Goal: Task Accomplishment & Management: Use online tool/utility

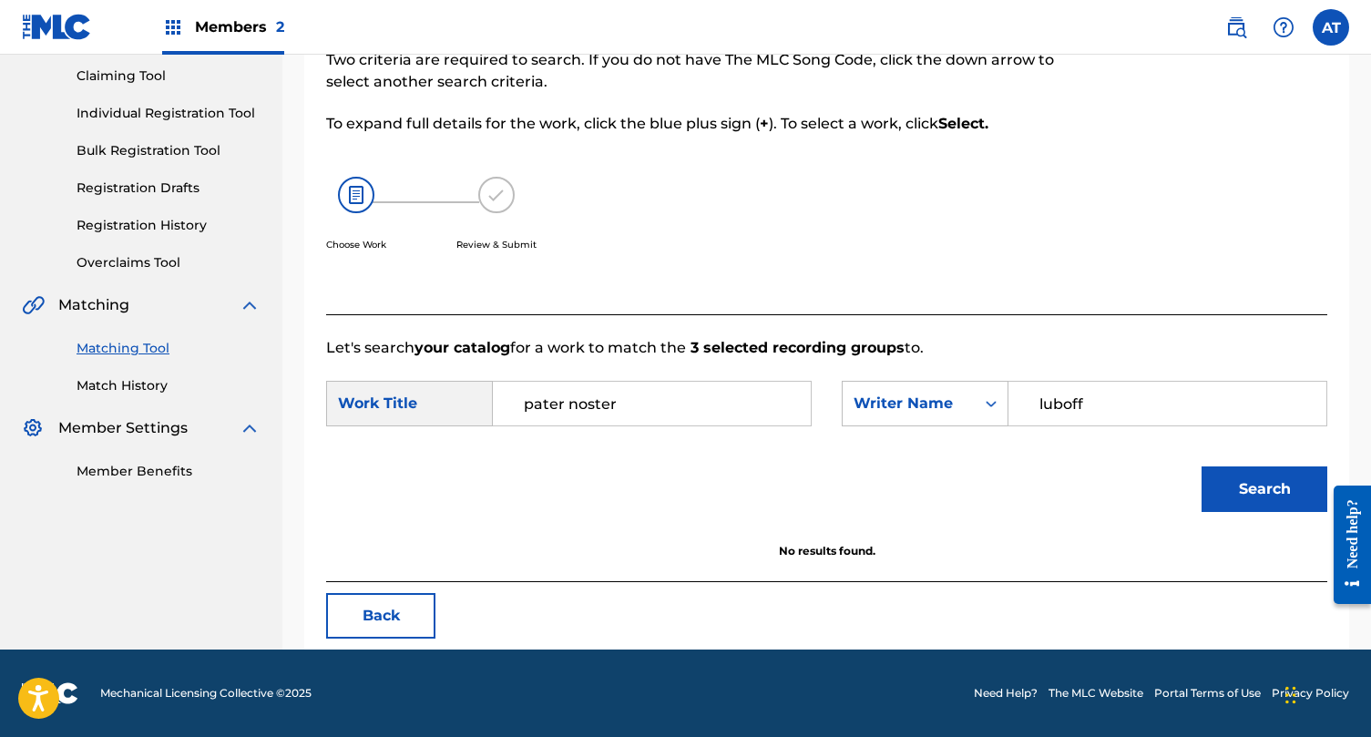
scroll to position [173, 0]
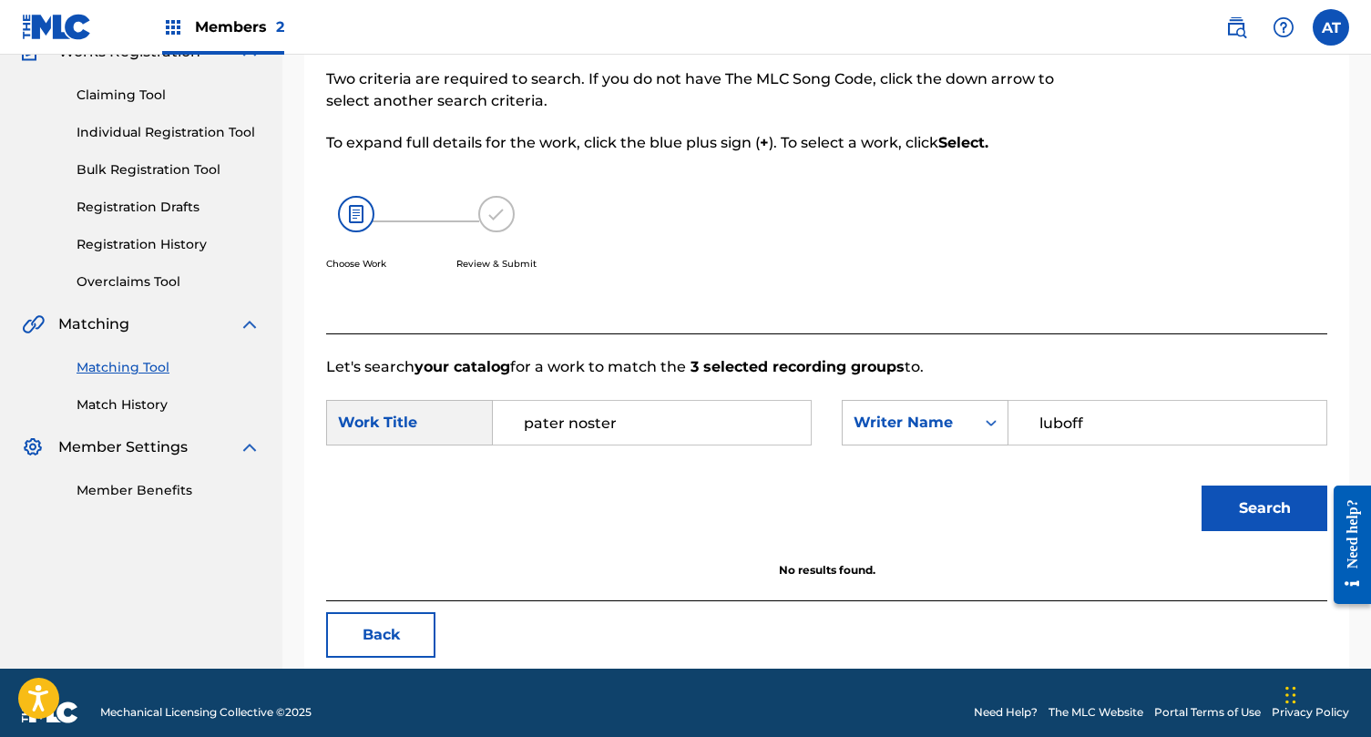
click at [629, 415] on input "pater noster" at bounding box center [651, 423] width 287 height 44
paste input "C'est Une Honky Tonk Woman"
type input "C'est Une Honky Tonk Woman"
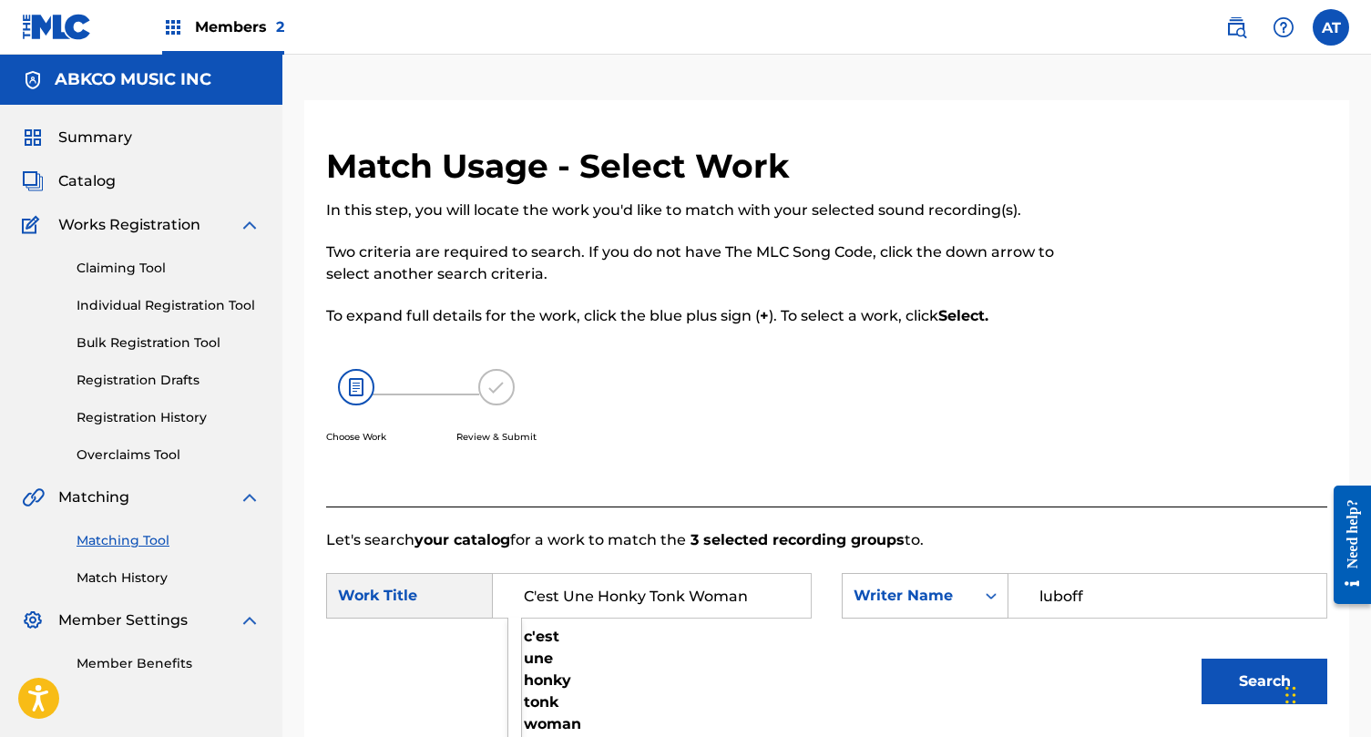
scroll to position [192, 0]
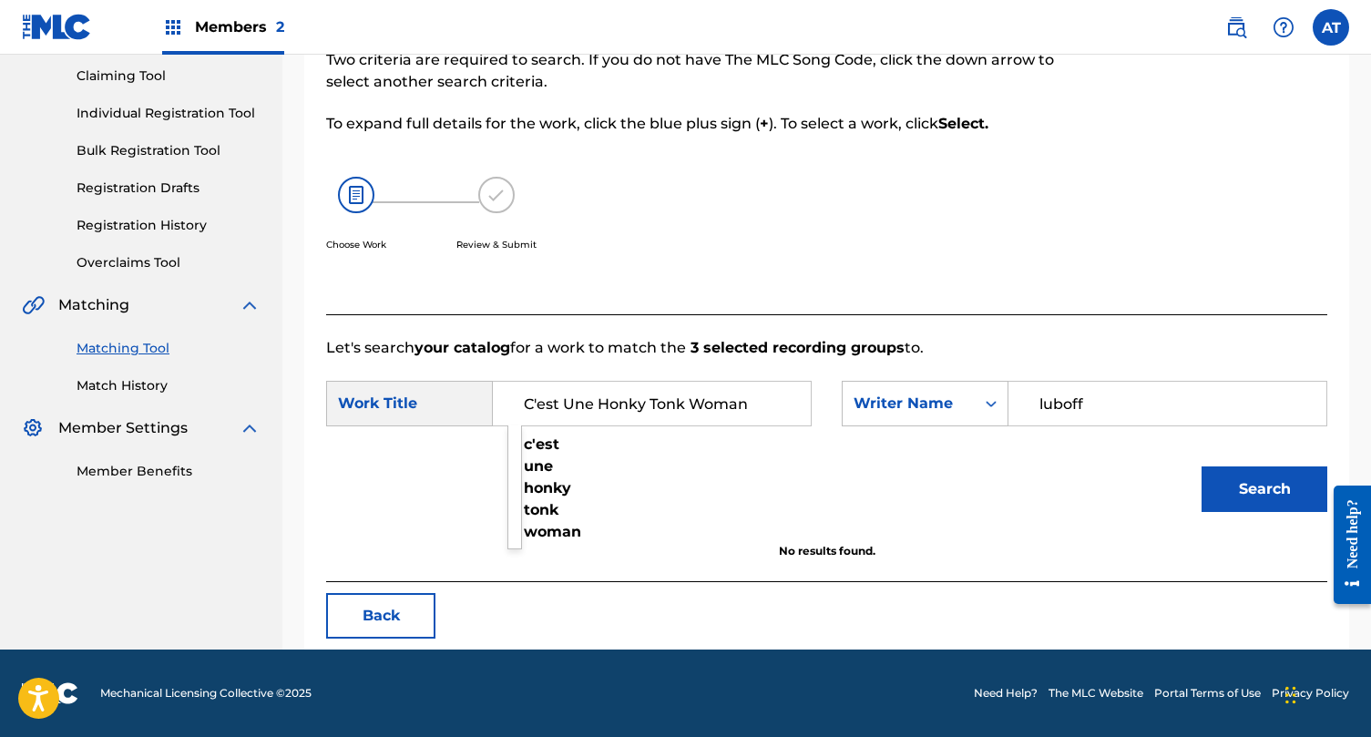
click at [407, 599] on button "Back" at bounding box center [380, 616] width 109 height 46
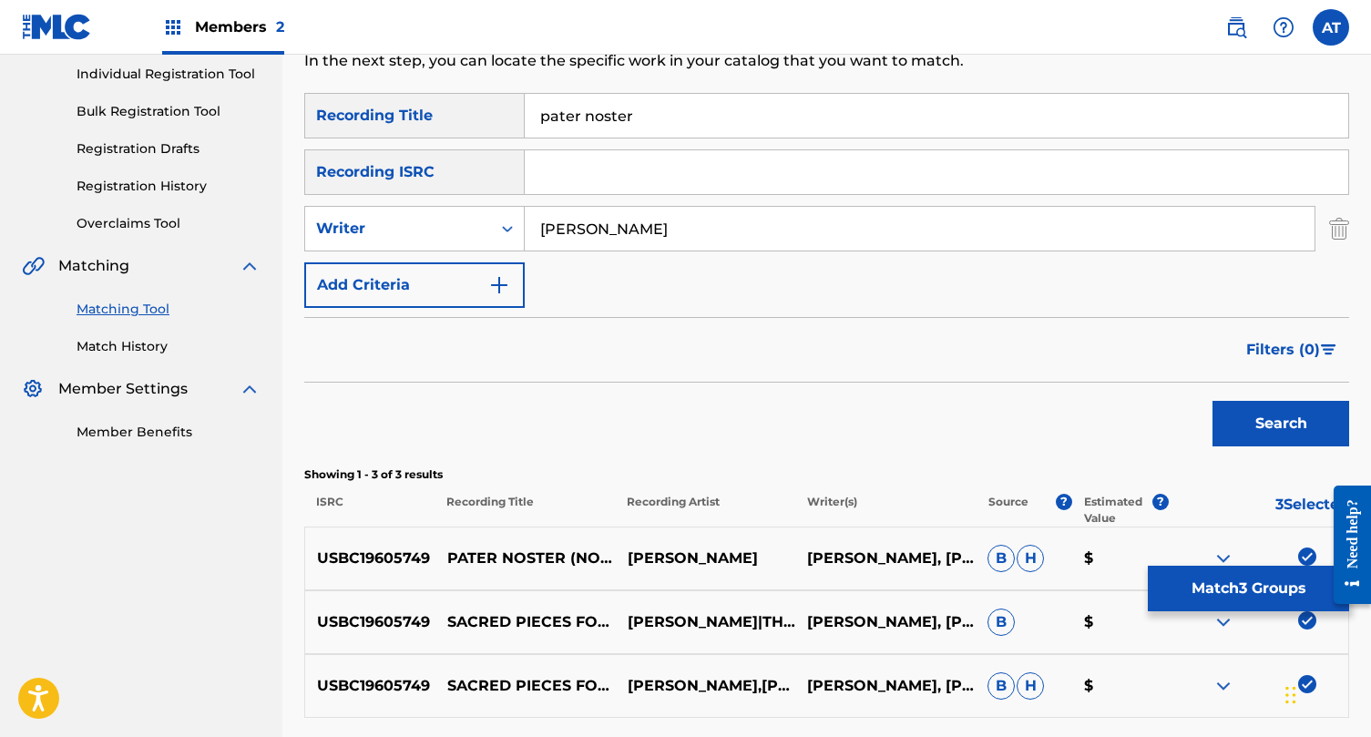
scroll to position [77, 0]
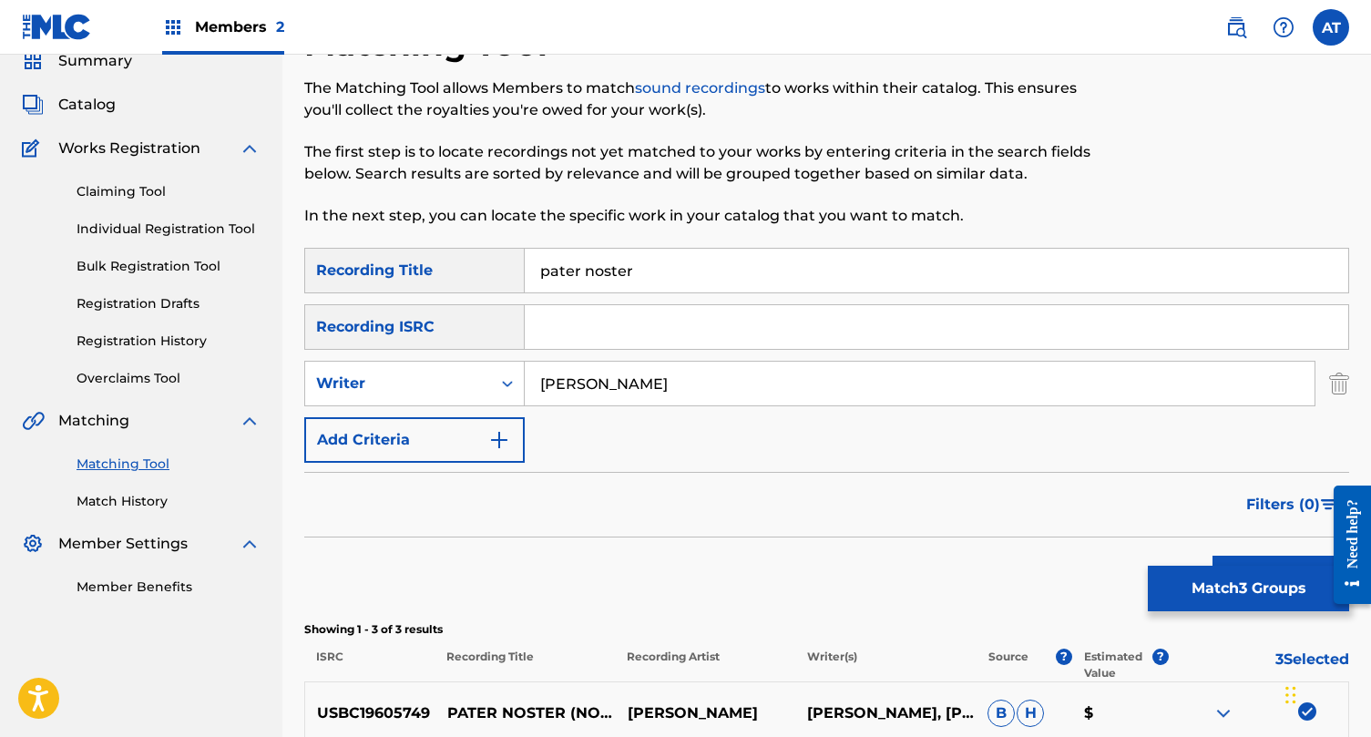
click at [610, 129] on div "The Matching Tool allows Members to match sound recordings to works within thei…" at bounding box center [706, 151] width 805 height 149
click at [575, 276] on input "pater noster" at bounding box center [937, 271] width 824 height 44
paste input "C'est Une Honky Tonk Woman"
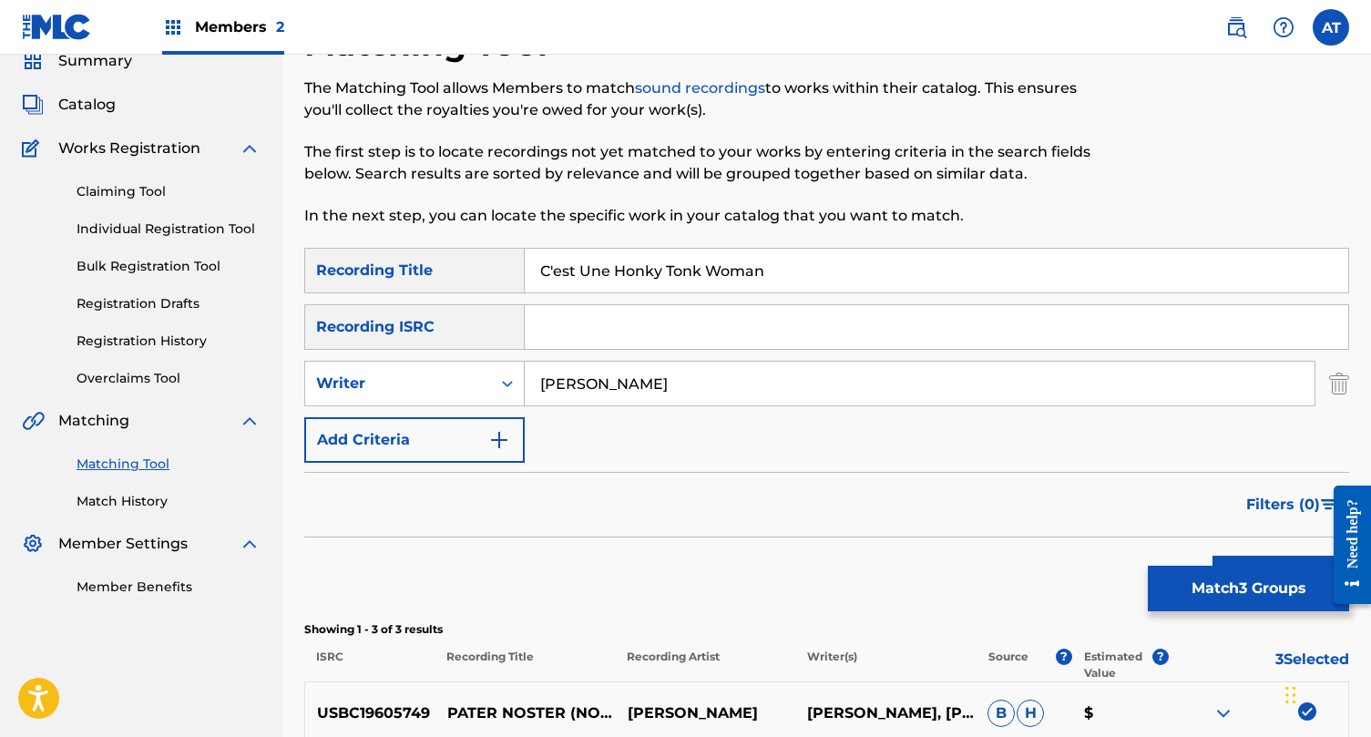
type input "C'est Une Honky Tonk Woman"
click at [644, 405] on input "norman luboff" at bounding box center [920, 384] width 790 height 44
type input "R"
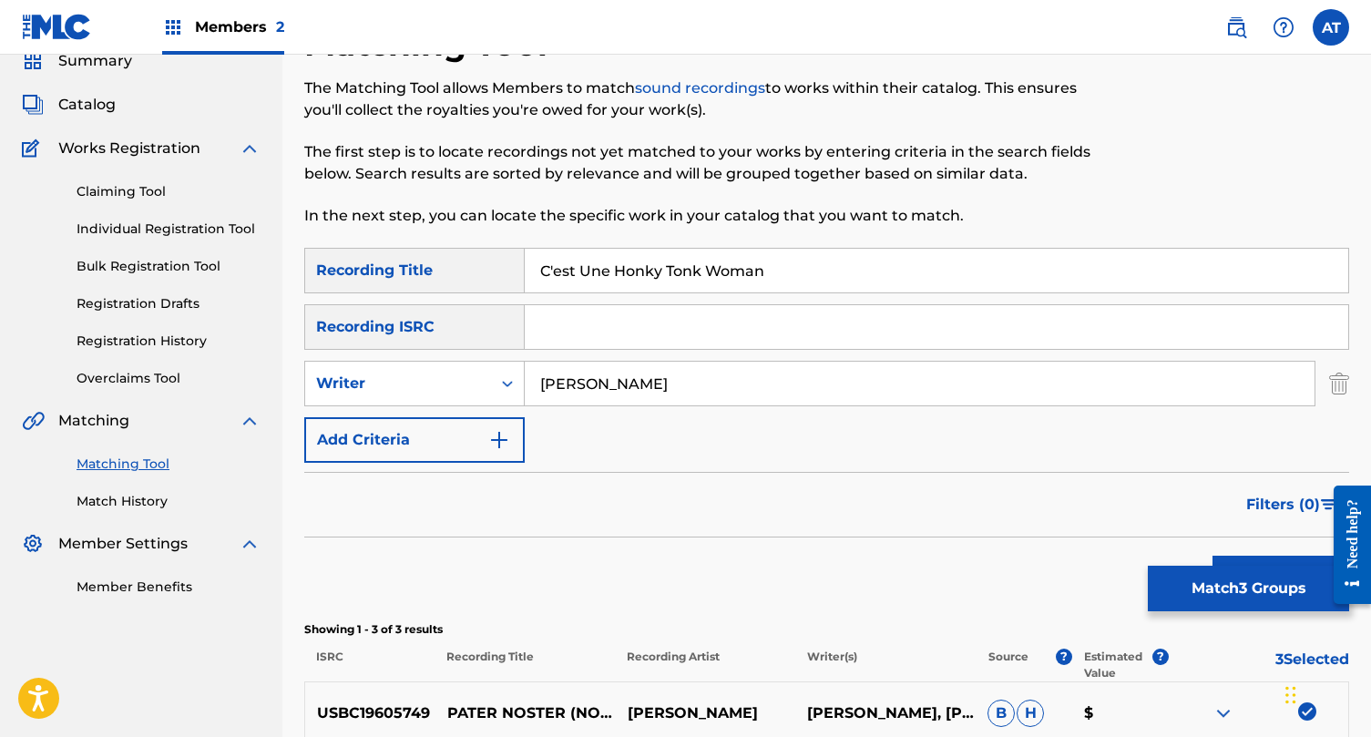
type input "[PERSON_NAME]"
click at [1213, 556] on button "Search" at bounding box center [1281, 579] width 137 height 46
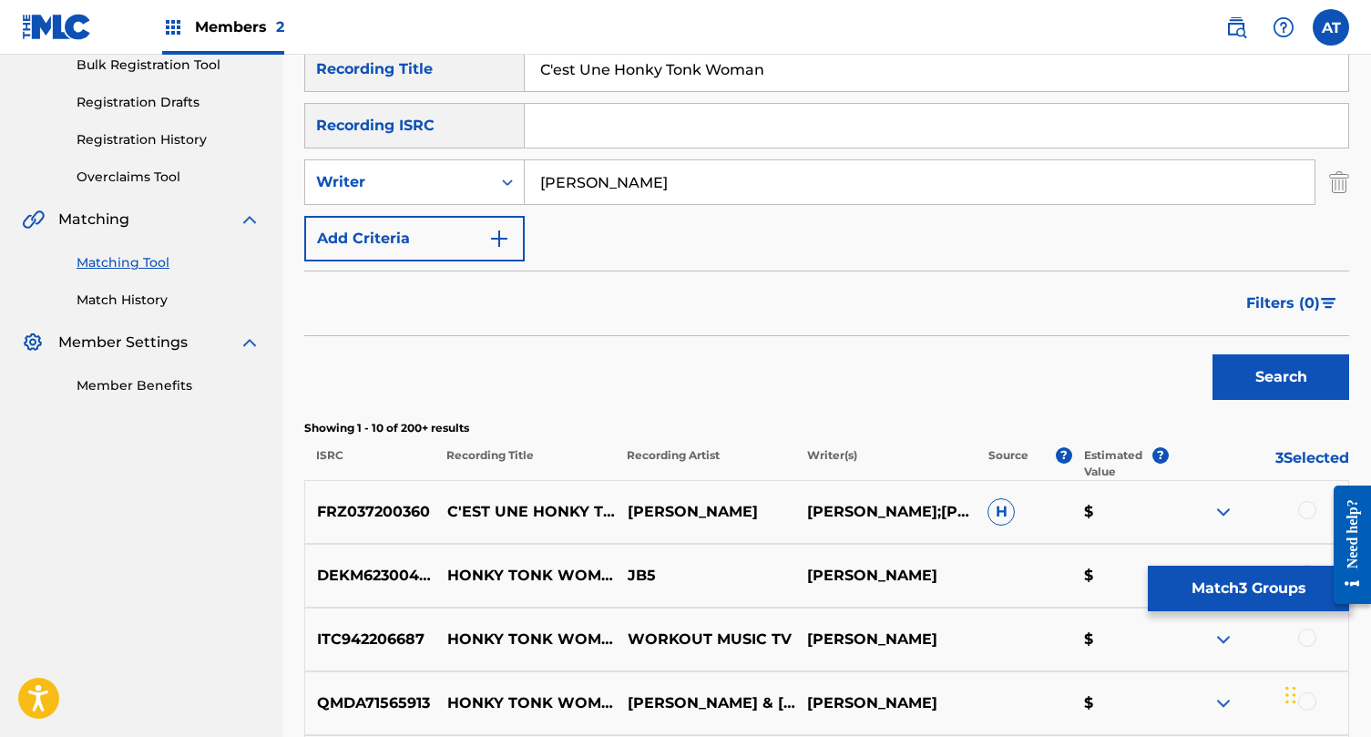
scroll to position [303, 0]
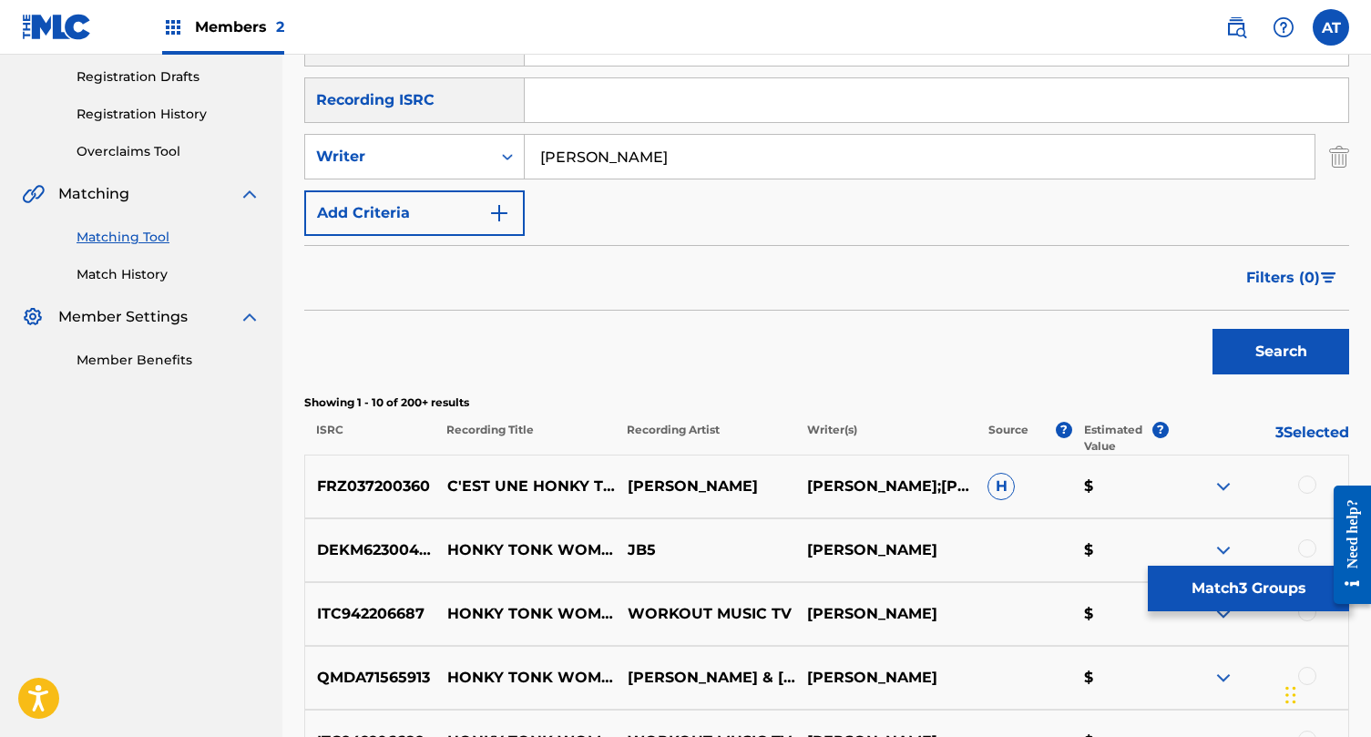
click at [1305, 481] on div at bounding box center [1307, 485] width 18 height 18
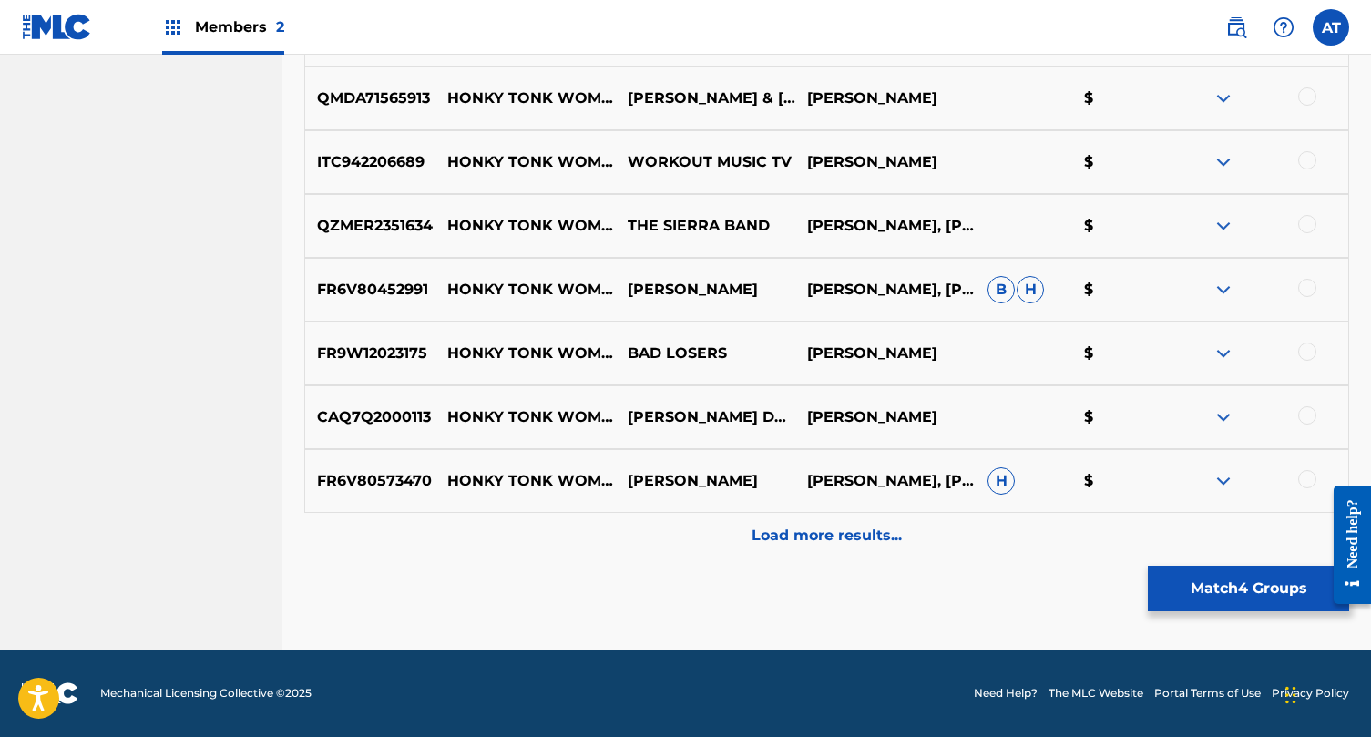
scroll to position [876, 0]
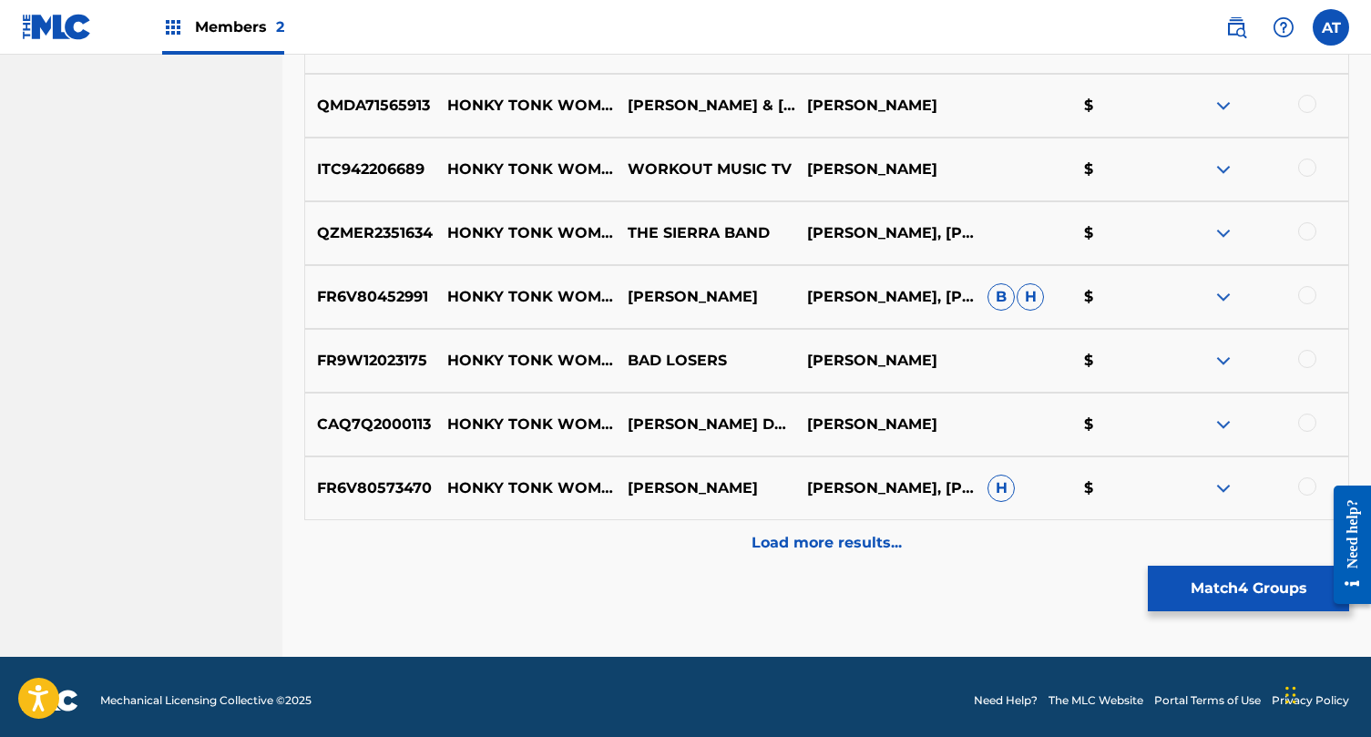
click at [1207, 576] on button "Match 4 Groups" at bounding box center [1248, 589] width 201 height 46
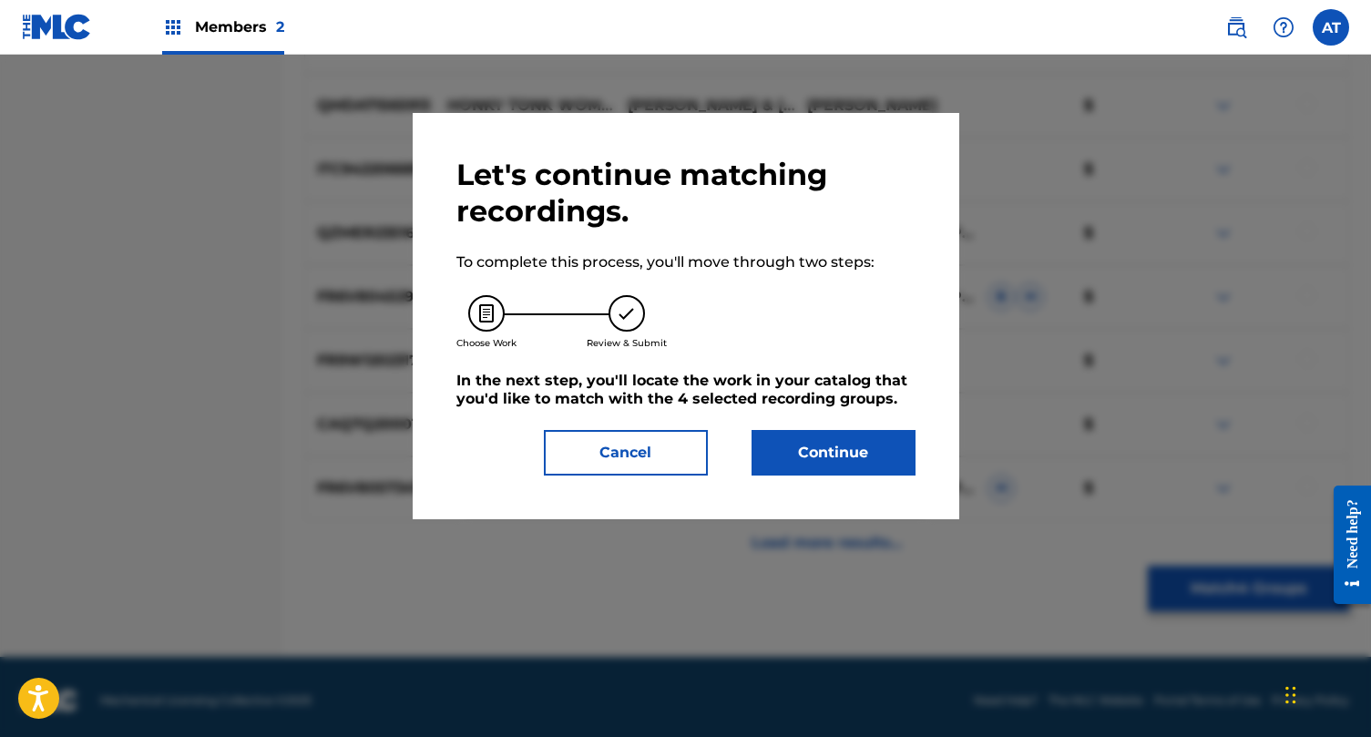
click at [651, 435] on button "Cancel" at bounding box center [626, 453] width 164 height 46
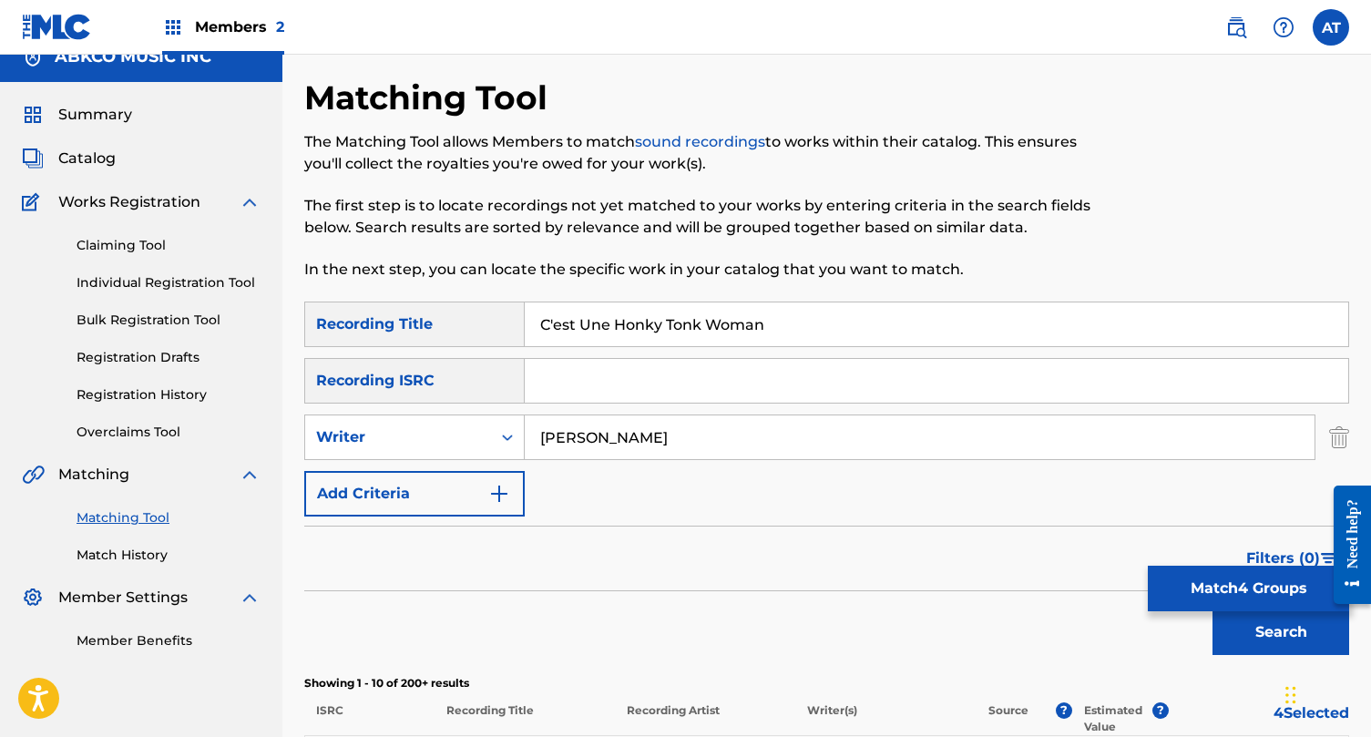
scroll to position [11, 0]
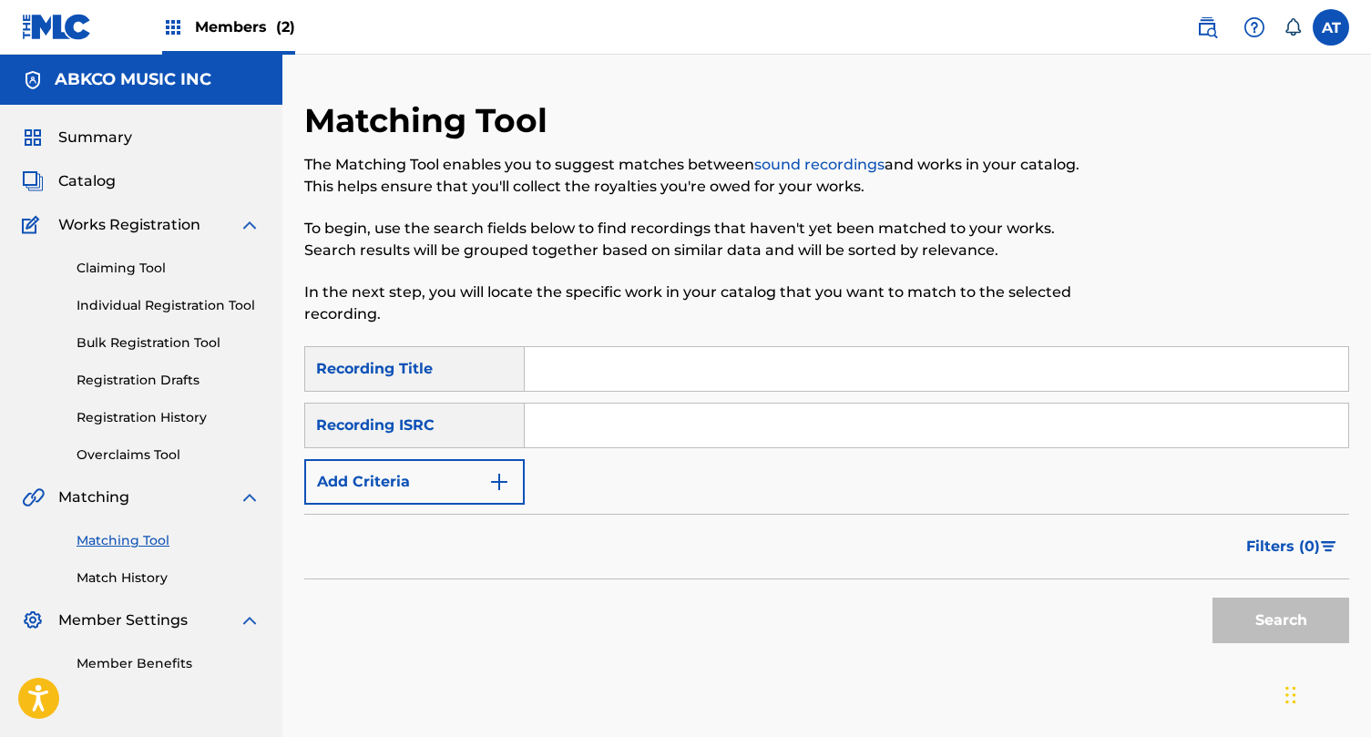
click at [682, 388] on input "Search Form" at bounding box center [937, 369] width 824 height 44
paste input "C'est Une Honky Tonk Woman"
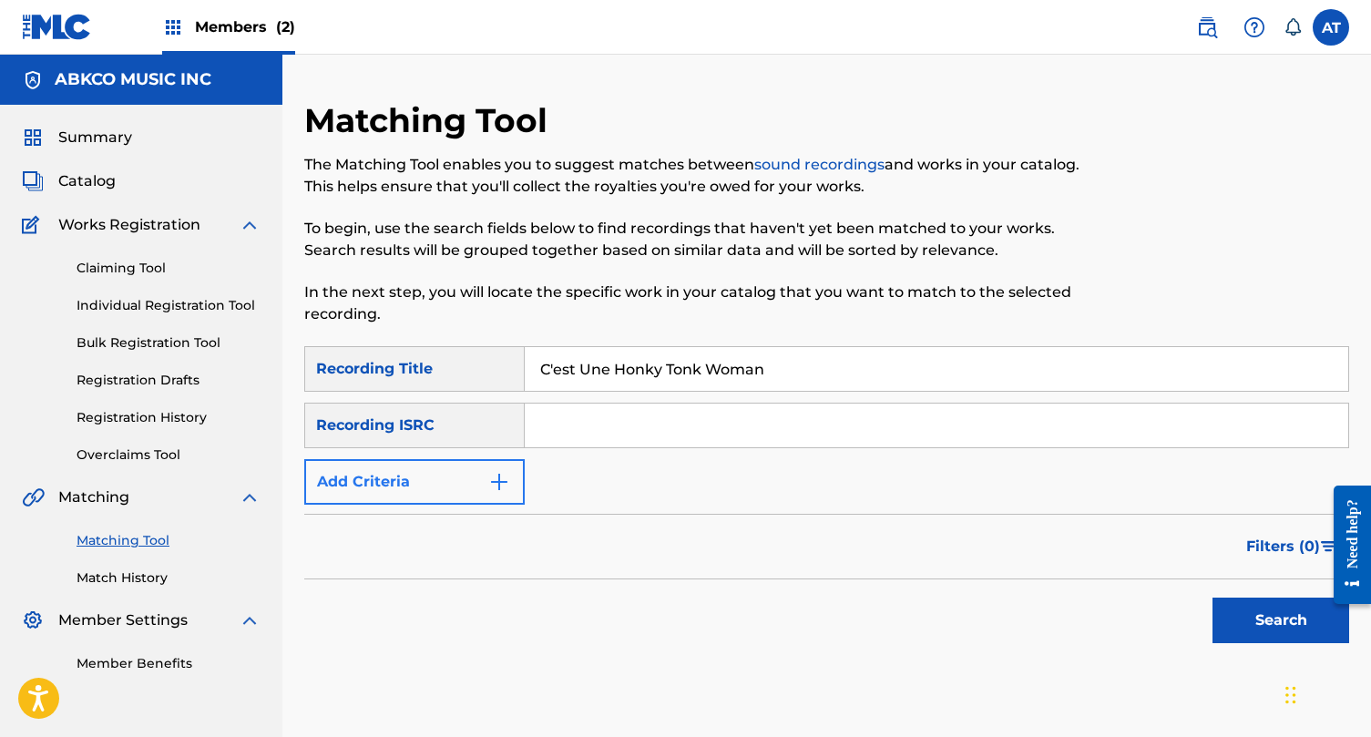
type input "C'est Une Honky Tonk Woman"
click at [445, 464] on button "Add Criteria" at bounding box center [414, 482] width 220 height 46
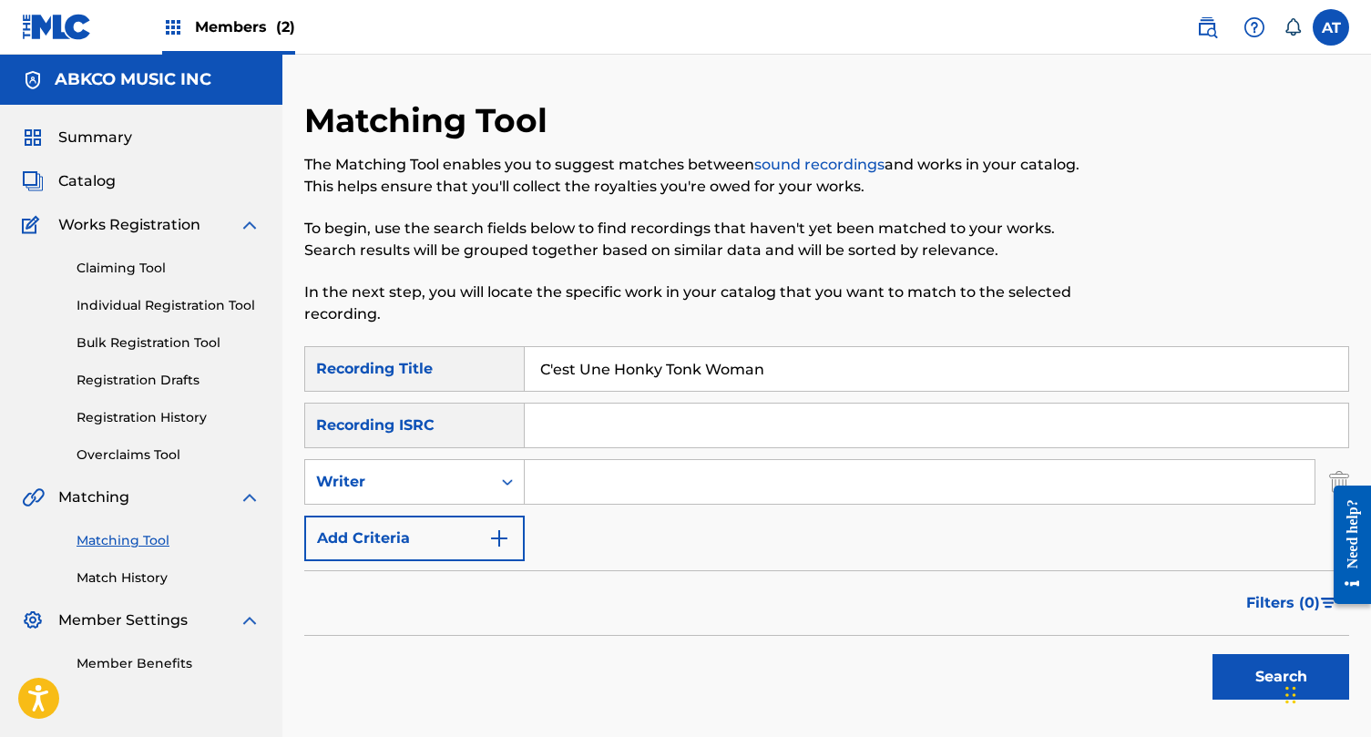
click at [546, 476] on input "Search Form" at bounding box center [920, 482] width 790 height 44
type input "[PERSON_NAME]"
click at [1213, 654] on button "Search" at bounding box center [1281, 677] width 137 height 46
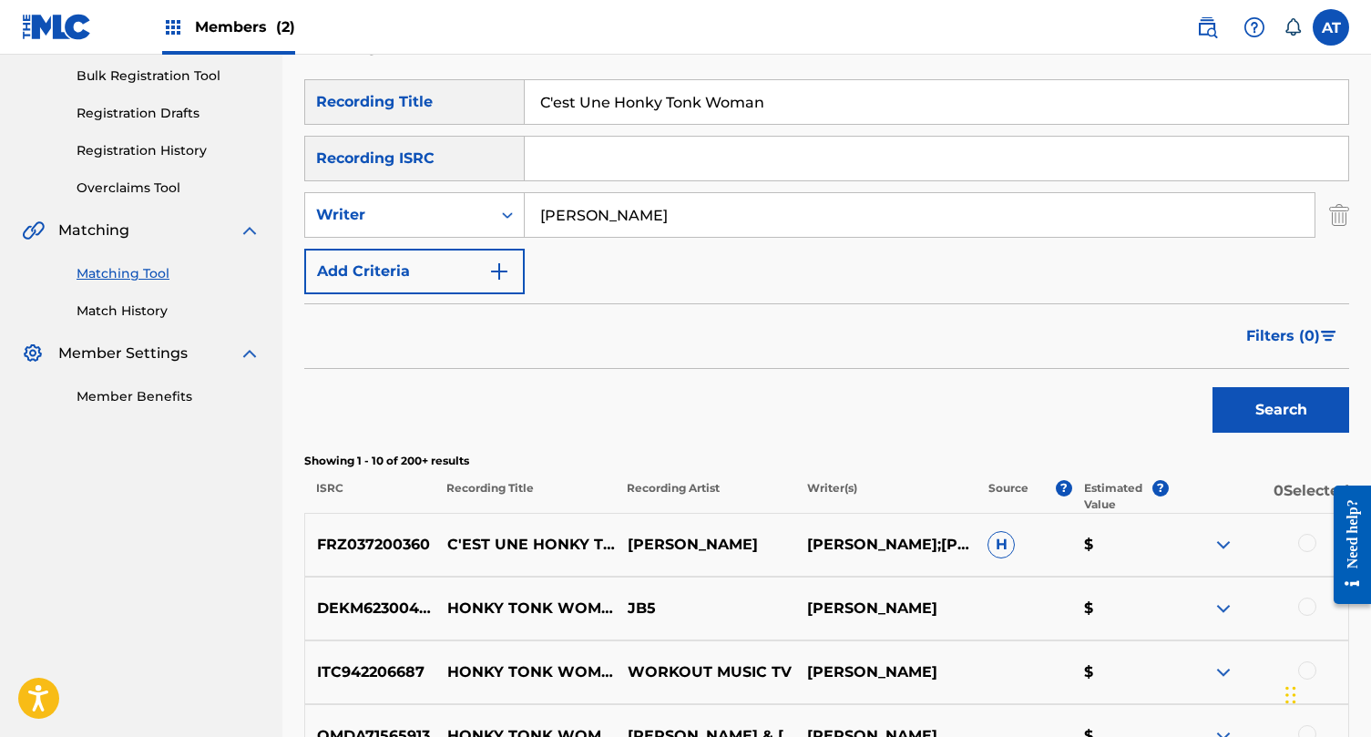
scroll to position [275, 0]
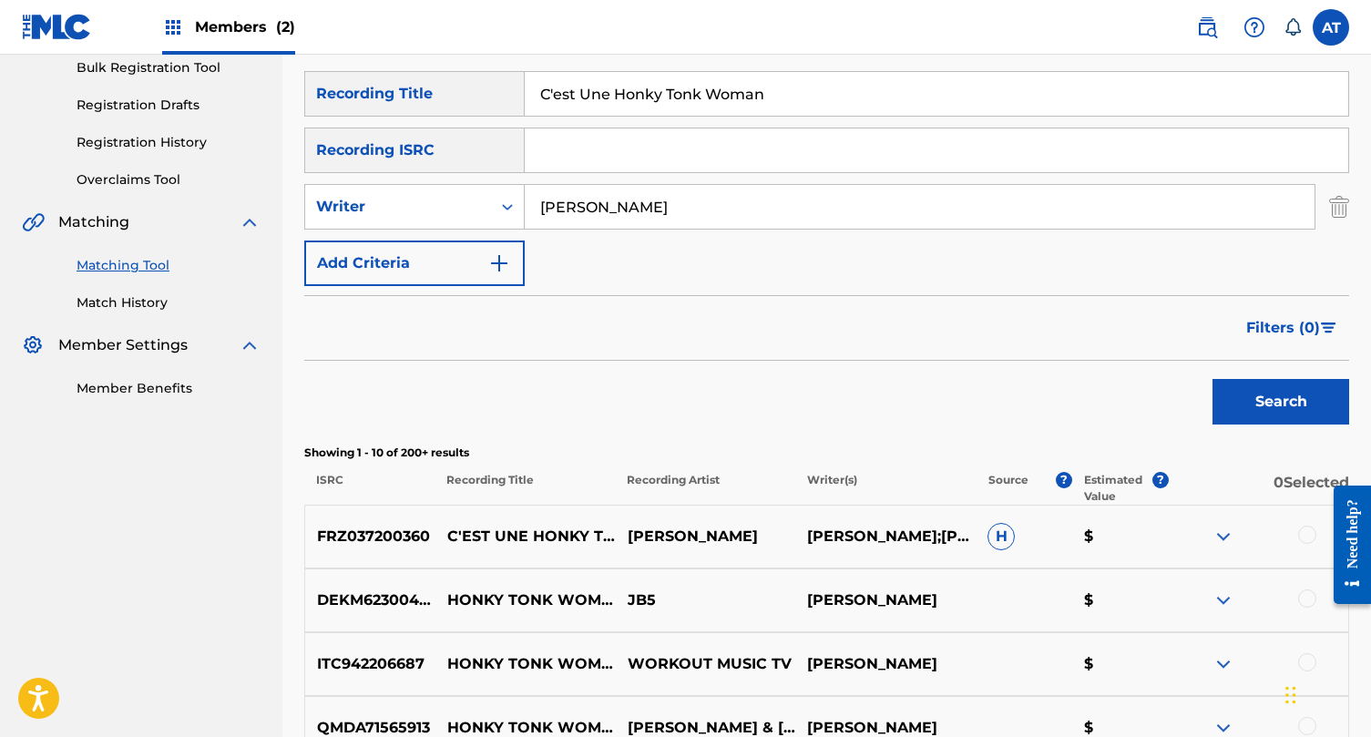
click at [1302, 538] on div at bounding box center [1307, 535] width 18 height 18
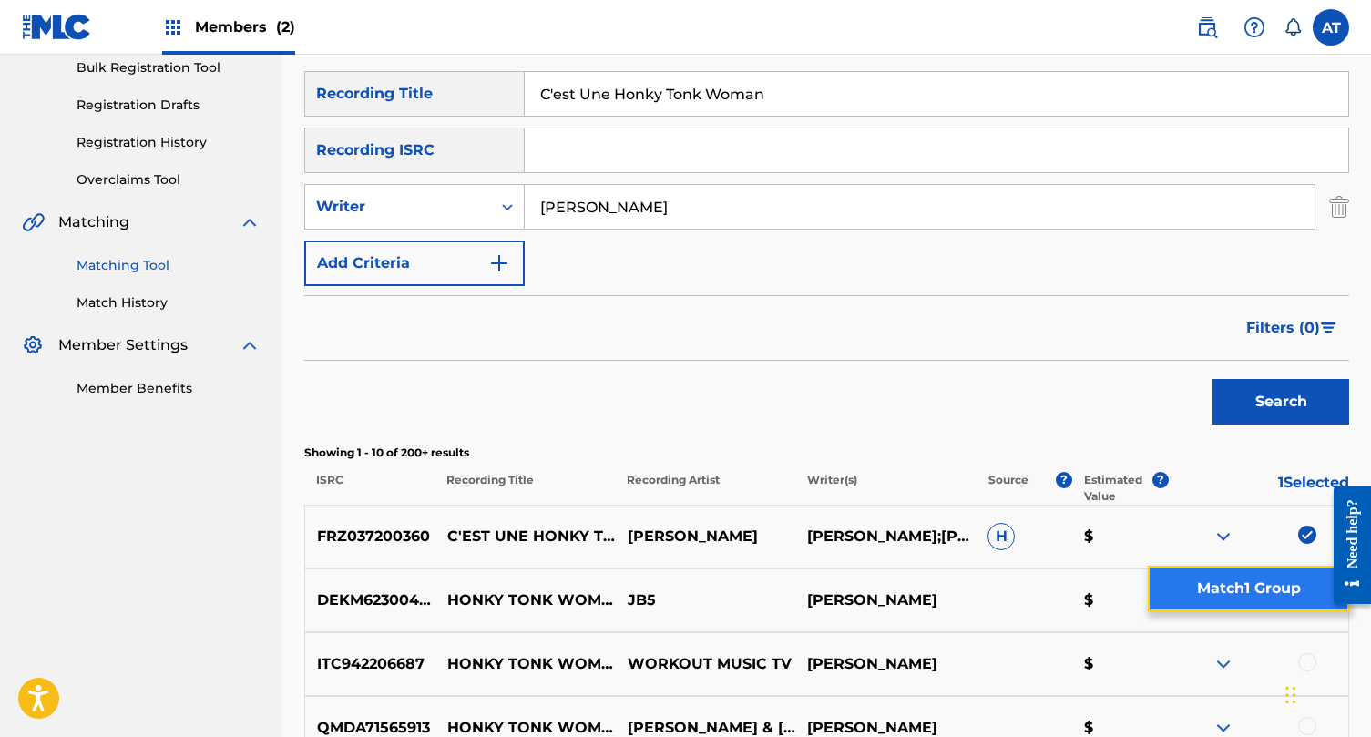
click at [1260, 594] on button "Match 1 Group" at bounding box center [1248, 589] width 201 height 46
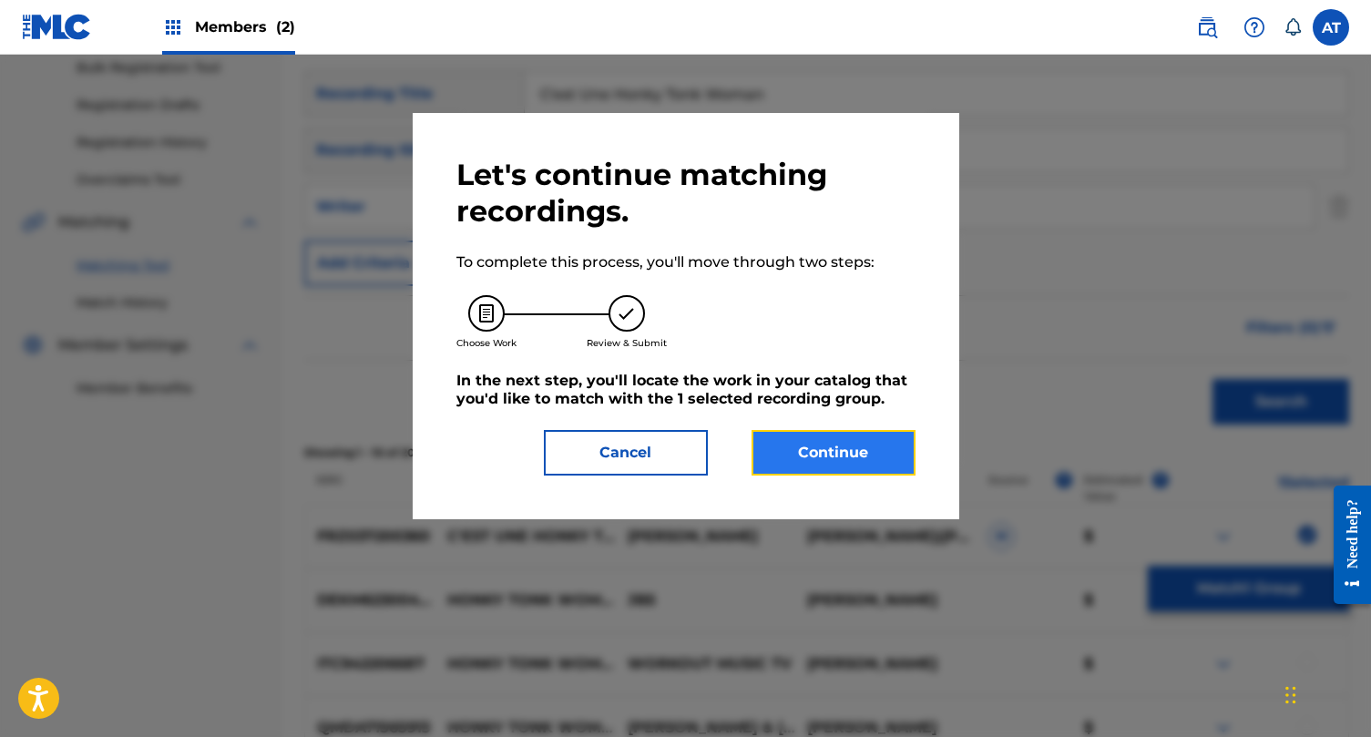
click at [839, 468] on button "Continue" at bounding box center [834, 453] width 164 height 46
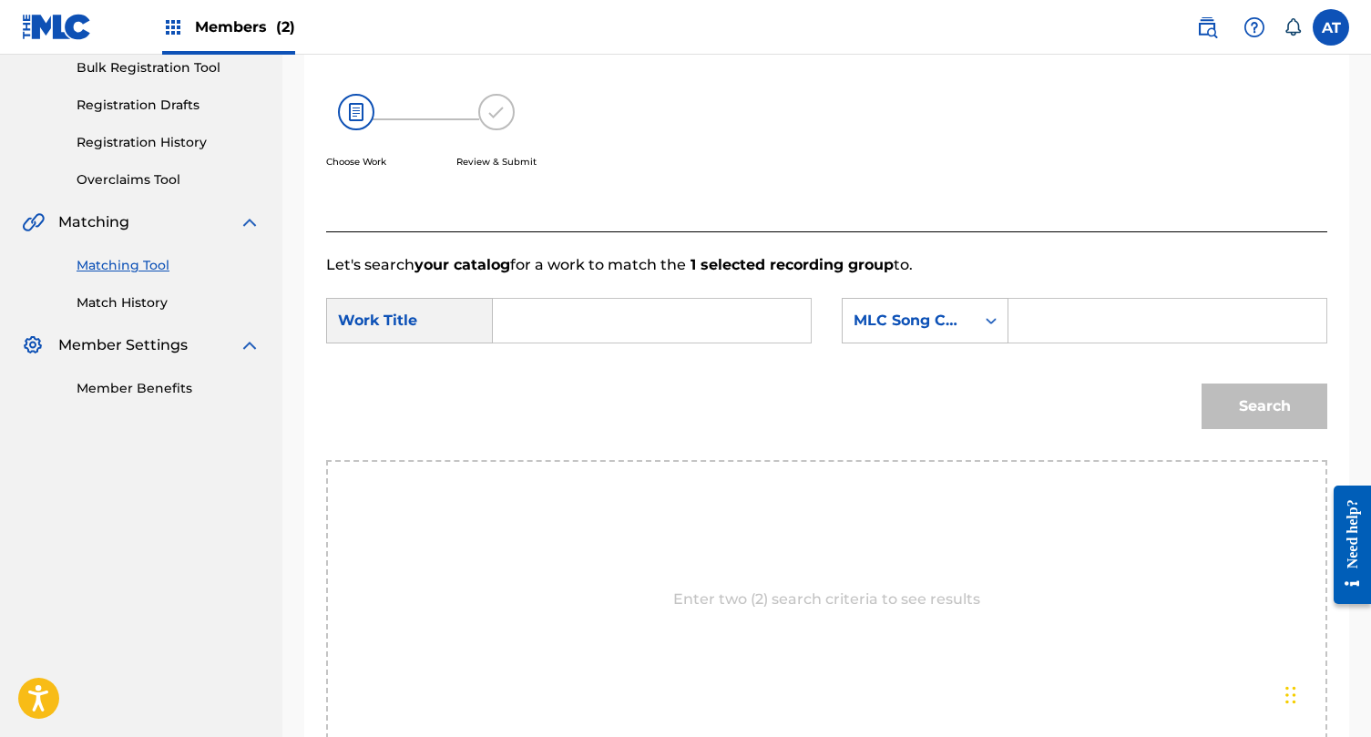
click at [641, 328] on input "Search Form" at bounding box center [651, 321] width 287 height 44
paste input "C'est Une Honky Tonk Woman"
click at [528, 384] on strong "une" at bounding box center [538, 382] width 29 height 17
type input "c'est une honky tonk woman"
click at [1040, 322] on input "Search Form" at bounding box center [1167, 321] width 287 height 44
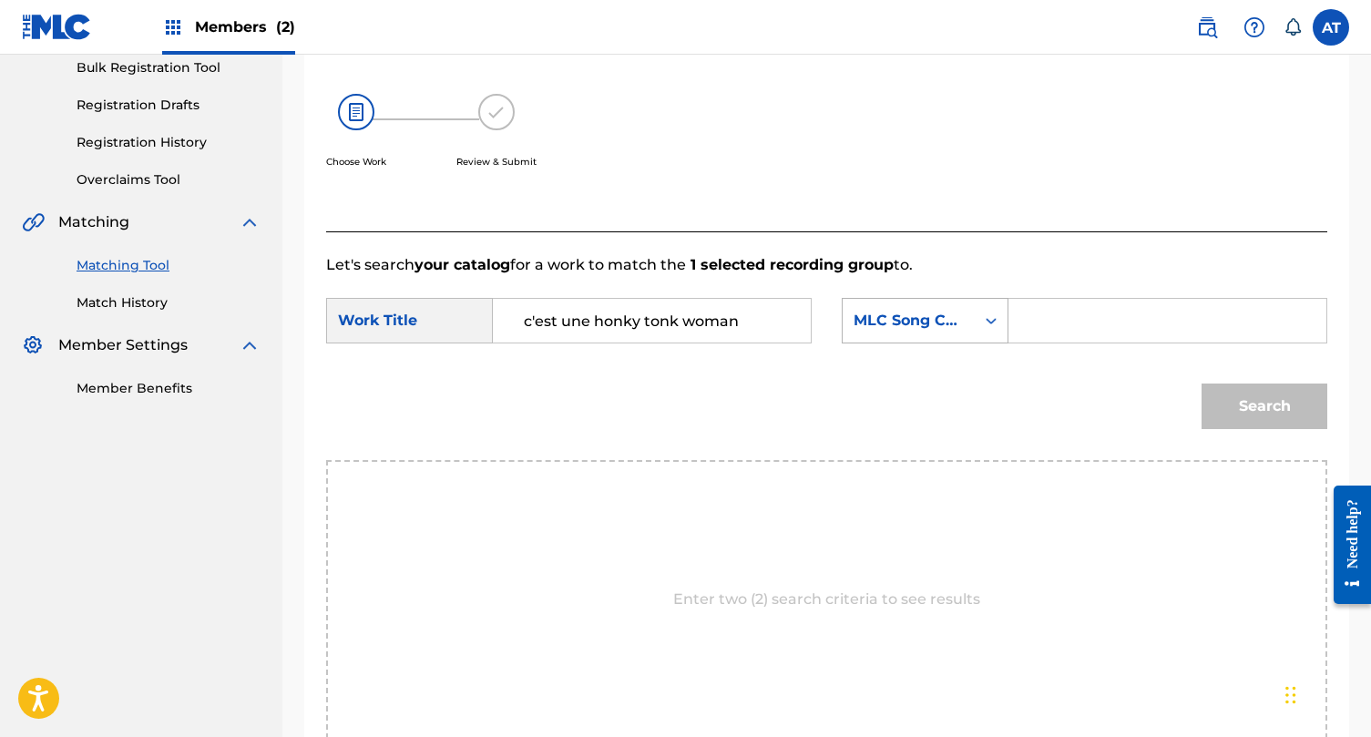
click at [920, 333] on div "MLC Song Code" at bounding box center [909, 320] width 132 height 35
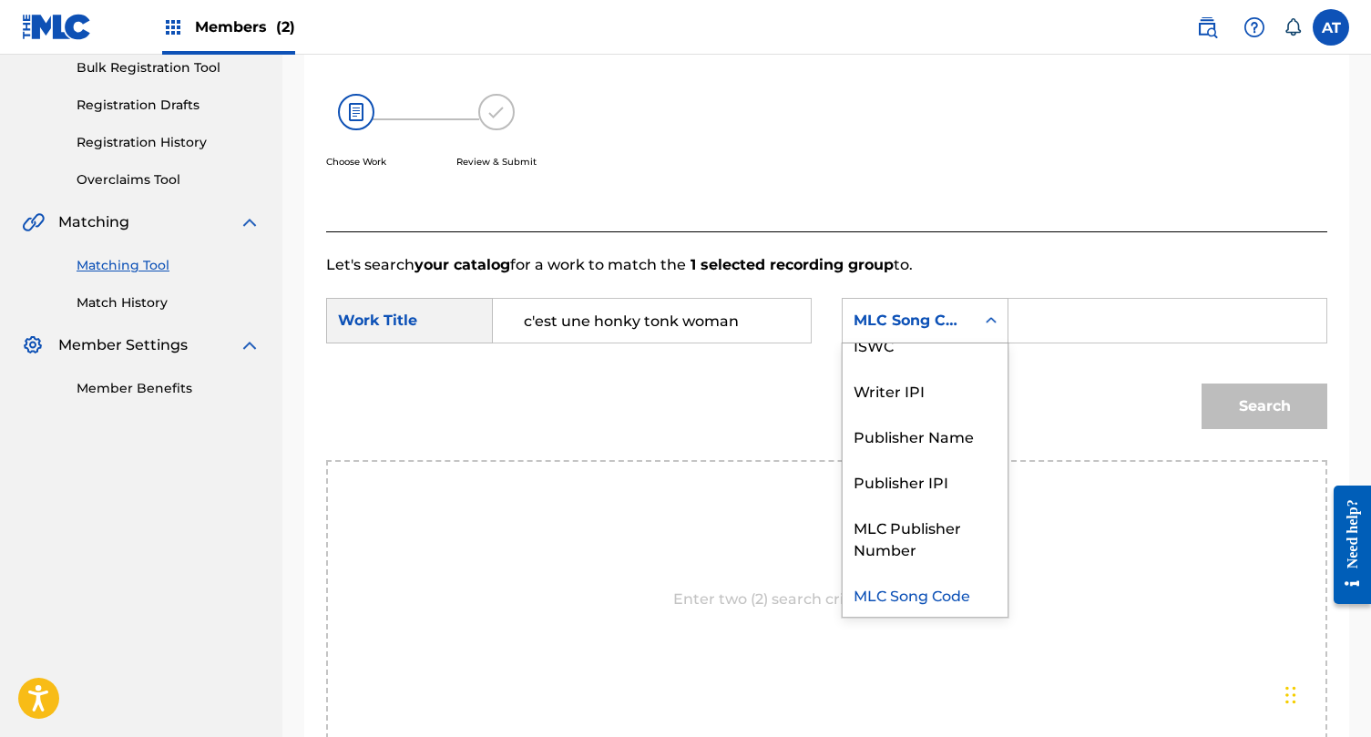
scroll to position [0, 0]
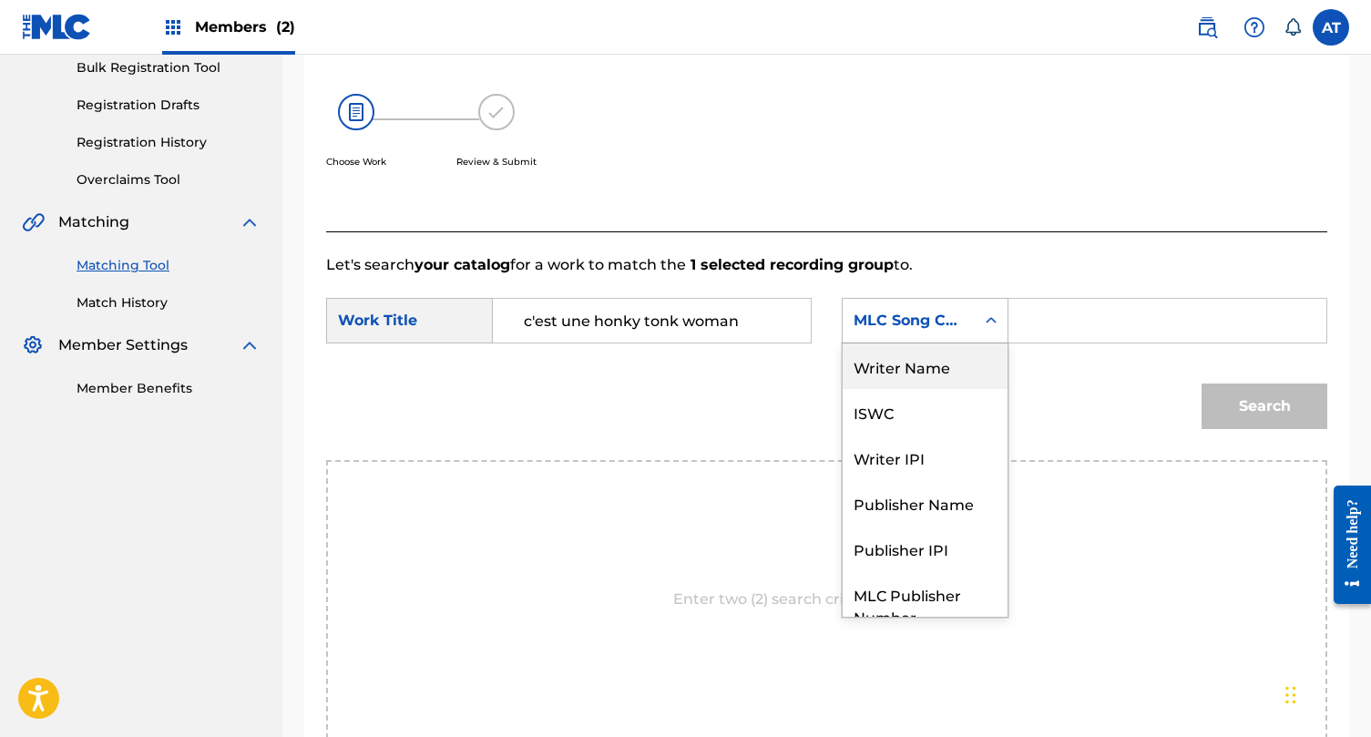
click at [933, 374] on div "Writer Name" at bounding box center [925, 366] width 165 height 46
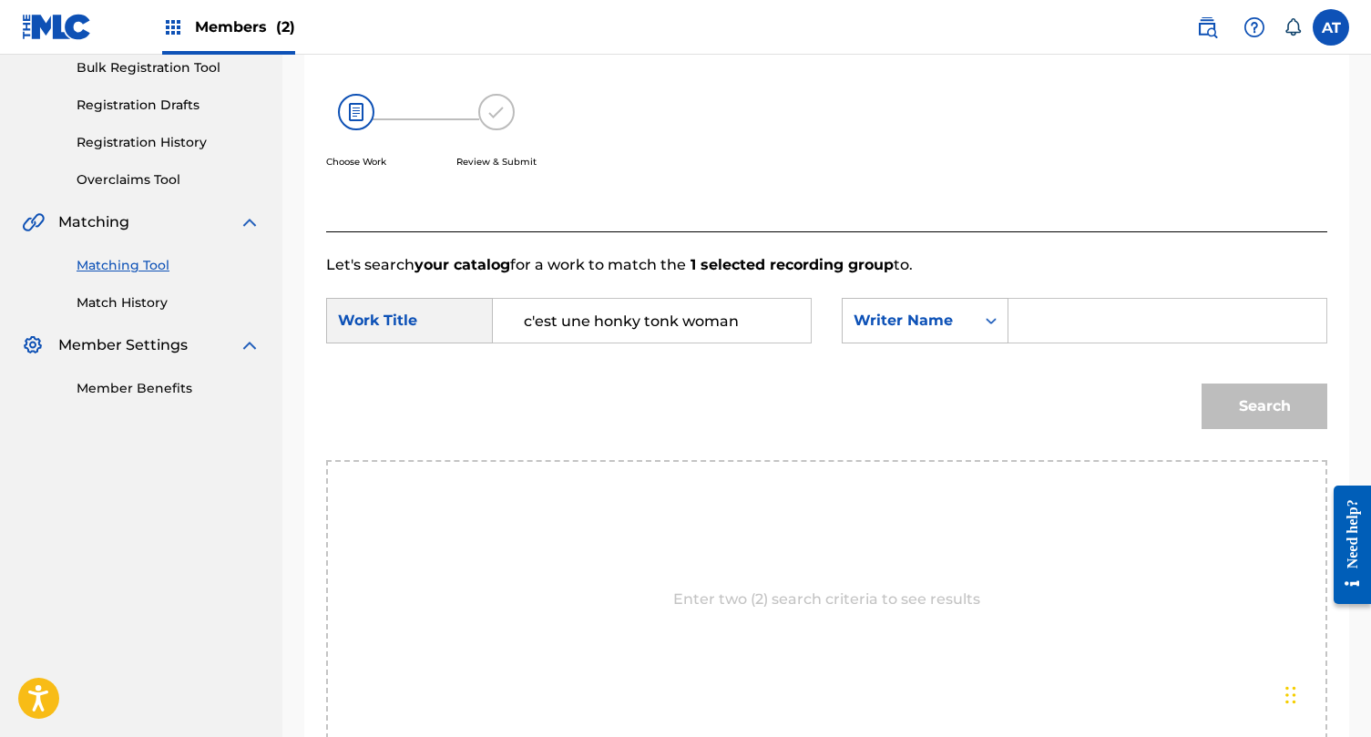
click at [1054, 346] on div "SearchWithCriteriabb6e8bdc-7c9d-4f1f-81df-2499e26fd739 Work Title c'est une hon…" at bounding box center [826, 326] width 1001 height 56
click at [1053, 333] on input "Search Form" at bounding box center [1167, 321] width 287 height 44
type input "[PERSON_NAME]"
click at [1202, 384] on button "Search" at bounding box center [1265, 407] width 126 height 46
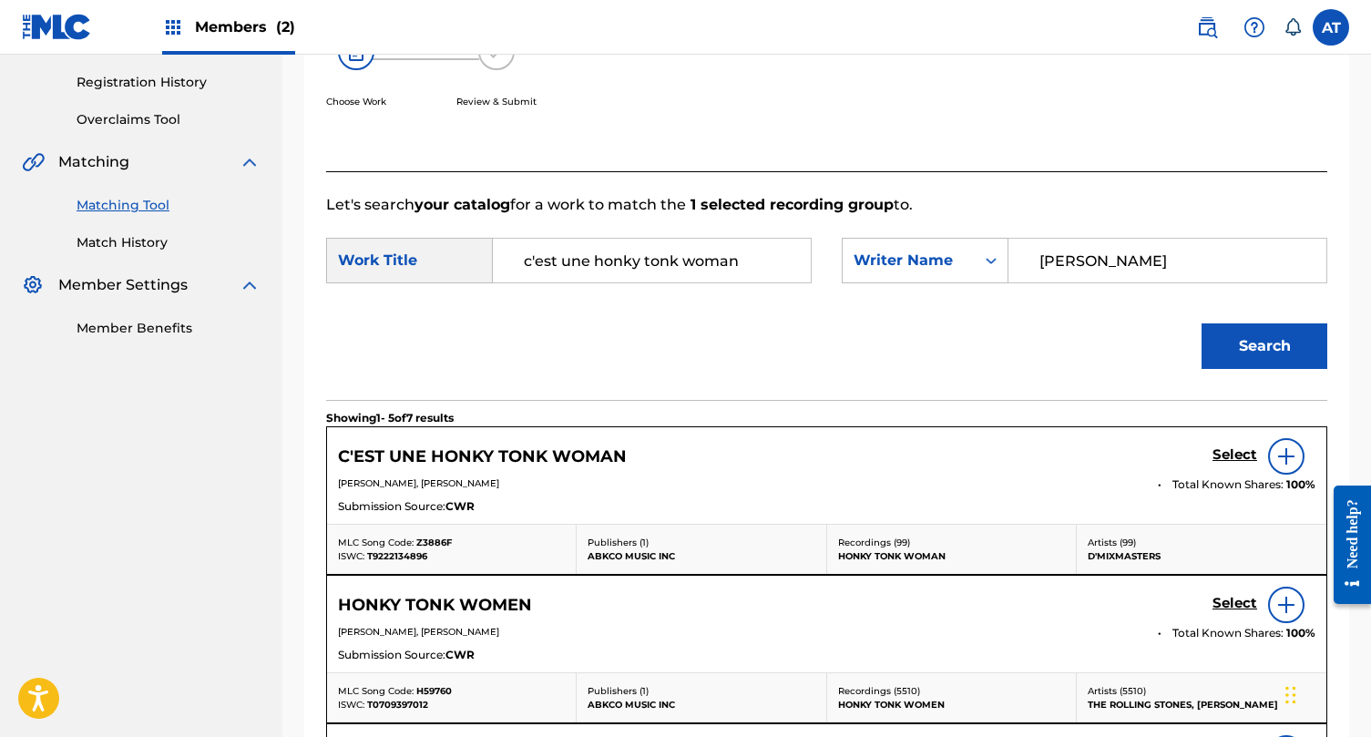
scroll to position [352, 0]
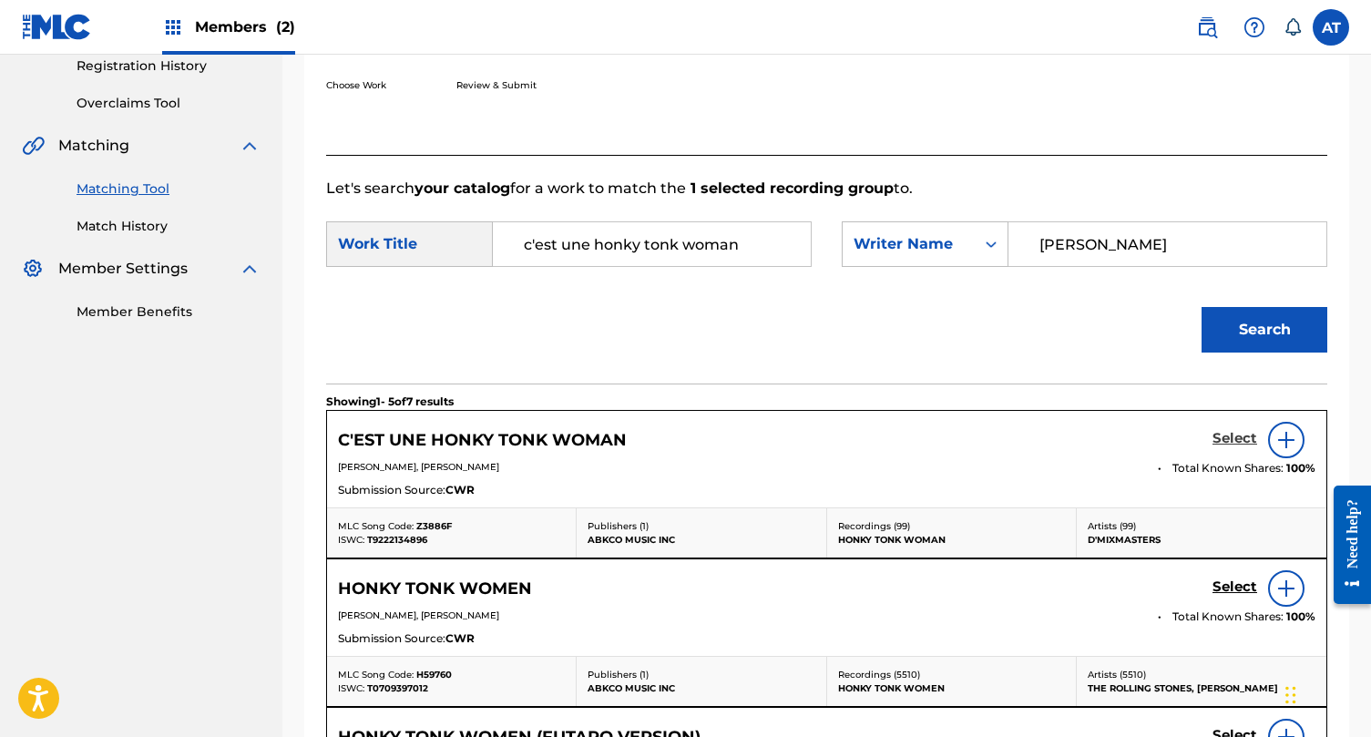
click at [1243, 440] on h5 "Select" at bounding box center [1235, 438] width 45 height 17
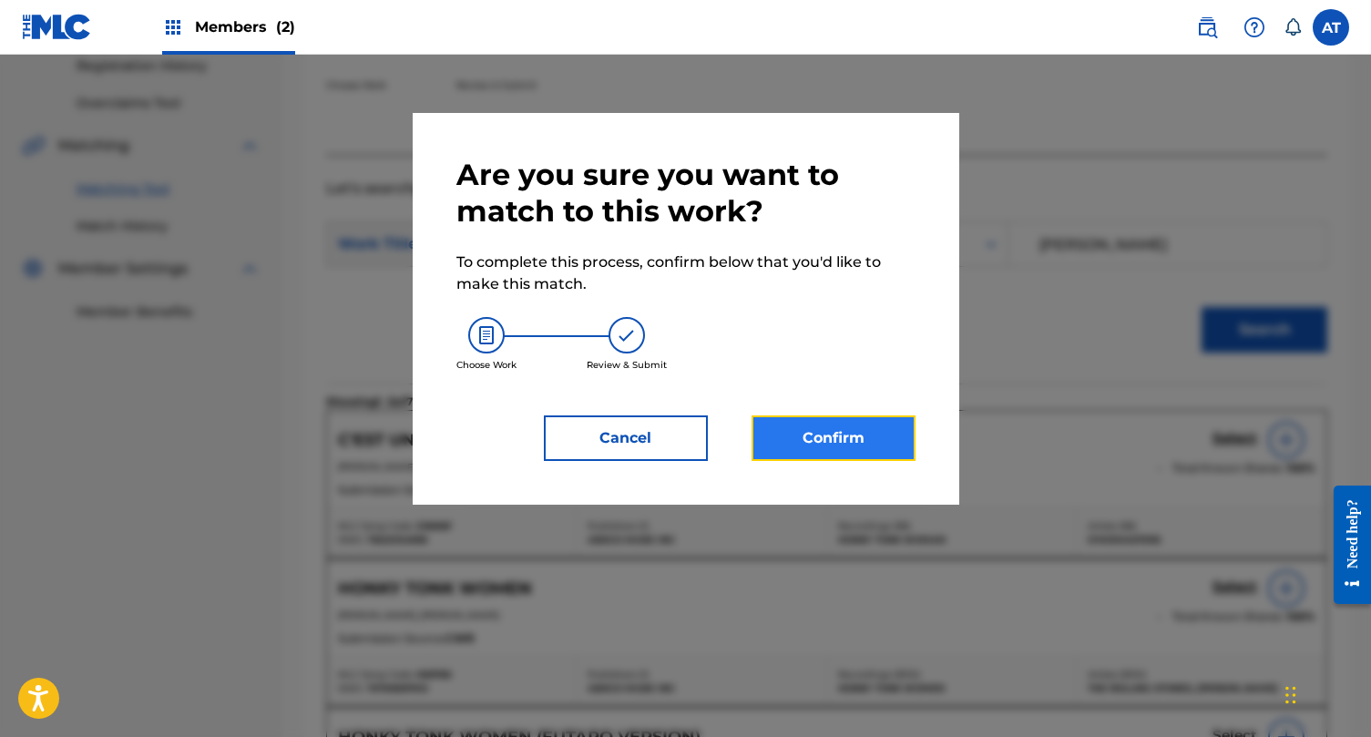
click at [831, 436] on button "Confirm" at bounding box center [834, 438] width 164 height 46
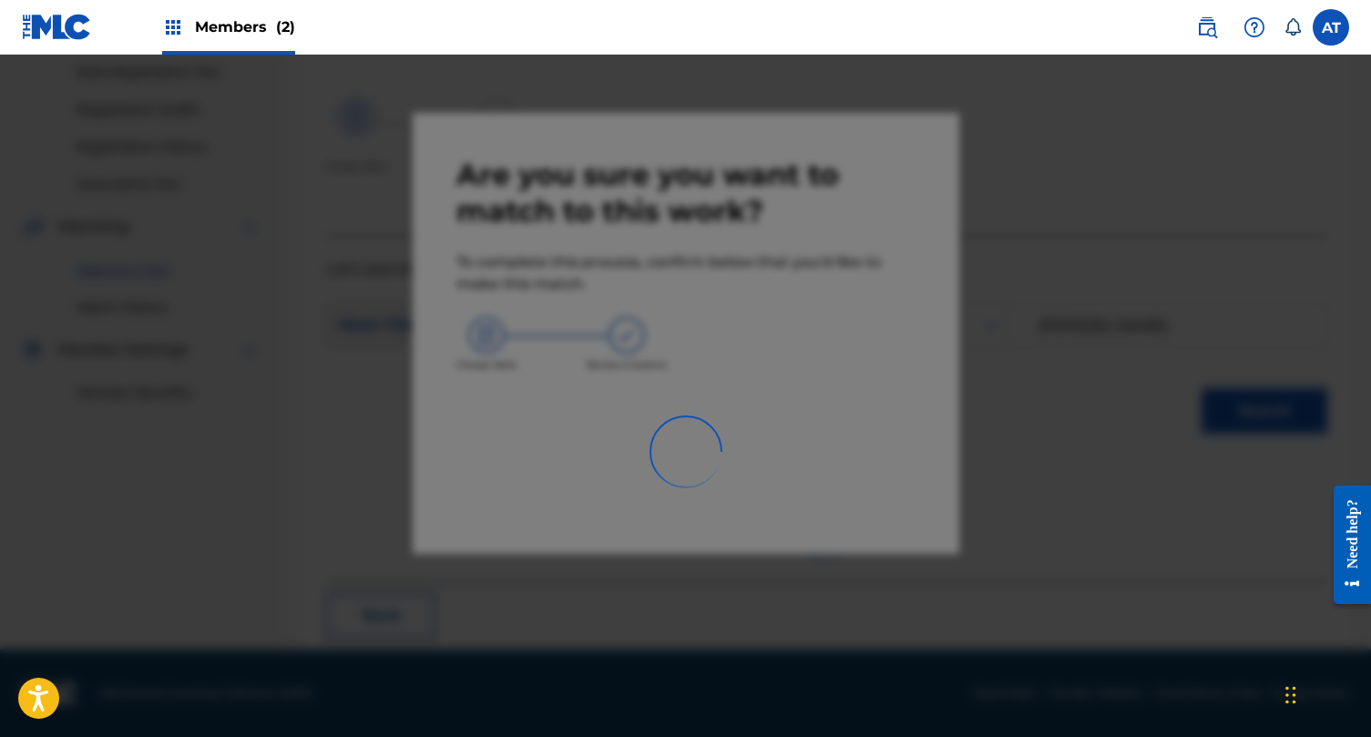
scroll to position [71, 0]
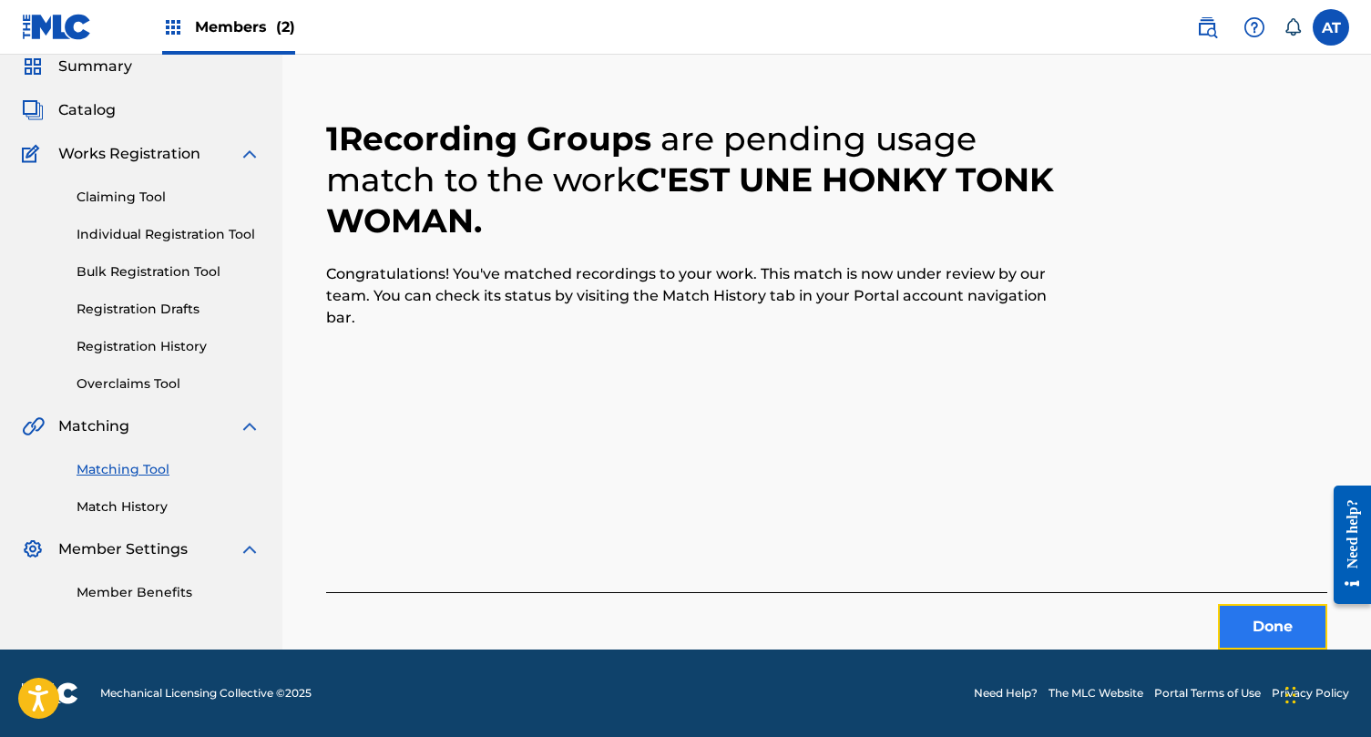
click at [1230, 613] on button "Done" at bounding box center [1272, 627] width 109 height 46
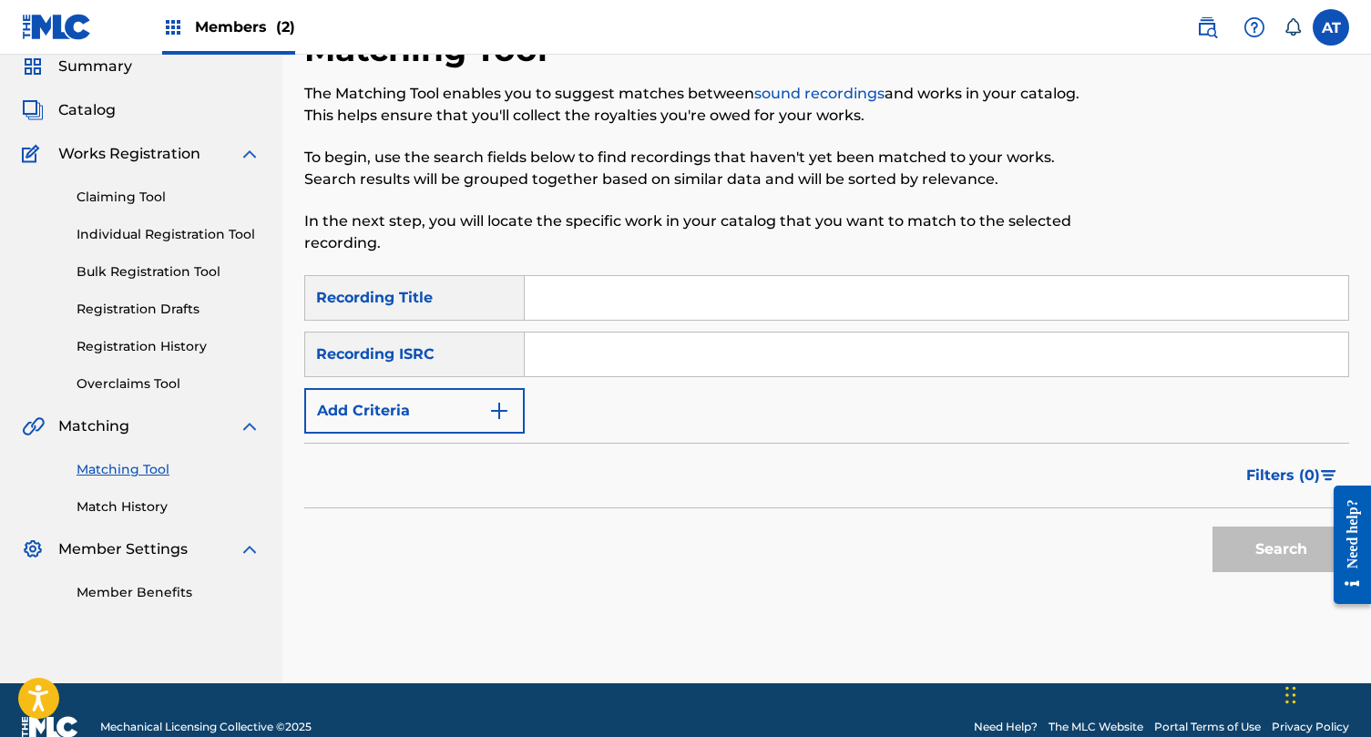
scroll to position [0, 0]
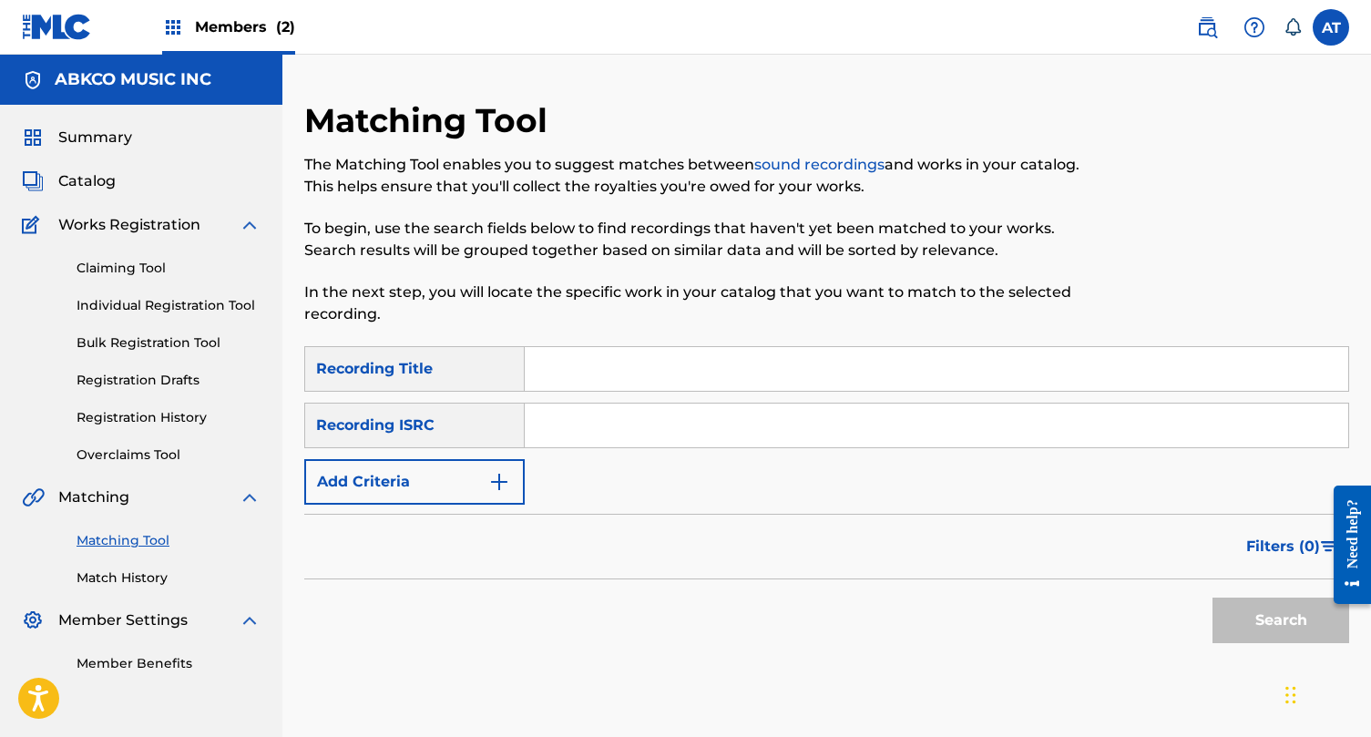
click at [611, 371] on input "Search Form" at bounding box center [937, 369] width 824 height 44
paste input "I Can Understand It"
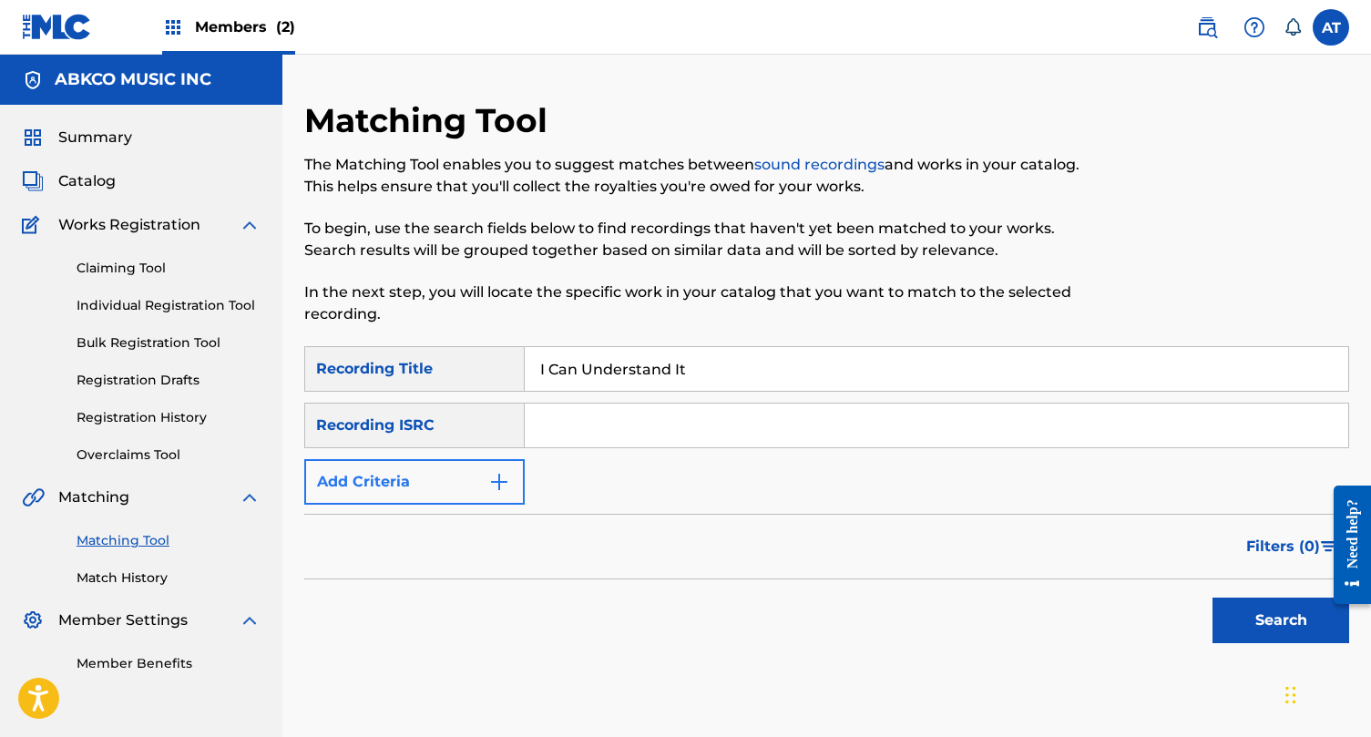
type input "I Can Understand It"
click at [487, 478] on button "Add Criteria" at bounding box center [414, 482] width 220 height 46
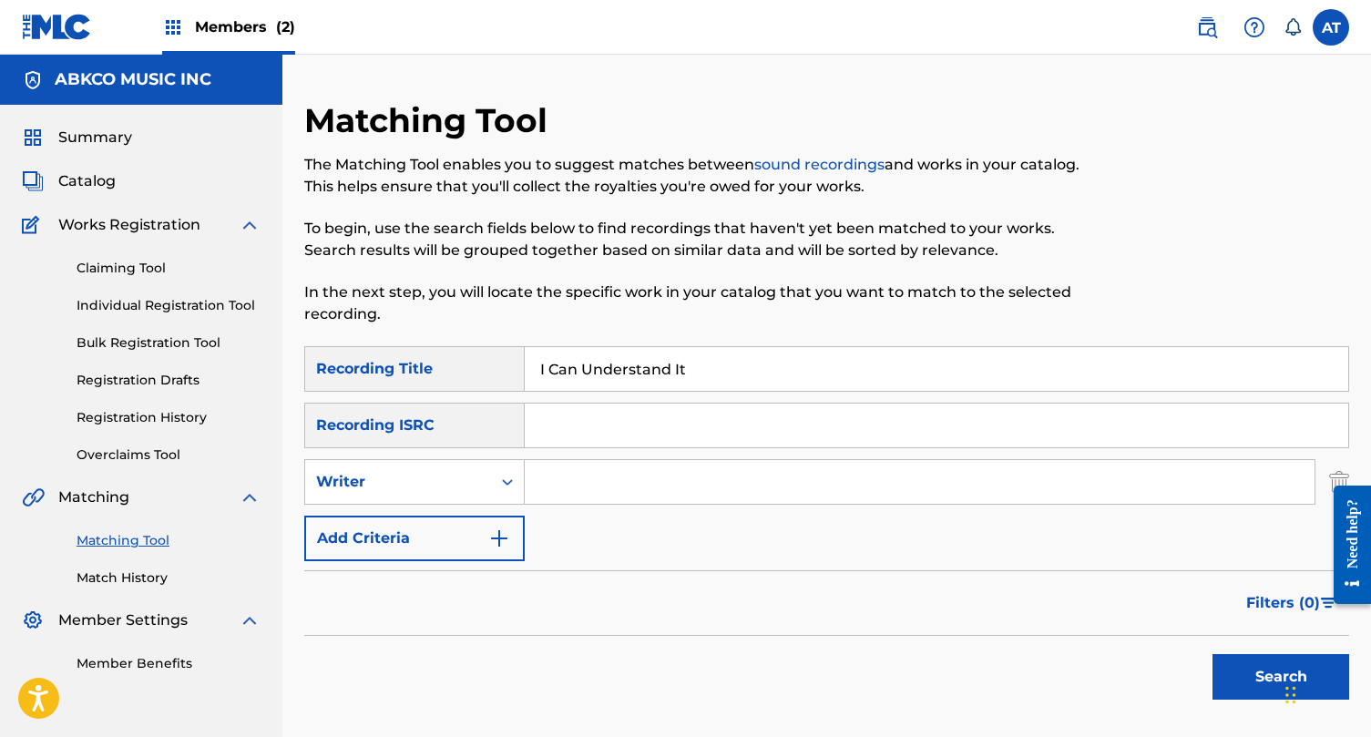
click at [570, 485] on input "Search Form" at bounding box center [920, 482] width 790 height 44
type input "[PERSON_NAME]"
click at [1213, 654] on button "Search" at bounding box center [1281, 677] width 137 height 46
click at [633, 376] on input "I Can Understand It" at bounding box center [937, 369] width 824 height 44
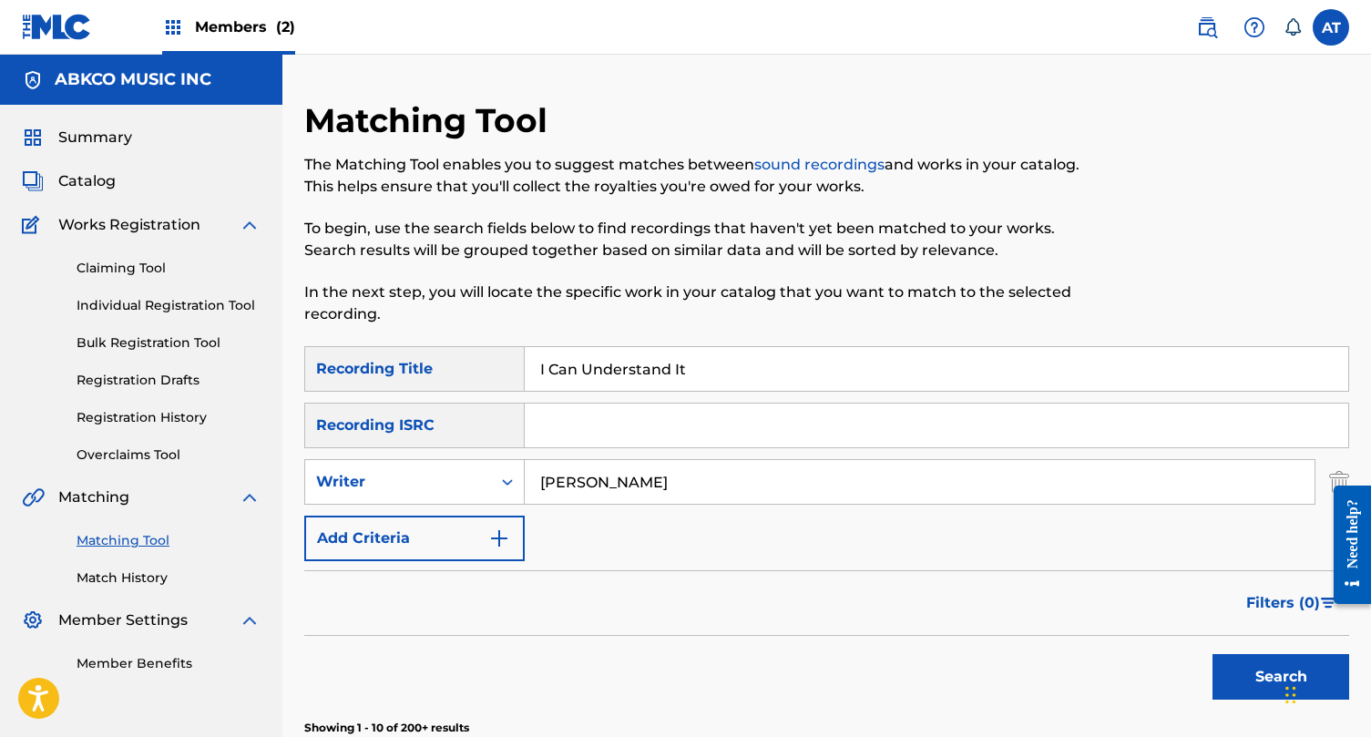
click at [633, 376] on input "I Can Understand It" at bounding box center [937, 369] width 824 height 44
paste input "Misunderstood"
type input "Misunderstood"
click at [621, 489] on input "[PERSON_NAME]" at bounding box center [920, 482] width 790 height 44
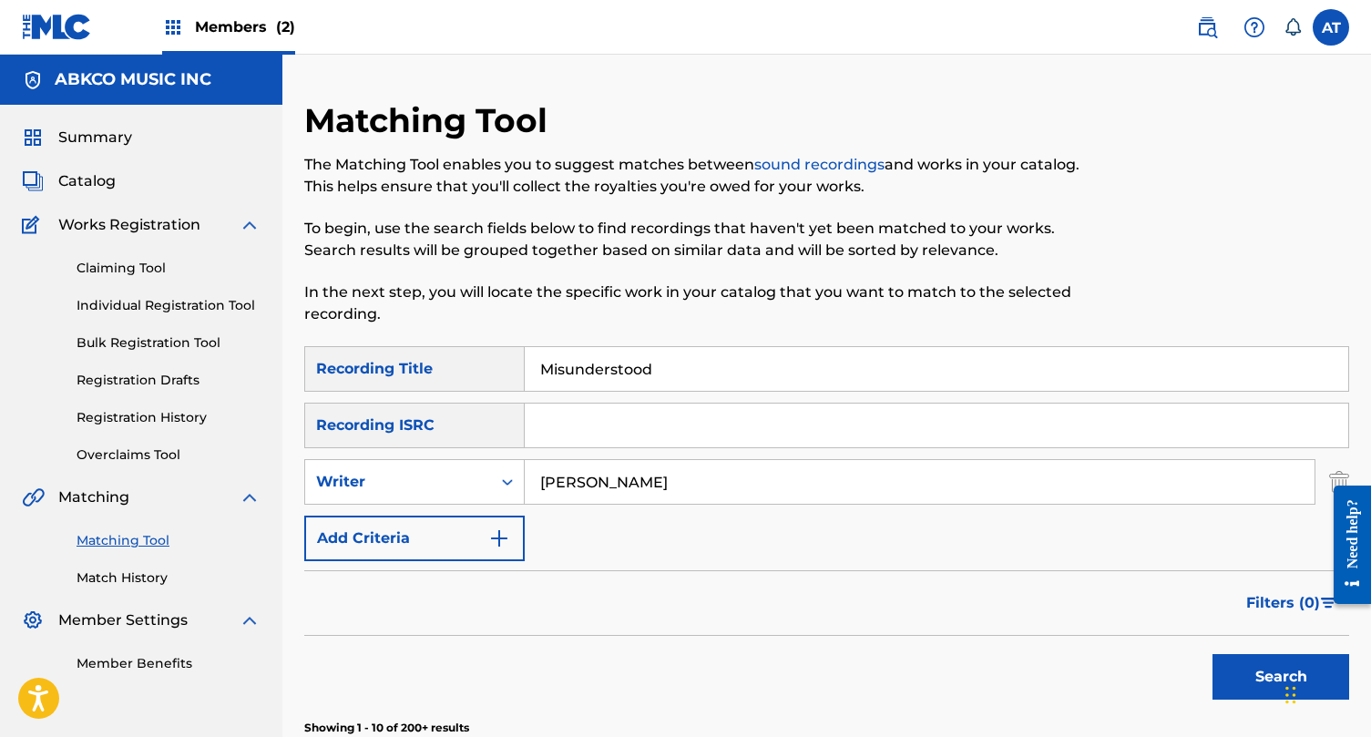
click at [621, 489] on input "[PERSON_NAME]" at bounding box center [920, 482] width 790 height 44
type input "[PERSON_NAME]"
click at [1213, 654] on button "Search" at bounding box center [1281, 677] width 137 height 46
click at [667, 371] on input "Misunderstood" at bounding box center [937, 369] width 824 height 44
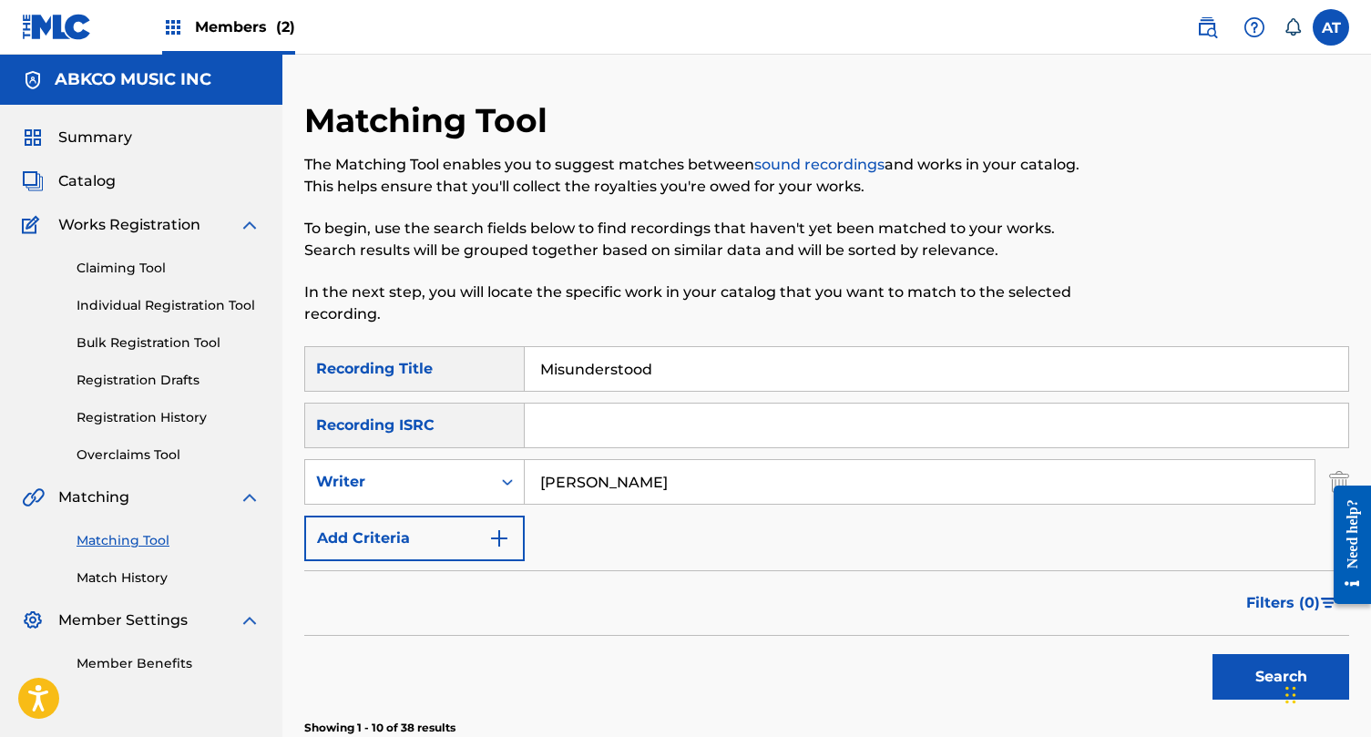
click at [667, 371] on input "Misunderstood" at bounding box center [937, 369] width 824 height 44
paste input "Rookie"
type input "Rookie"
click at [689, 481] on input "[PERSON_NAME]" at bounding box center [920, 482] width 790 height 44
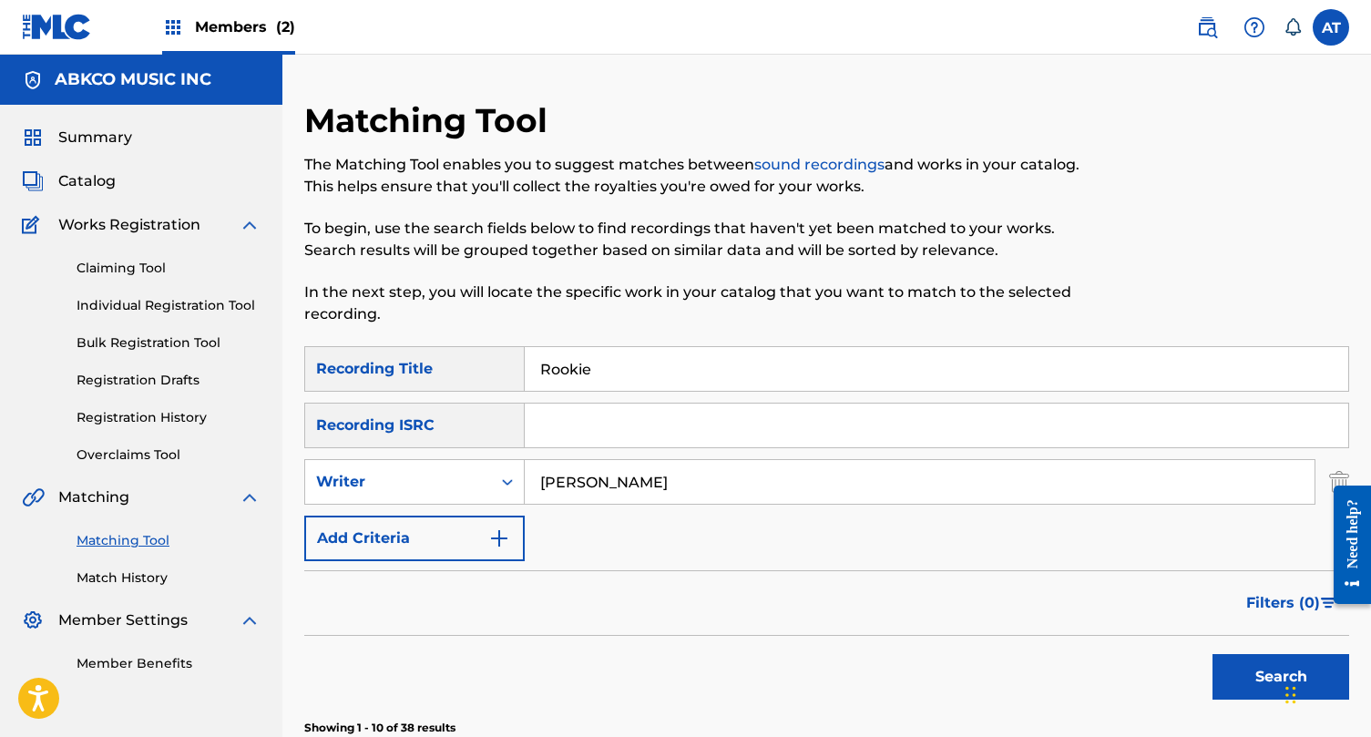
click at [689, 481] on input "[PERSON_NAME]" at bounding box center [920, 482] width 790 height 44
type input "[PERSON_NAME]"
click at [1213, 654] on button "Search" at bounding box center [1281, 677] width 137 height 46
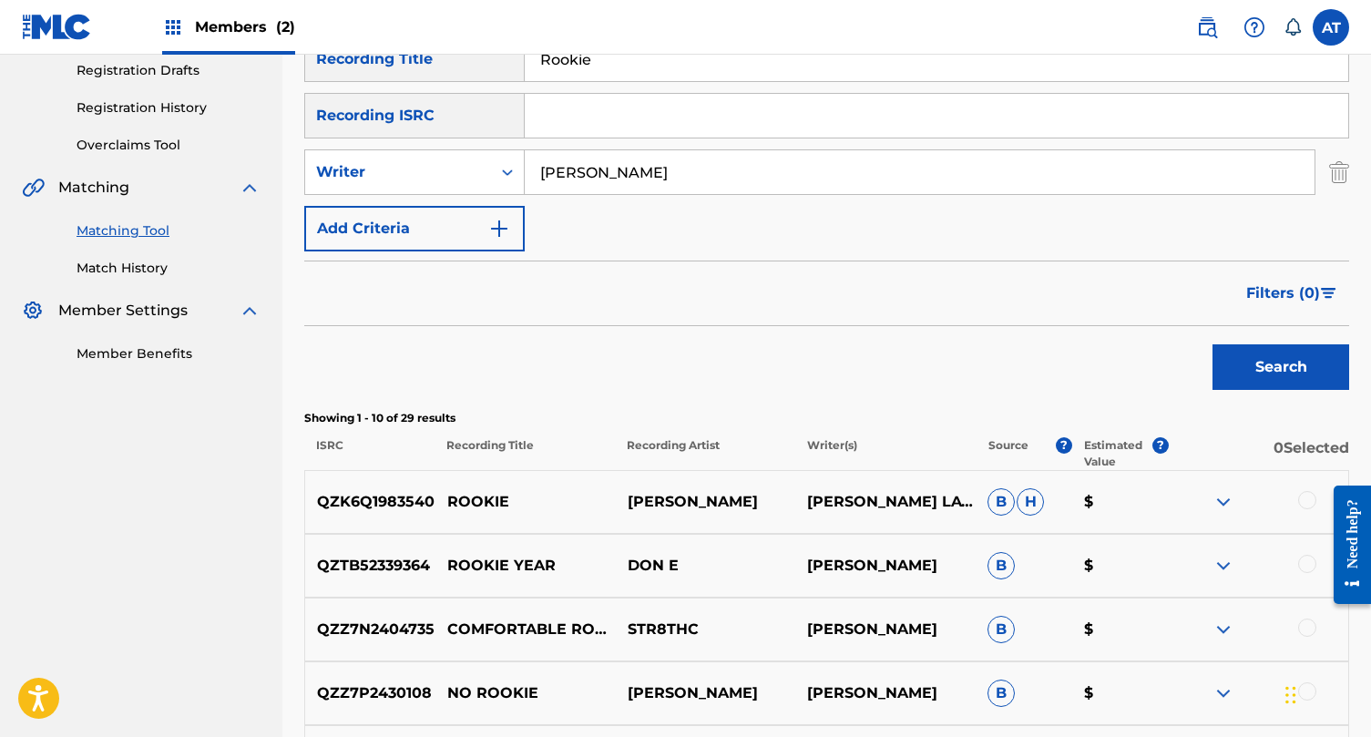
scroll to position [16, 0]
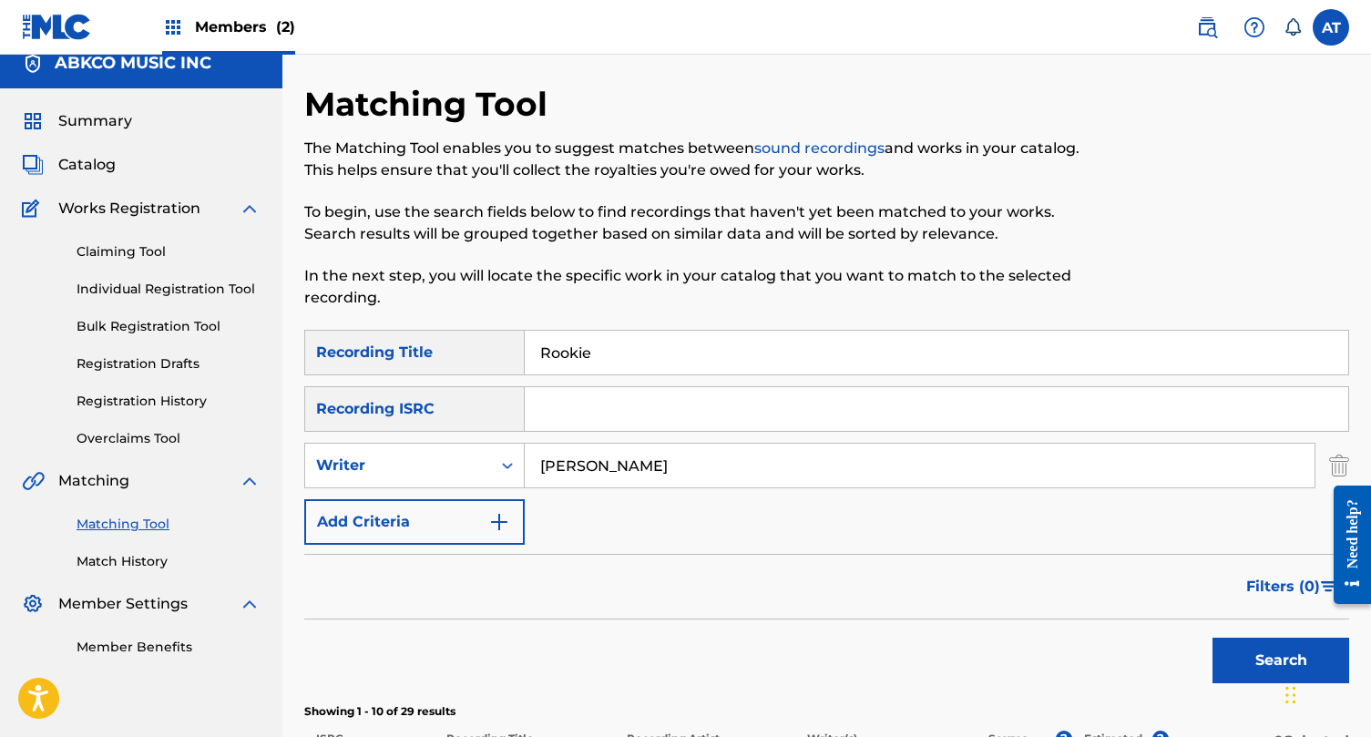
click at [606, 333] on input "Rookie" at bounding box center [937, 353] width 824 height 44
paste input "Love The Time Is Now"
type input "Love The Time Is Now"
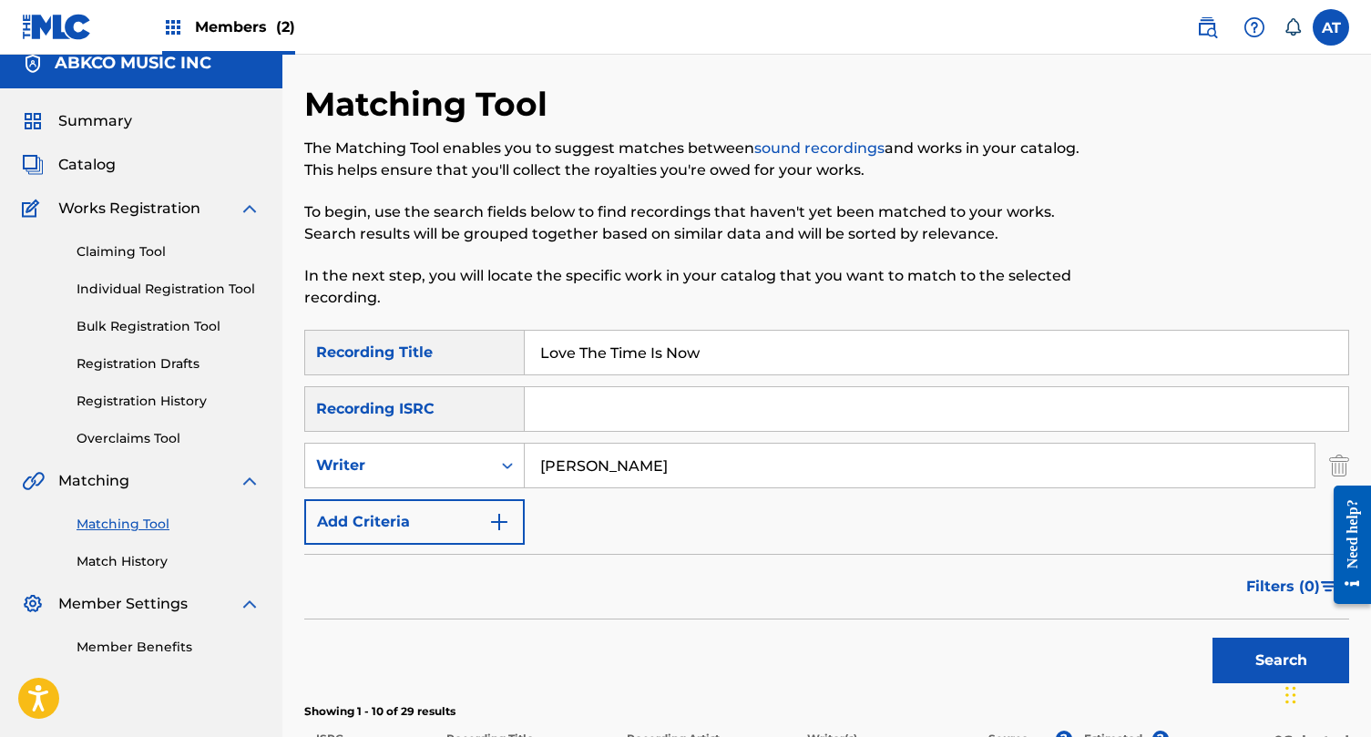
click at [610, 466] on input "[PERSON_NAME]" at bounding box center [920, 466] width 790 height 44
type input "v"
type input "[PERSON_NAME]"
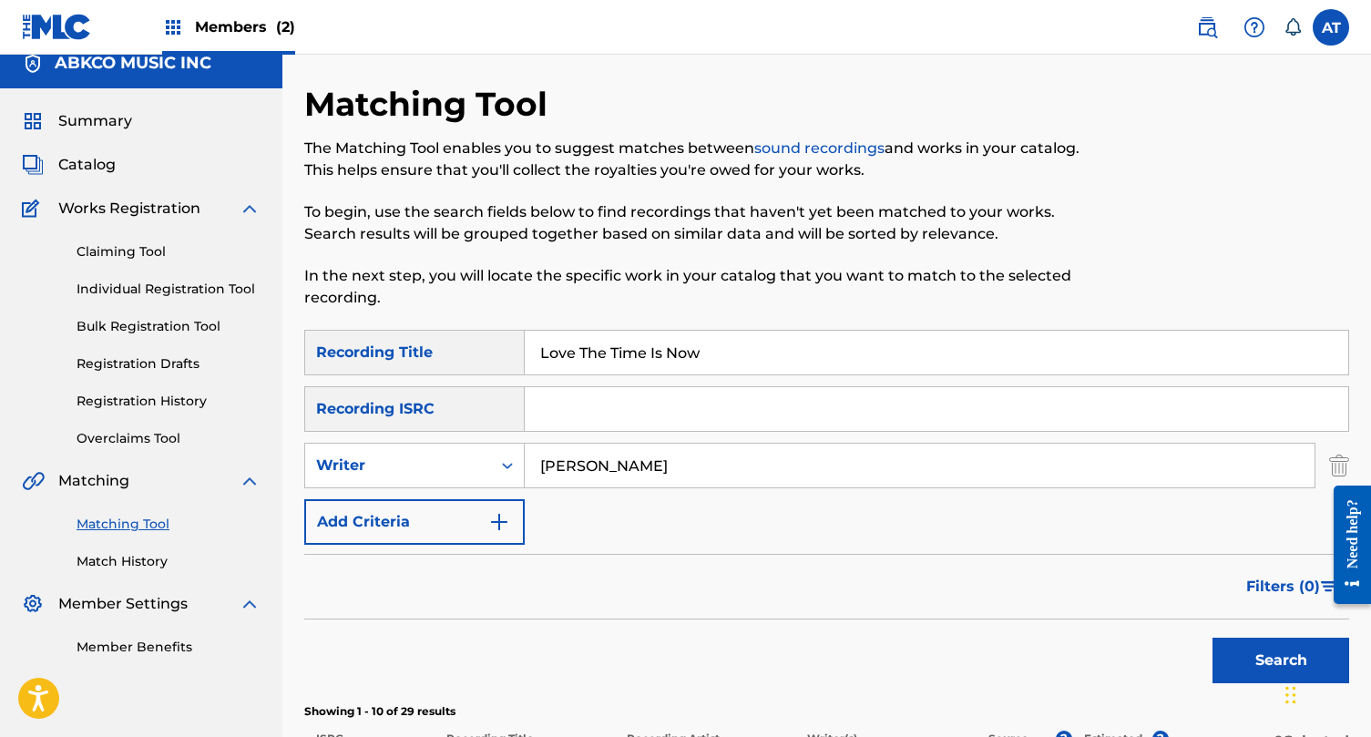
click at [1213, 638] on button "Search" at bounding box center [1281, 661] width 137 height 46
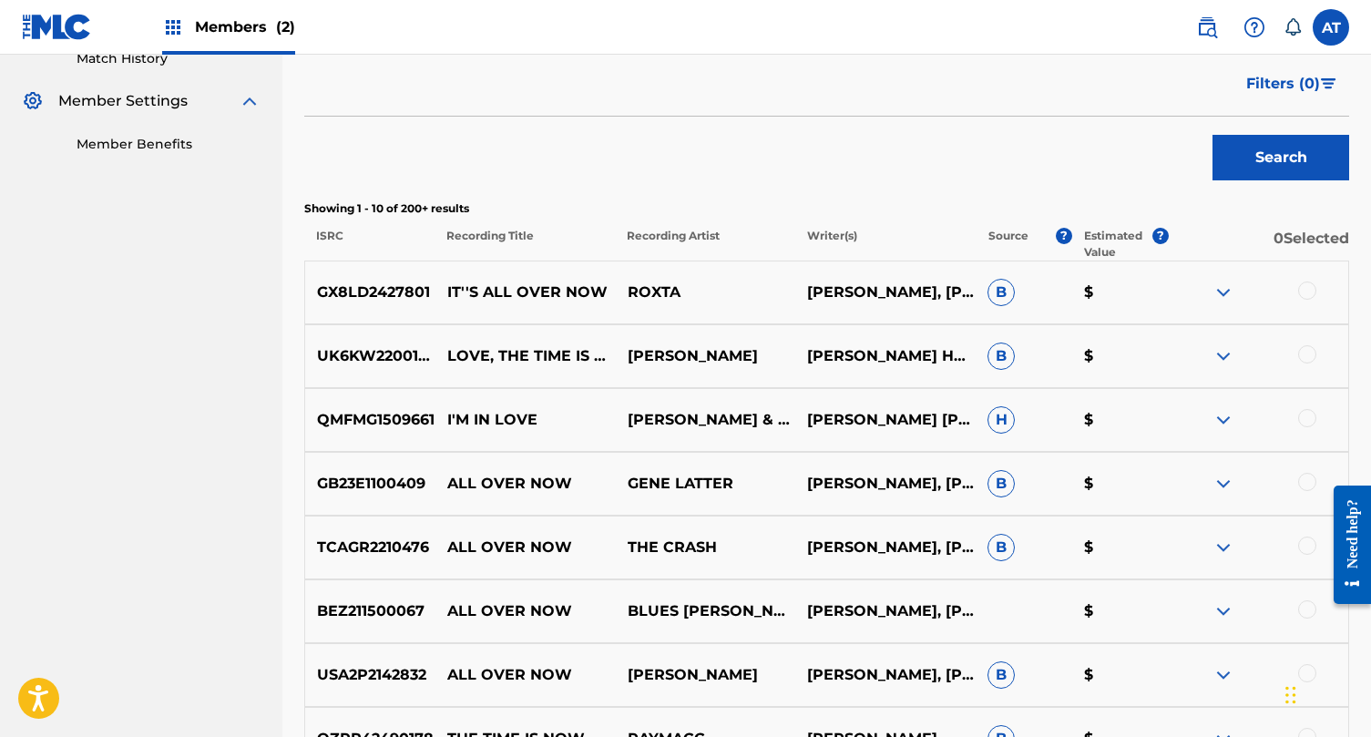
scroll to position [0, 0]
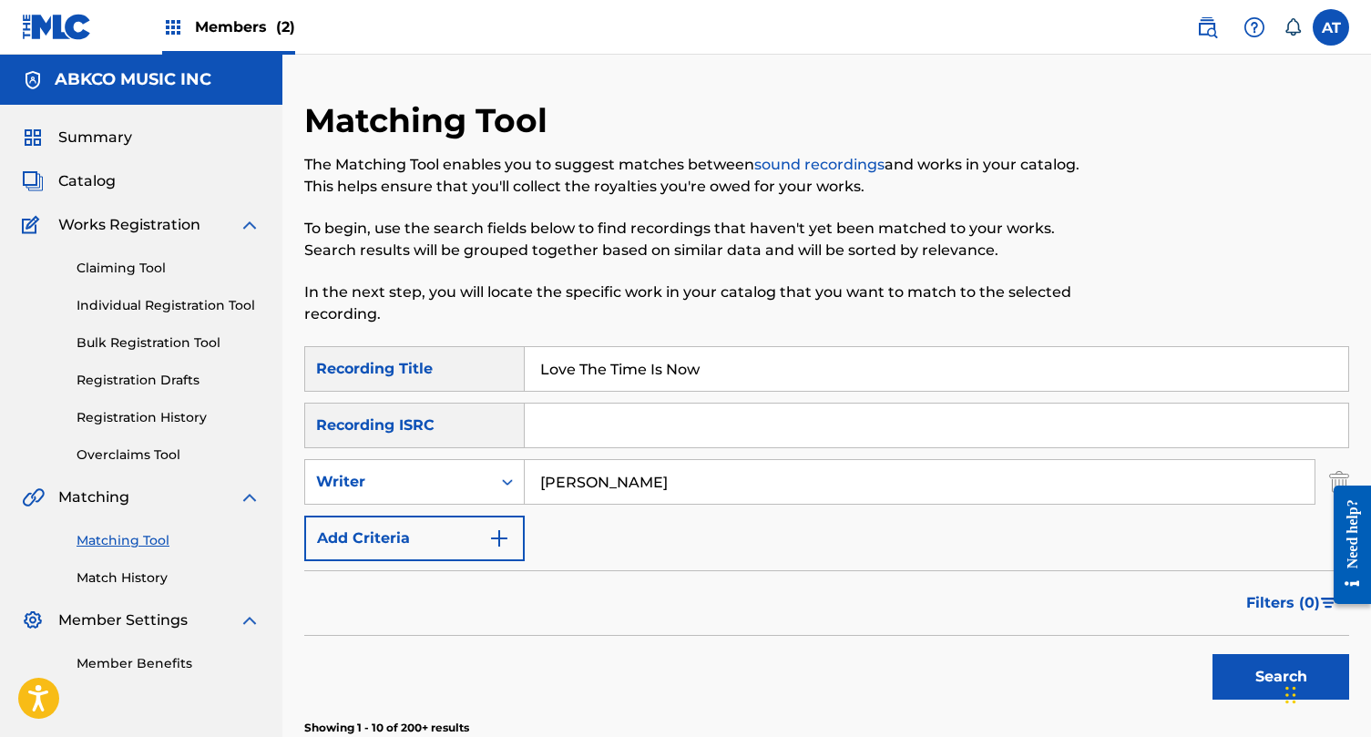
click at [587, 358] on input "Love The Time Is Now" at bounding box center [937, 369] width 824 height 44
type input "stay awake"
click at [620, 477] on input "[PERSON_NAME]" at bounding box center [920, 482] width 790 height 44
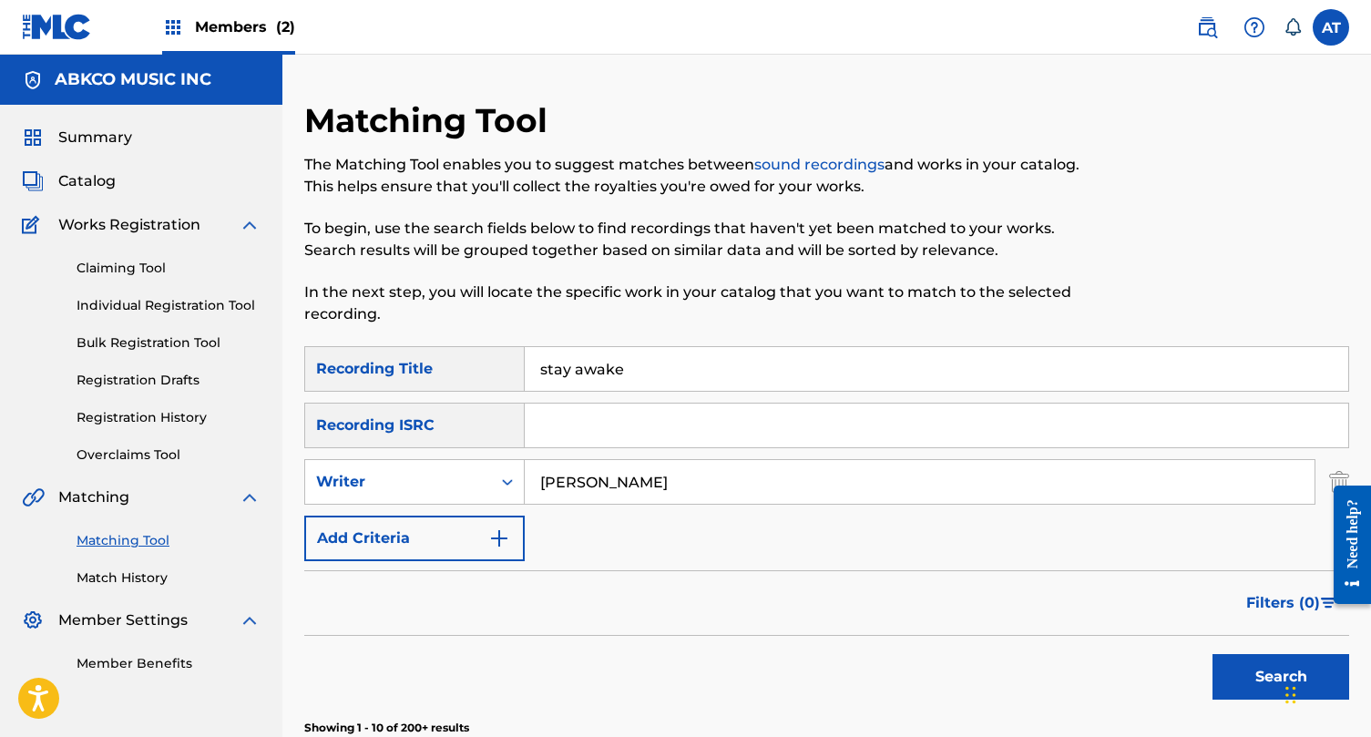
click at [620, 477] on input "[PERSON_NAME]" at bounding box center [920, 482] width 790 height 44
click at [780, 569] on form "SearchWithCriteriabee299fa-c2ad-40f8-8942-85a41e711cfc Recording Title stay awa…" at bounding box center [826, 527] width 1045 height 363
click at [757, 490] on input "[PERSON_NAME]" at bounding box center [920, 482] width 790 height 44
type input "[PERSON_NAME] [PERSON_NAME]"
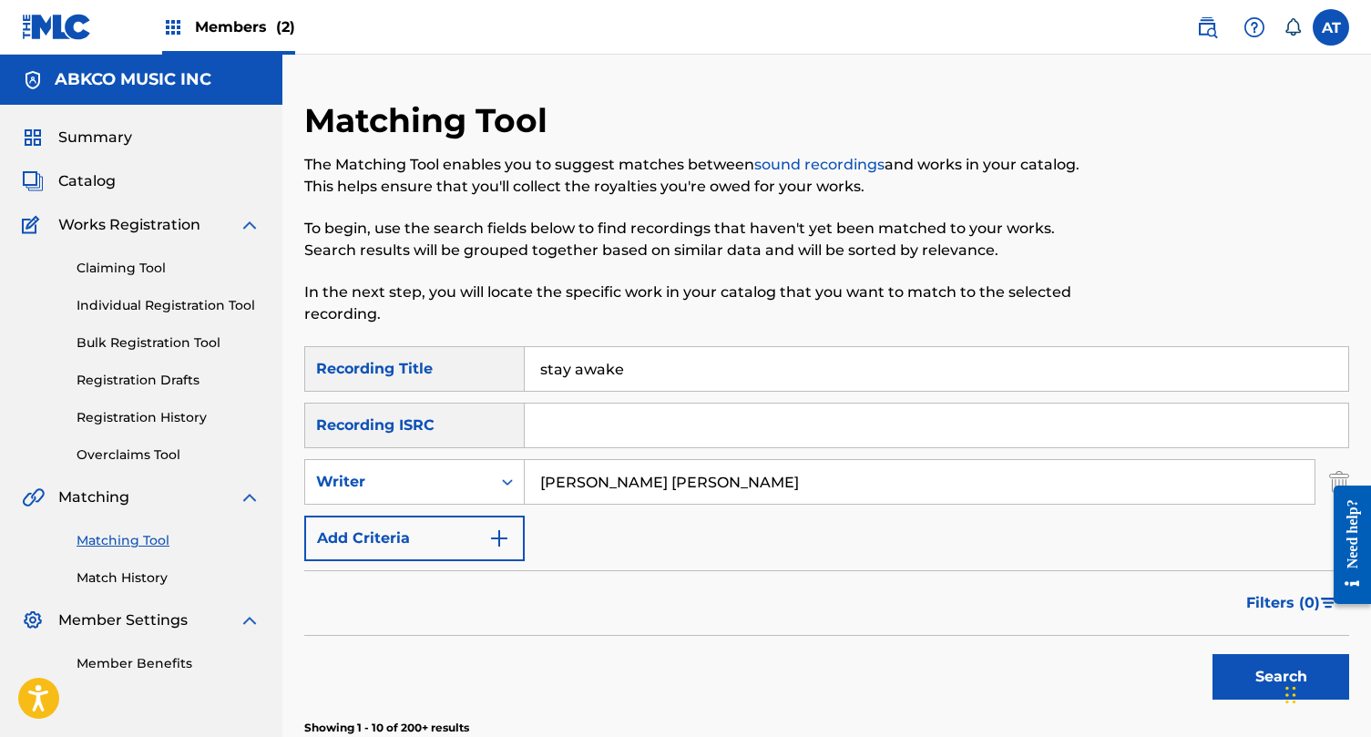
click at [1213, 654] on button "Search" at bounding box center [1281, 677] width 137 height 46
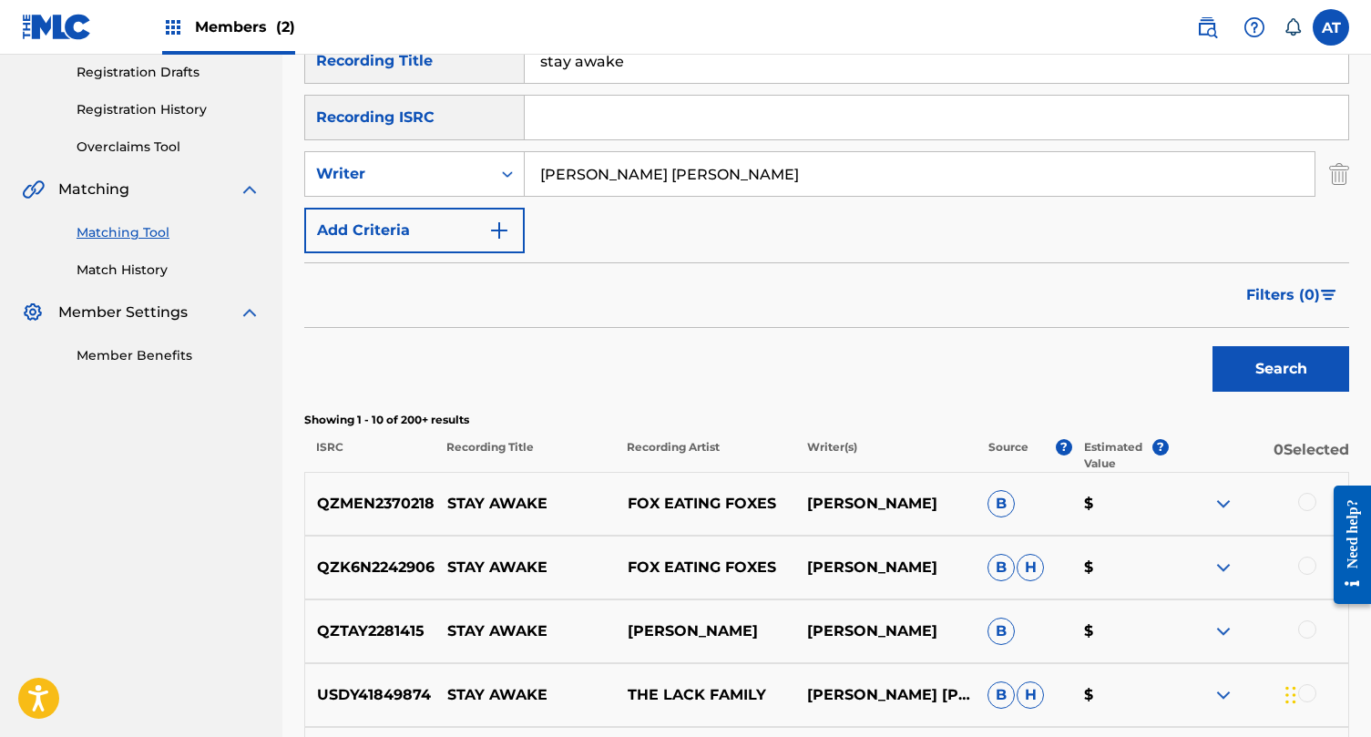
scroll to position [89, 0]
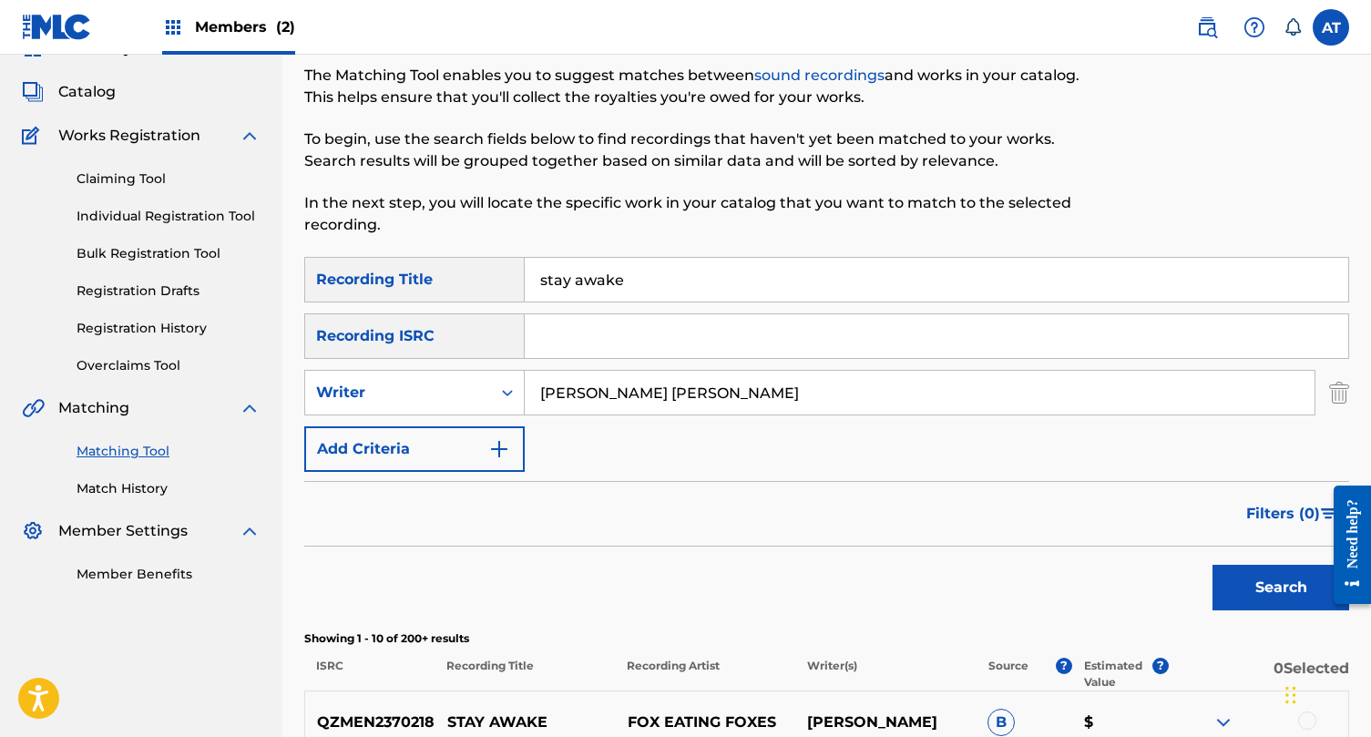
click at [613, 288] on input "stay awake" at bounding box center [937, 280] width 824 height 44
type input "lovable"
type input "[PERSON_NAME]"
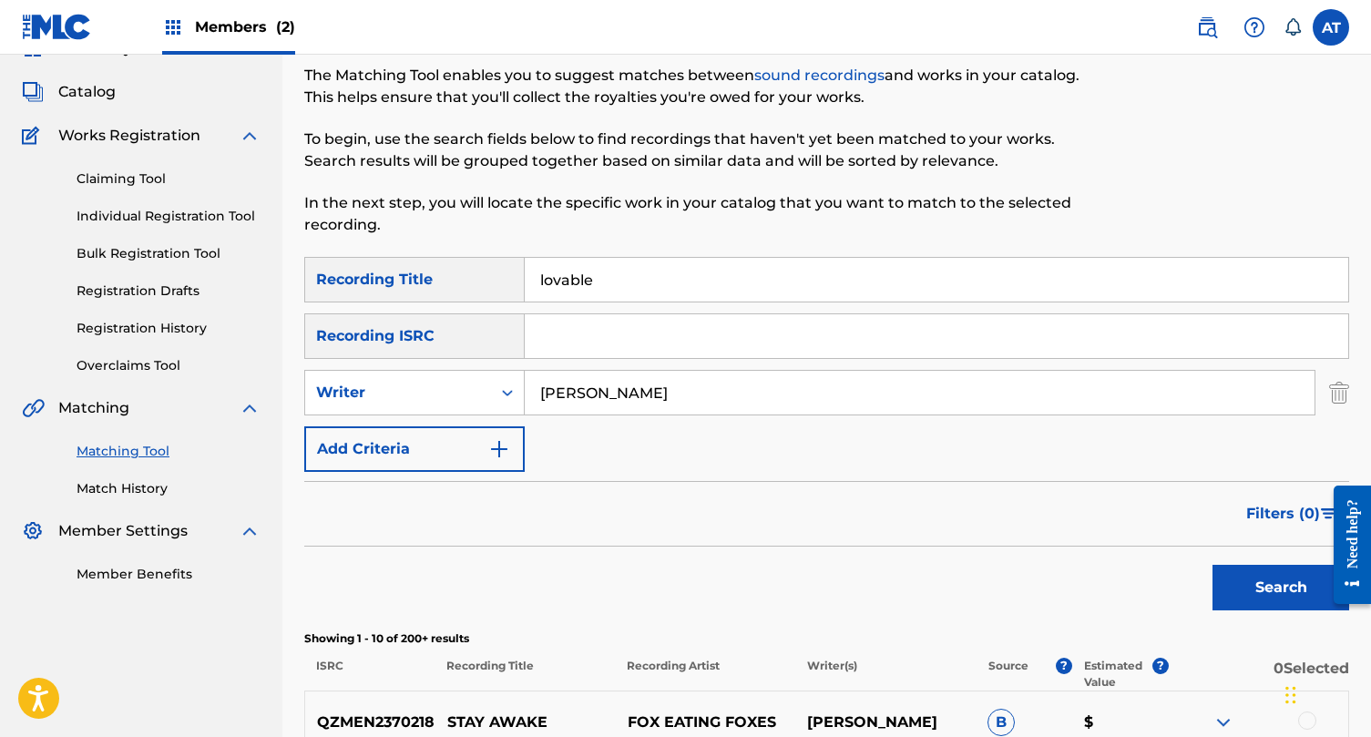
click at [1213, 565] on button "Search" at bounding box center [1281, 588] width 137 height 46
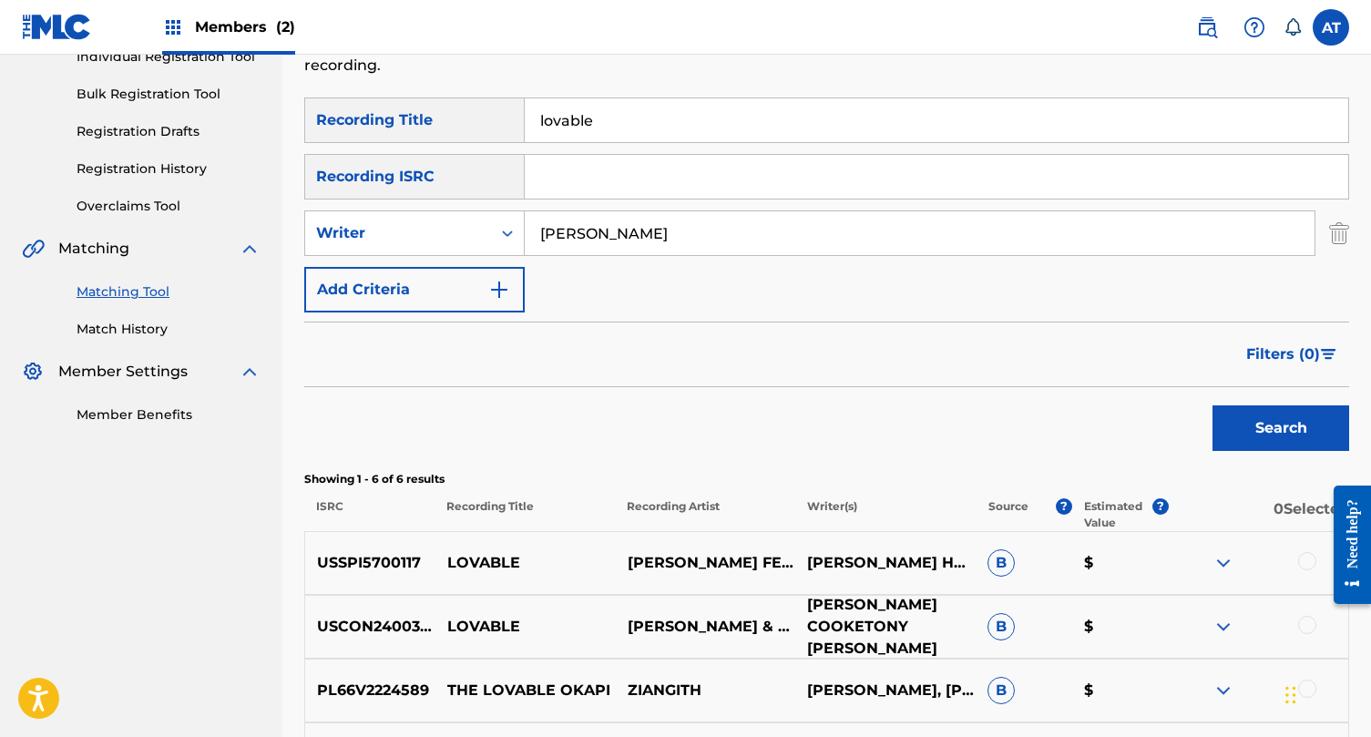
scroll to position [262, 0]
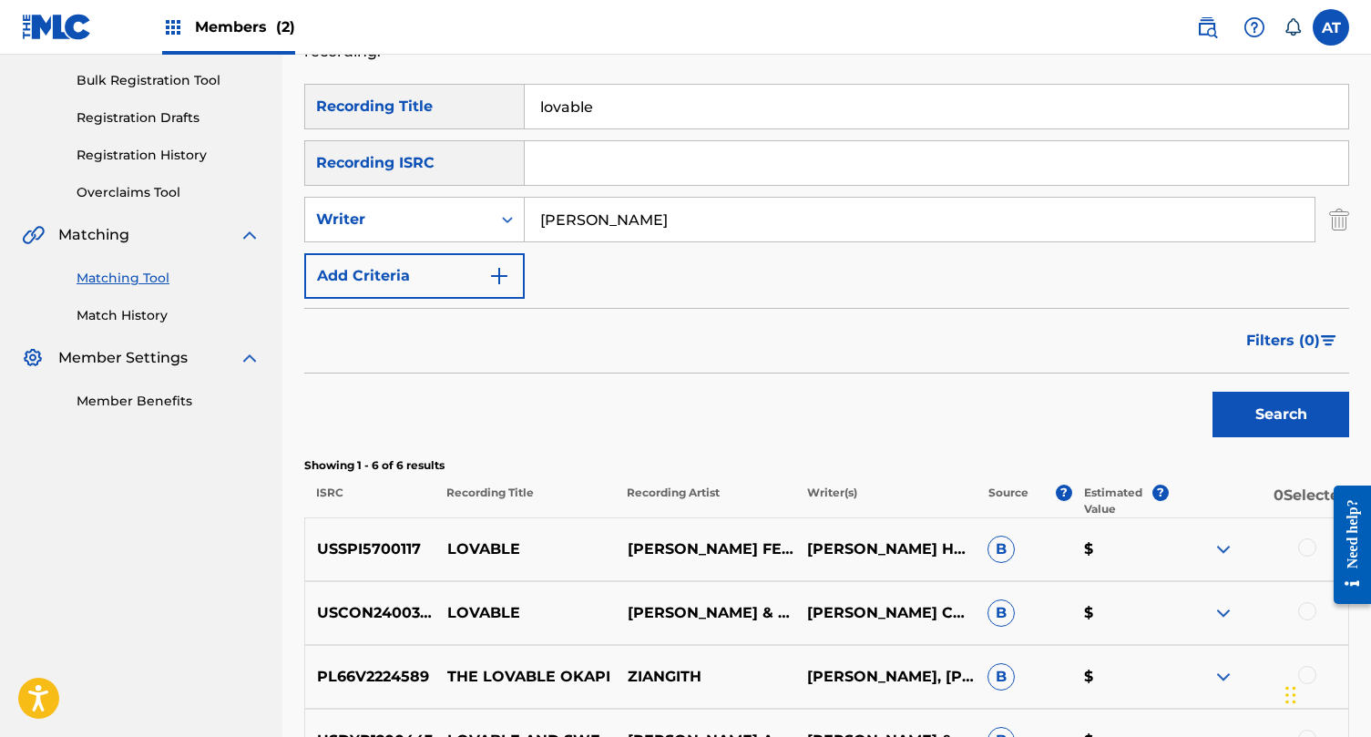
click at [1308, 548] on div at bounding box center [1307, 547] width 18 height 18
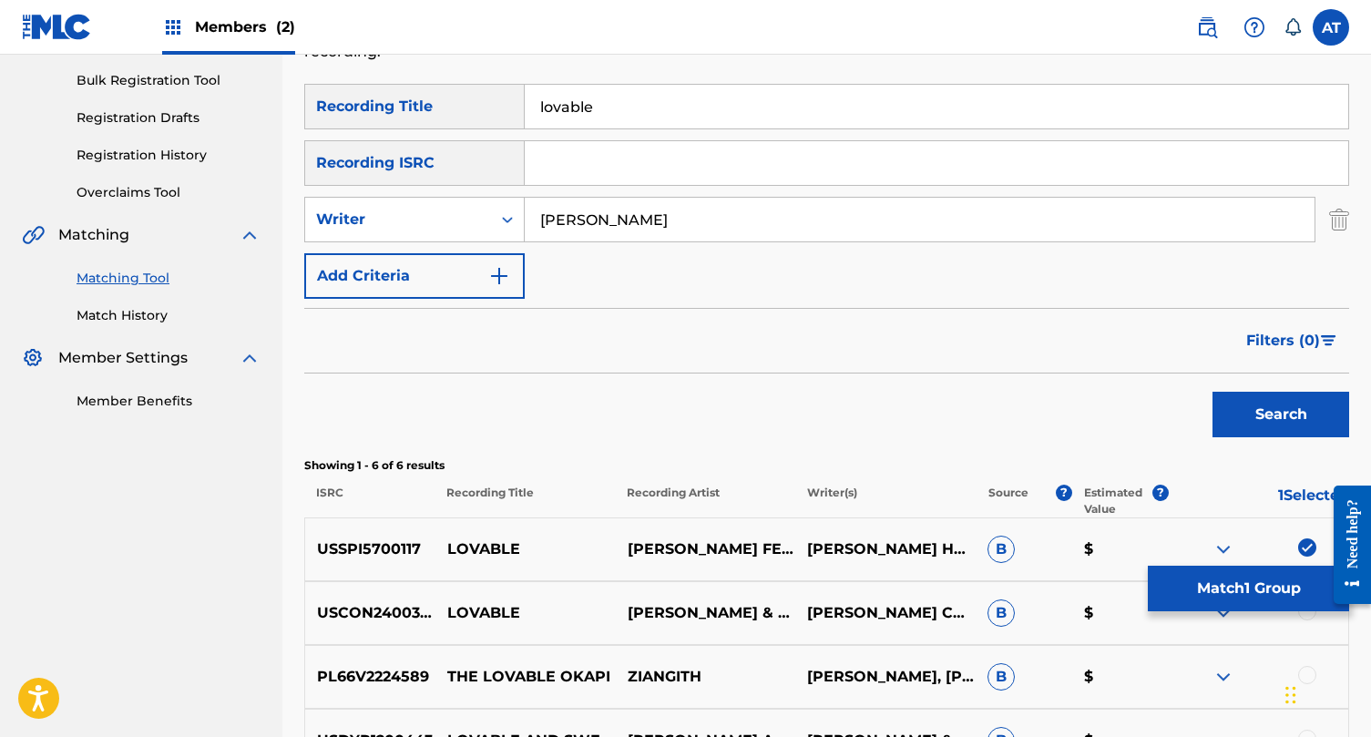
click at [1307, 620] on div at bounding box center [1258, 613] width 180 height 22
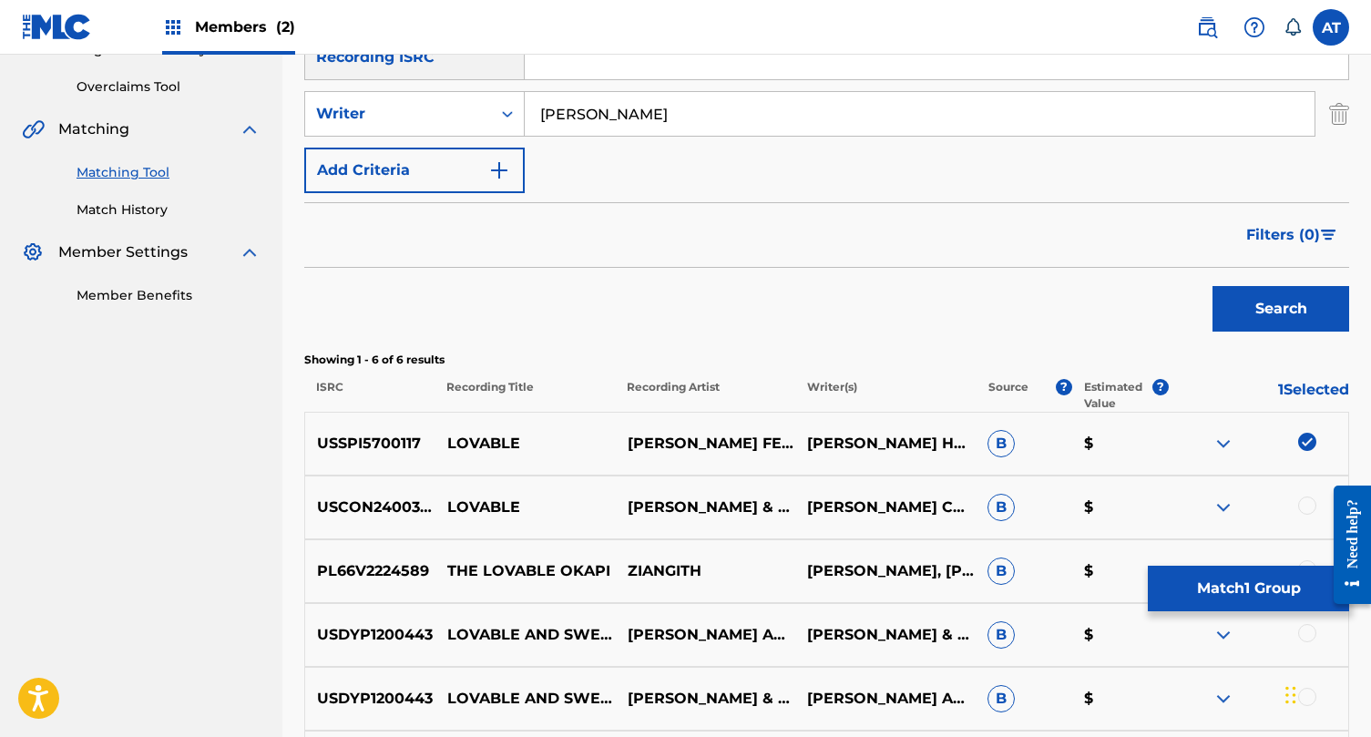
scroll to position [369, 0]
click at [1310, 505] on div at bounding box center [1307, 505] width 18 height 18
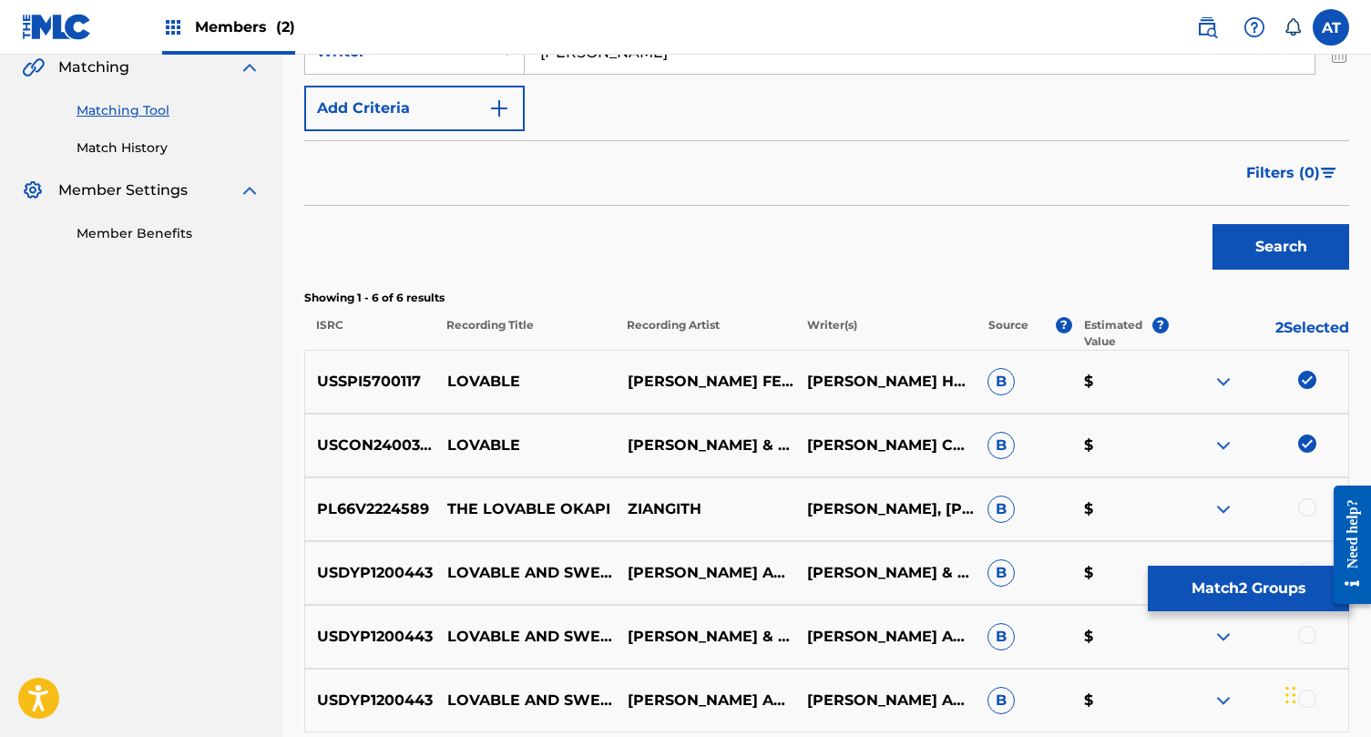
scroll to position [434, 0]
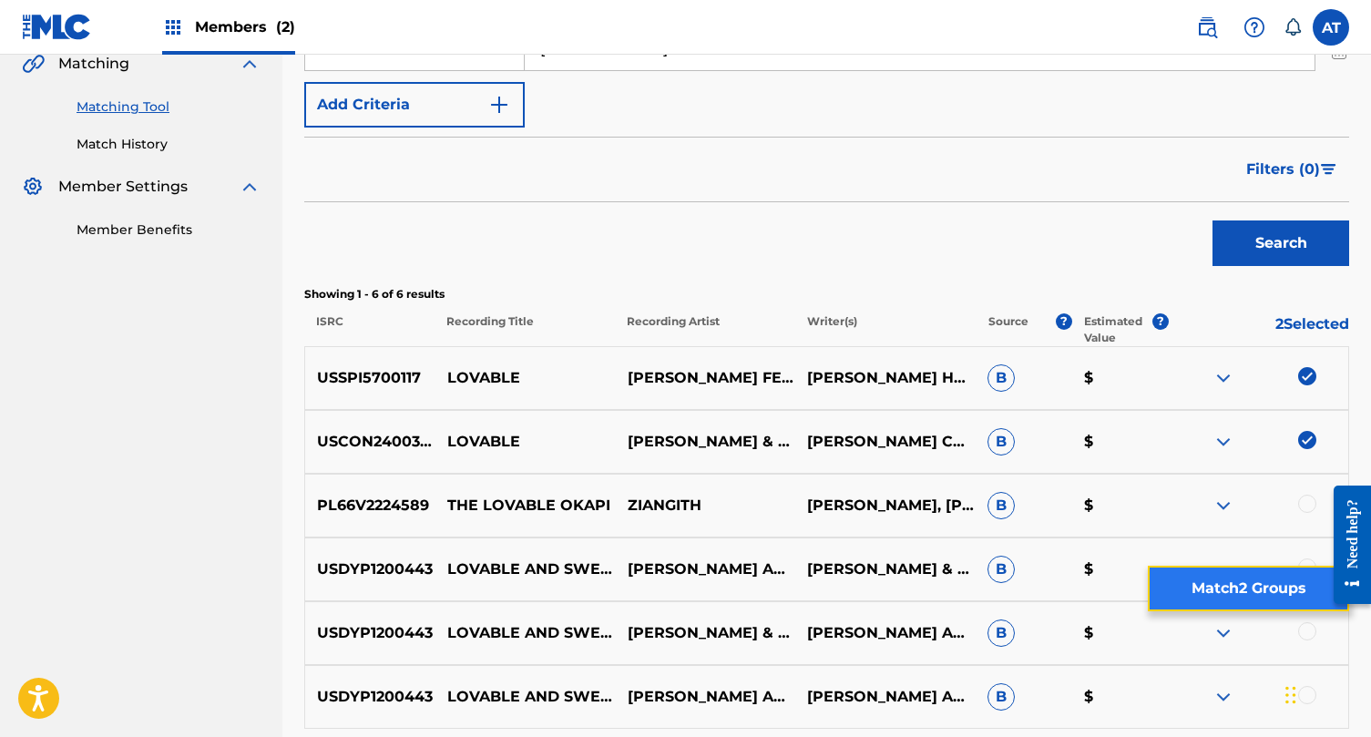
click at [1262, 579] on button "Match 2 Groups" at bounding box center [1248, 589] width 201 height 46
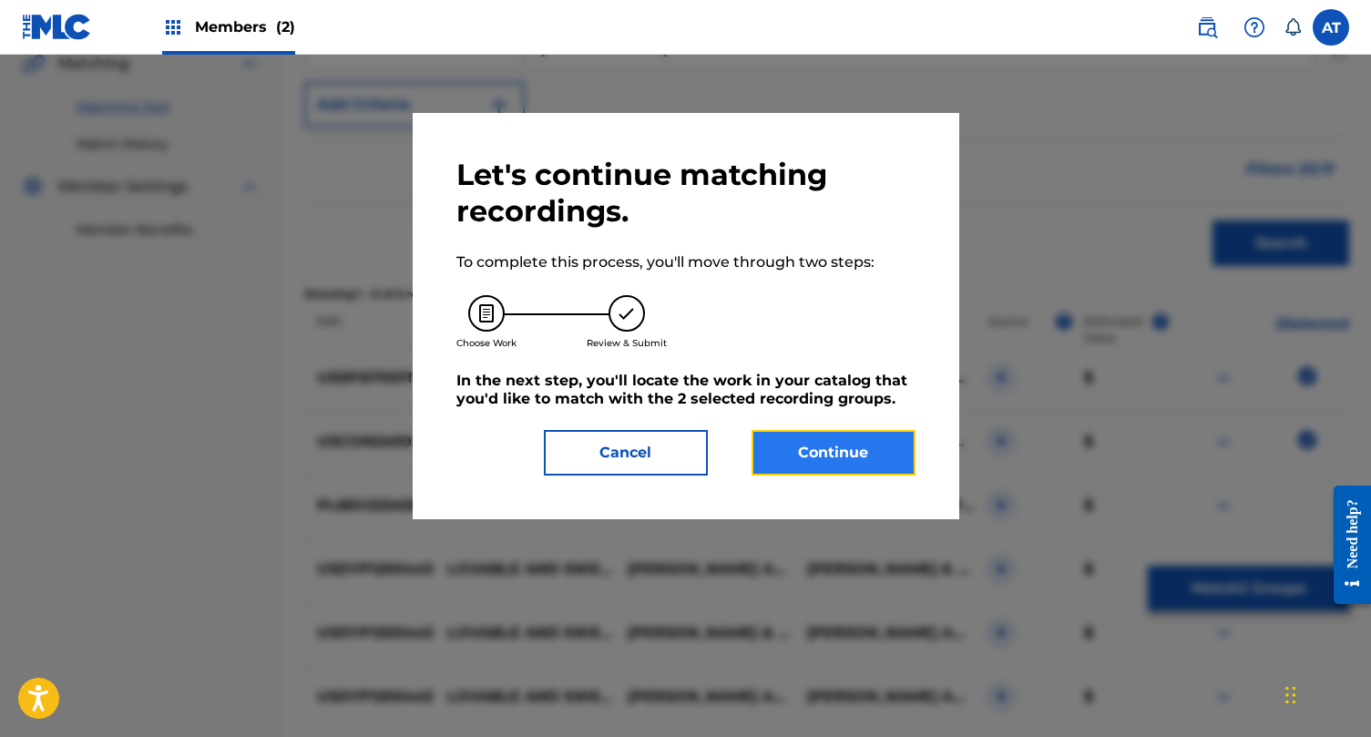
click at [828, 443] on button "Continue" at bounding box center [834, 453] width 164 height 46
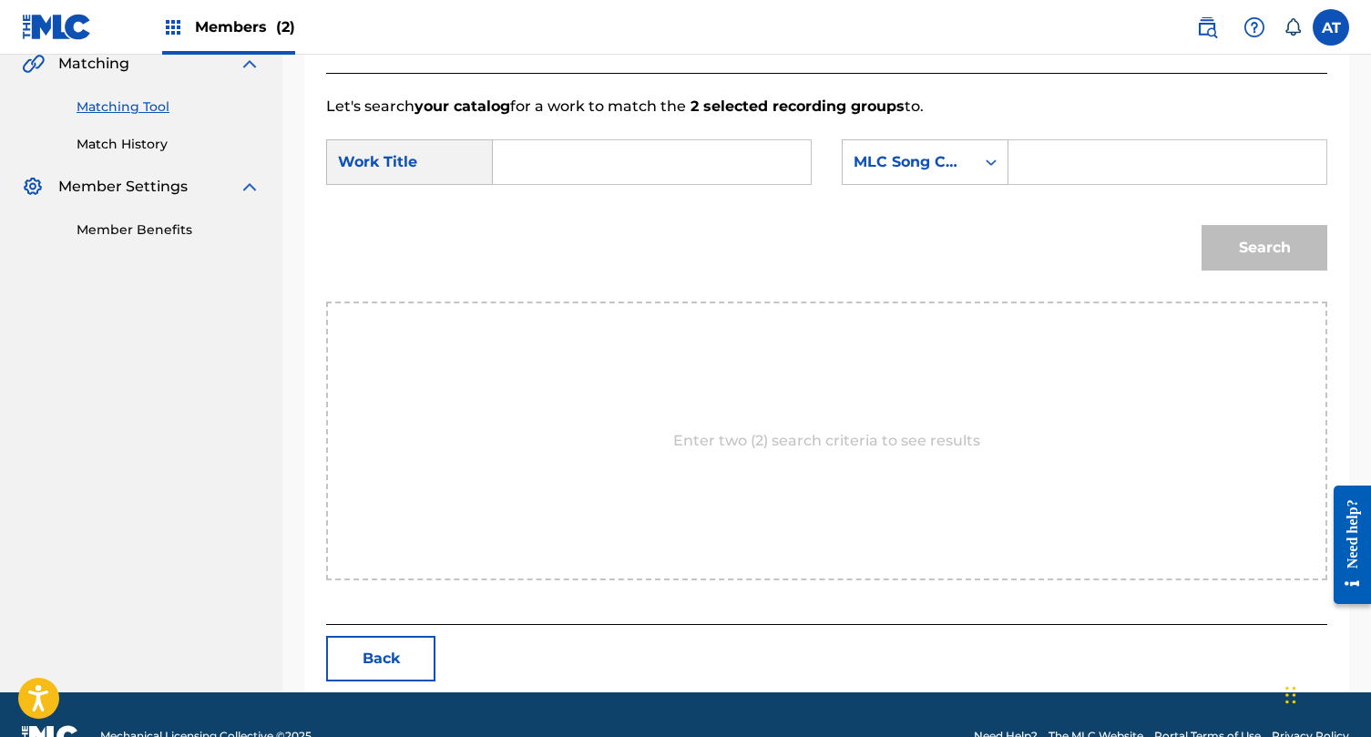
click at [705, 166] on input "Search Form" at bounding box center [651, 162] width 287 height 44
type input "lovable"
click at [551, 204] on strong "lovable" at bounding box center [552, 202] width 56 height 17
click at [959, 194] on div "SearchWithCriteriabb6e8bdc-7c9d-4f1f-81df-2499e26fd739 Work Title lovable Searc…" at bounding box center [826, 167] width 1001 height 56
click at [958, 178] on div "MLC Song Code" at bounding box center [909, 162] width 132 height 35
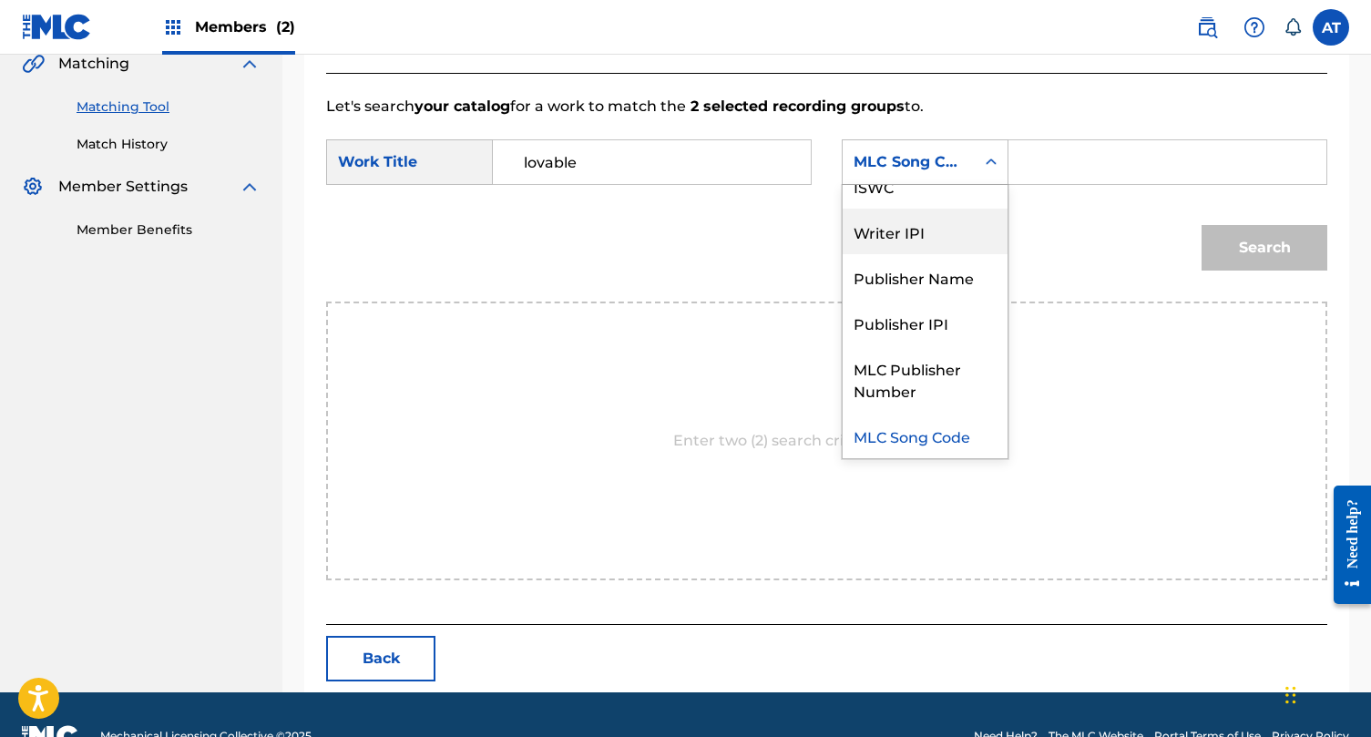
scroll to position [0, 0]
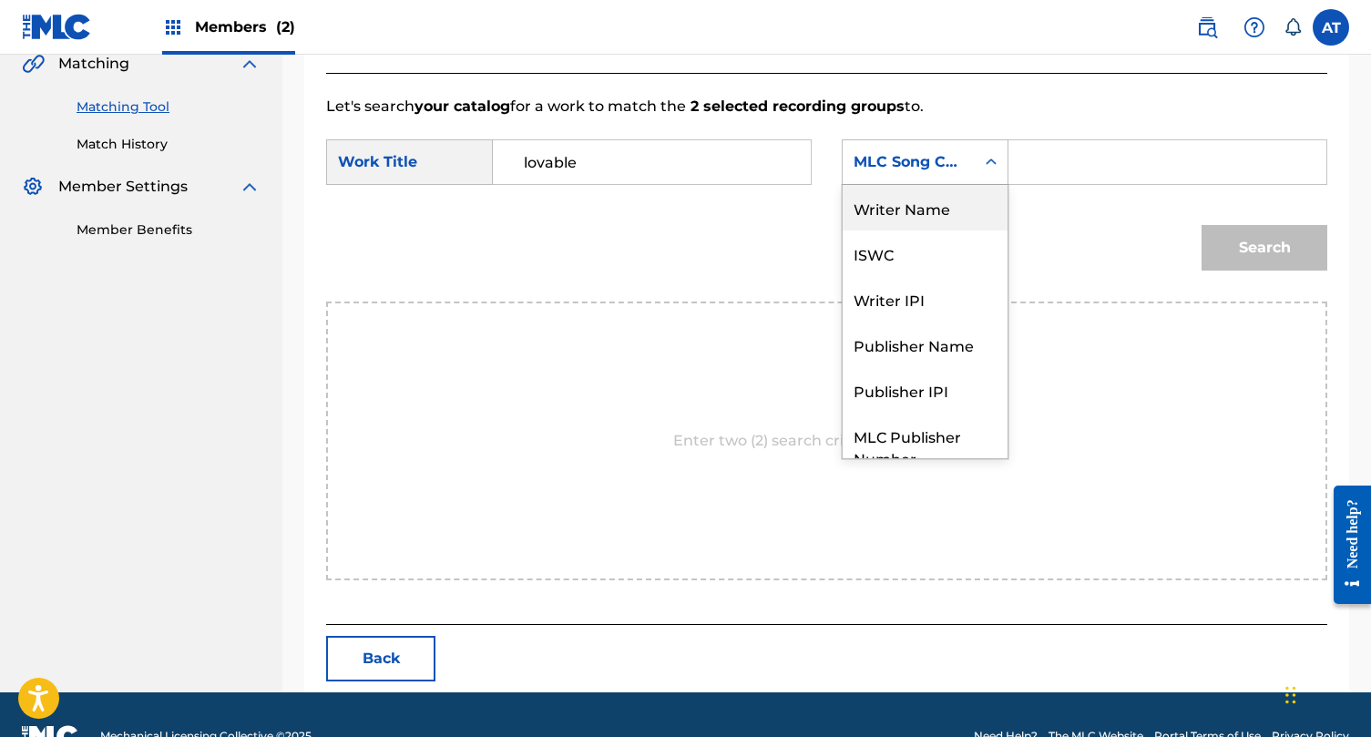
click at [934, 216] on div "Writer Name" at bounding box center [925, 208] width 165 height 46
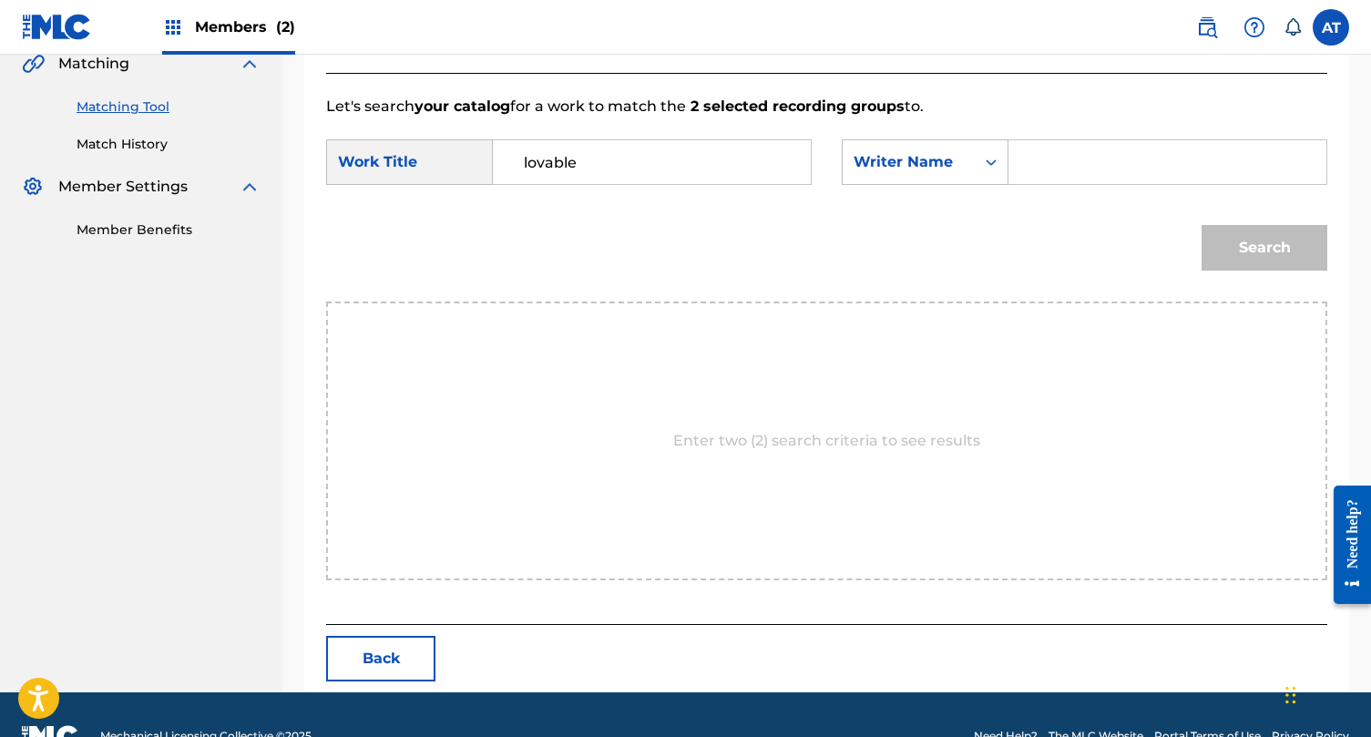
click at [1051, 162] on input "Search Form" at bounding box center [1167, 162] width 287 height 44
type input "[PERSON_NAME]"
click at [1202, 225] on button "Search" at bounding box center [1265, 248] width 126 height 46
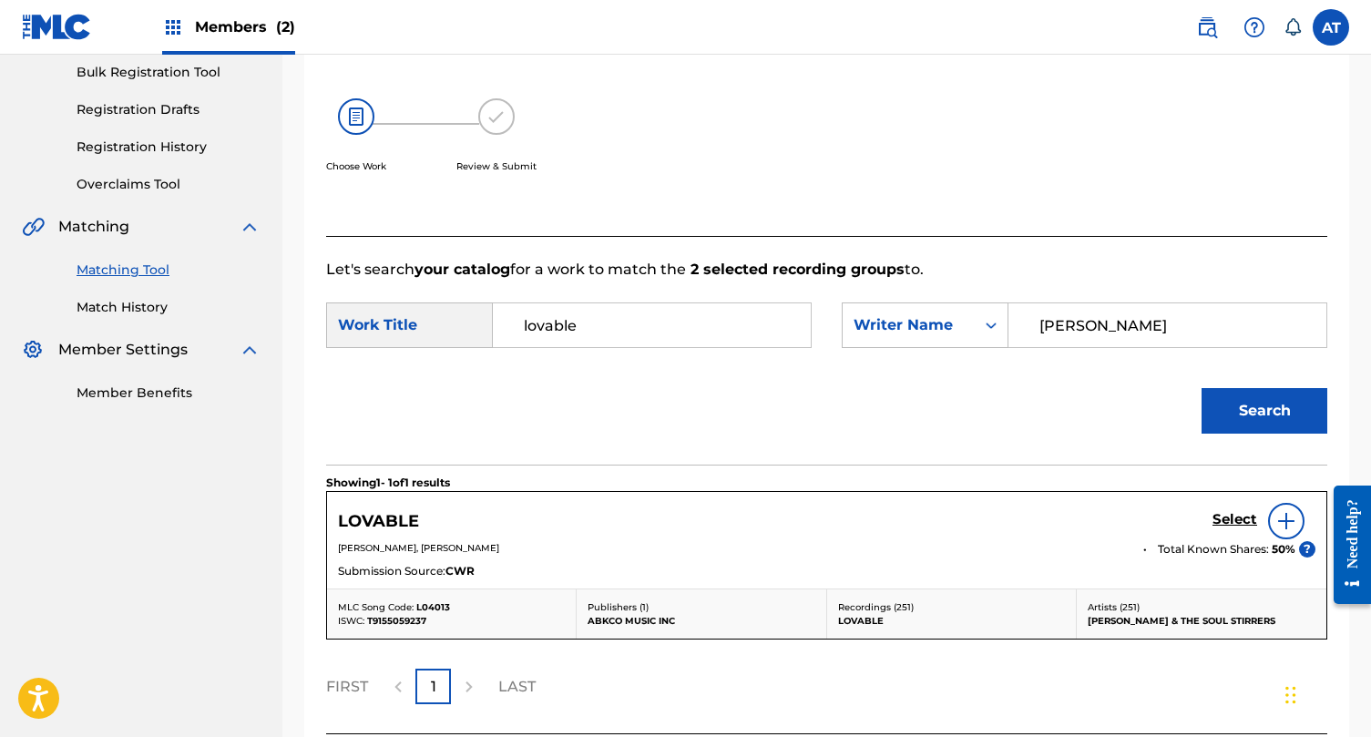
scroll to position [423, 0]
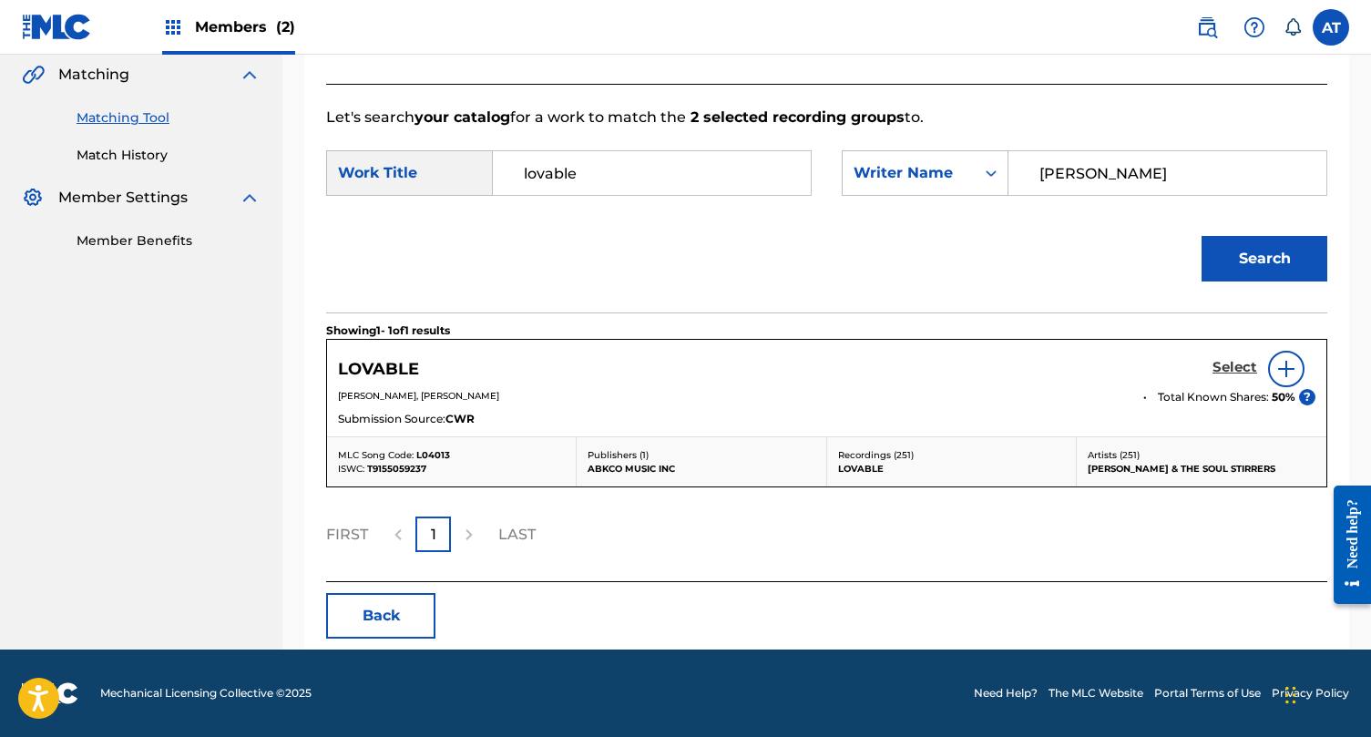
click at [1231, 361] on h5 "Select" at bounding box center [1235, 367] width 45 height 17
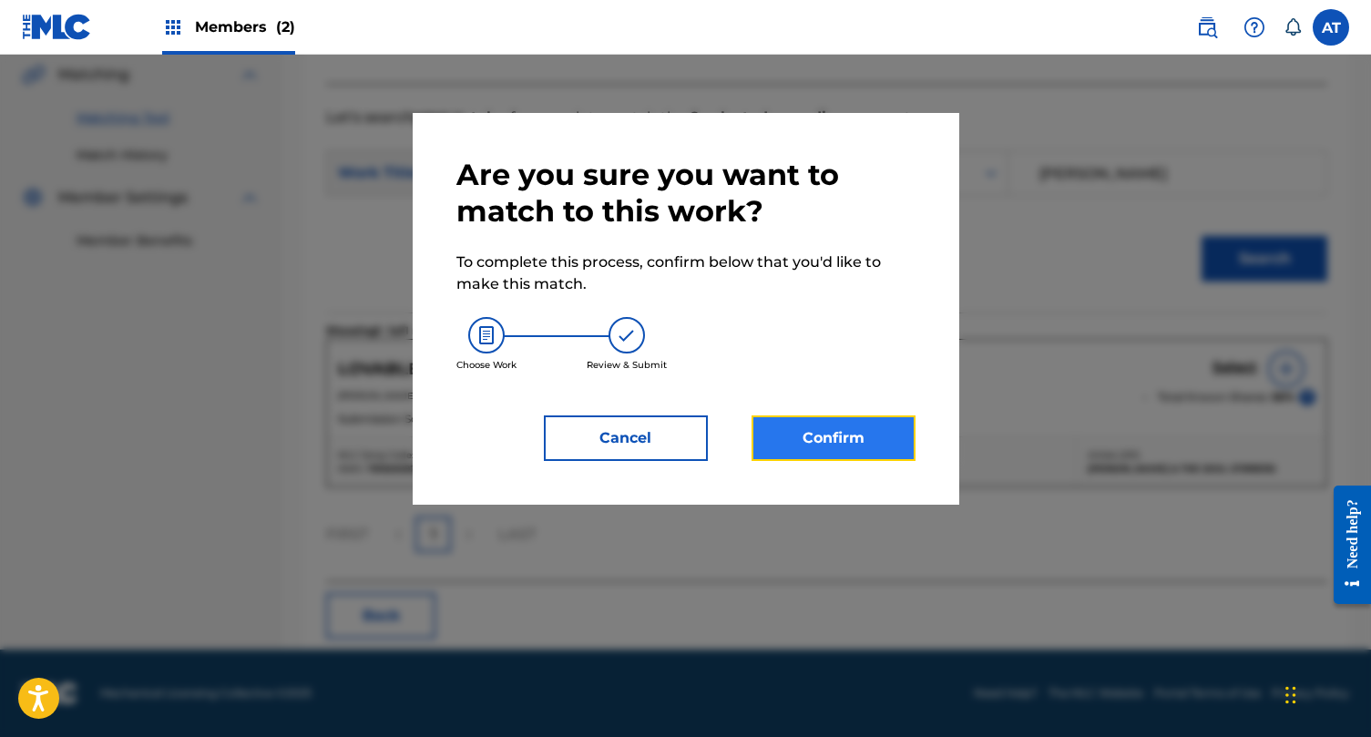
click at [859, 445] on button "Confirm" at bounding box center [834, 438] width 164 height 46
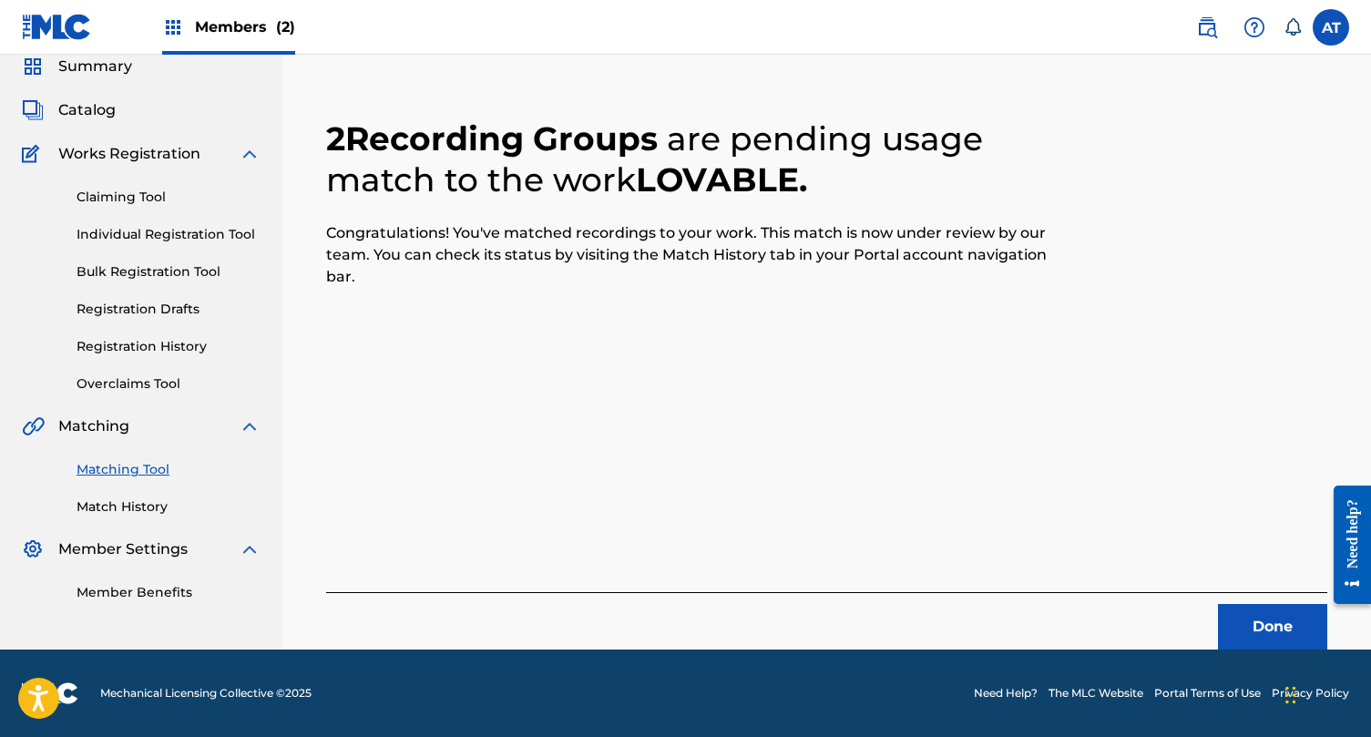
scroll to position [0, 0]
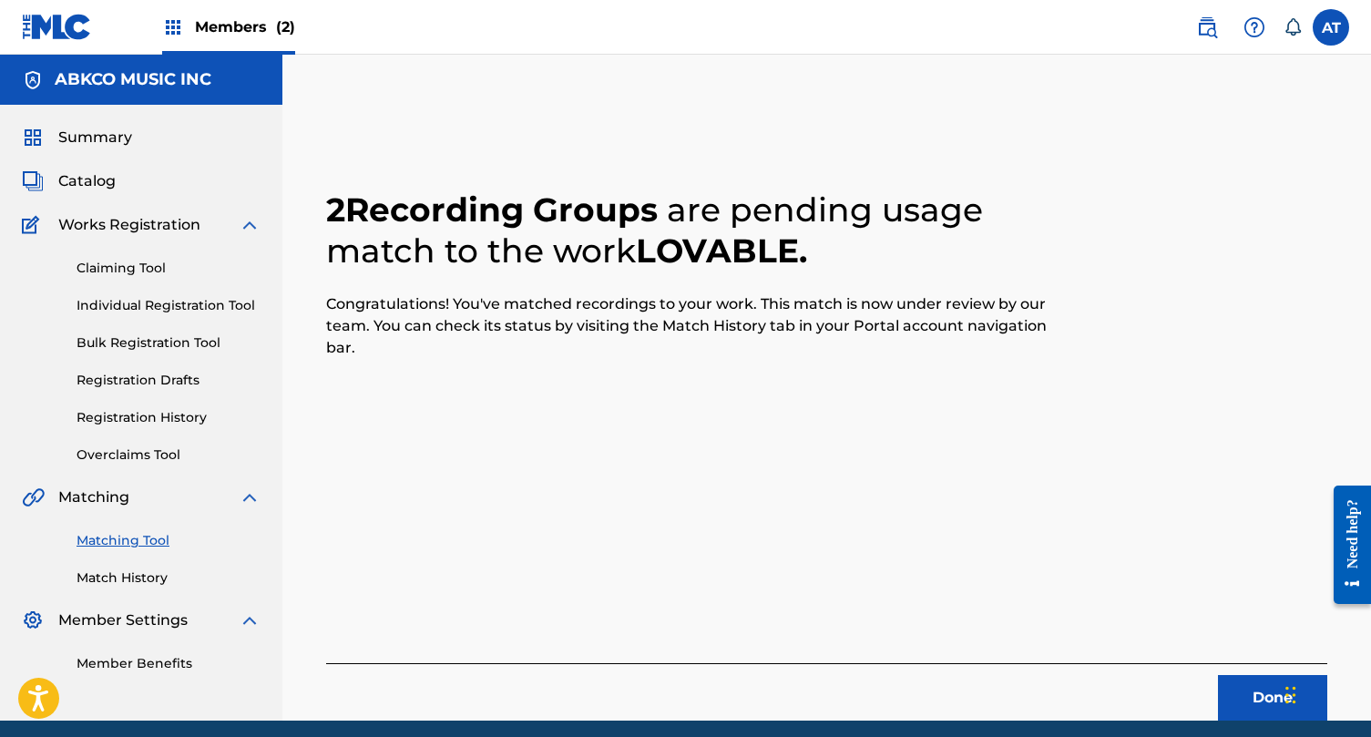
click at [1215, 693] on div "Done" at bounding box center [826, 691] width 1001 height 57
click at [1232, 691] on button "Done" at bounding box center [1272, 698] width 109 height 46
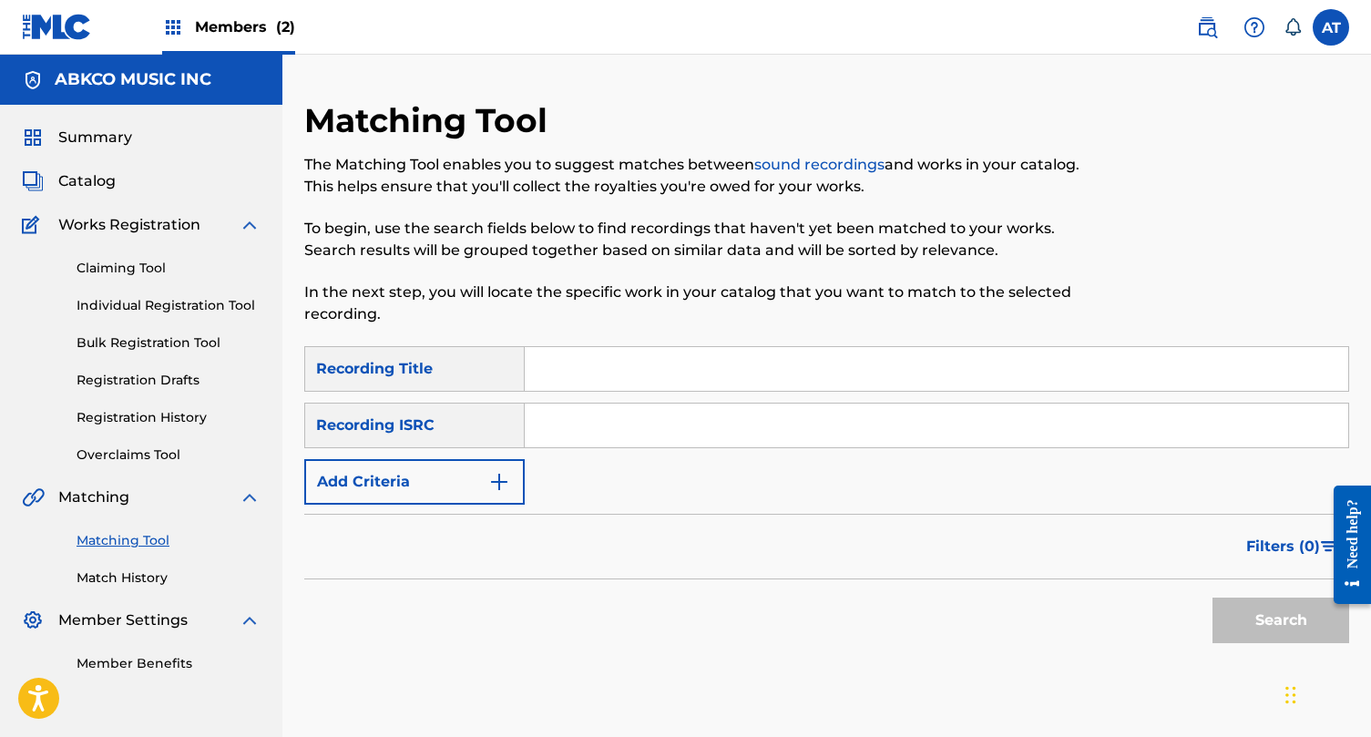
click at [586, 356] on input "Search Form" at bounding box center [937, 369] width 824 height 44
paste input "Goin' Mobile"
type input "Goin' Mobile"
click at [472, 456] on div "SearchWithCriteriabee299fa-c2ad-40f8-8942-85a41e711cfc Recording Title Goin' Mo…" at bounding box center [826, 425] width 1045 height 159
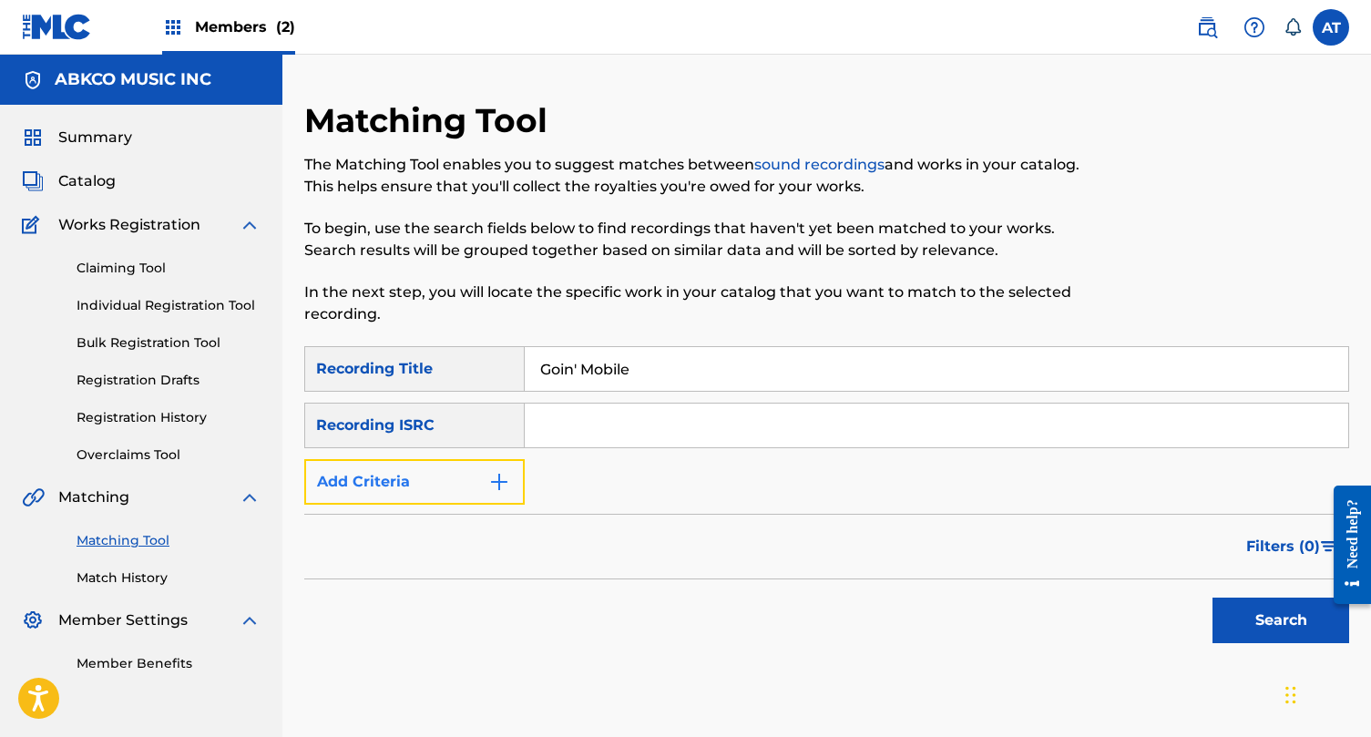
click at [476, 466] on button "Add Criteria" at bounding box center [414, 482] width 220 height 46
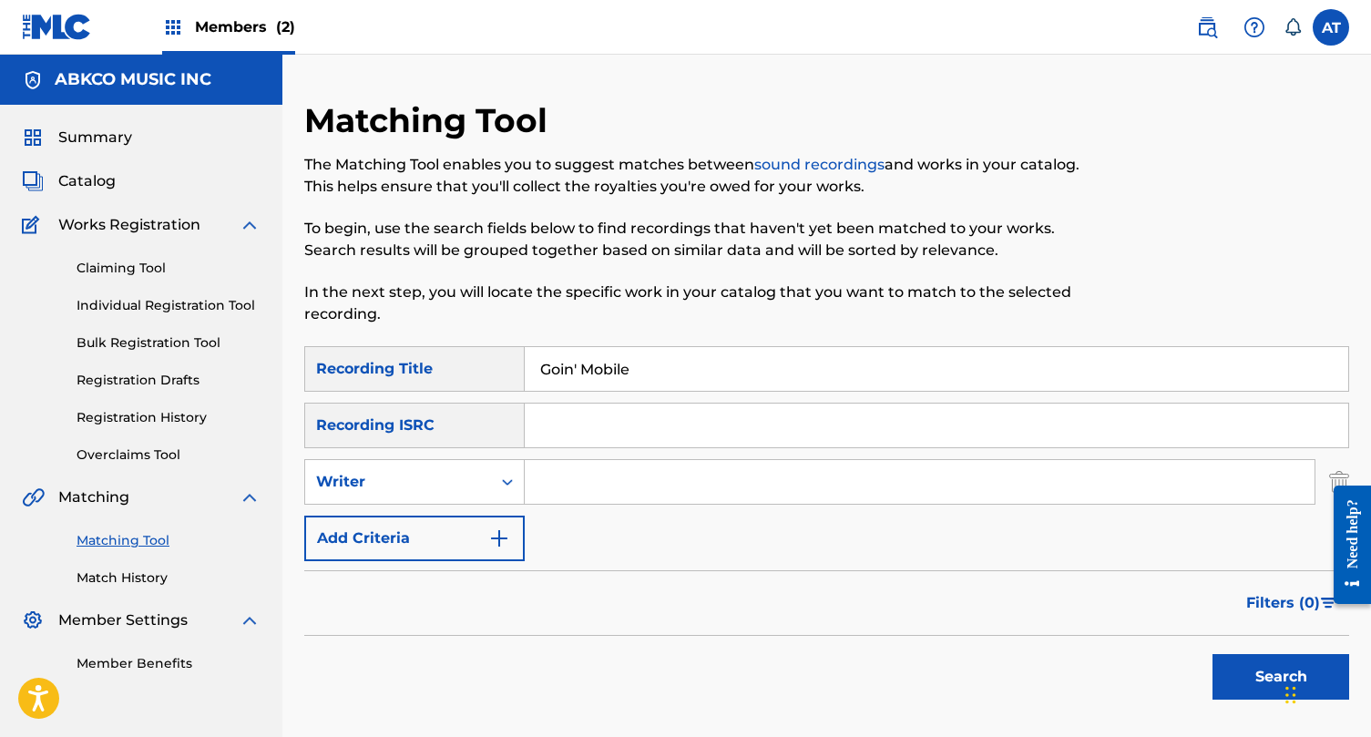
click at [552, 481] on input "Search Form" at bounding box center [920, 482] width 790 height 44
type input "[PERSON_NAME]"
click at [1213, 654] on button "Search" at bounding box center [1281, 677] width 137 height 46
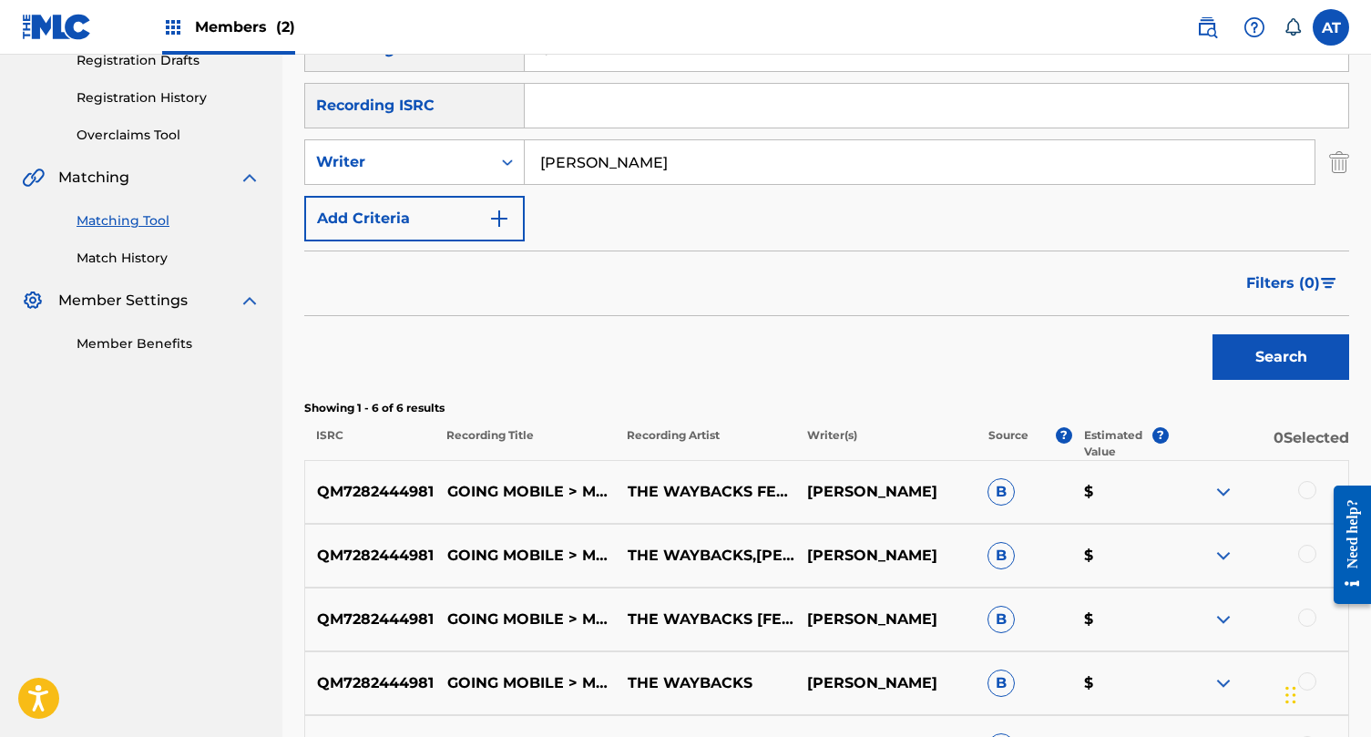
scroll to position [376, 0]
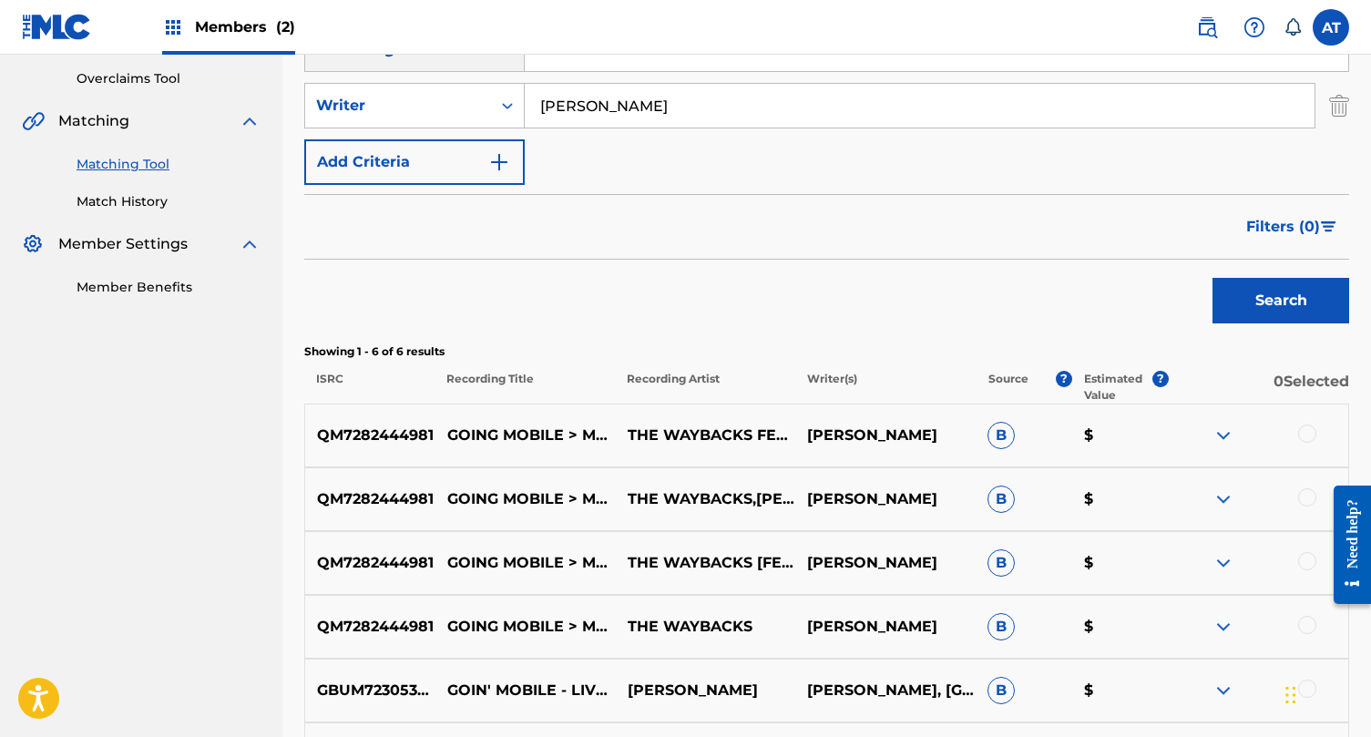
click at [1297, 432] on div at bounding box center [1258, 436] width 180 height 22
click at [1309, 496] on div at bounding box center [1307, 497] width 18 height 18
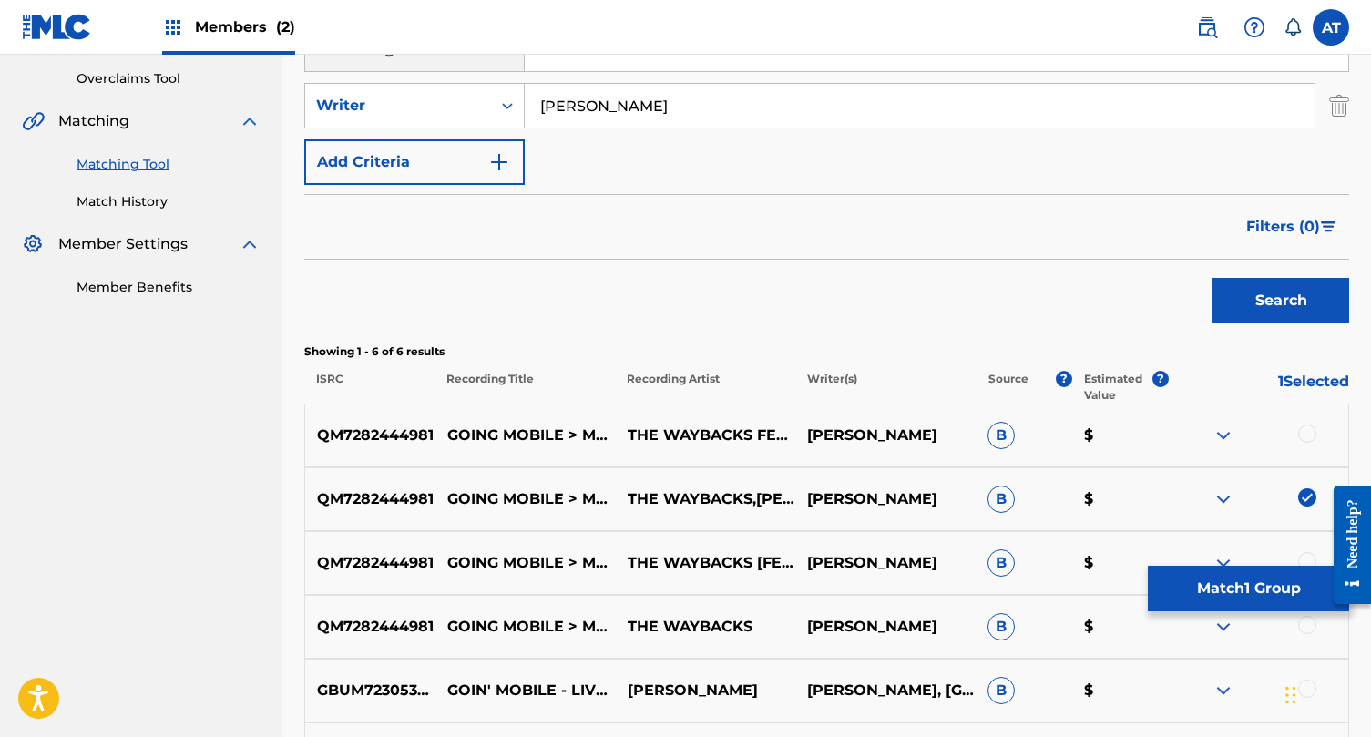
click at [1309, 445] on div at bounding box center [1258, 436] width 180 height 22
click at [1309, 433] on div at bounding box center [1307, 434] width 18 height 18
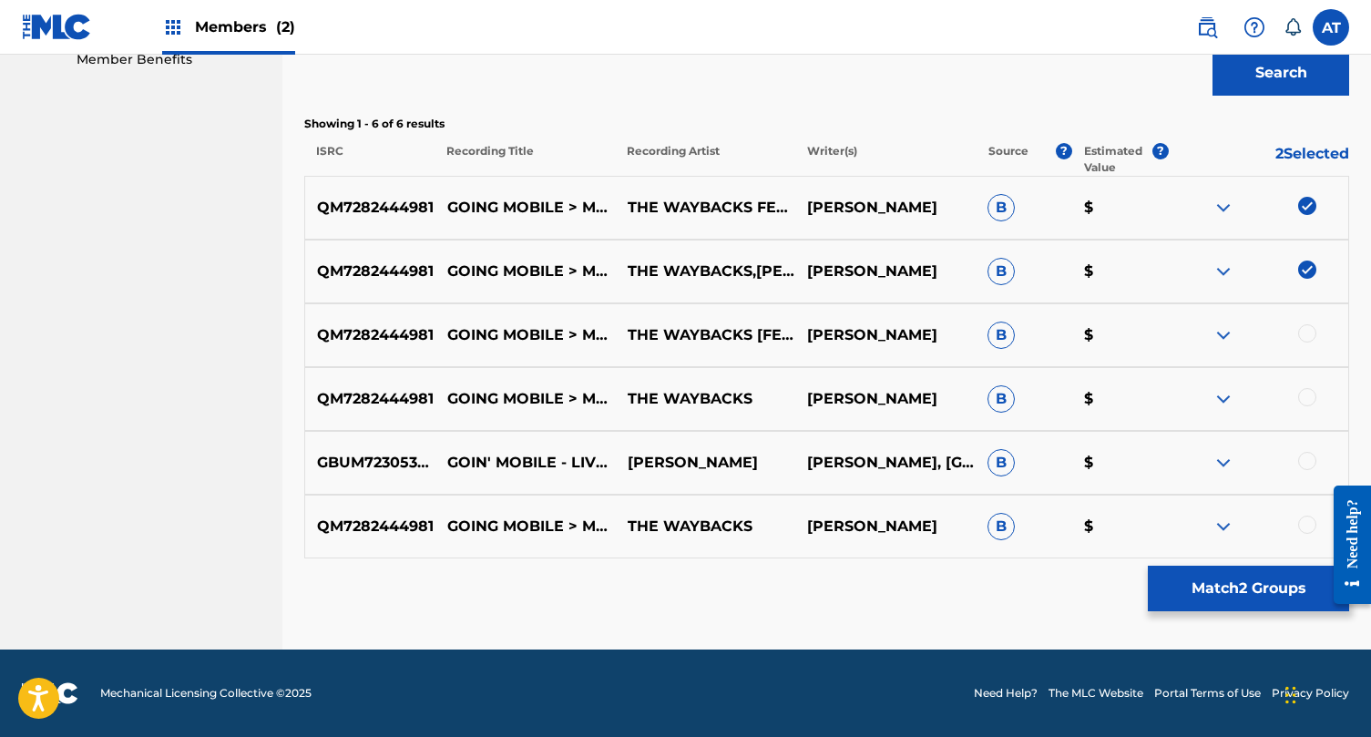
click at [1303, 514] on div "QM7282444981 GOING MOBILE > MERCURY BLUES (FEAT. [PERSON_NAME], [PERSON_NAME] &…" at bounding box center [826, 527] width 1045 height 64
click at [1304, 466] on div at bounding box center [1307, 461] width 18 height 18
click at [1304, 525] on div at bounding box center [1307, 525] width 18 height 18
click at [1307, 392] on div at bounding box center [1307, 397] width 18 height 18
click at [1307, 329] on div at bounding box center [1307, 333] width 18 height 18
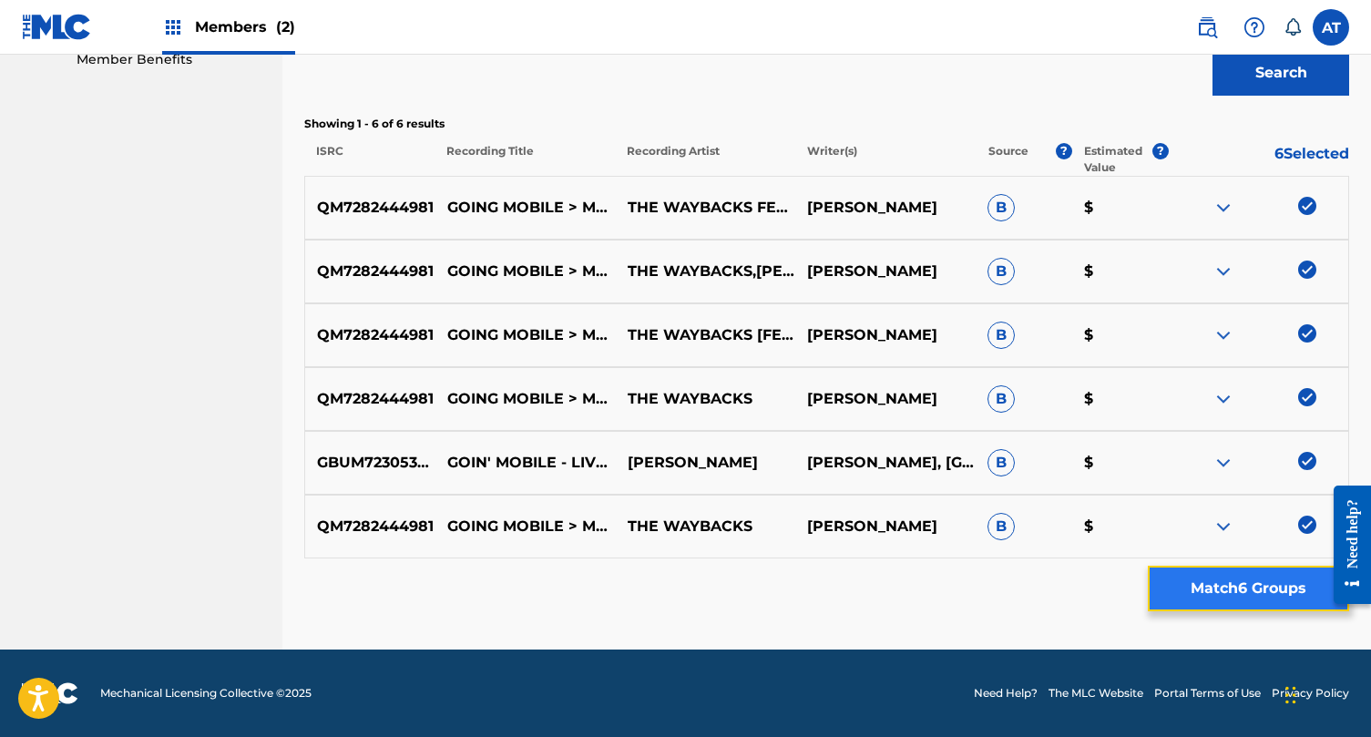
click at [1254, 581] on button "Match 6 Groups" at bounding box center [1248, 589] width 201 height 46
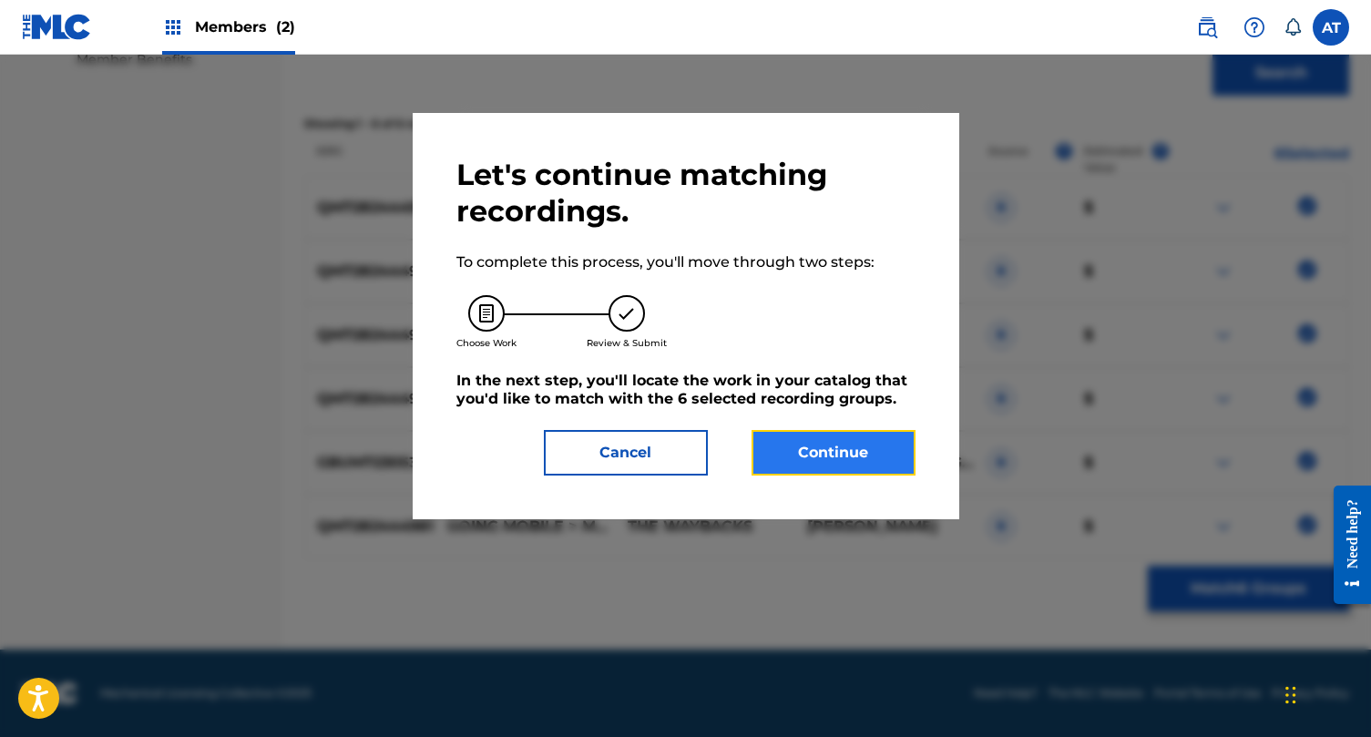
click at [866, 445] on button "Continue" at bounding box center [834, 453] width 164 height 46
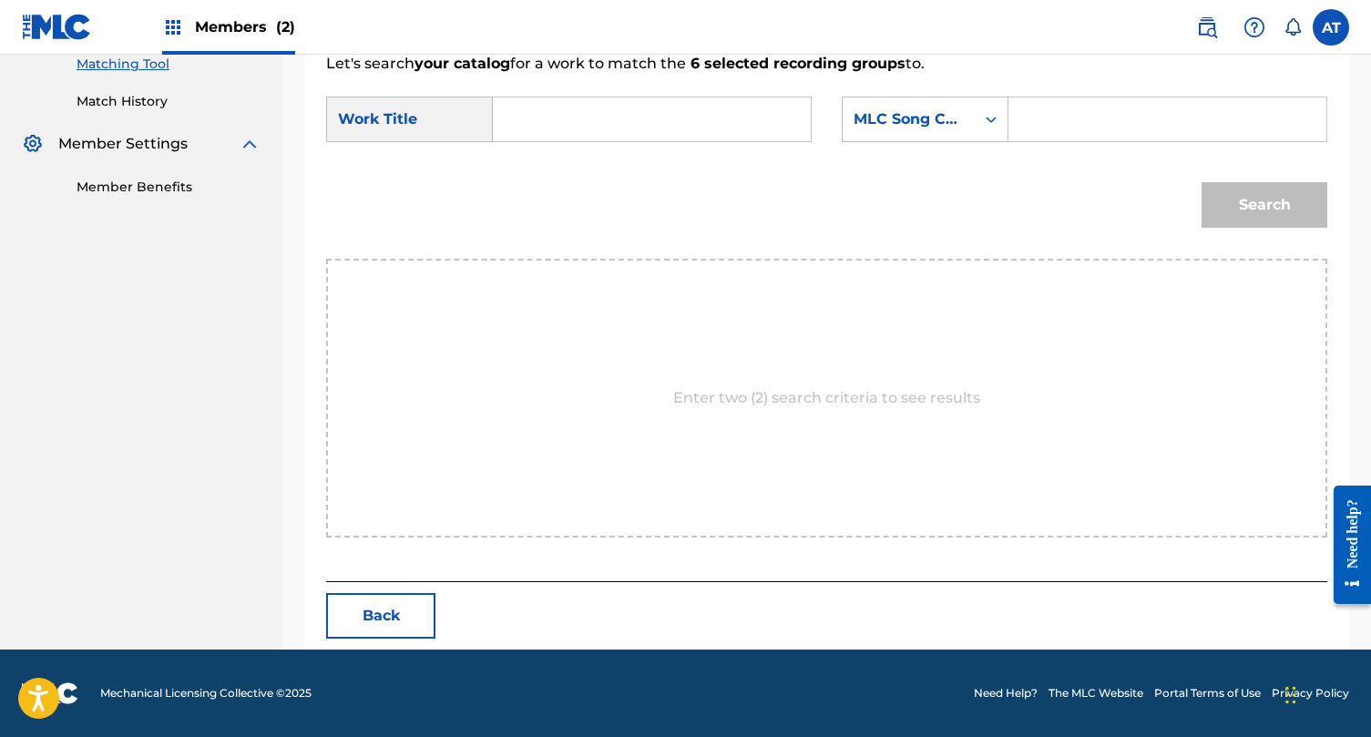
click at [545, 104] on input "Search Form" at bounding box center [651, 119] width 287 height 44
paste input "Goin' Mobile"
type input "Goin' Mobile"
click at [1000, 125] on div "Search Form" at bounding box center [991, 119] width 33 height 33
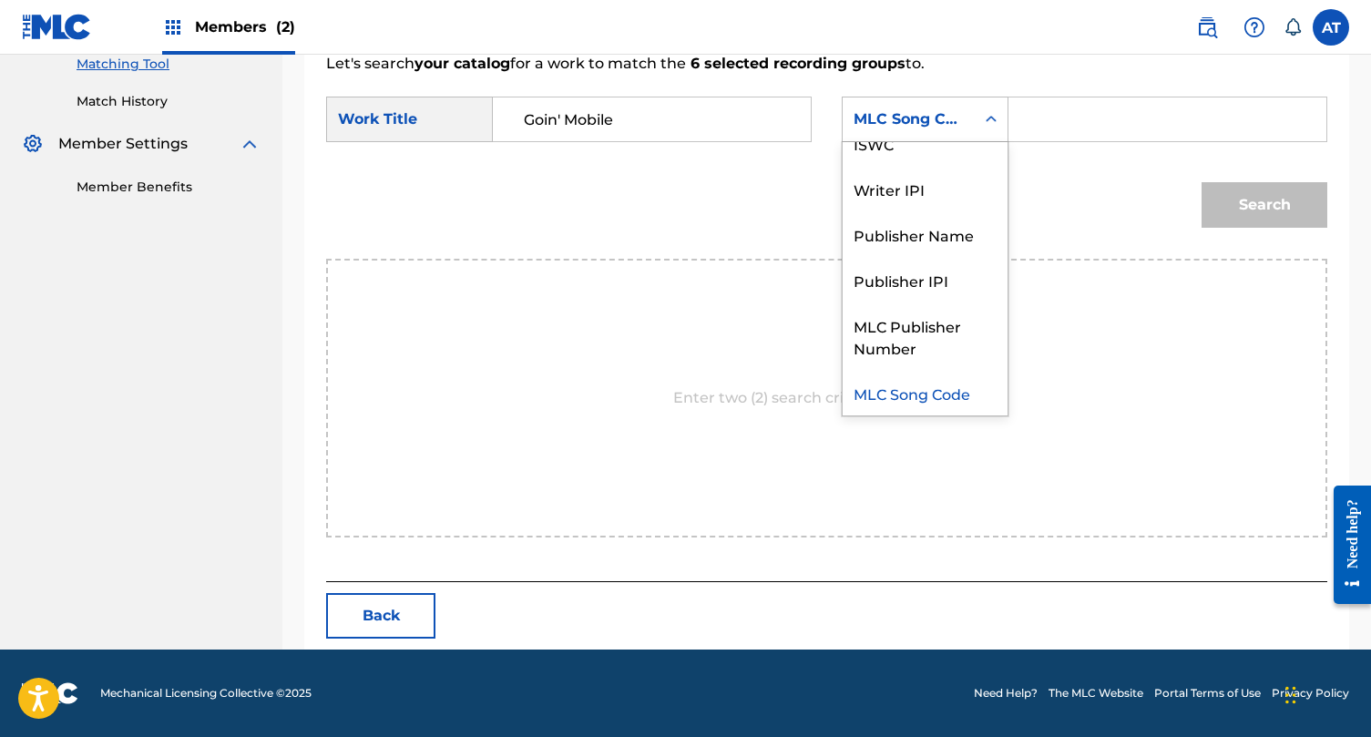
scroll to position [0, 0]
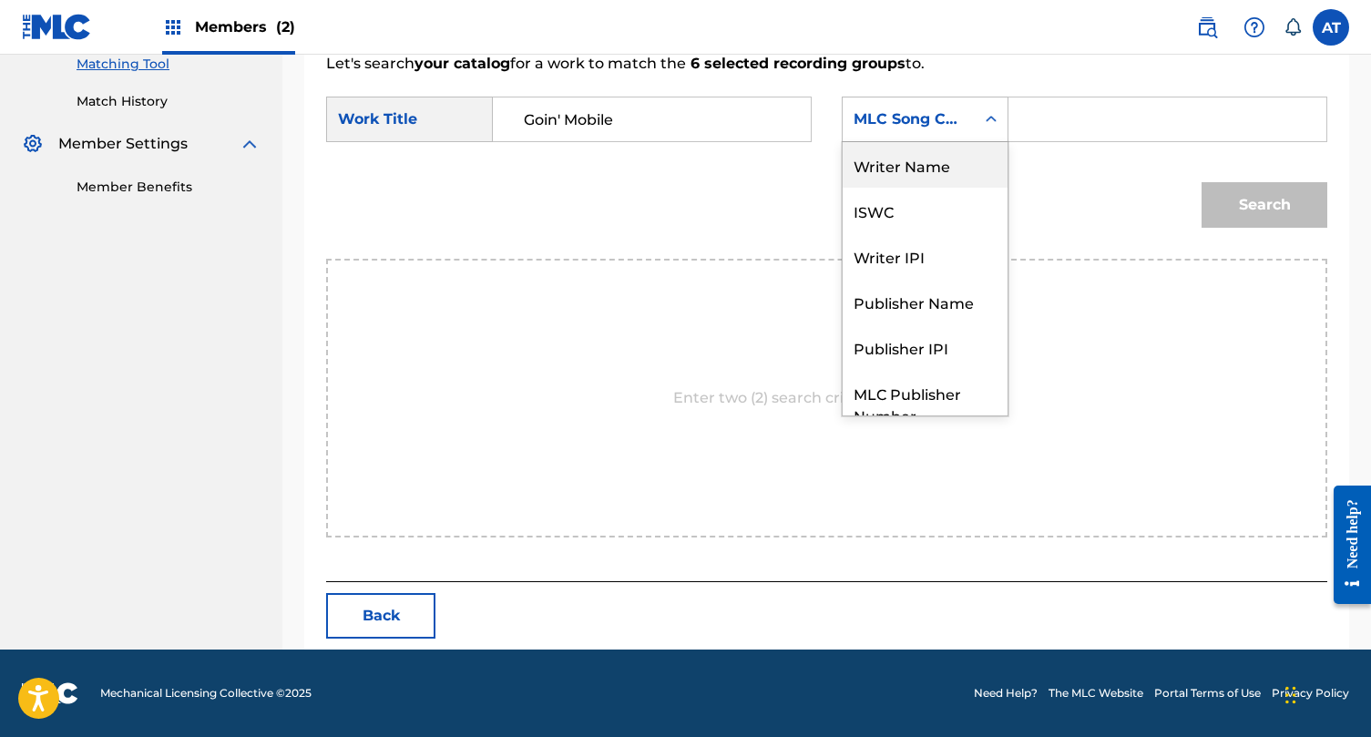
click at [974, 151] on div "Writer Name" at bounding box center [925, 165] width 165 height 46
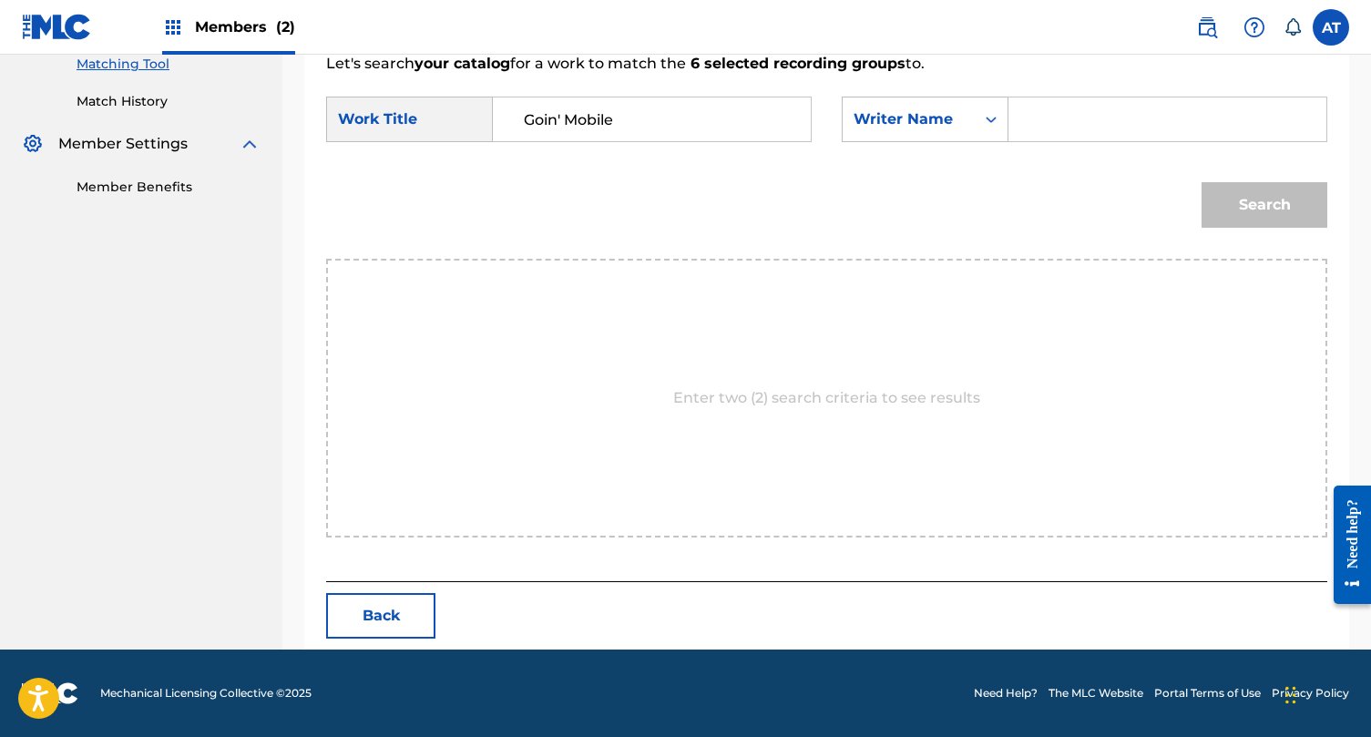
click at [1072, 128] on input "Search Form" at bounding box center [1167, 119] width 287 height 44
type input "o"
type input "[PERSON_NAME]"
click at [1202, 182] on button "Search" at bounding box center [1265, 205] width 126 height 46
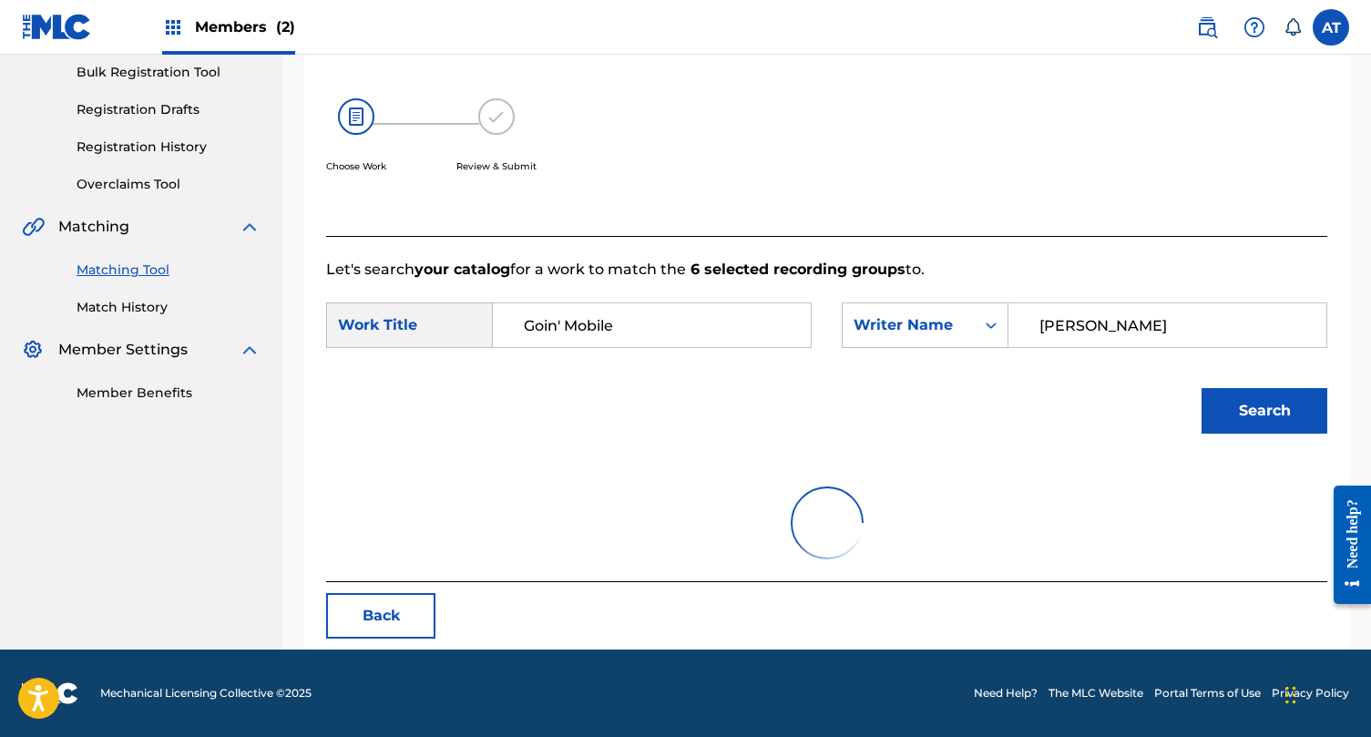
scroll to position [477, 0]
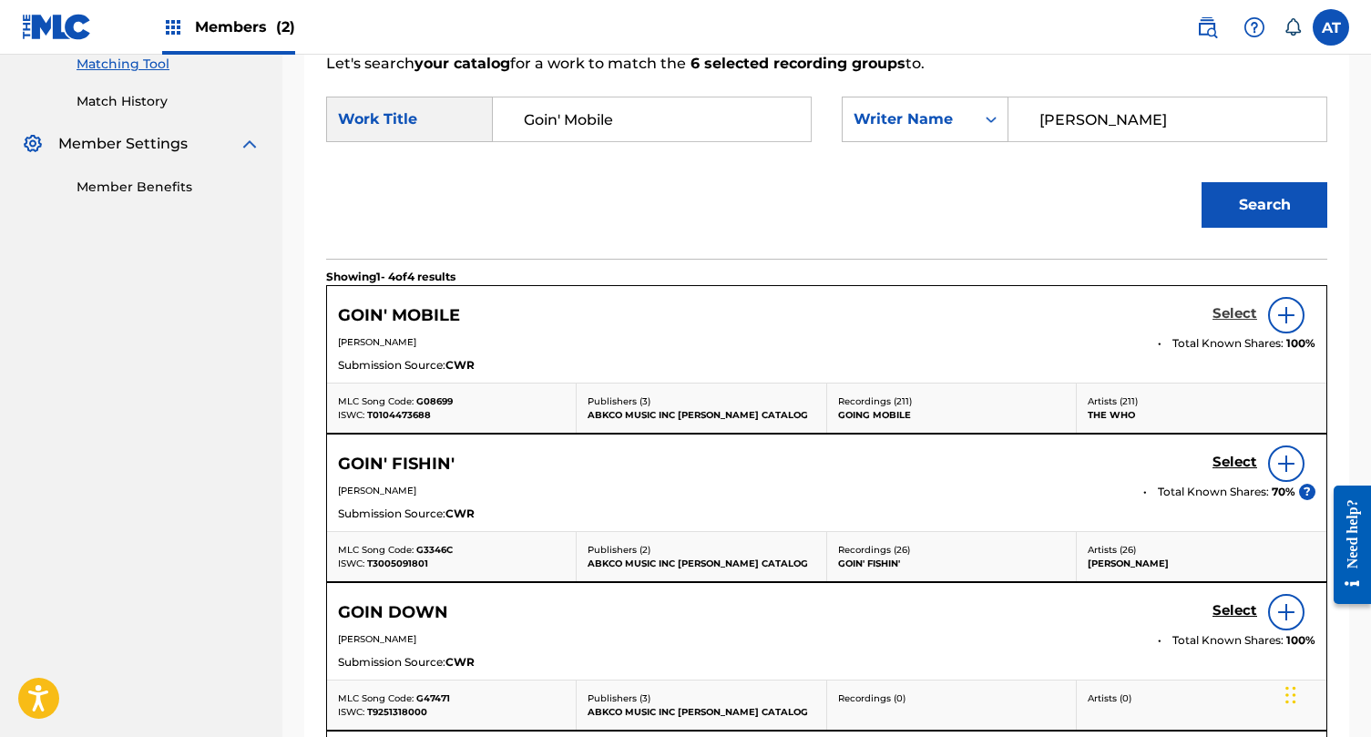
click at [1252, 305] on h5 "Select" at bounding box center [1235, 313] width 45 height 17
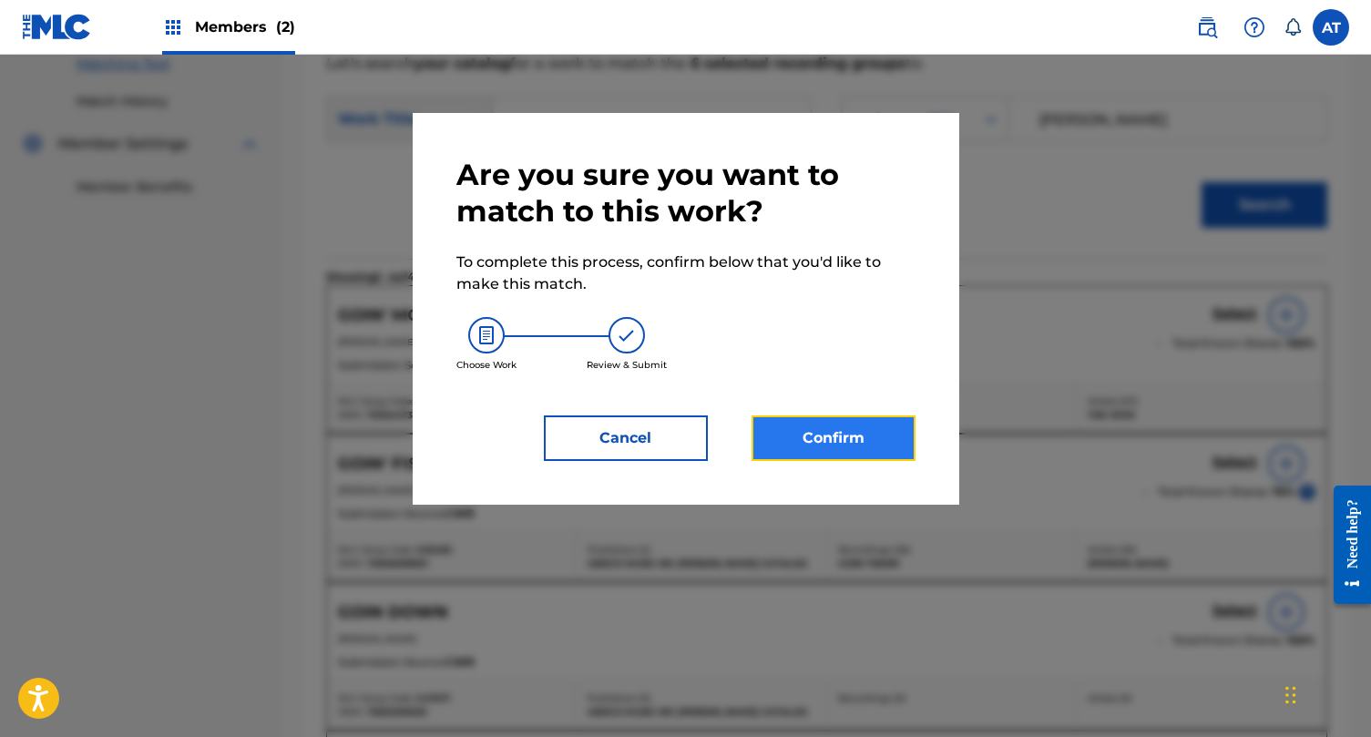
click at [876, 449] on button "Confirm" at bounding box center [834, 438] width 164 height 46
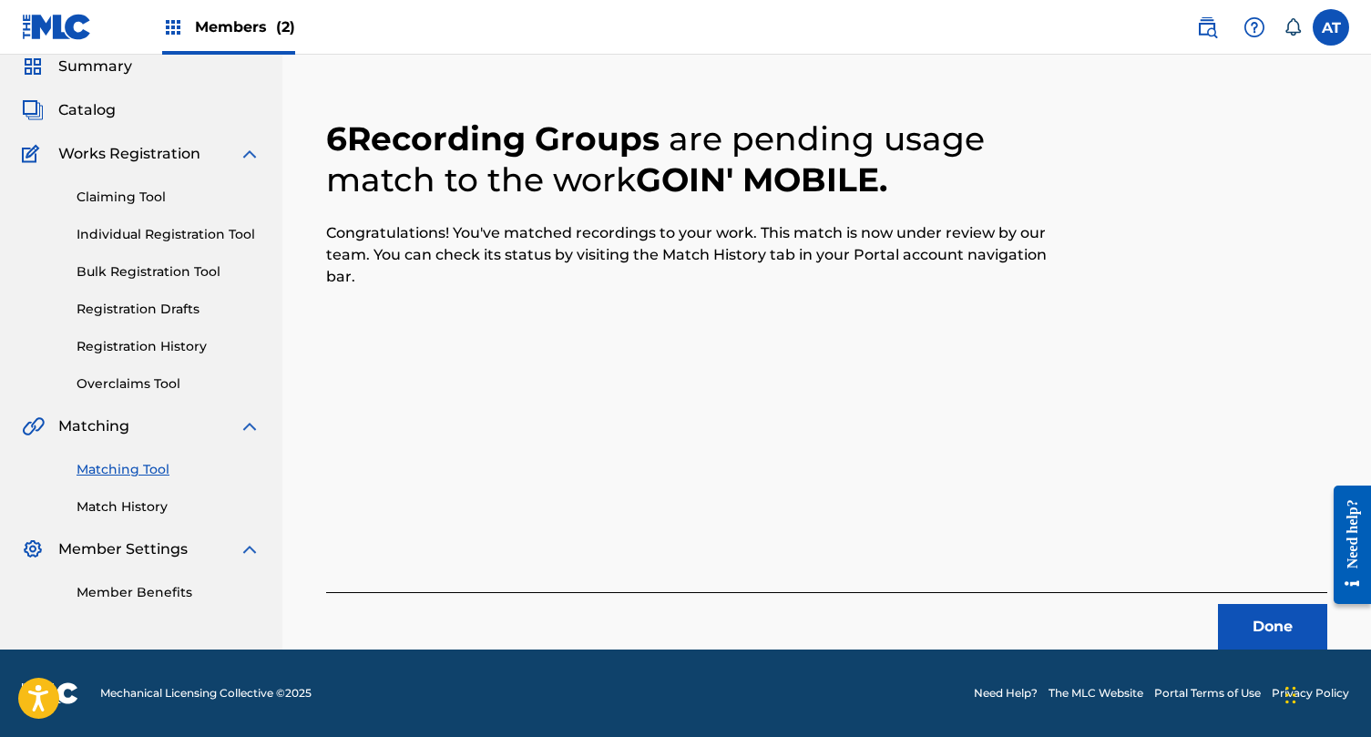
scroll to position [0, 0]
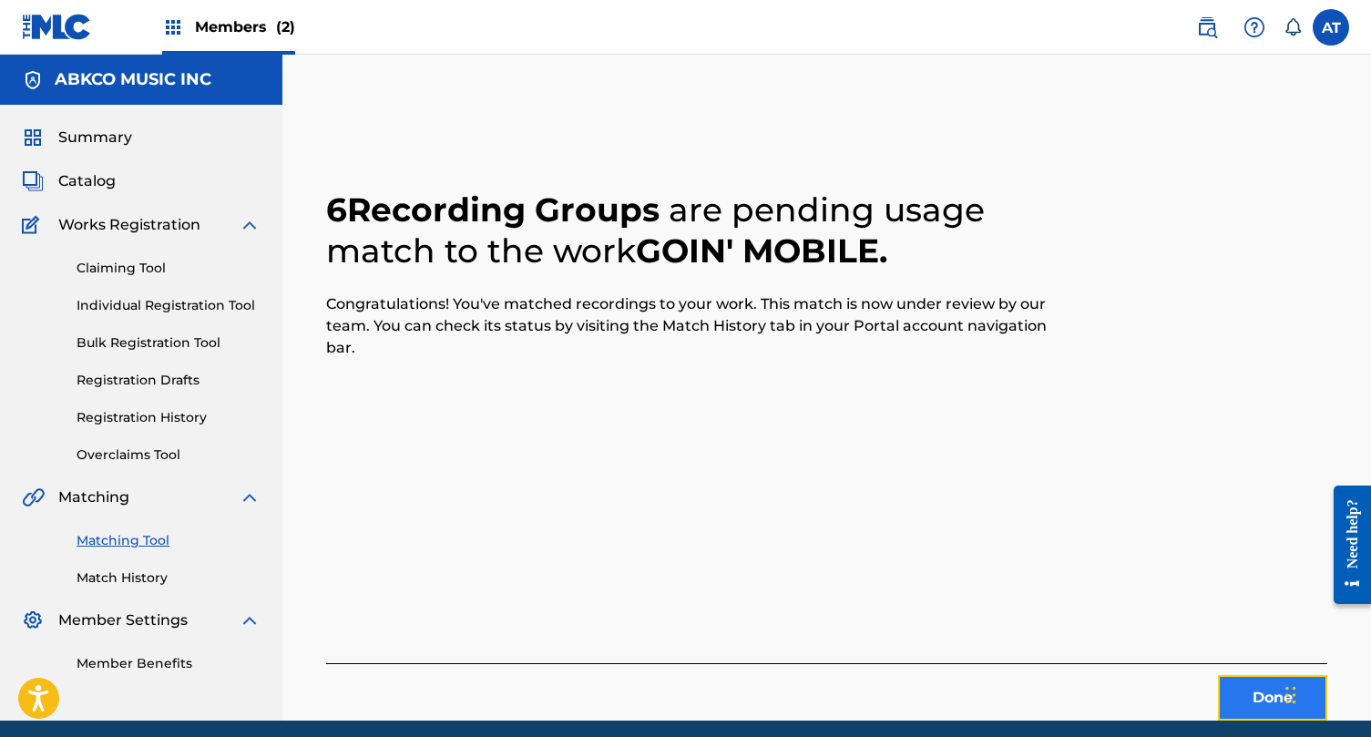
click at [1244, 678] on button "Done" at bounding box center [1272, 698] width 109 height 46
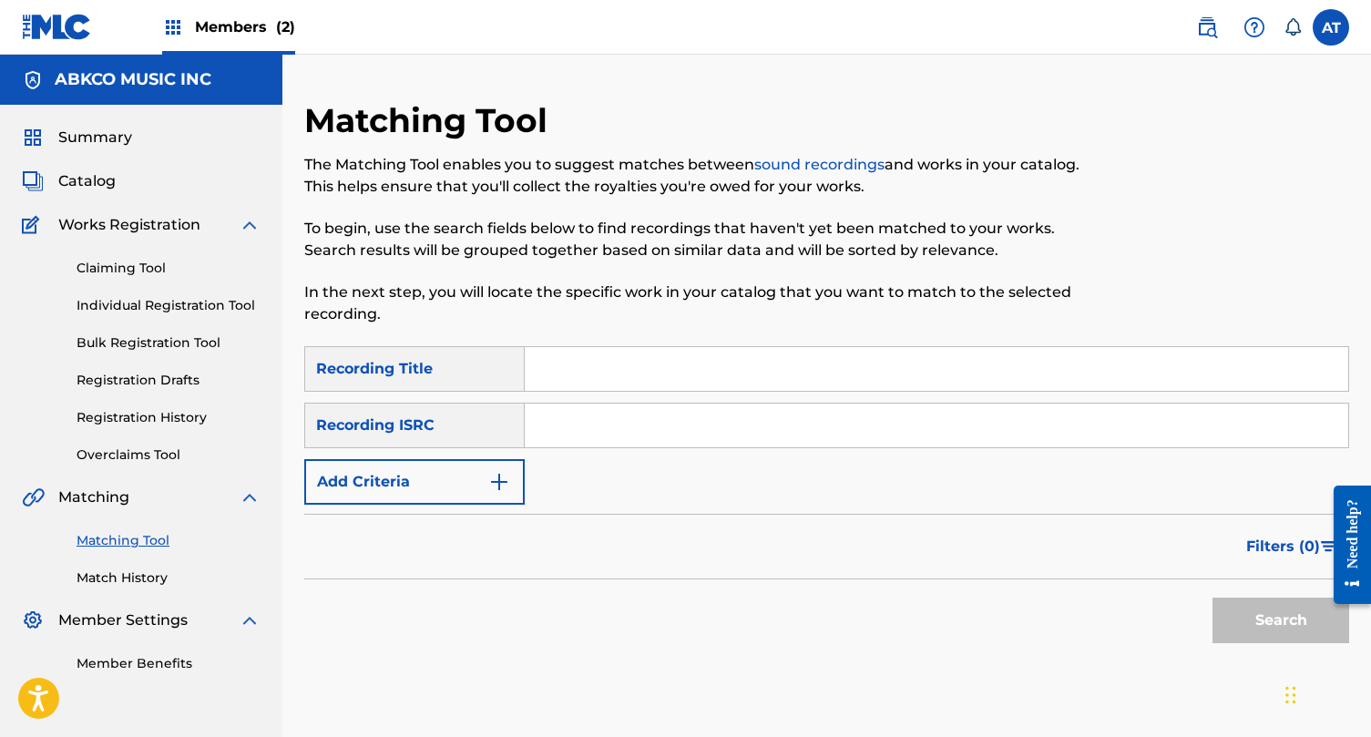
click at [592, 391] on div "Search Form" at bounding box center [937, 369] width 825 height 46
click at [600, 362] on input "Search Form" at bounding box center [937, 369] width 824 height 44
type input "blue holiday"
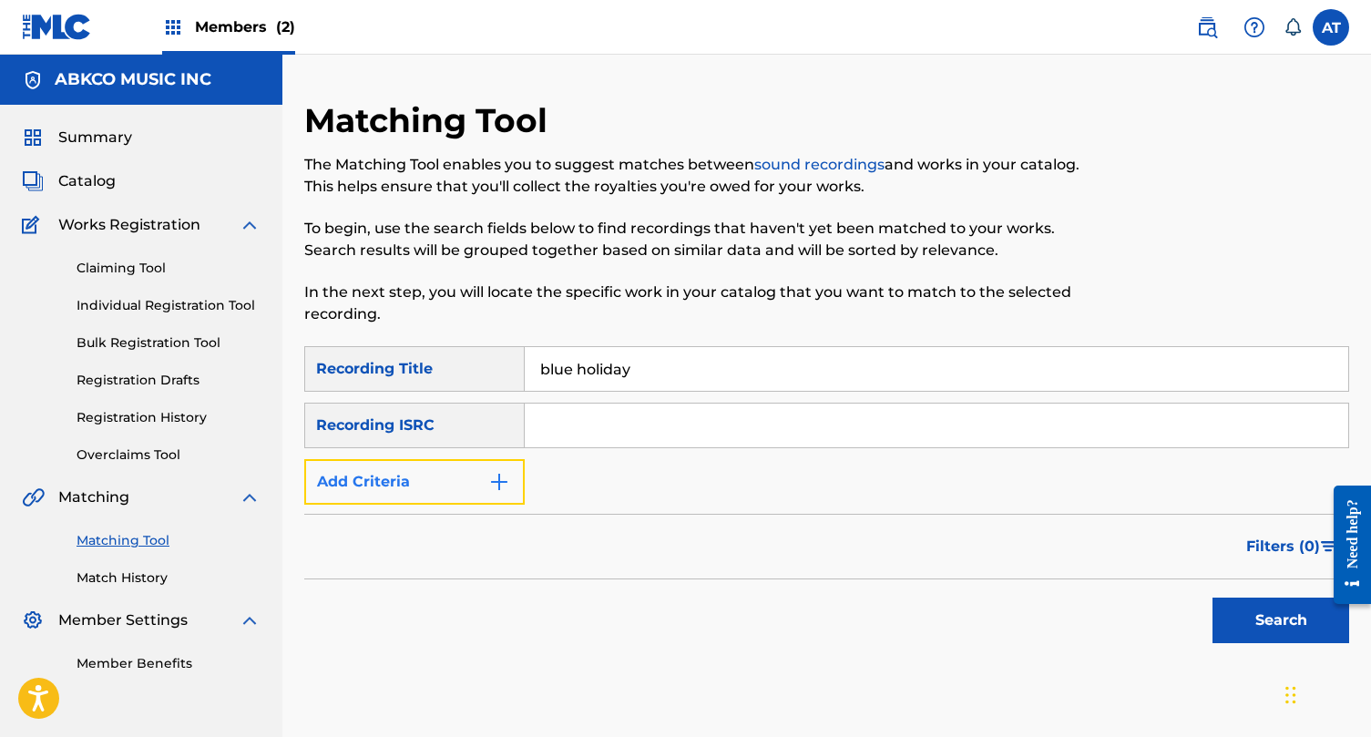
click at [458, 466] on button "Add Criteria" at bounding box center [414, 482] width 220 height 46
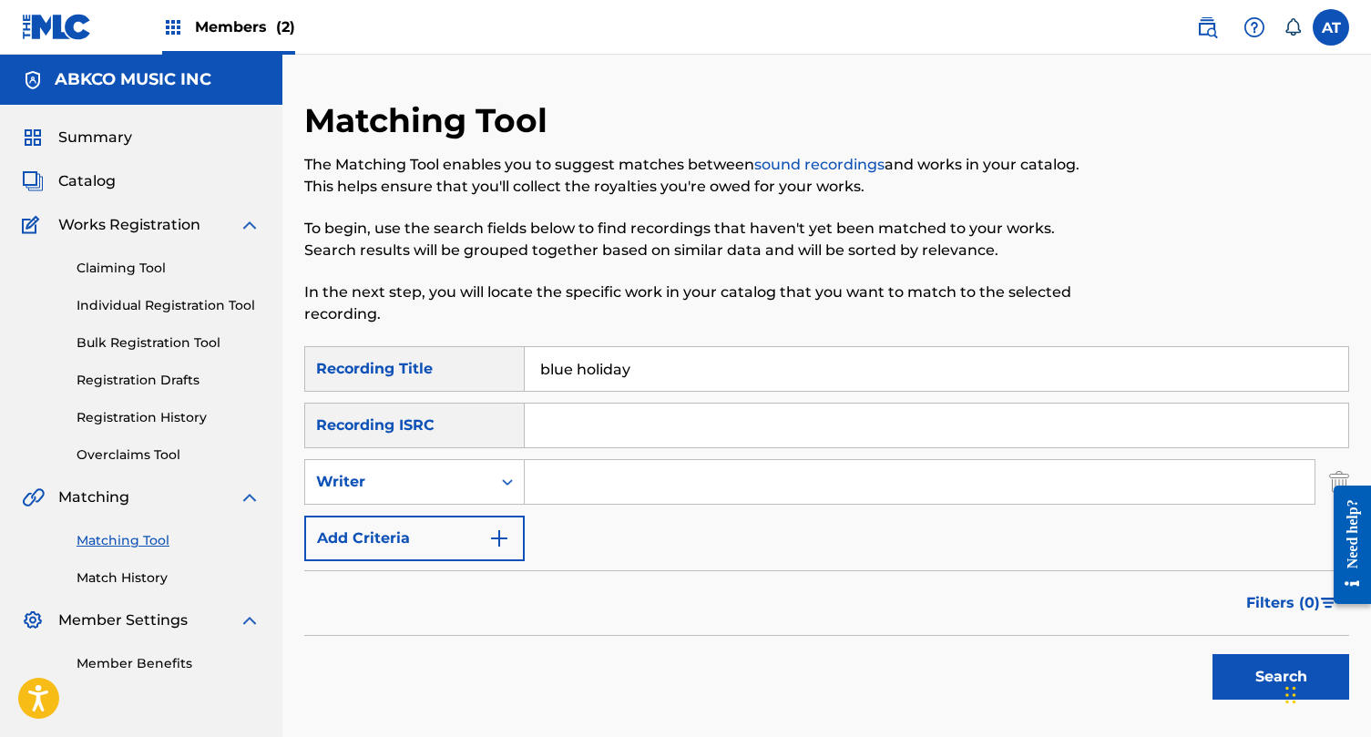
click at [592, 465] on input "Search Form" at bounding box center [920, 482] width 790 height 44
click at [585, 470] on input "Search Form" at bounding box center [920, 482] width 790 height 44
paste input "[PERSON_NAME]/[PERSON_NAME]"
drag, startPoint x: 778, startPoint y: 489, endPoint x: 487, endPoint y: 464, distance: 292.7
click at [487, 464] on div "SearchWithCriteriaff7f0e64-d571-4a88-8814-efa4ef1ec206 Writer [PERSON_NAME]/[PE…" at bounding box center [826, 482] width 1045 height 46
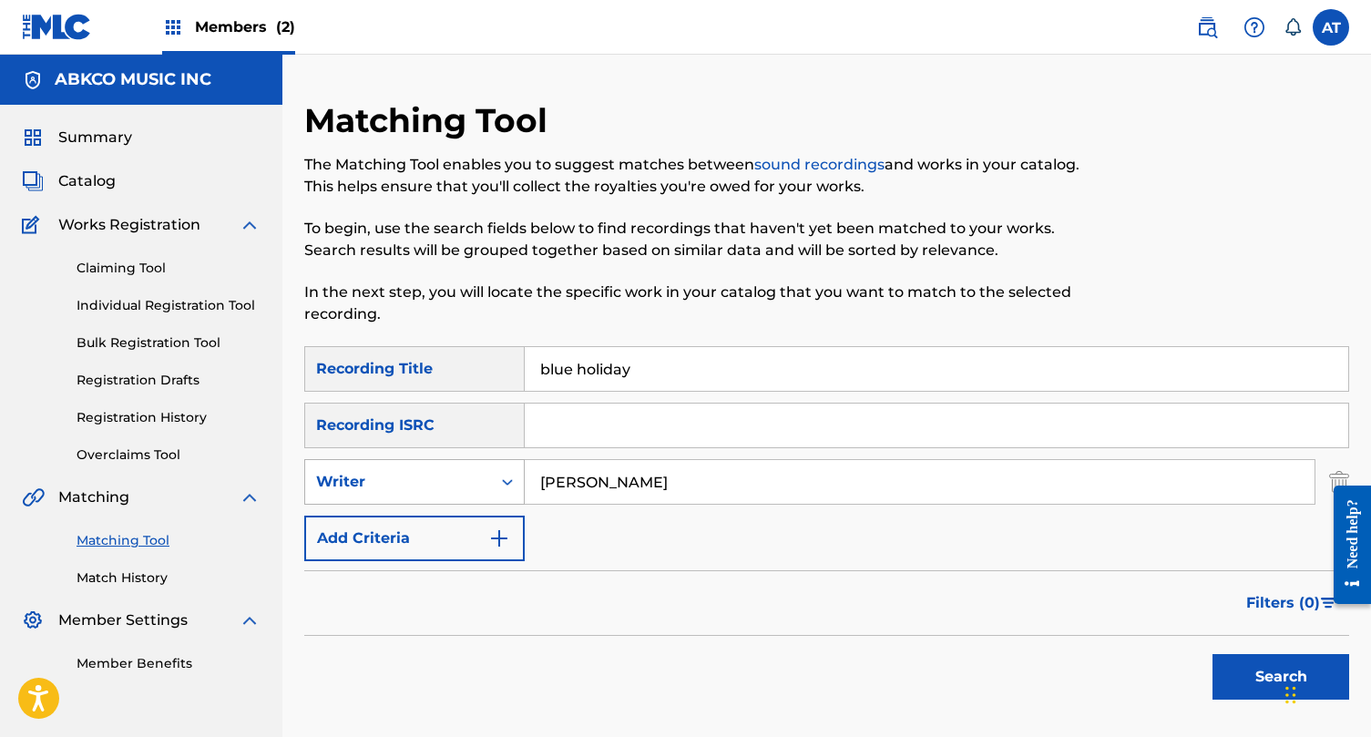
type input "[PERSON_NAME]"
click at [1213, 654] on button "Search" at bounding box center [1281, 677] width 137 height 46
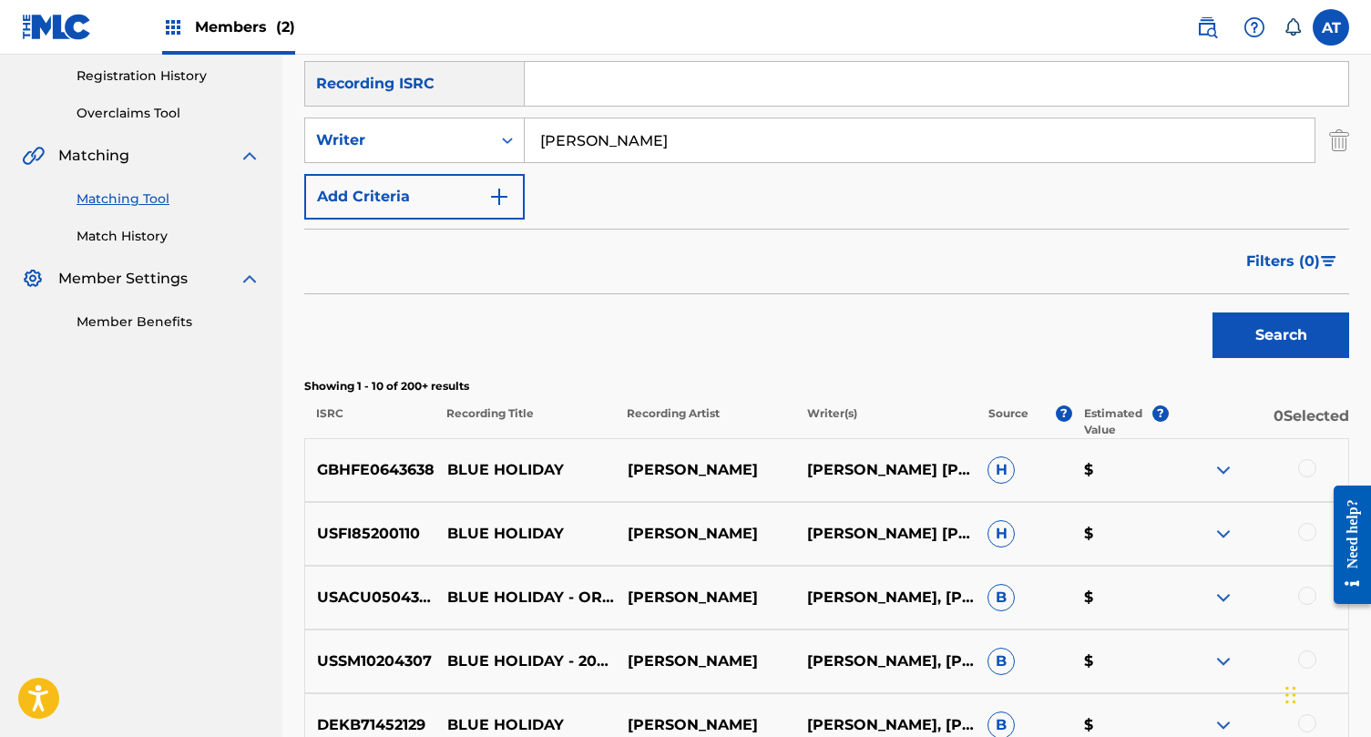
scroll to position [343, 0]
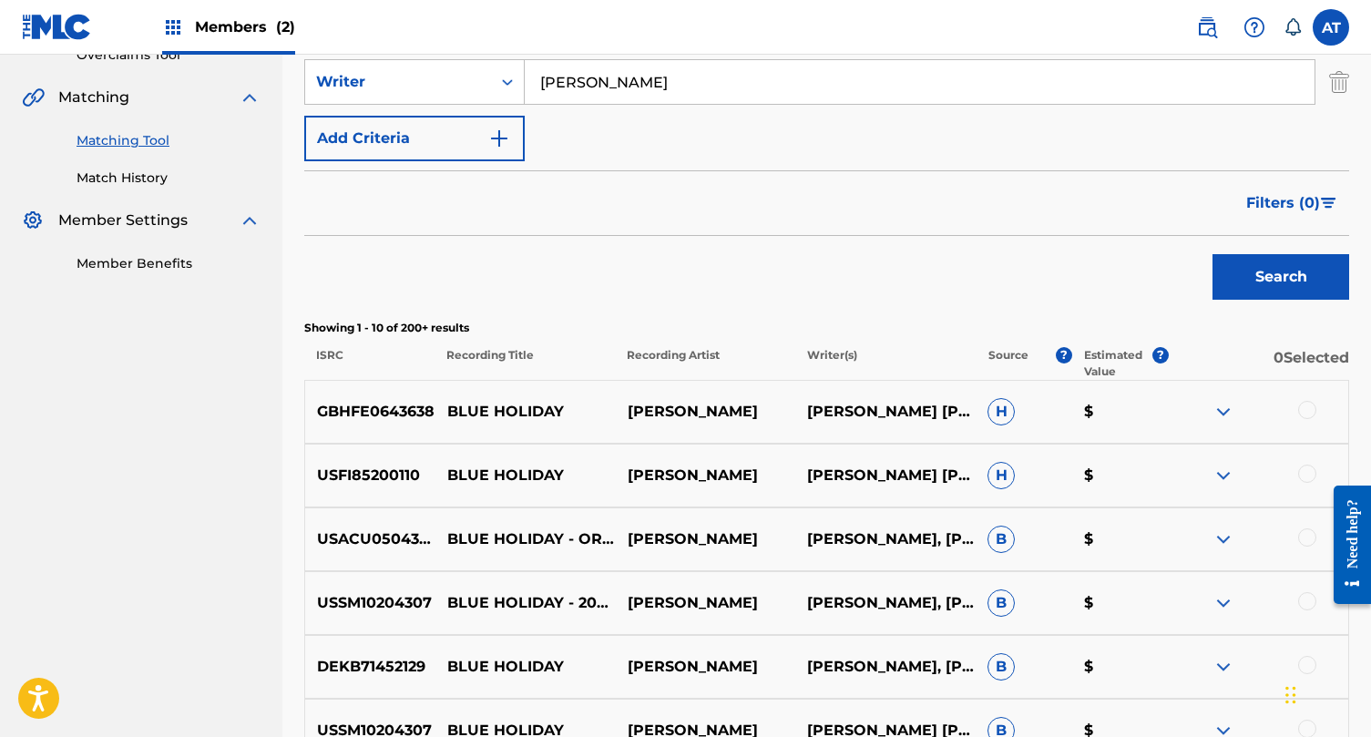
click at [1312, 415] on div at bounding box center [1307, 410] width 18 height 18
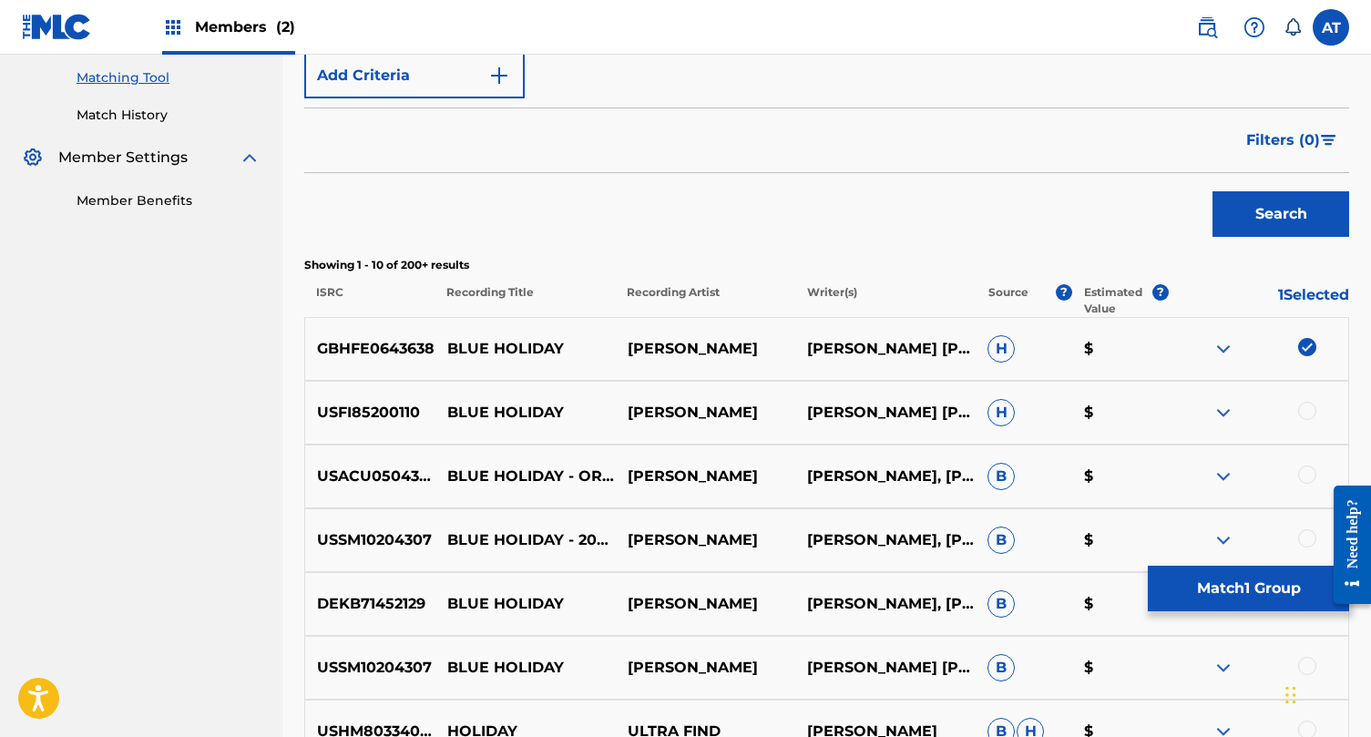
scroll to position [466, 0]
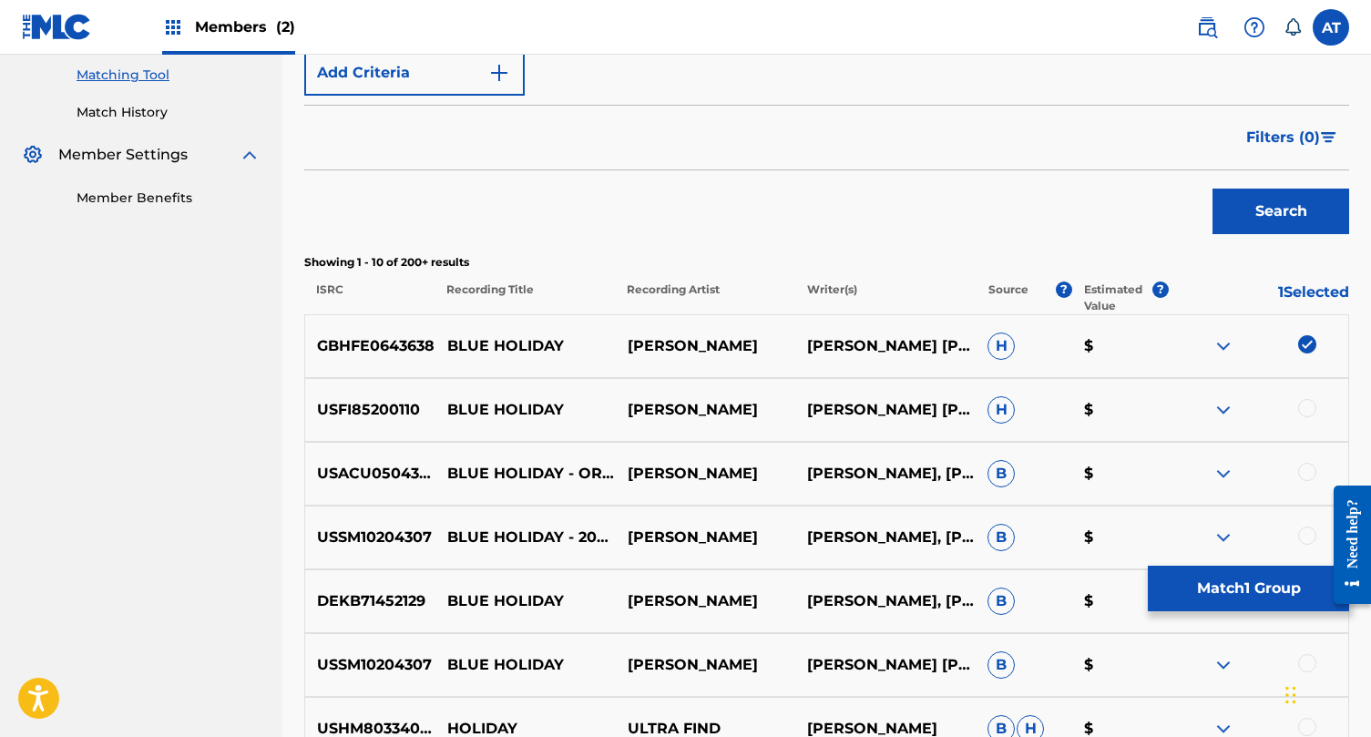
click at [1311, 408] on div at bounding box center [1307, 408] width 18 height 18
click at [1303, 468] on div at bounding box center [1307, 472] width 18 height 18
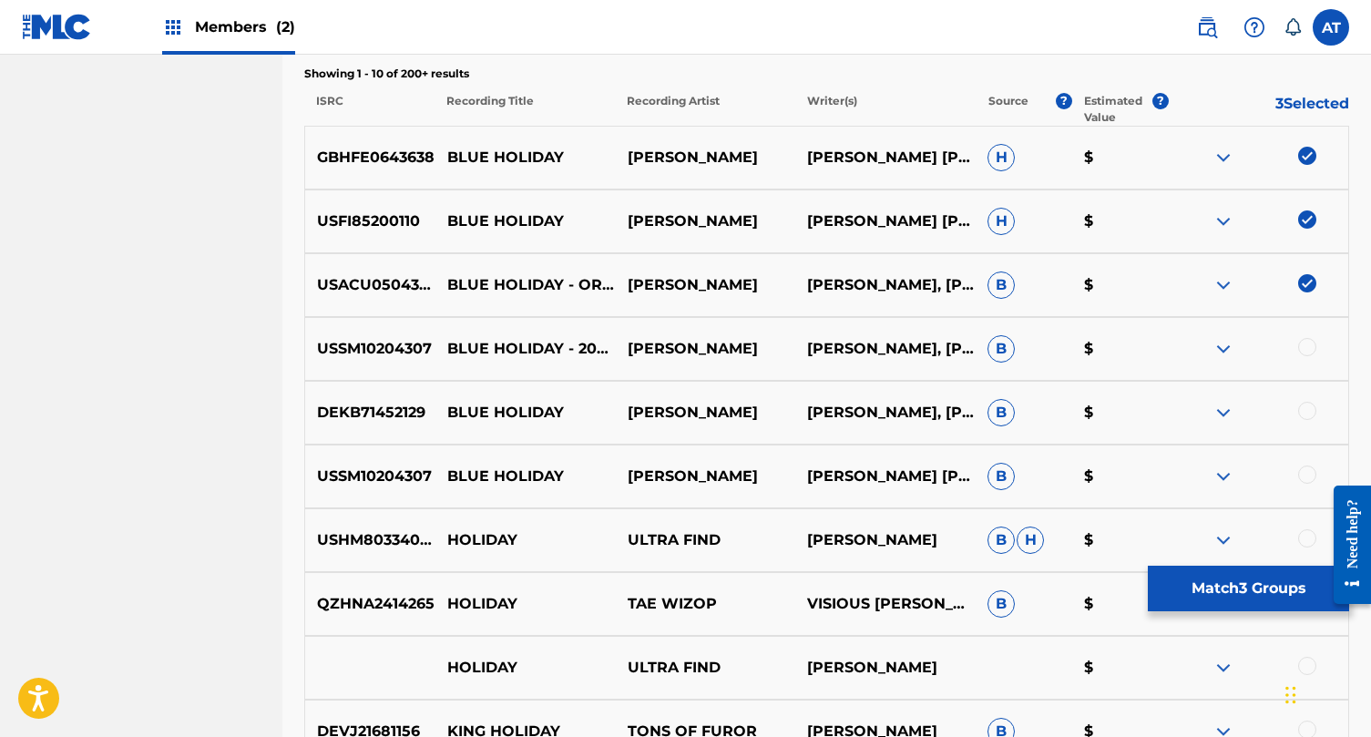
click at [1307, 345] on div at bounding box center [1307, 347] width 18 height 18
click at [1305, 412] on div at bounding box center [1307, 411] width 18 height 18
click at [1320, 456] on div "USSM10204307 BLUE HOLIDAY [PERSON_NAME] [PERSON_NAME] DENSONLUTHER [PERSON_NAME…" at bounding box center [826, 477] width 1045 height 64
click at [1318, 478] on div at bounding box center [1258, 477] width 180 height 22
click at [1298, 467] on div at bounding box center [1258, 477] width 180 height 22
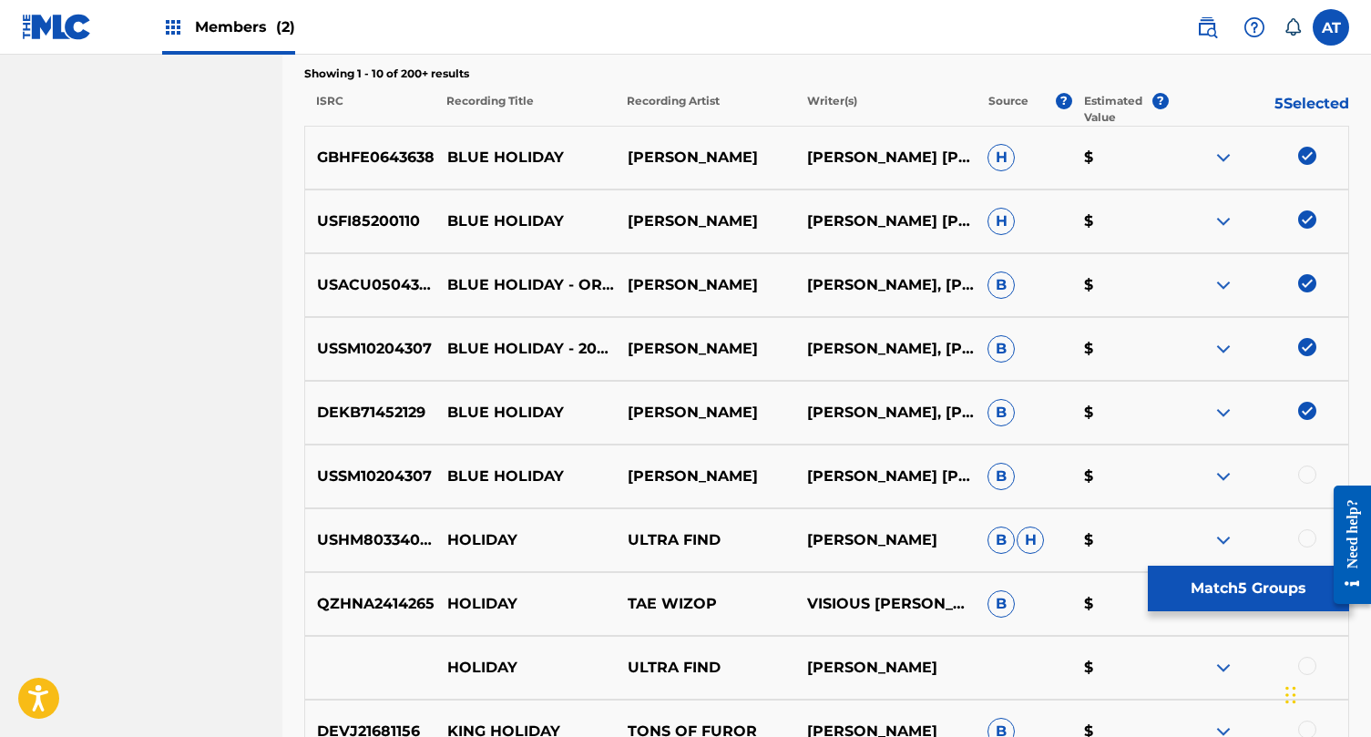
click at [1308, 478] on div at bounding box center [1307, 475] width 18 height 18
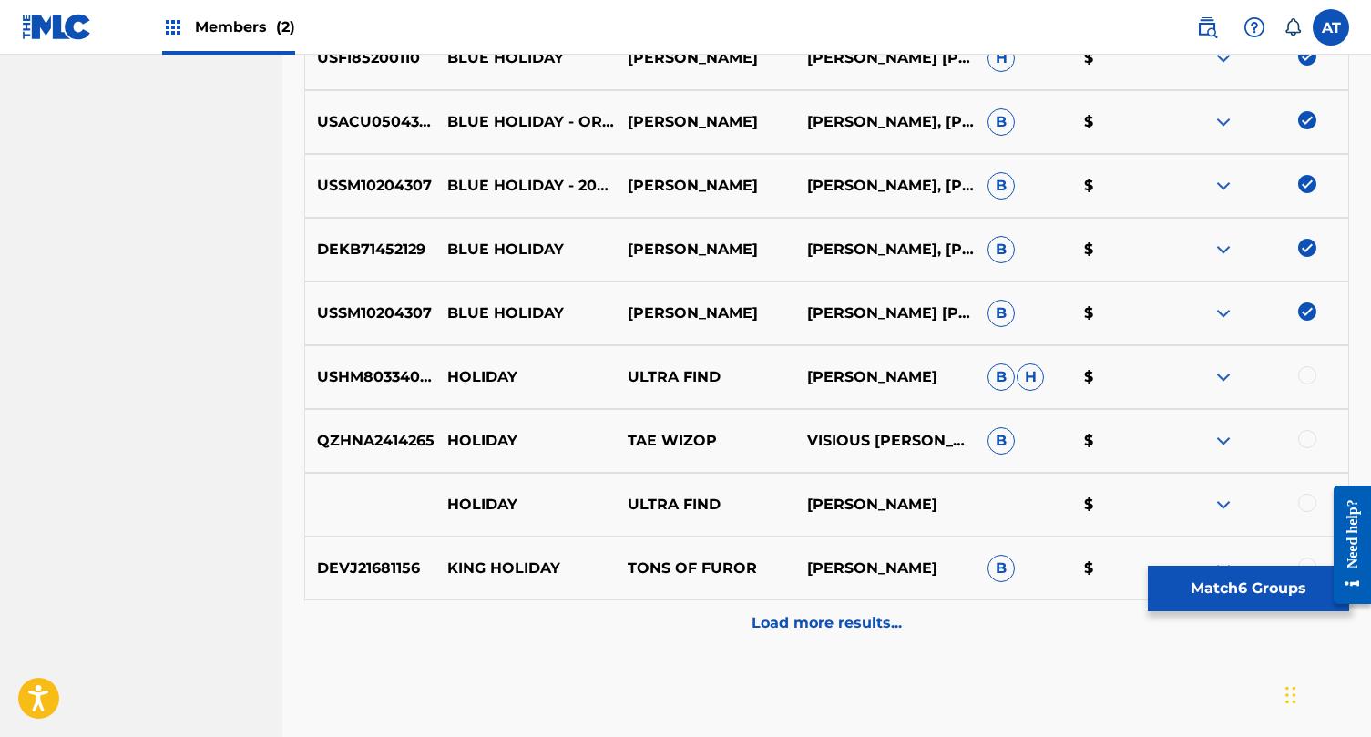
scroll to position [835, 0]
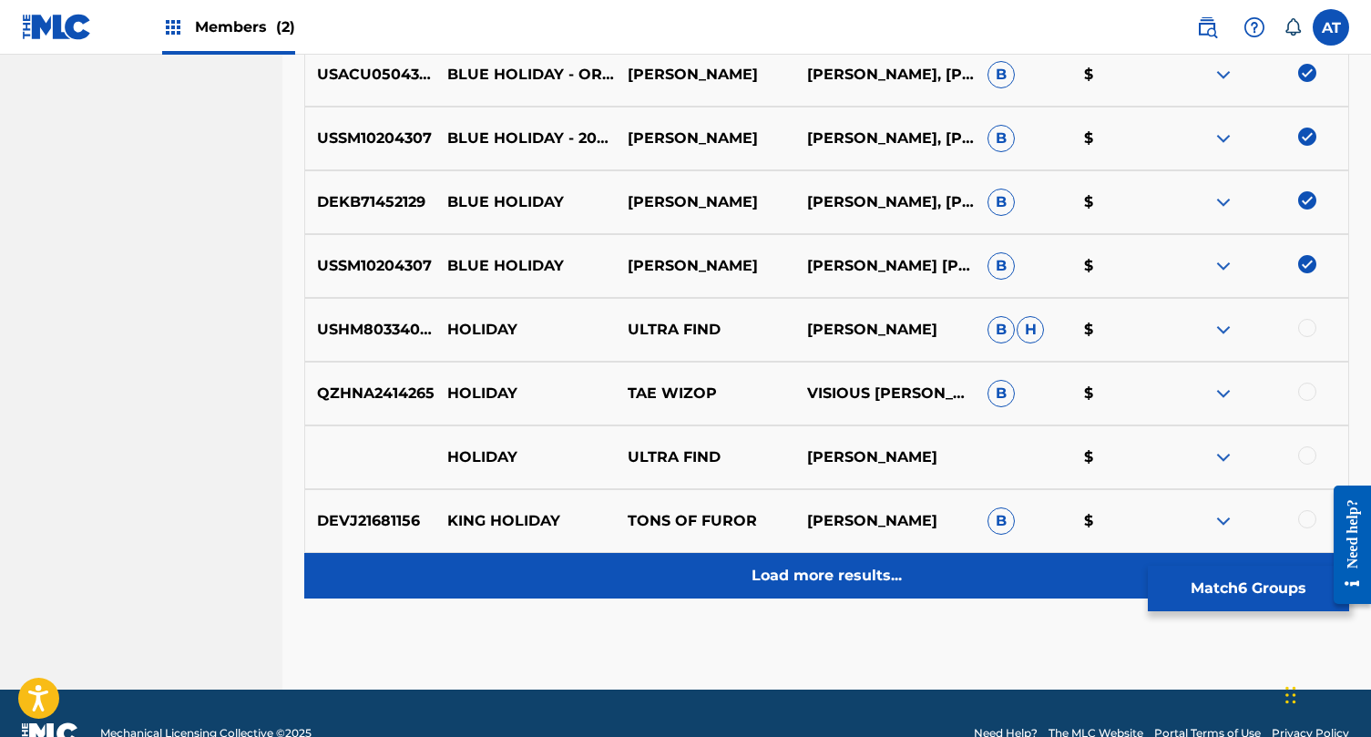
click at [841, 579] on p "Load more results..." at bounding box center [827, 576] width 150 height 22
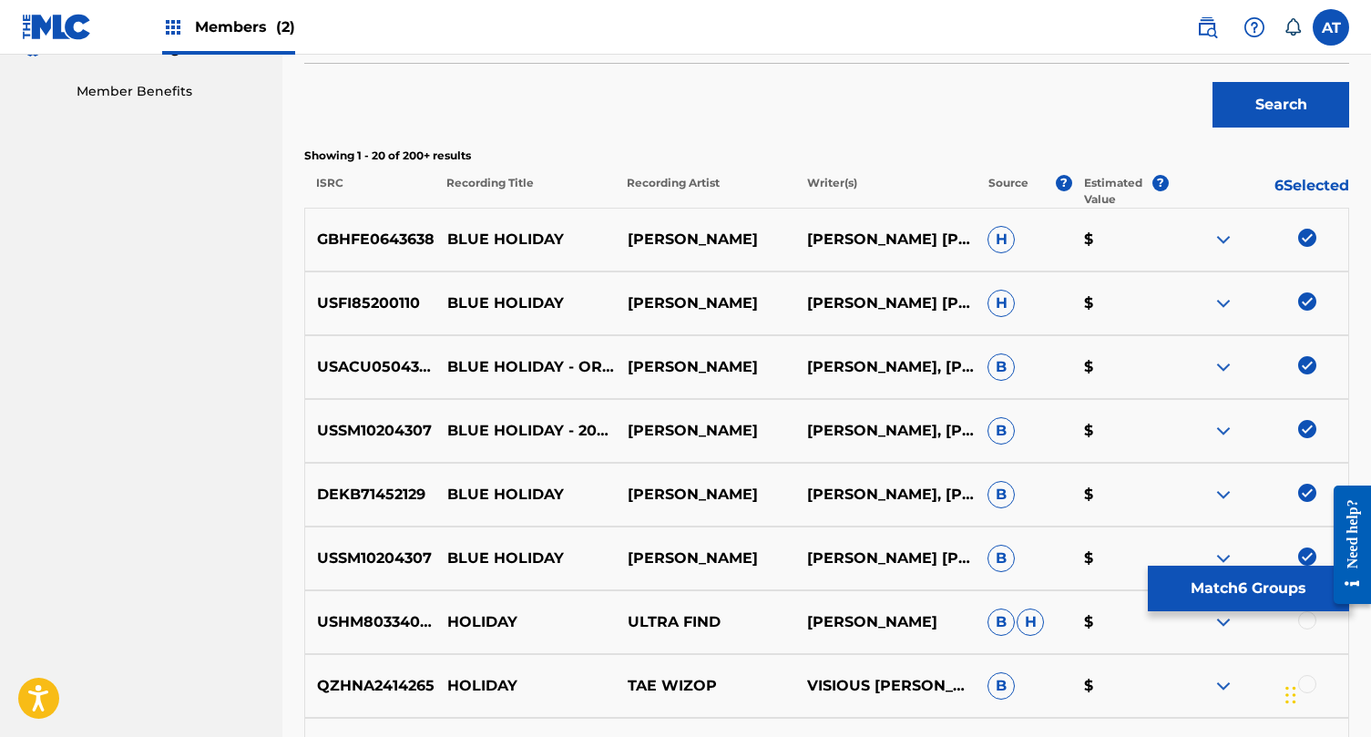
scroll to position [0, 0]
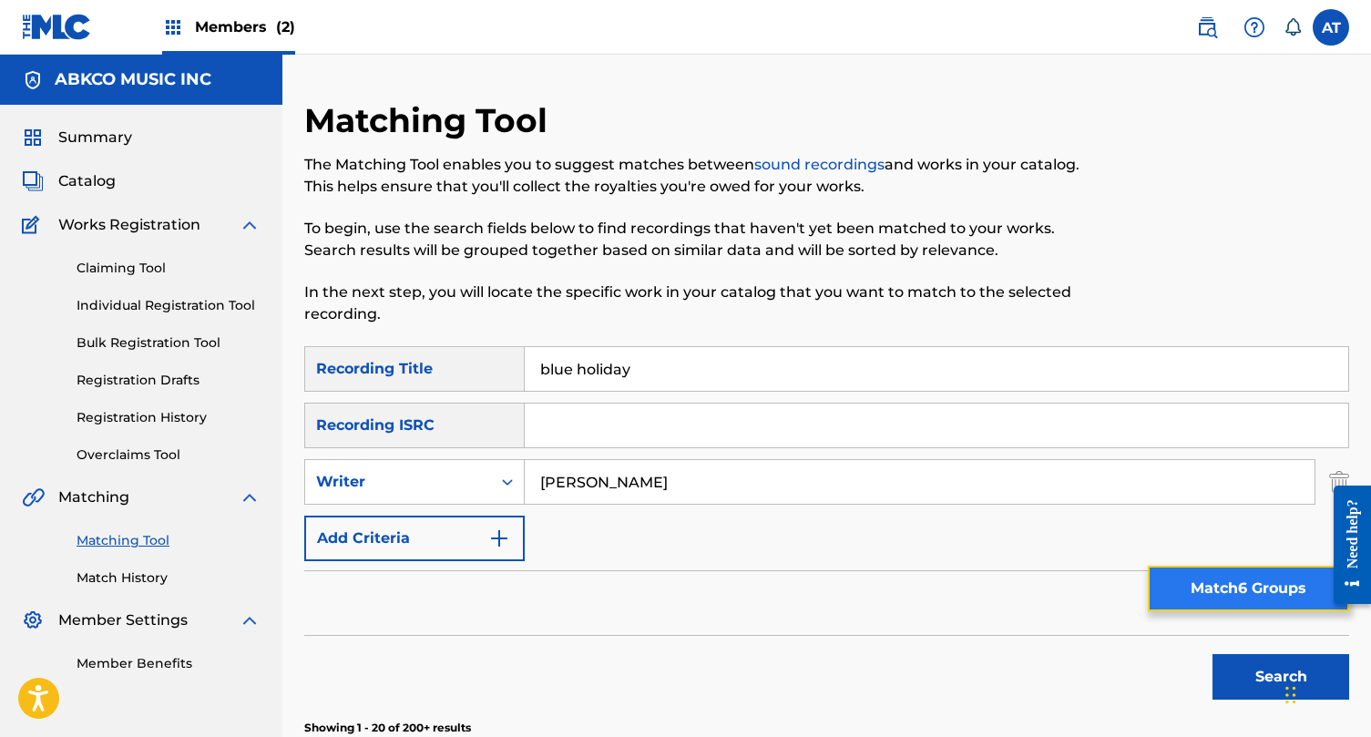
click at [1210, 577] on button "Match 6 Groups" at bounding box center [1248, 589] width 201 height 46
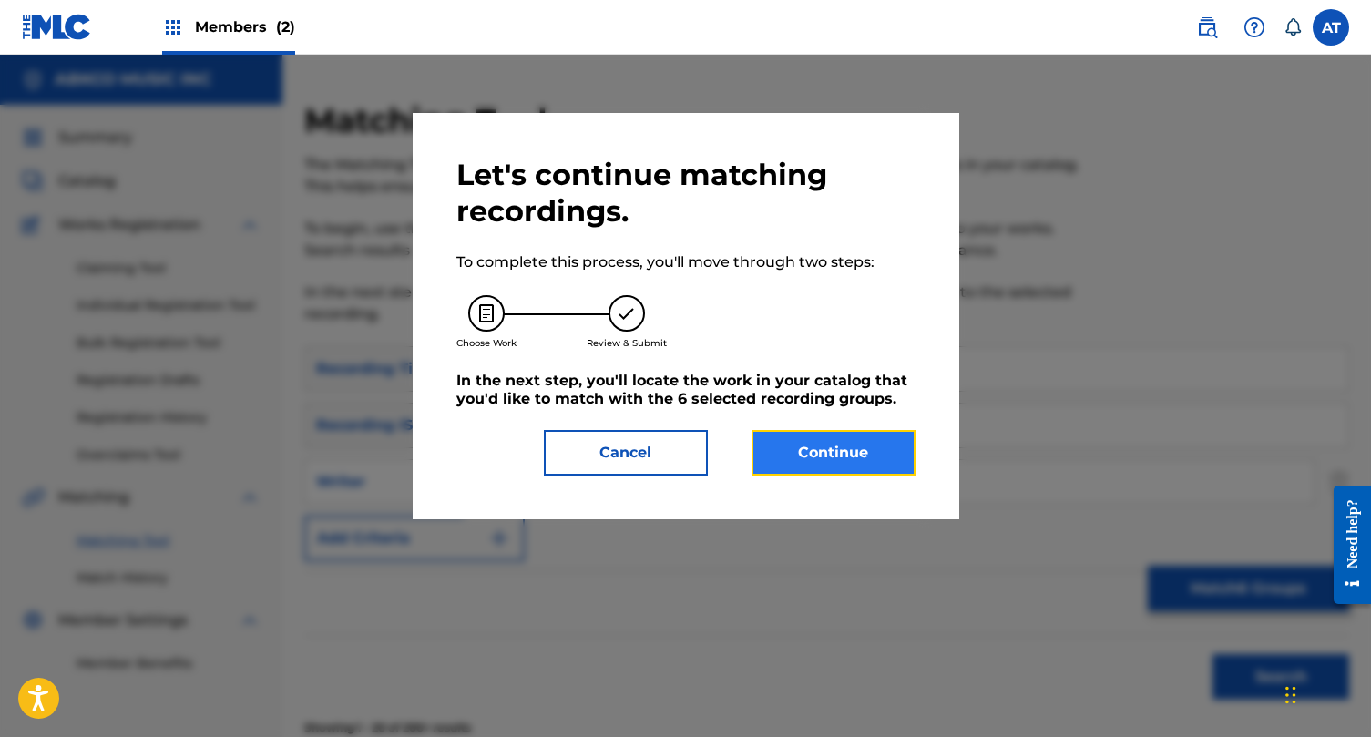
click at [849, 448] on button "Continue" at bounding box center [834, 453] width 164 height 46
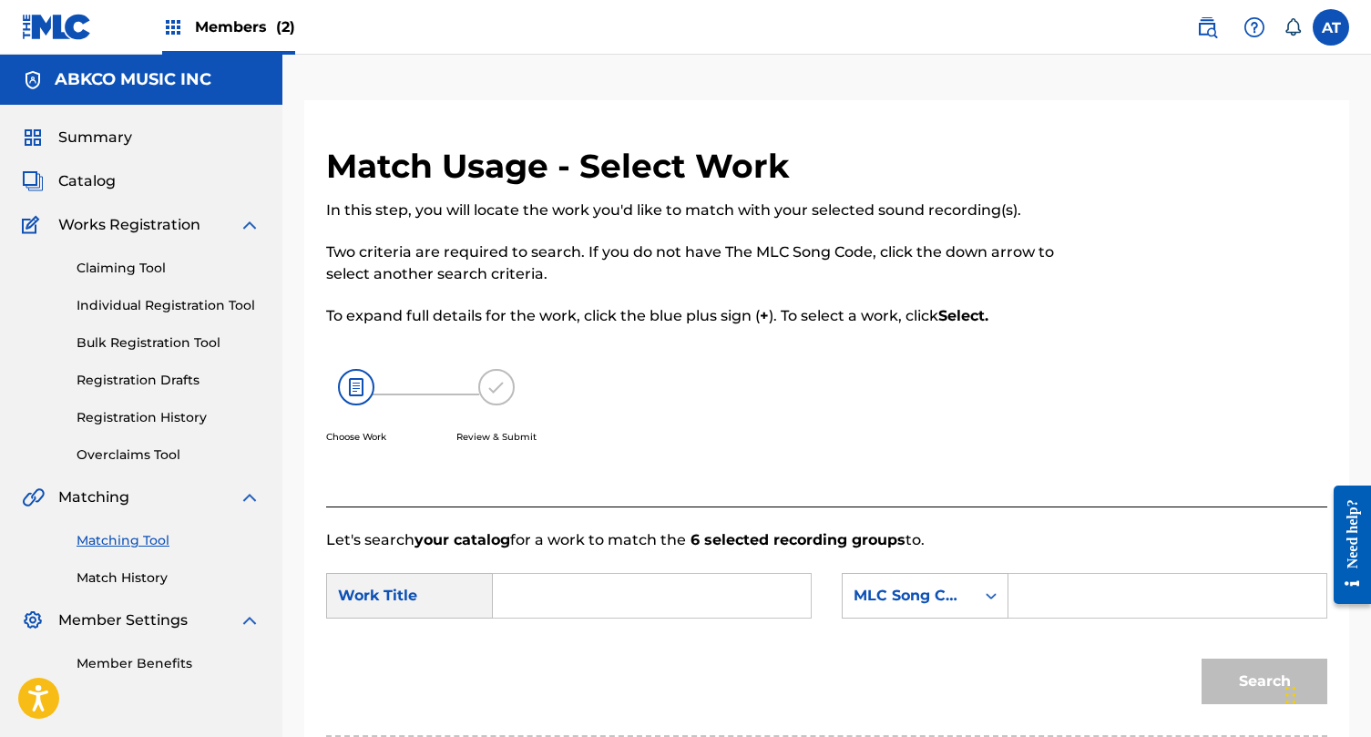
click at [614, 602] on input "Search Form" at bounding box center [651, 596] width 287 height 44
click at [533, 631] on strong "blue" at bounding box center [541, 636] width 34 height 17
type input "blue holiday"
click at [1069, 605] on input "Search Form" at bounding box center [1167, 596] width 287 height 44
click at [974, 605] on div "MLC Song Code" at bounding box center [925, 596] width 167 height 46
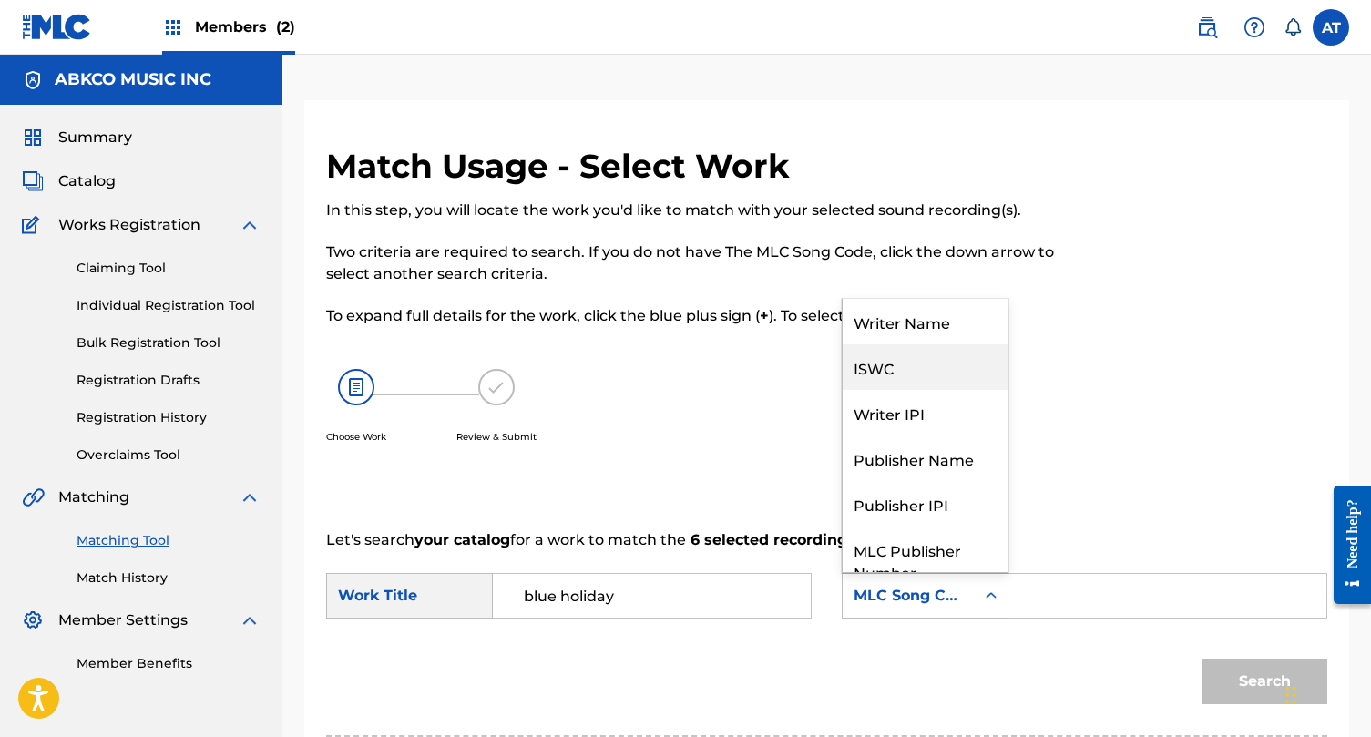
click at [945, 323] on div "Writer Name" at bounding box center [925, 322] width 165 height 46
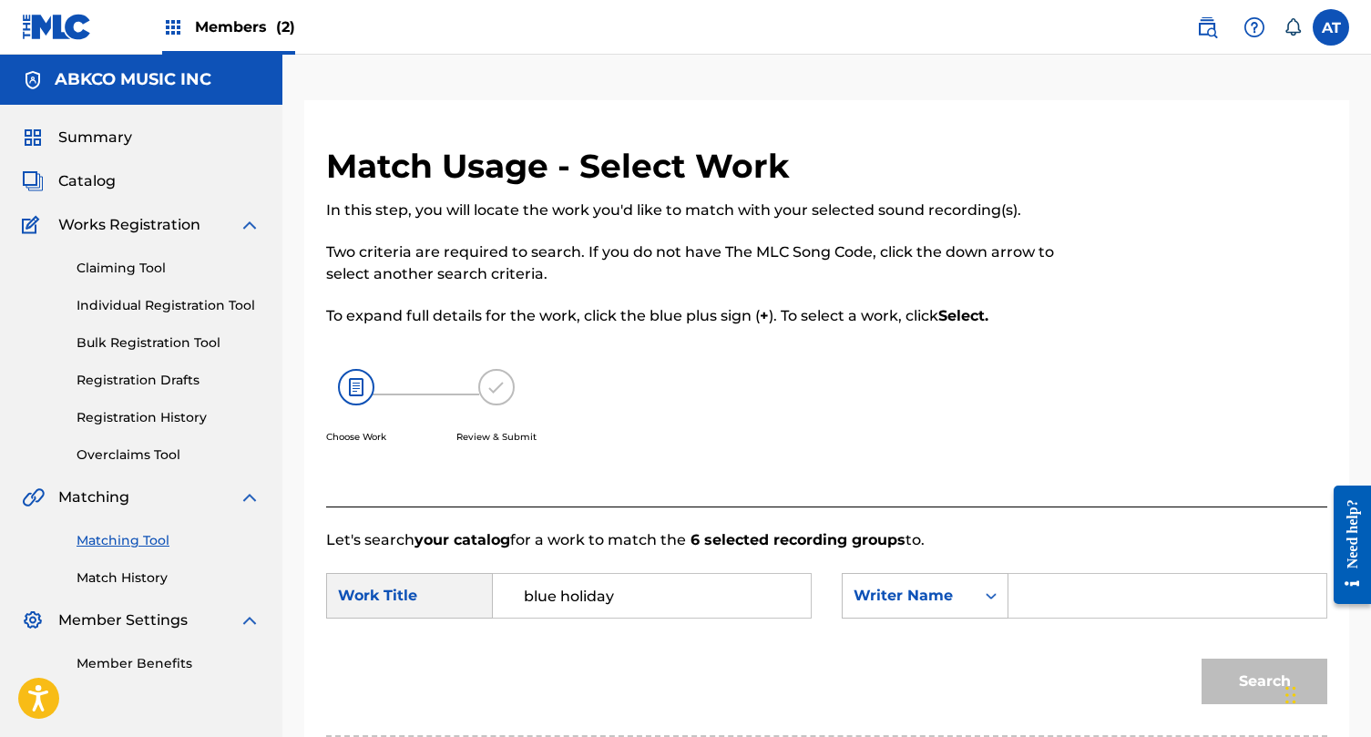
click at [1080, 584] on input "Search Form" at bounding box center [1167, 596] width 287 height 44
type input "[PERSON_NAME]"
click at [1202, 659] on button "Search" at bounding box center [1265, 682] width 126 height 46
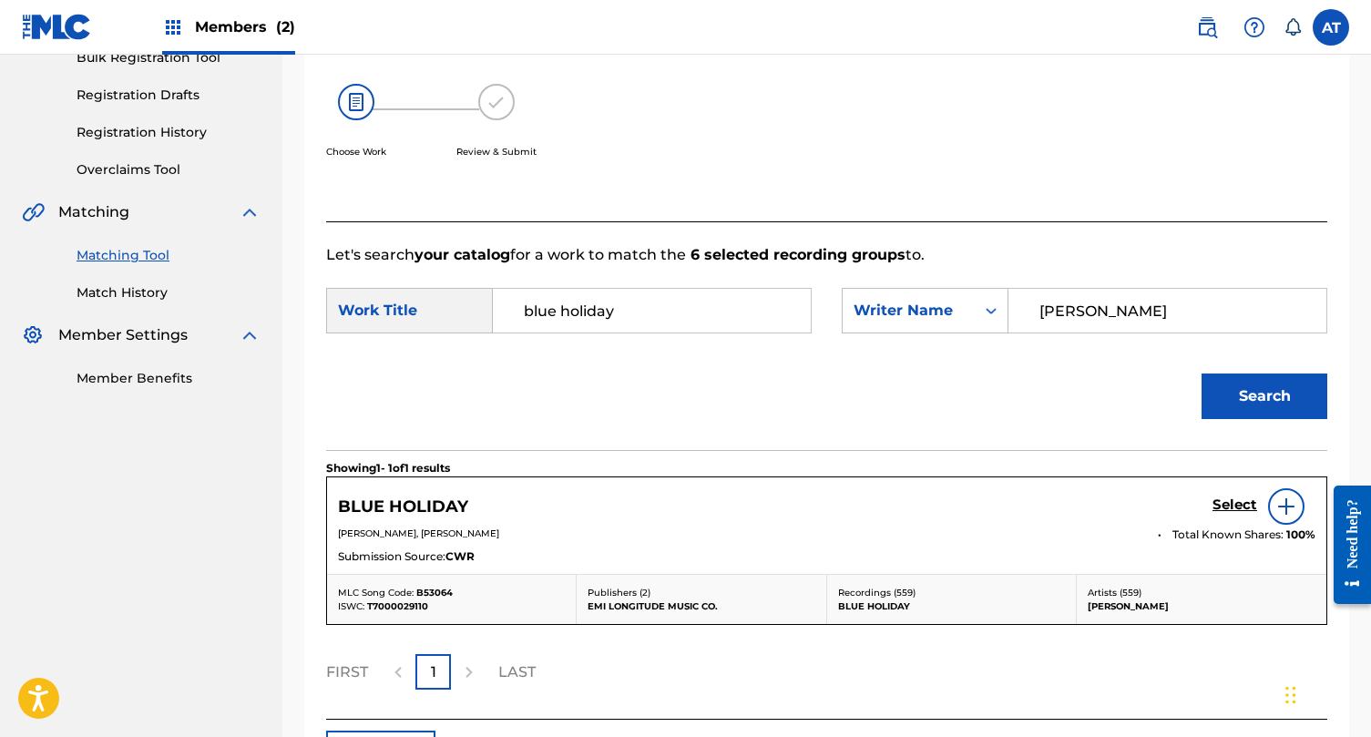
scroll to position [325, 0]
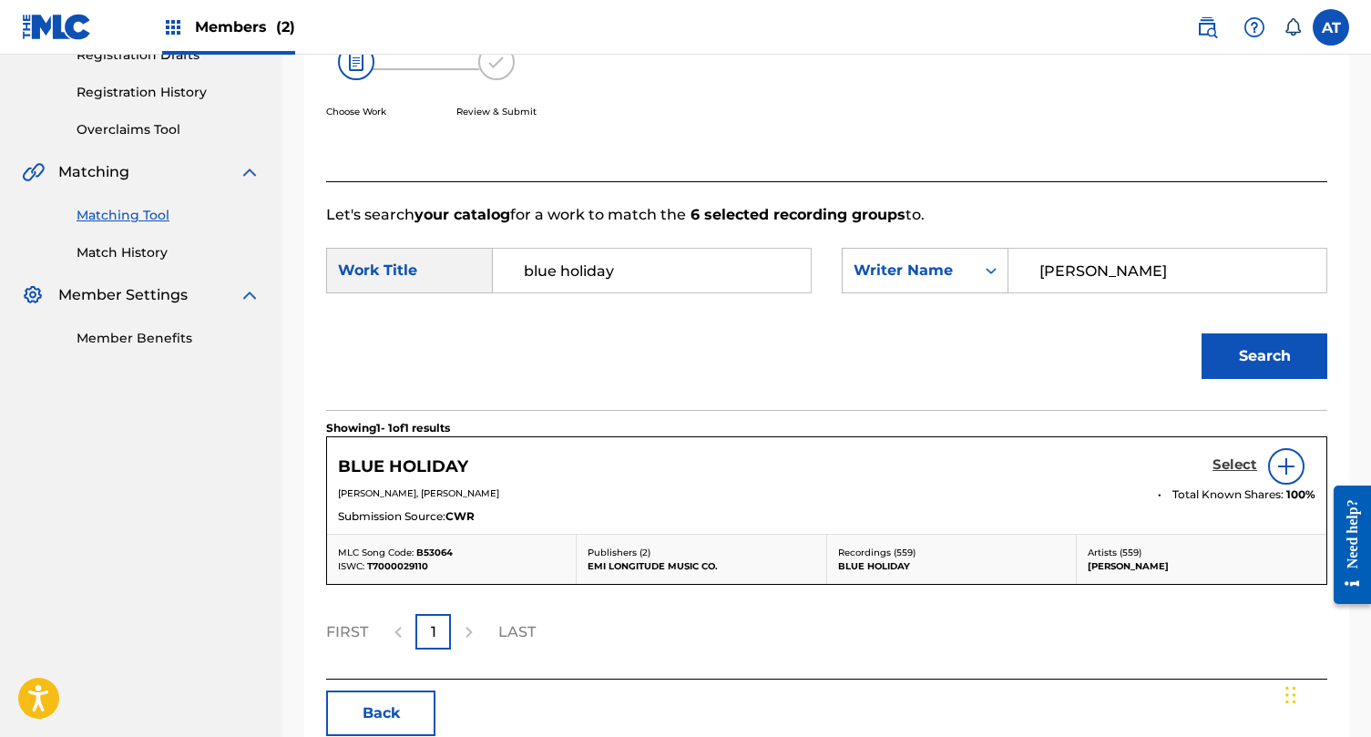
click at [1244, 467] on h5 "Select" at bounding box center [1235, 464] width 45 height 17
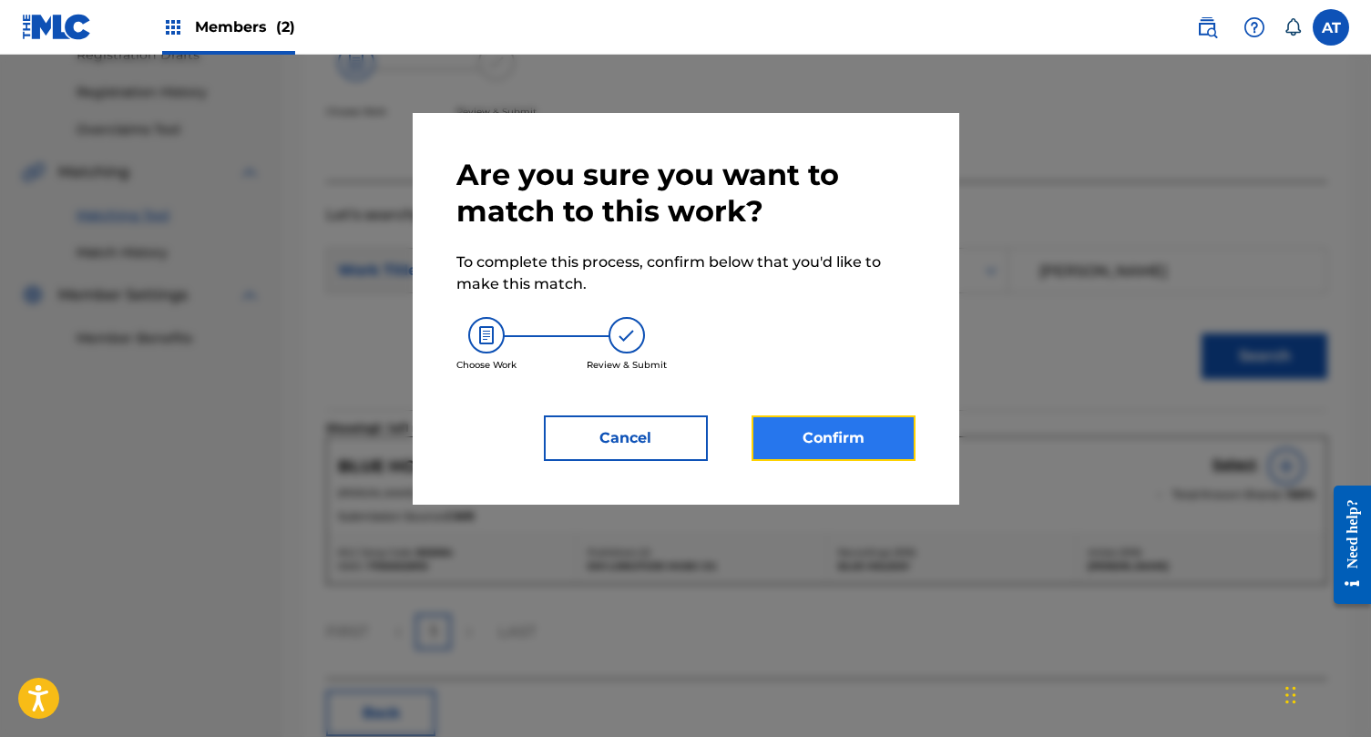
click at [880, 422] on button "Confirm" at bounding box center [834, 438] width 164 height 46
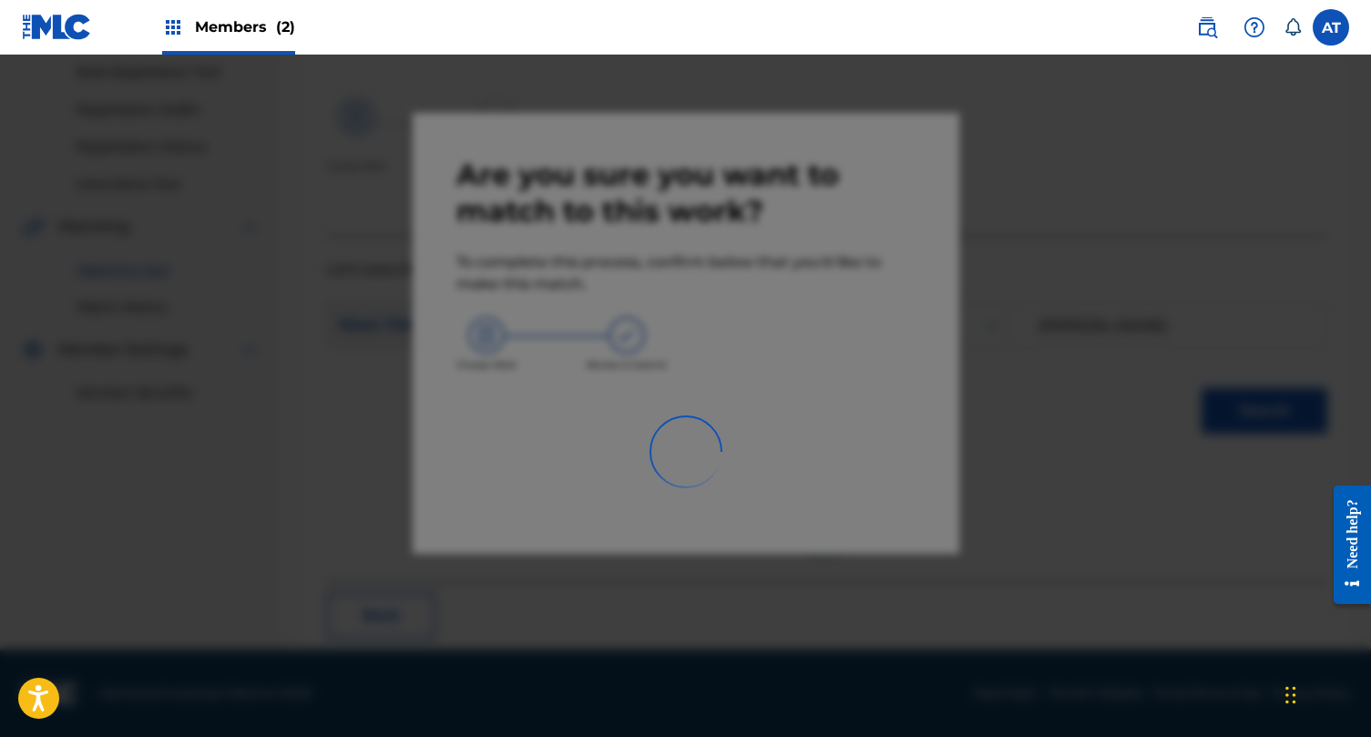
scroll to position [71, 0]
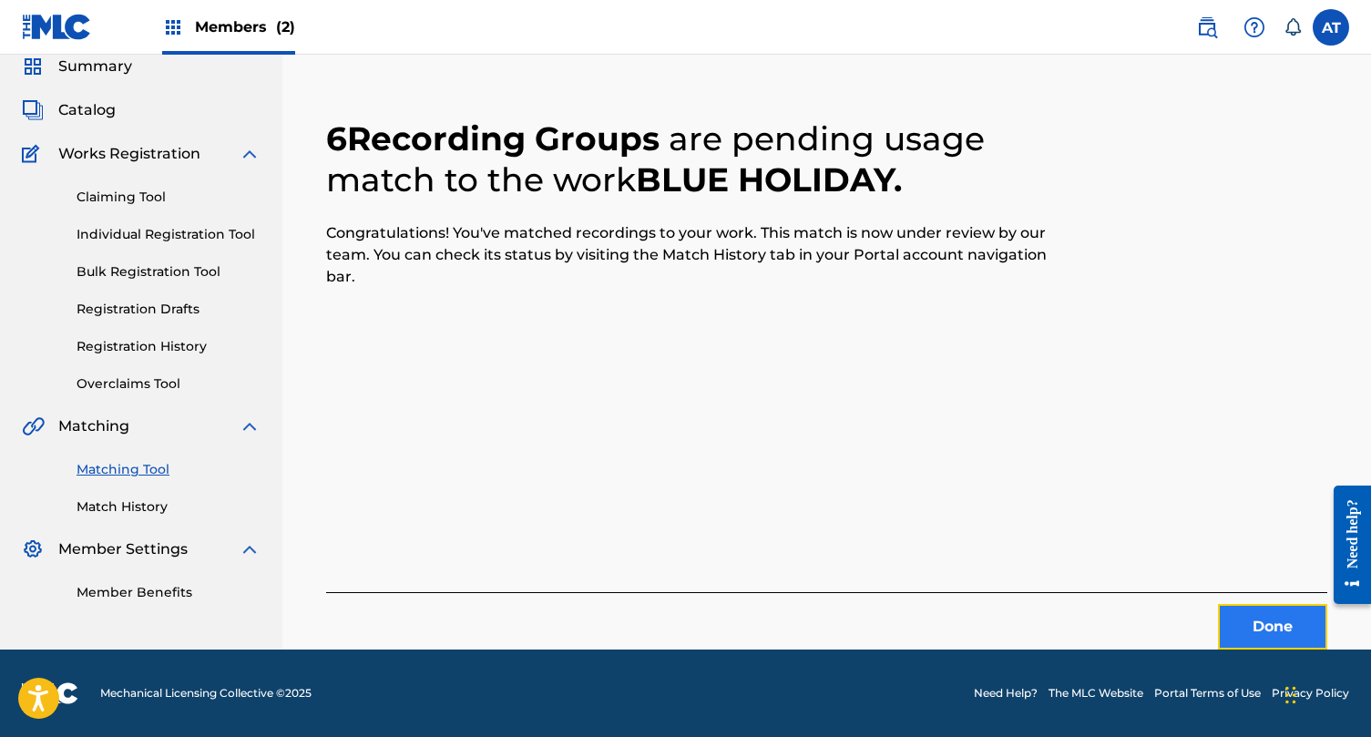
click at [1248, 622] on button "Done" at bounding box center [1272, 627] width 109 height 46
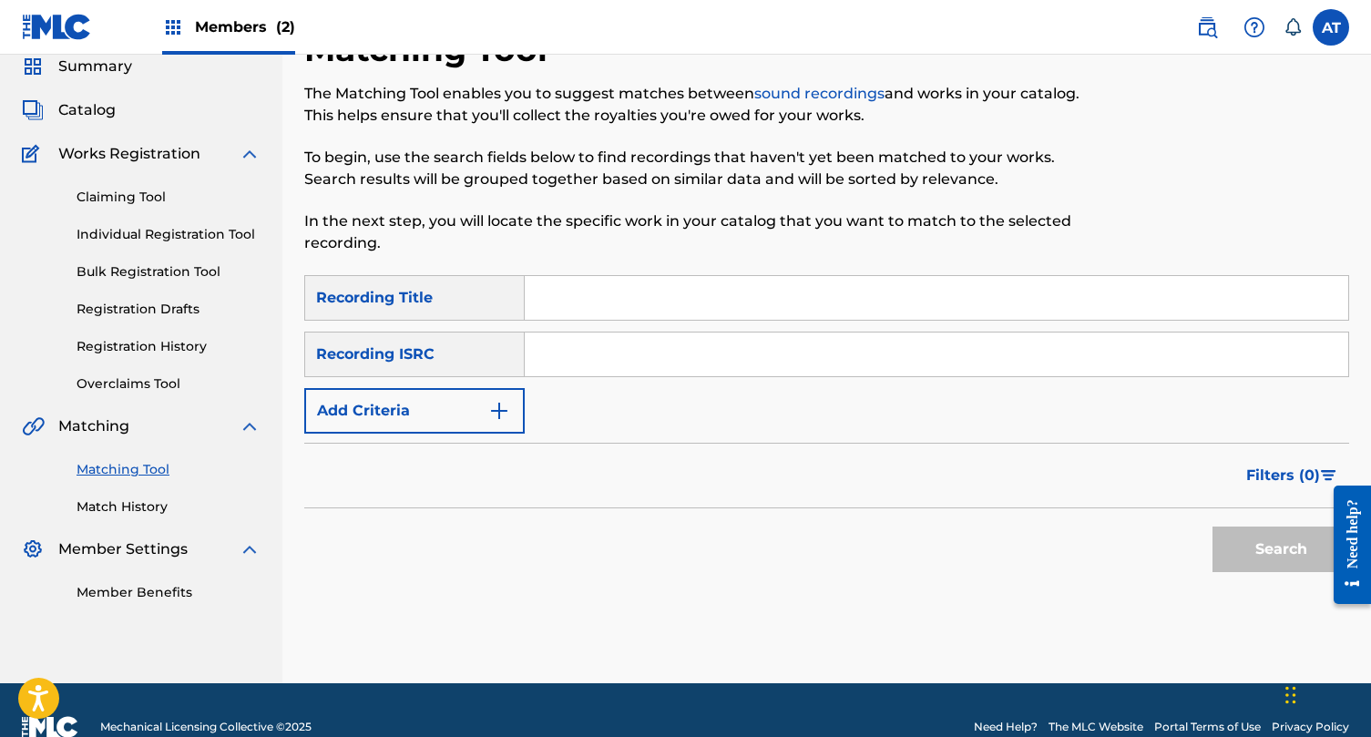
click at [586, 292] on input "Search Form" at bounding box center [937, 298] width 824 height 44
type input "what to do"
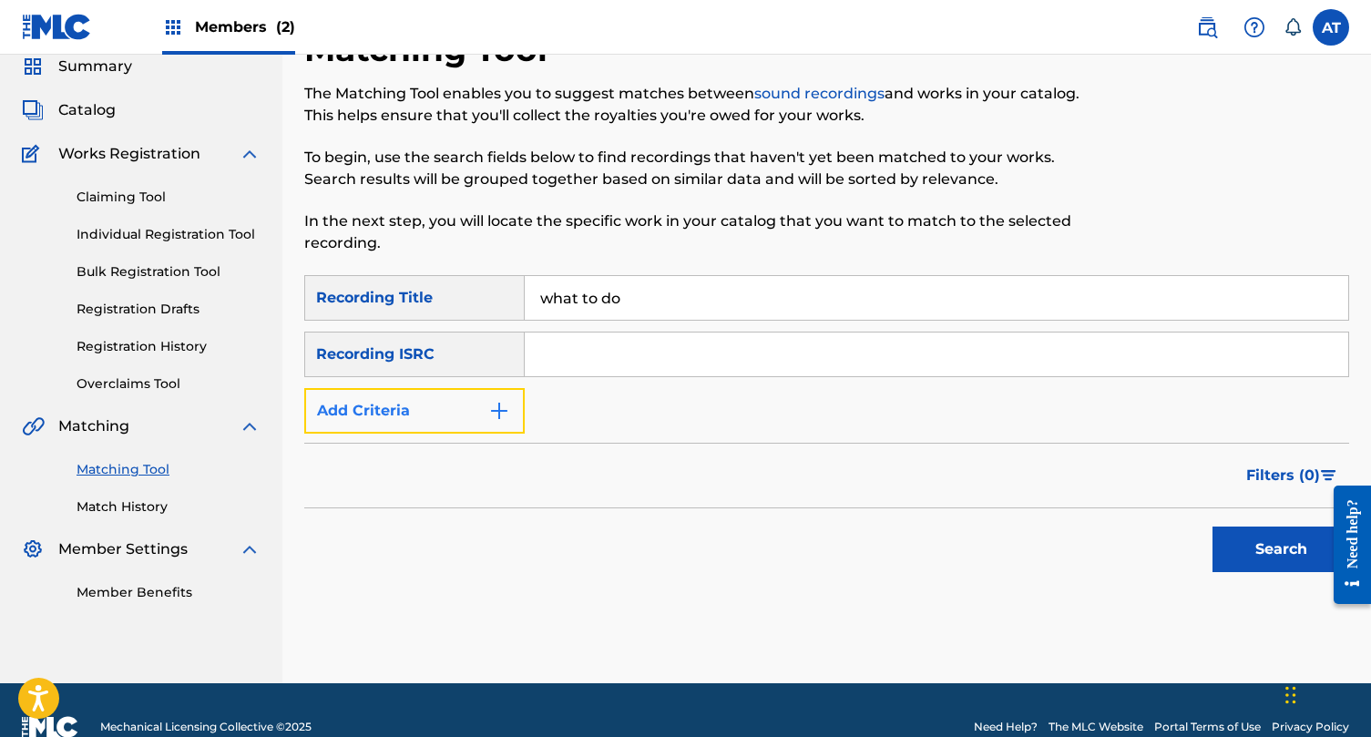
click at [412, 415] on button "Add Criteria" at bounding box center [414, 411] width 220 height 46
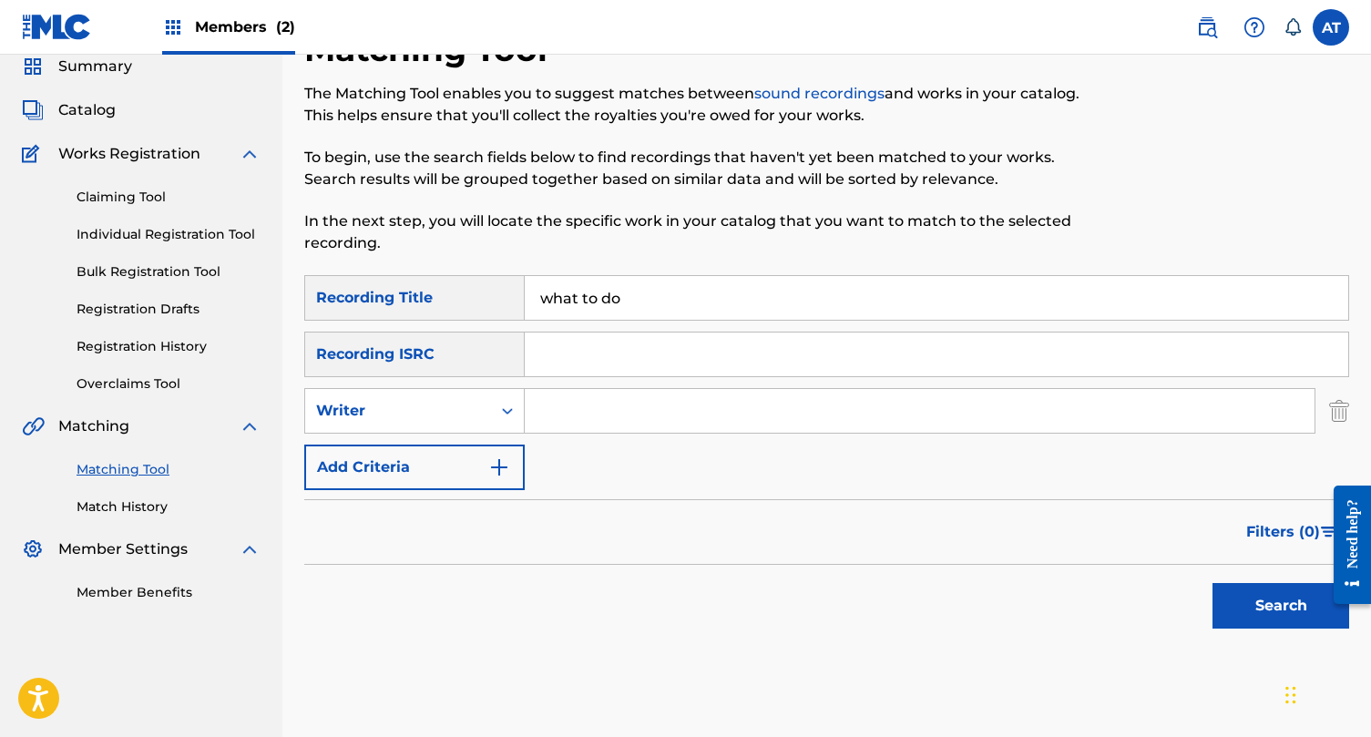
click at [547, 407] on input "Search Form" at bounding box center [920, 411] width 790 height 44
type input "[PERSON_NAME]"
click at [1213, 583] on button "Search" at bounding box center [1281, 606] width 137 height 46
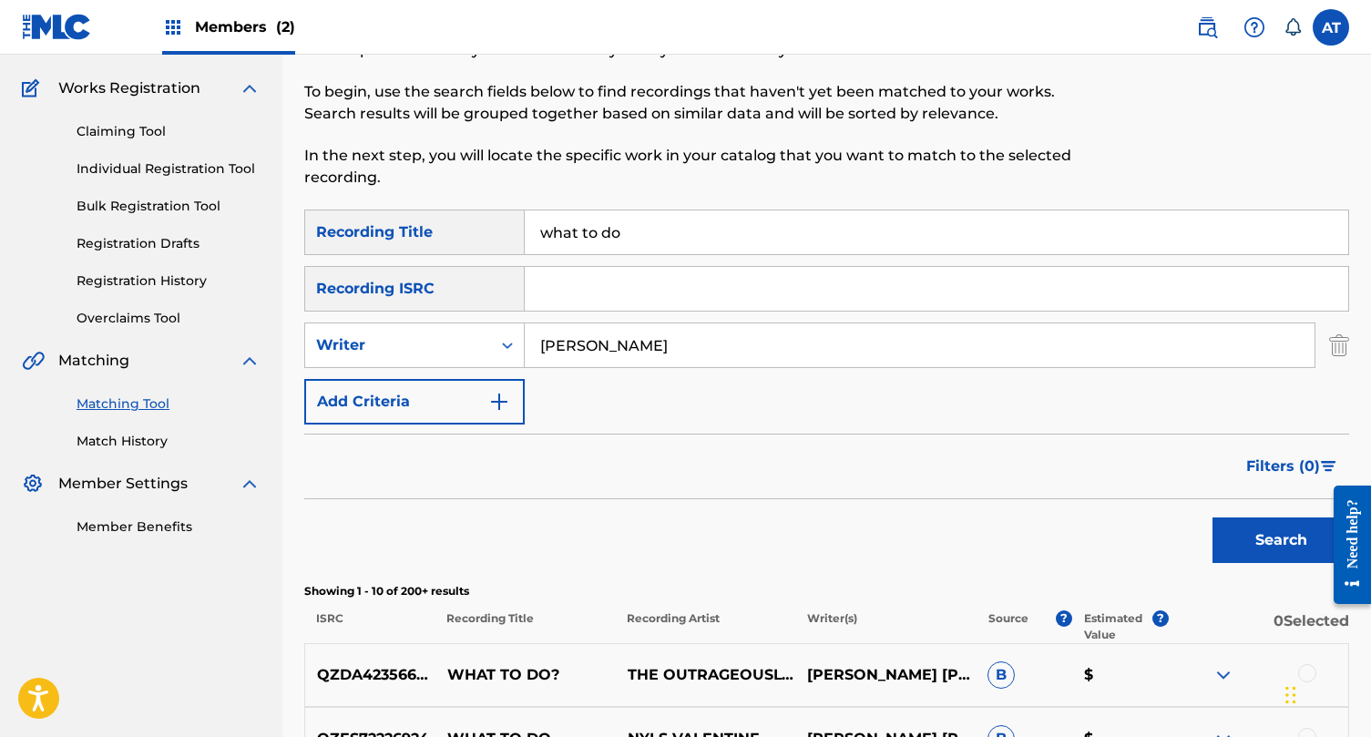
scroll to position [74, 0]
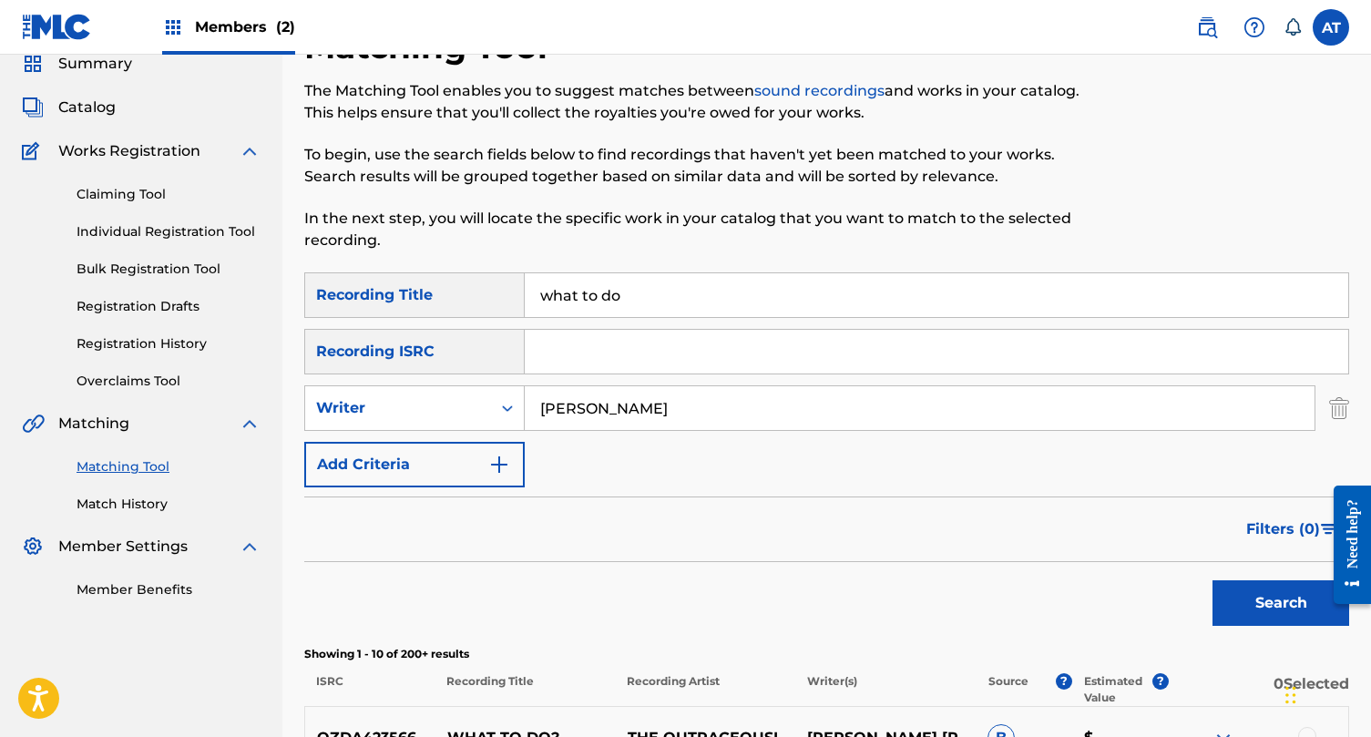
click at [568, 302] on input "what to do" at bounding box center [937, 295] width 824 height 44
type input "the real me"
click at [620, 407] on input "[PERSON_NAME]" at bounding box center [920, 408] width 790 height 44
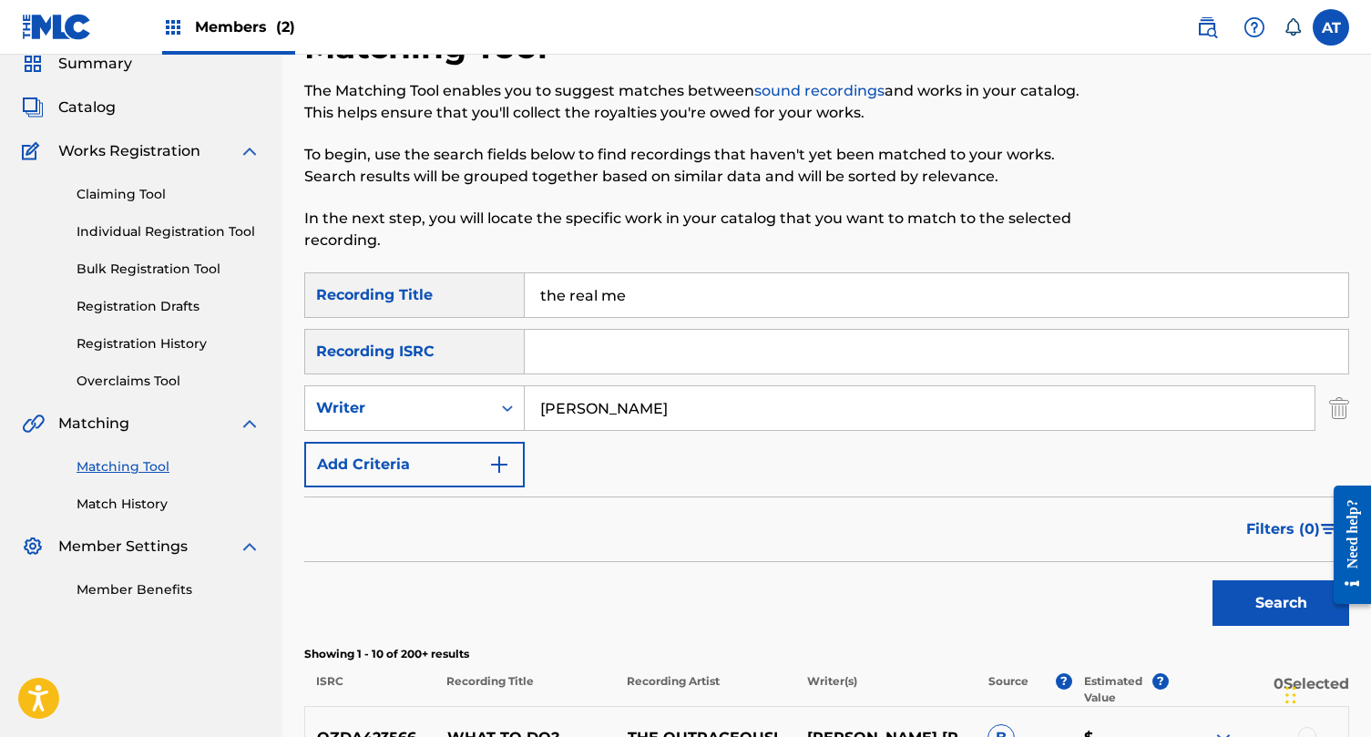
click at [620, 407] on input "[PERSON_NAME]" at bounding box center [920, 408] width 790 height 44
click at [1213, 580] on button "Search" at bounding box center [1281, 603] width 137 height 46
click at [594, 407] on input "[PERSON_NAME]" at bounding box center [920, 408] width 790 height 44
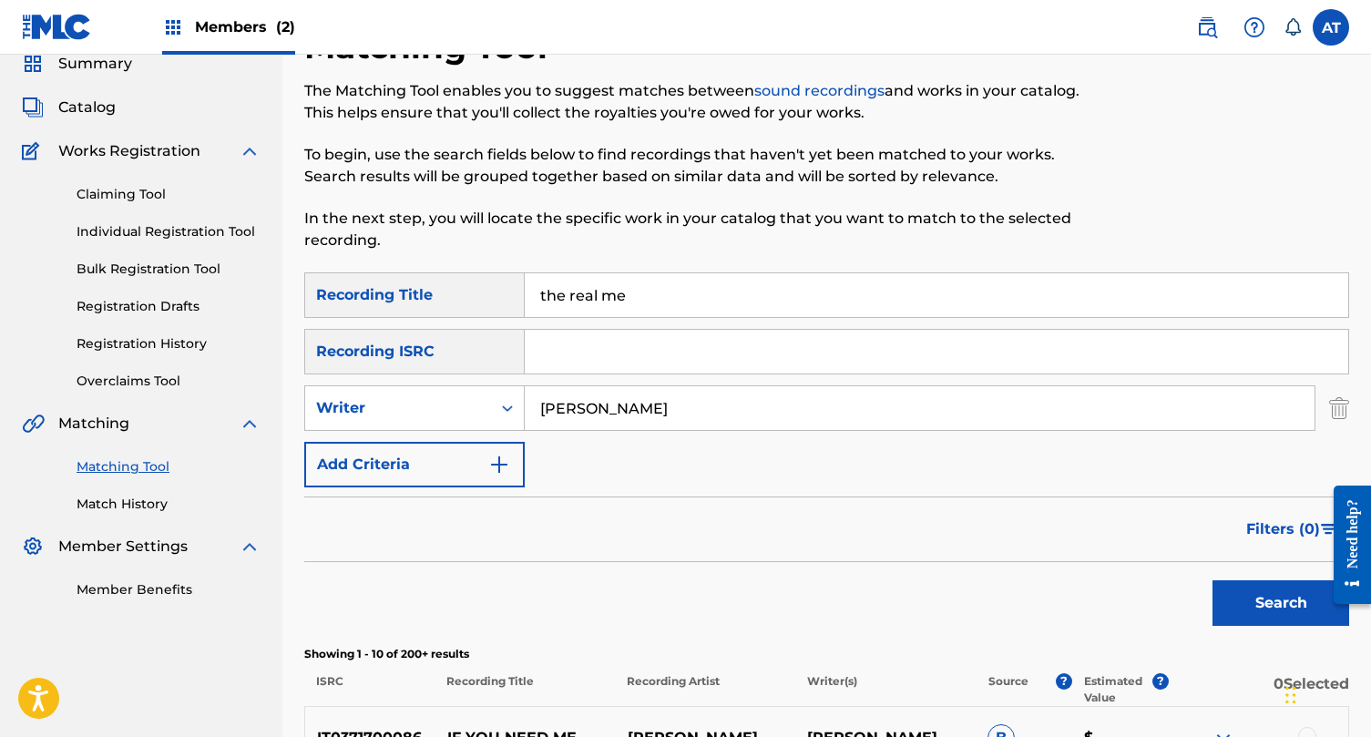
click at [594, 407] on input "[PERSON_NAME]" at bounding box center [920, 408] width 790 height 44
type input "r"
type input "[PERSON_NAME]"
click at [1213, 580] on button "Search" at bounding box center [1281, 603] width 137 height 46
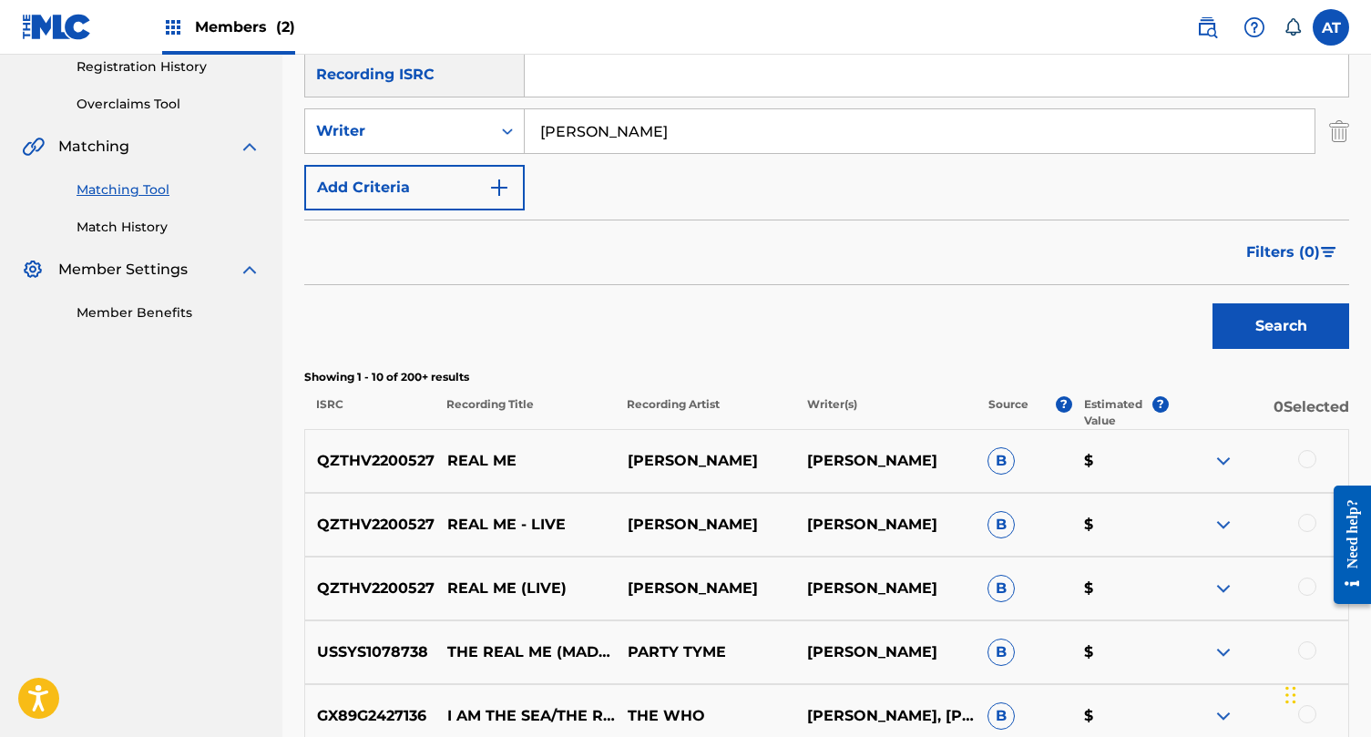
scroll to position [353, 0]
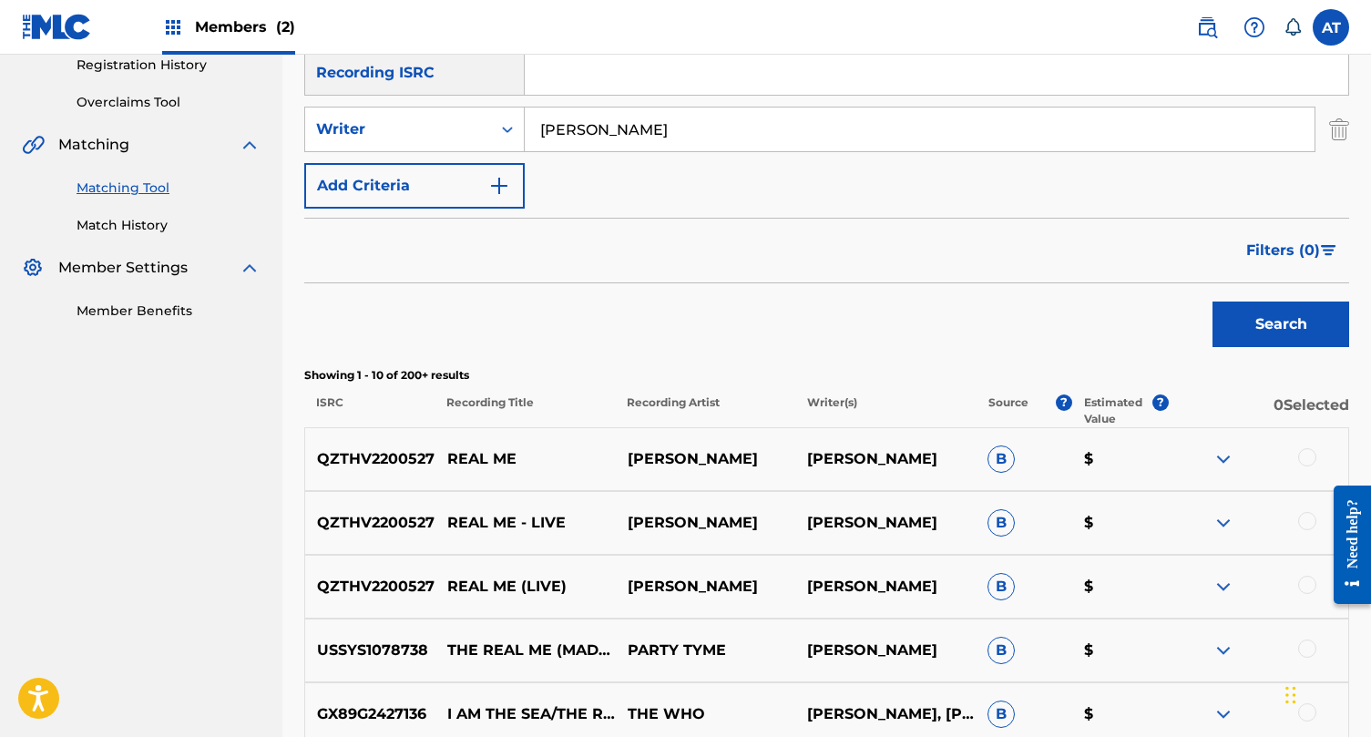
click at [1310, 457] on div at bounding box center [1307, 457] width 18 height 18
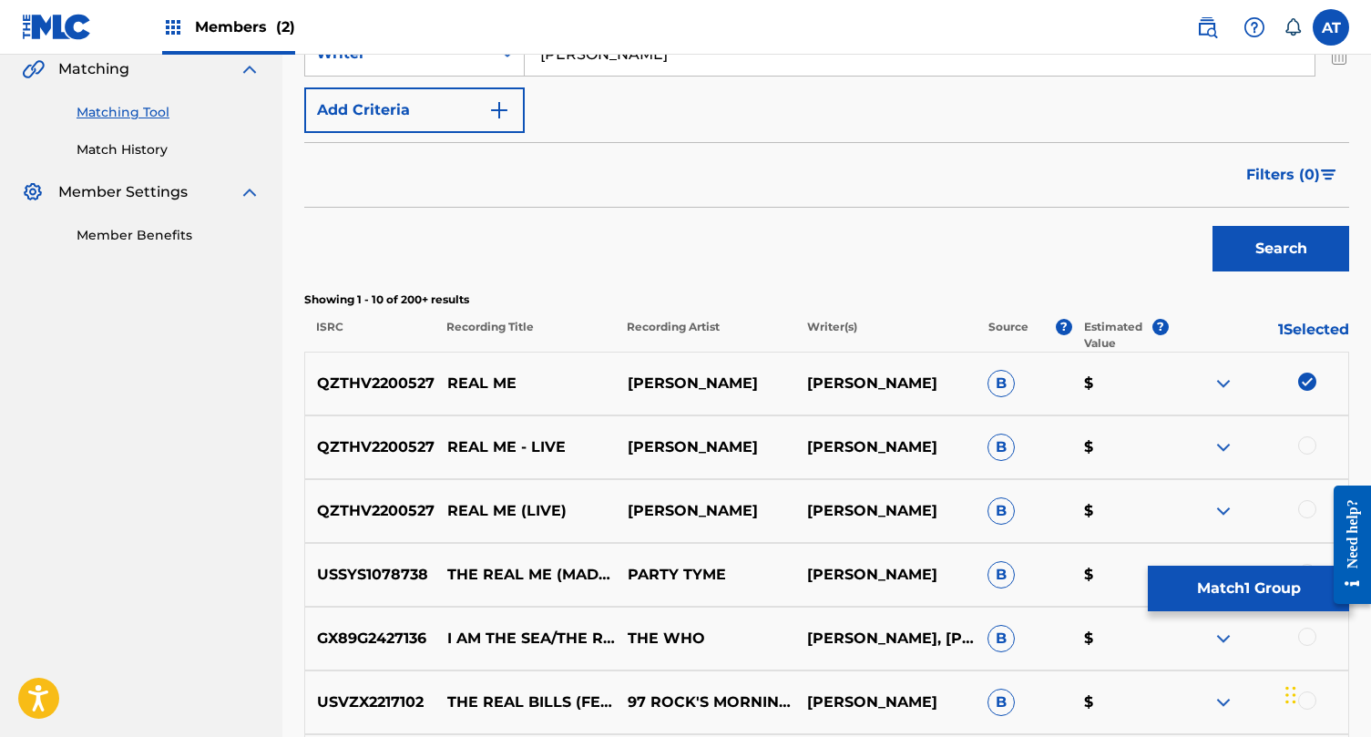
scroll to position [453, 0]
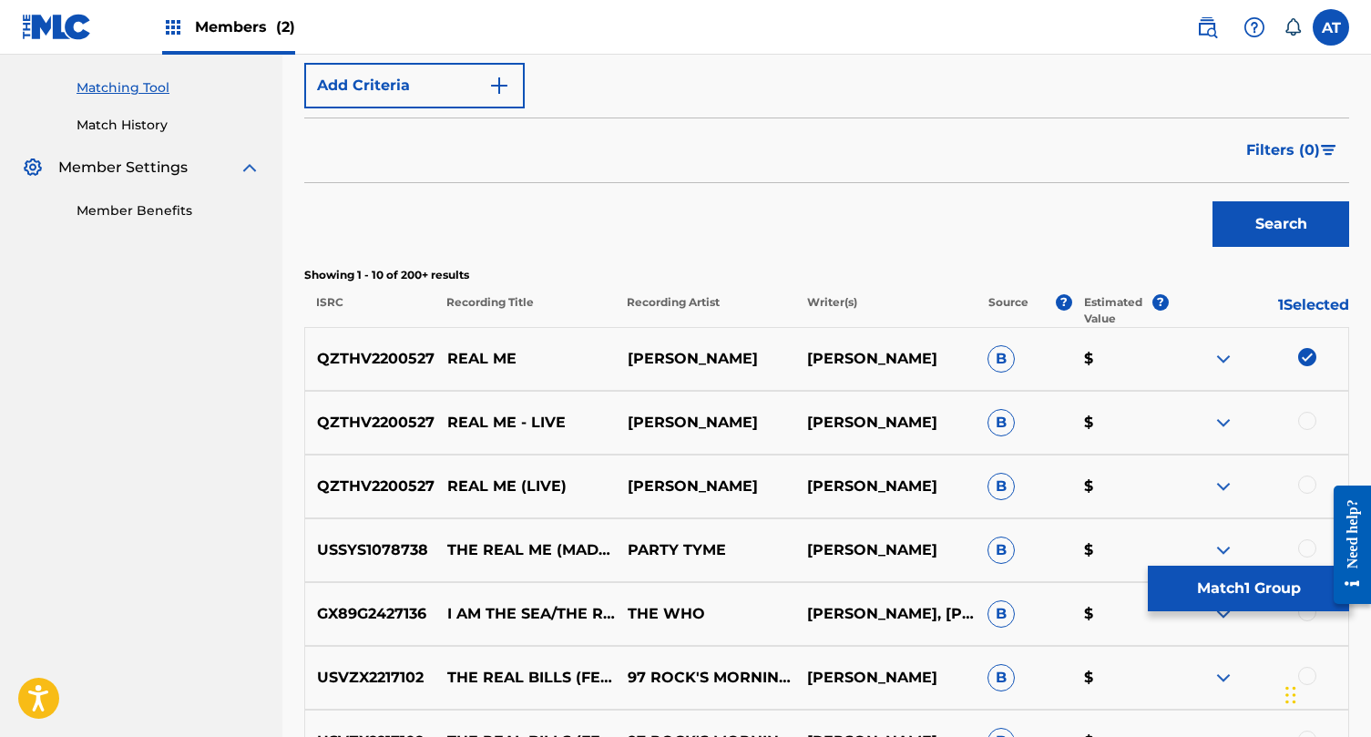
click at [1311, 425] on div at bounding box center [1307, 421] width 18 height 18
click at [1306, 492] on div at bounding box center [1307, 485] width 18 height 18
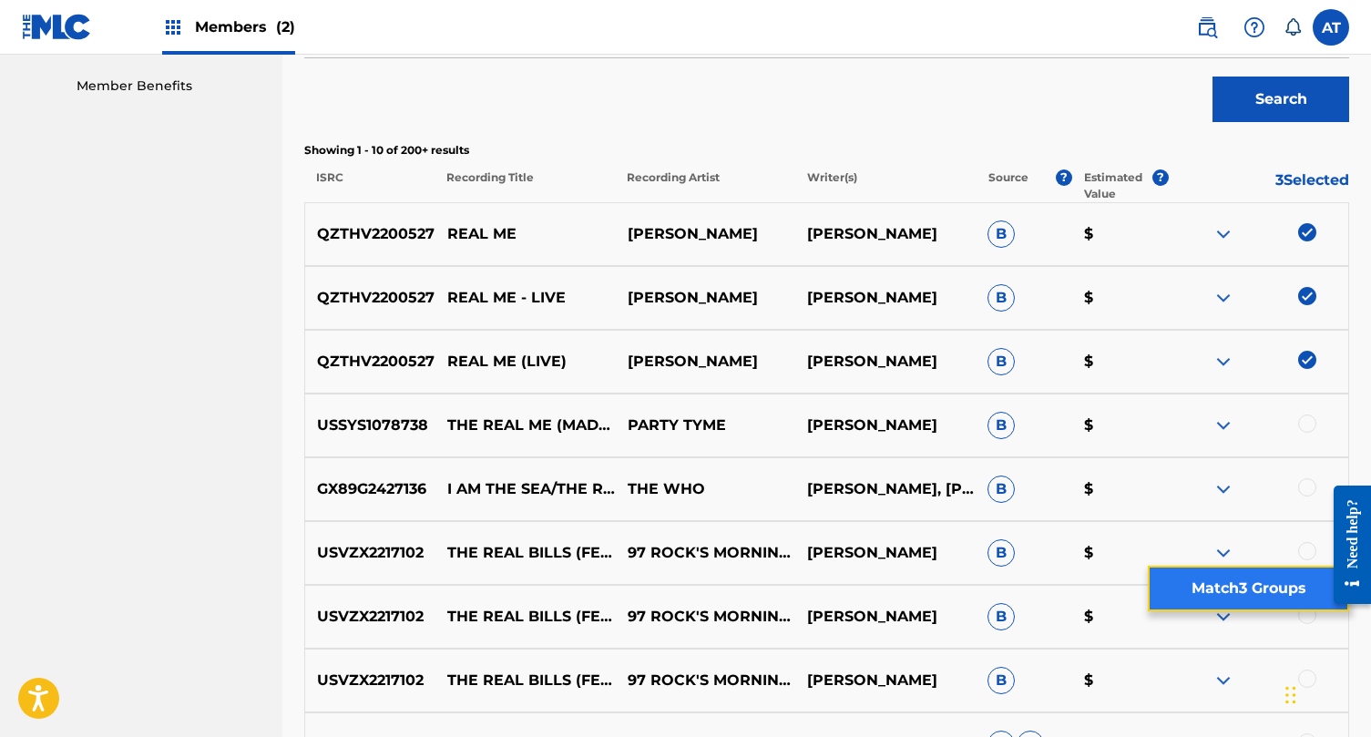
click at [1201, 591] on button "Match 3 Groups" at bounding box center [1248, 589] width 201 height 46
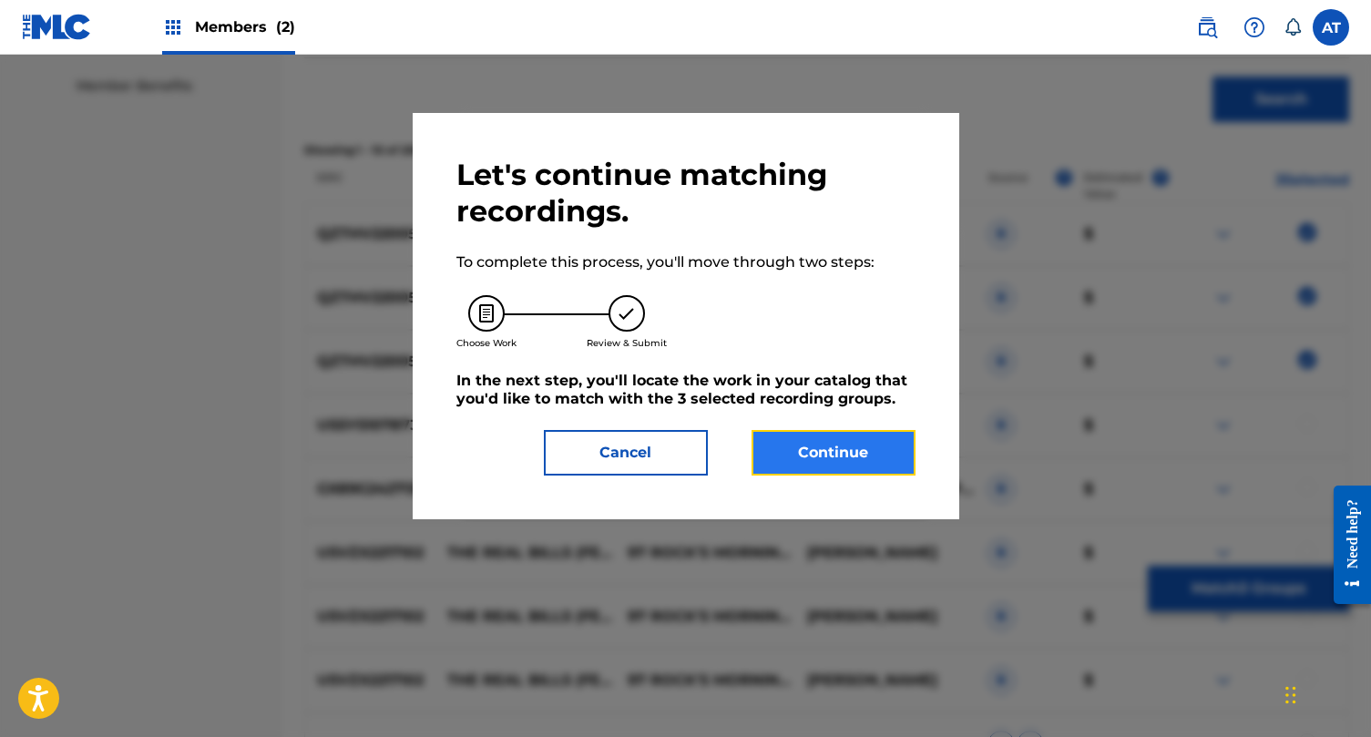
click at [905, 469] on button "Continue" at bounding box center [834, 453] width 164 height 46
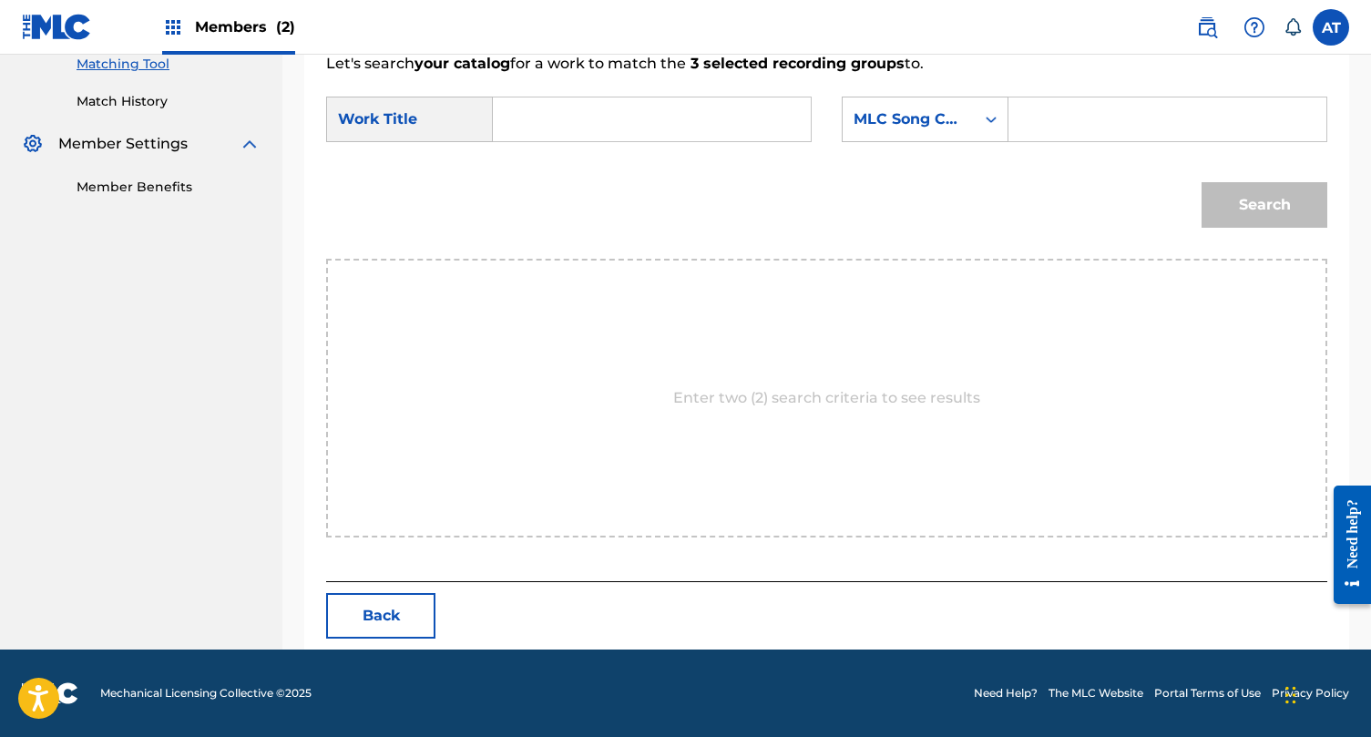
click at [600, 142] on div "SearchWithCriteriabb6e8bdc-7c9d-4f1f-81df-2499e26fd739 Work Title SearchWithCri…" at bounding box center [826, 125] width 1001 height 56
click at [595, 130] on input "Search Form" at bounding box center [651, 119] width 287 height 44
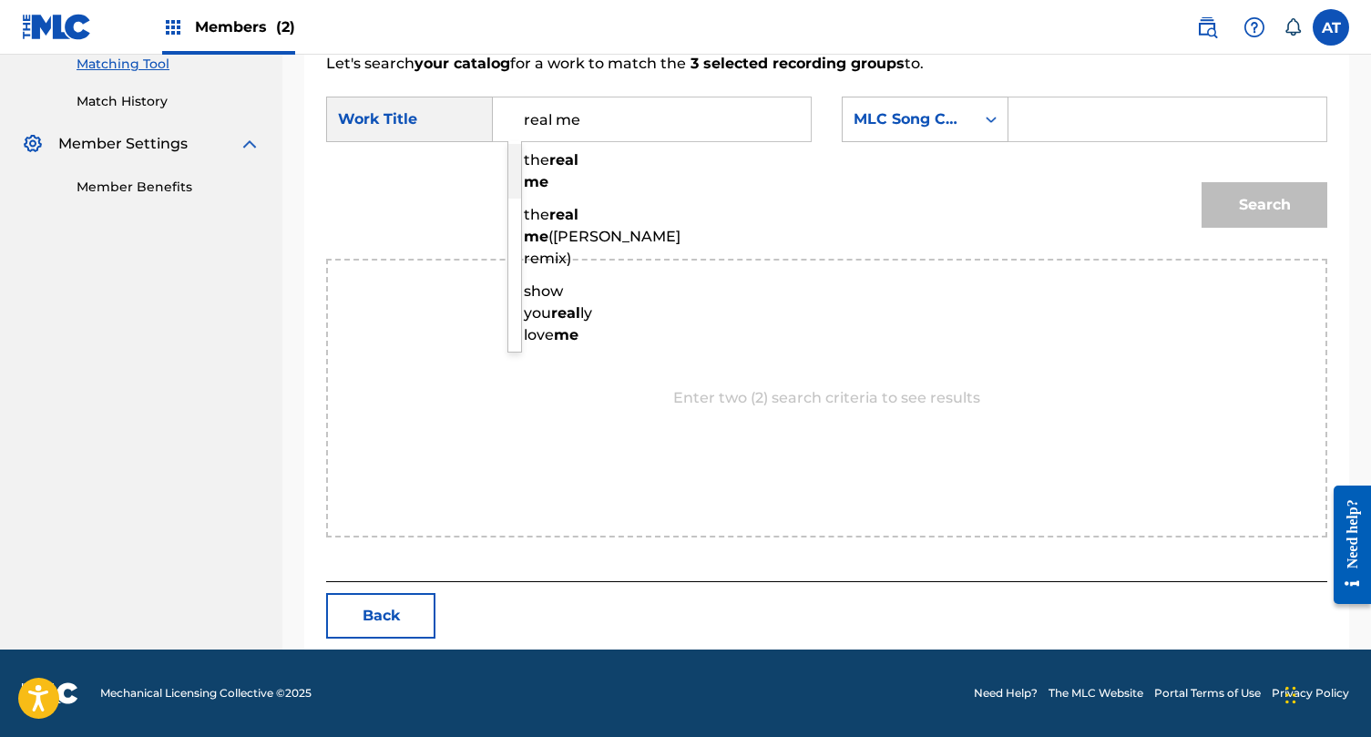
click at [535, 169] on div "the real me" at bounding box center [523, 171] width 31 height 55
type input "the real me"
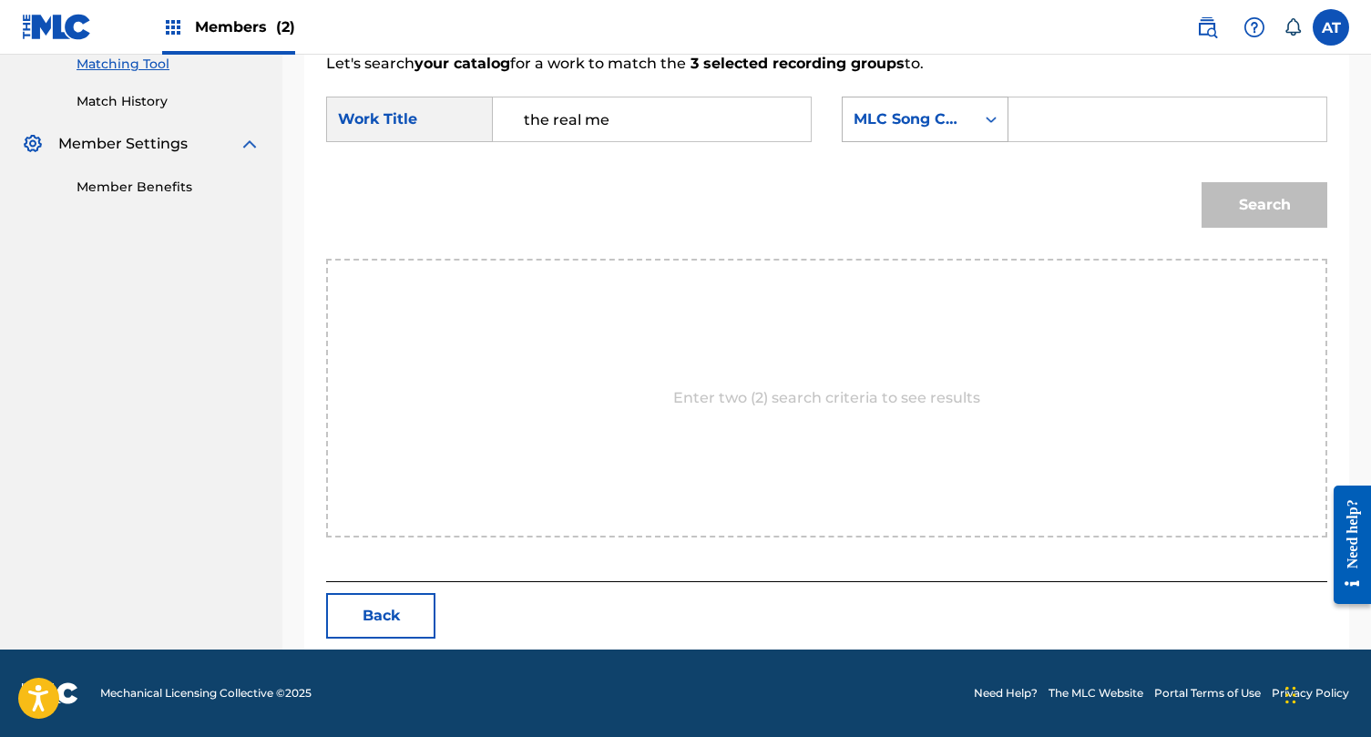
click at [946, 117] on div "MLC Song Code" at bounding box center [909, 119] width 110 height 22
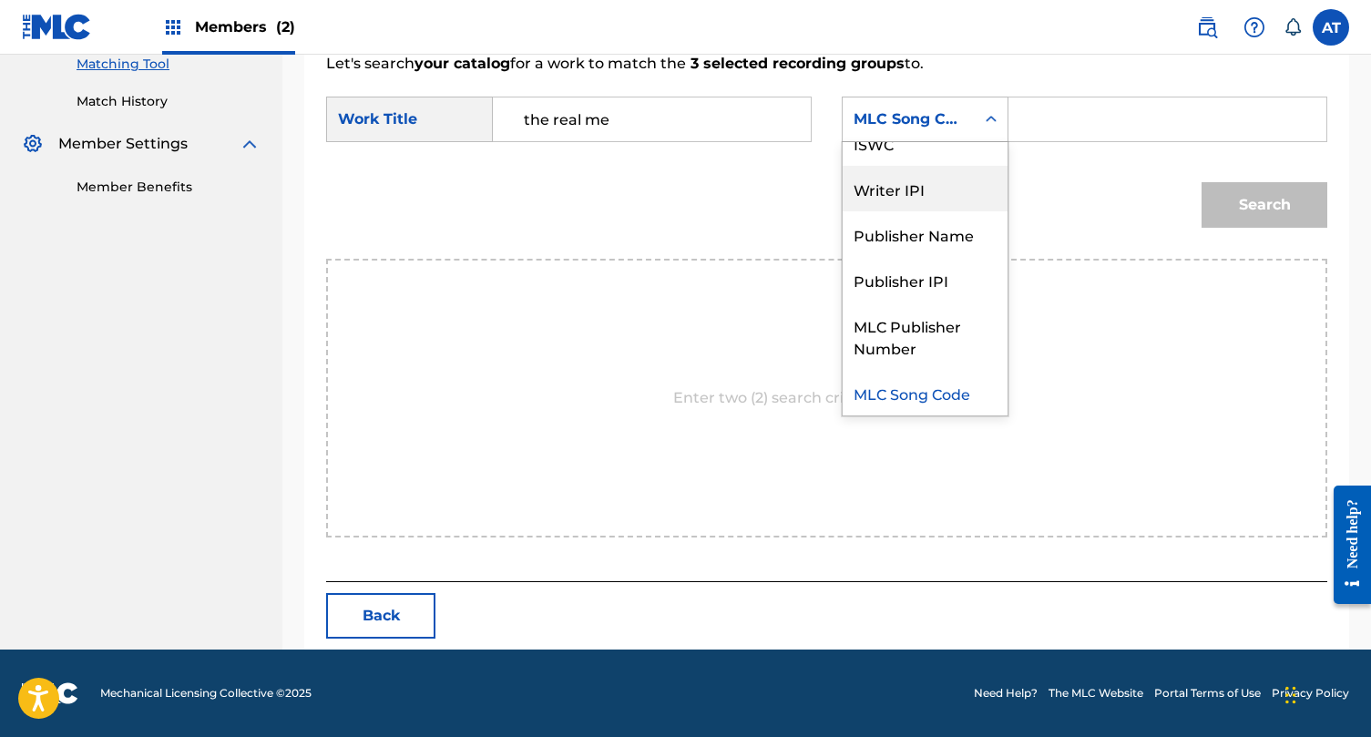
scroll to position [0, 0]
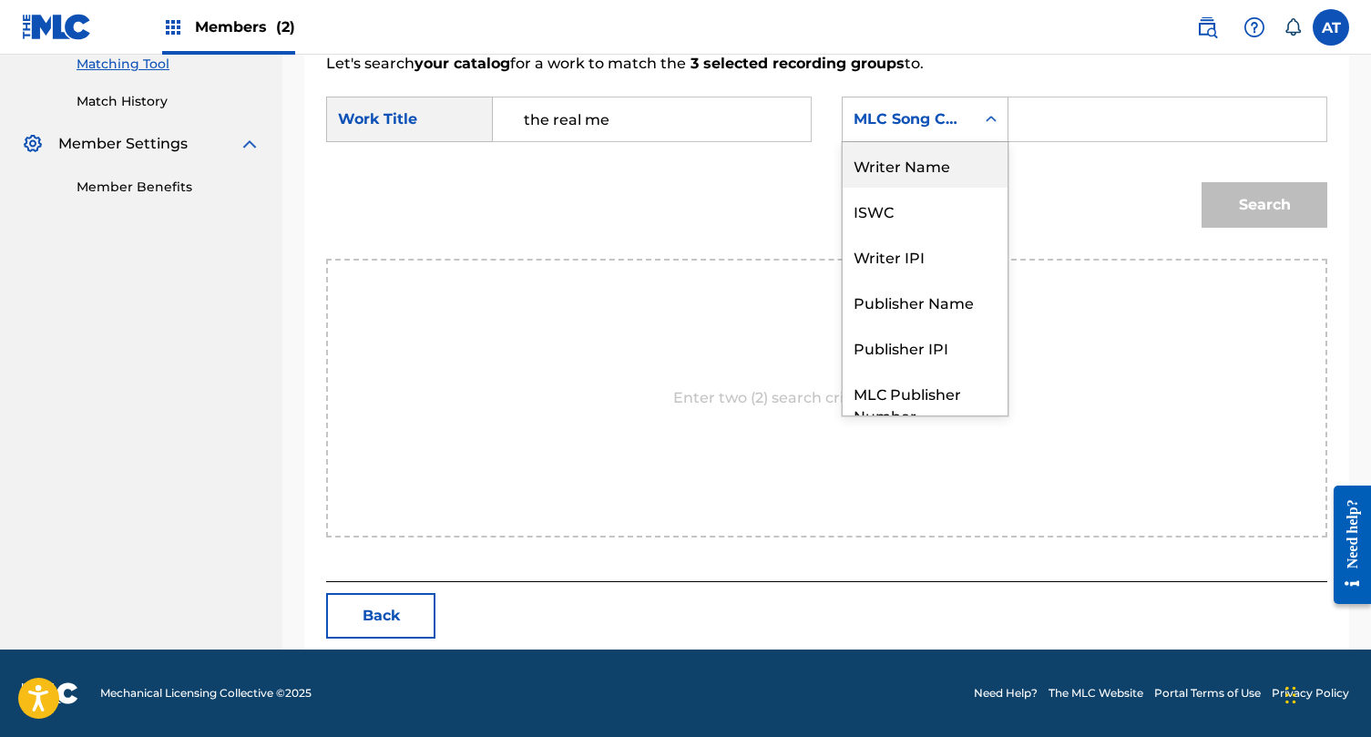
click at [937, 157] on div "Writer Name" at bounding box center [925, 165] width 165 height 46
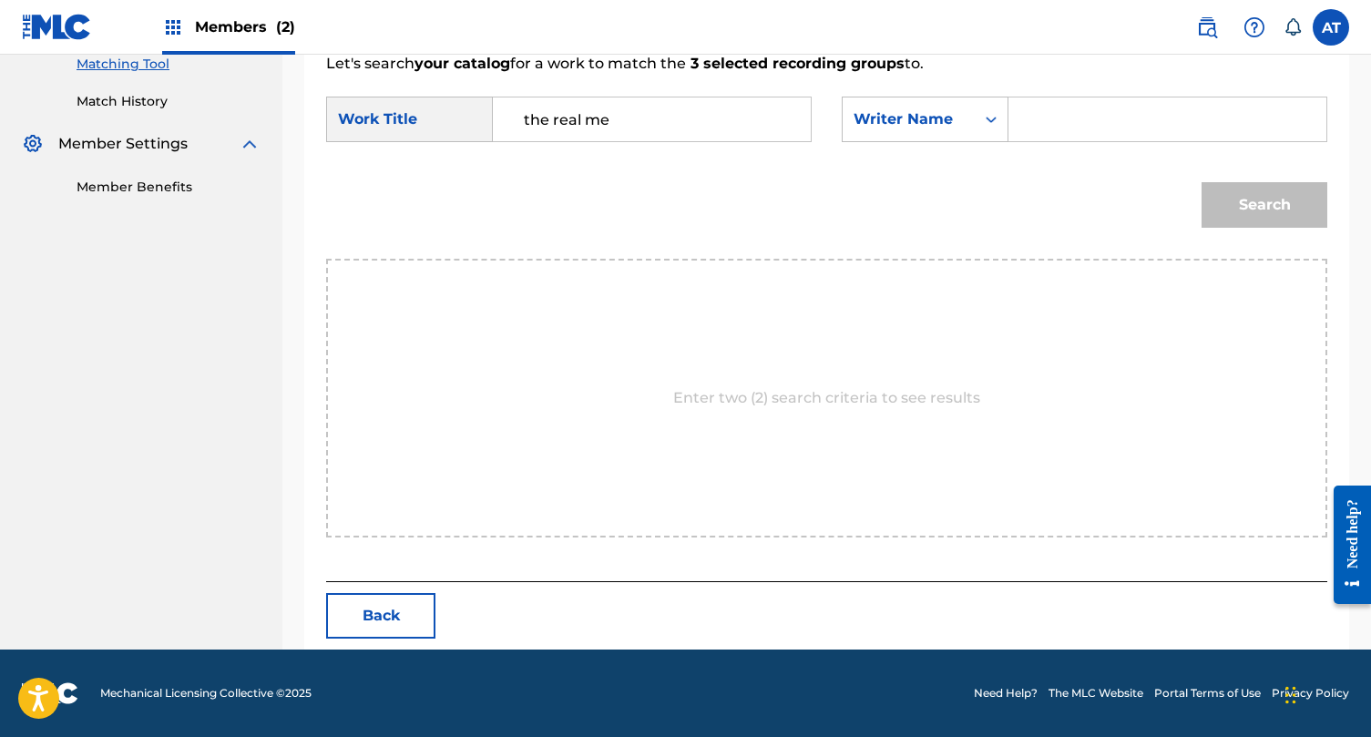
click at [1064, 119] on input "Search Form" at bounding box center [1167, 119] width 287 height 44
type input "[PERSON_NAME]"
click at [1202, 182] on button "Search" at bounding box center [1265, 205] width 126 height 46
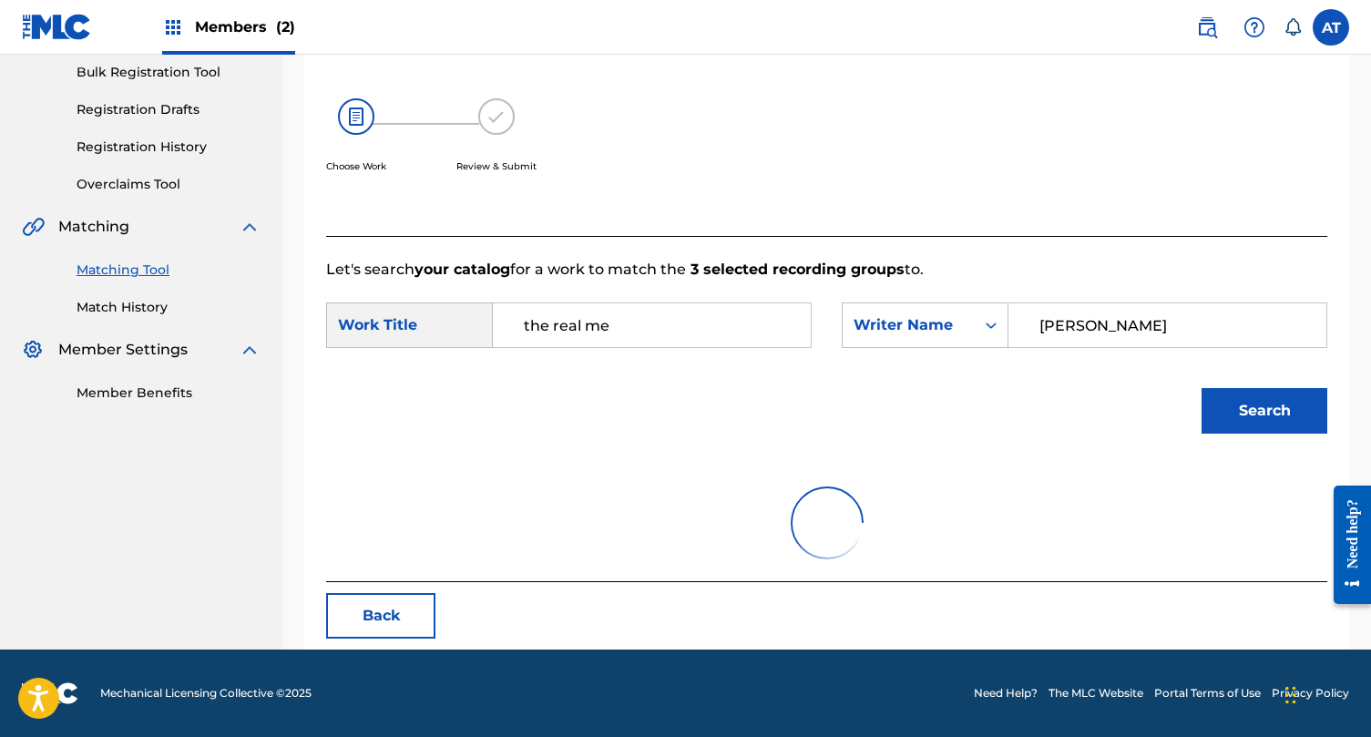
scroll to position [477, 0]
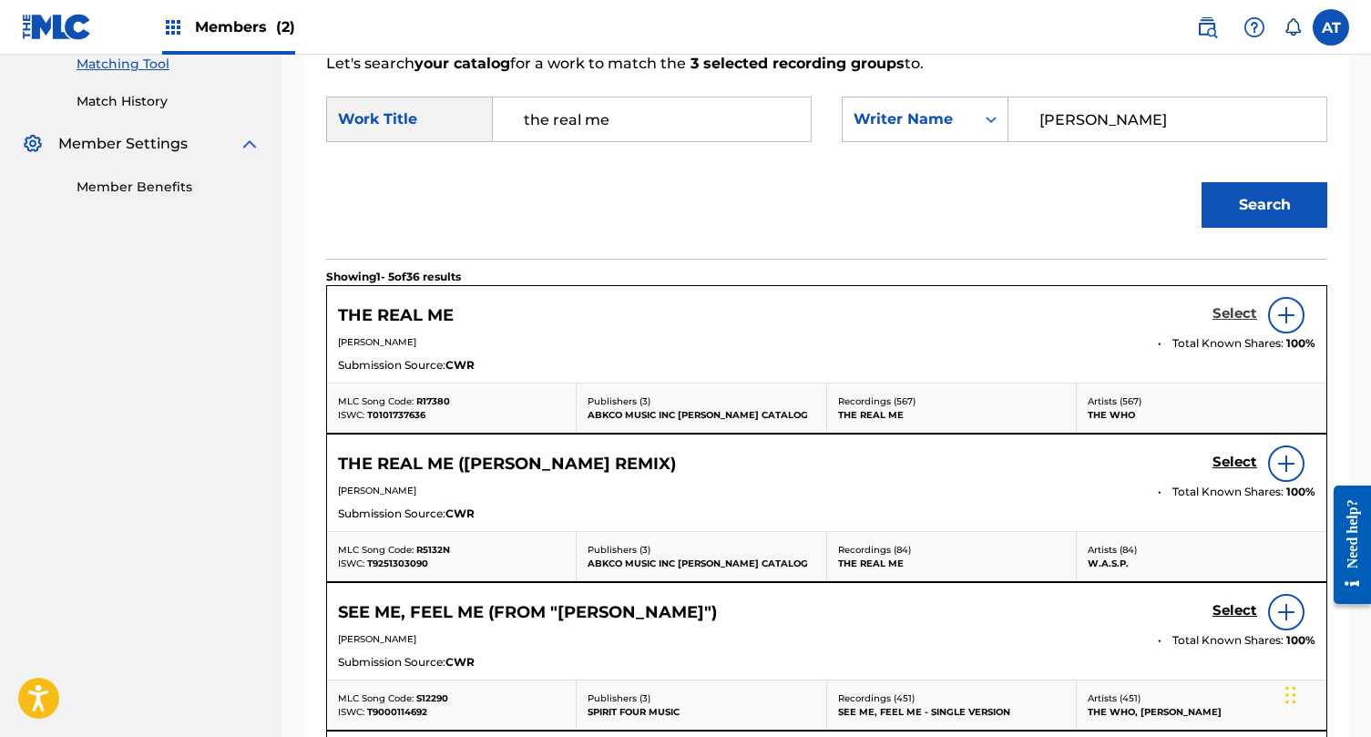
click at [1245, 313] on h5 "Select" at bounding box center [1235, 313] width 45 height 17
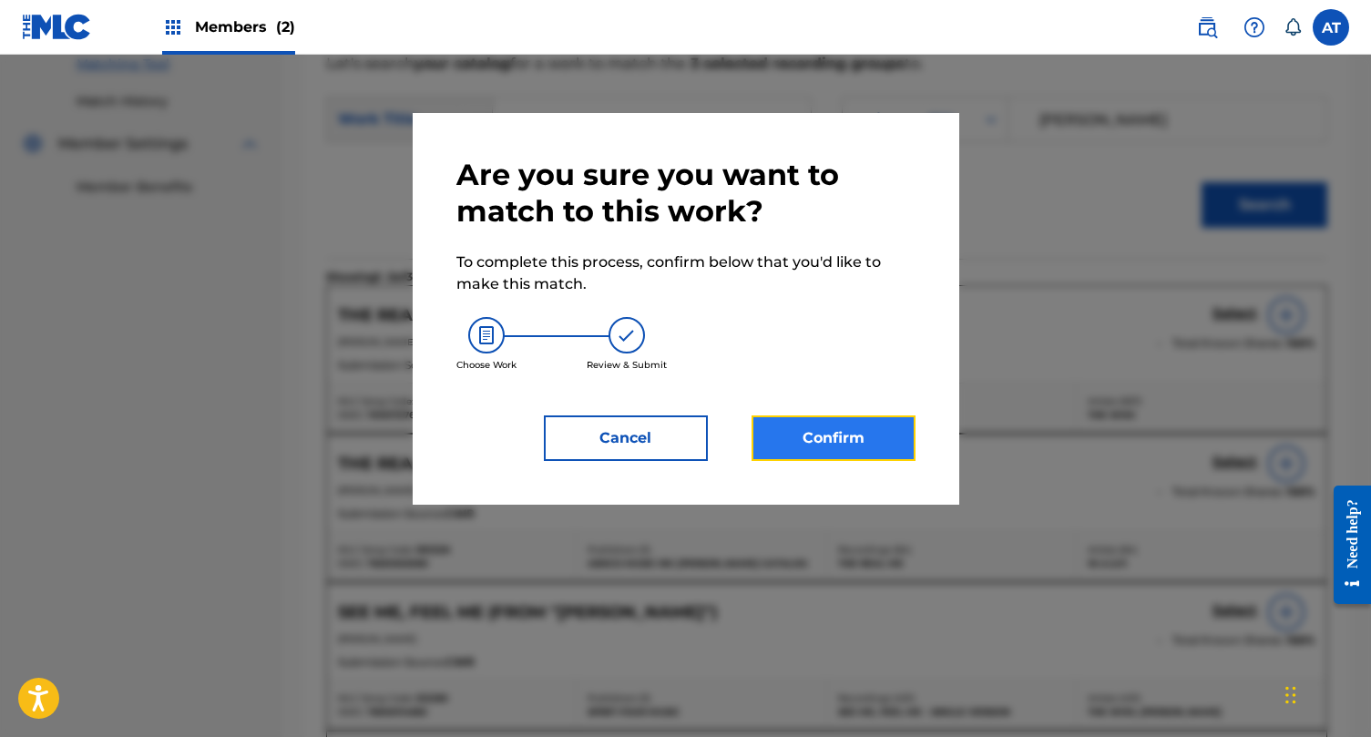
click at [907, 446] on button "Confirm" at bounding box center [834, 438] width 164 height 46
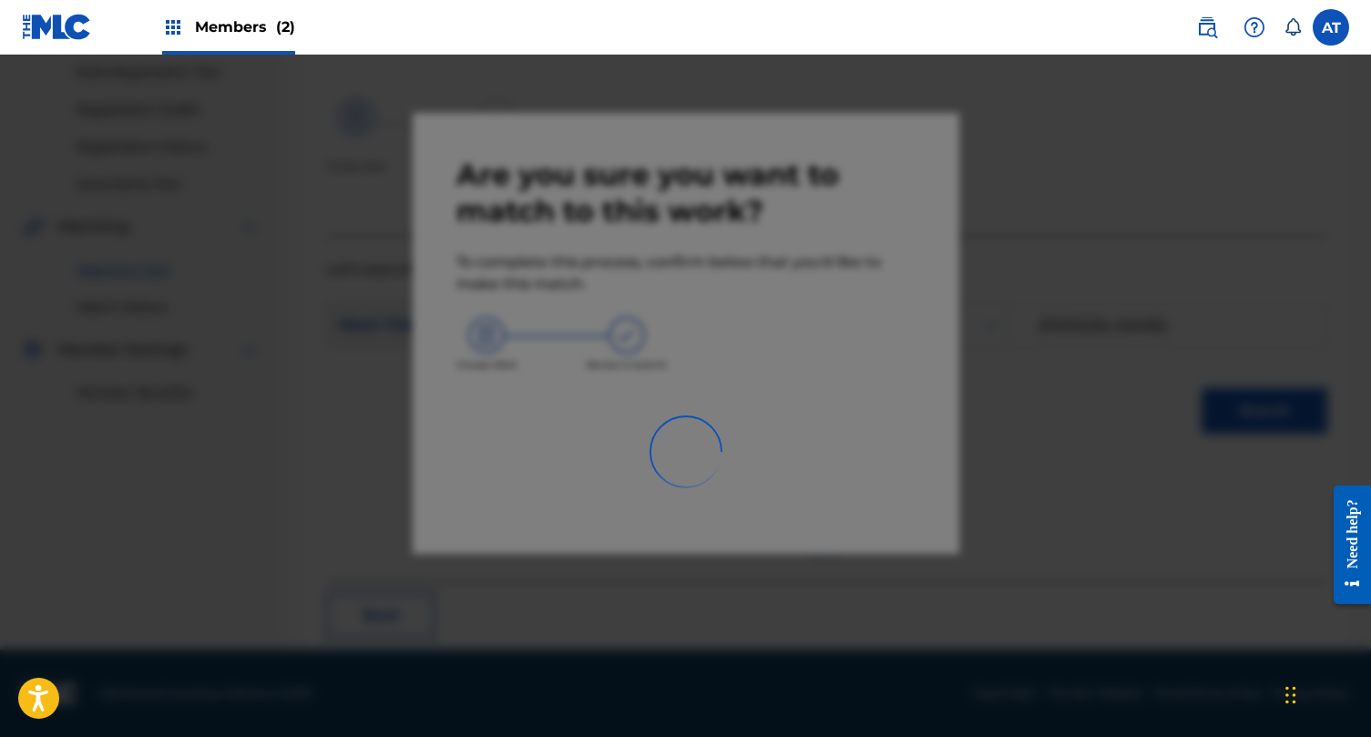
scroll to position [71, 0]
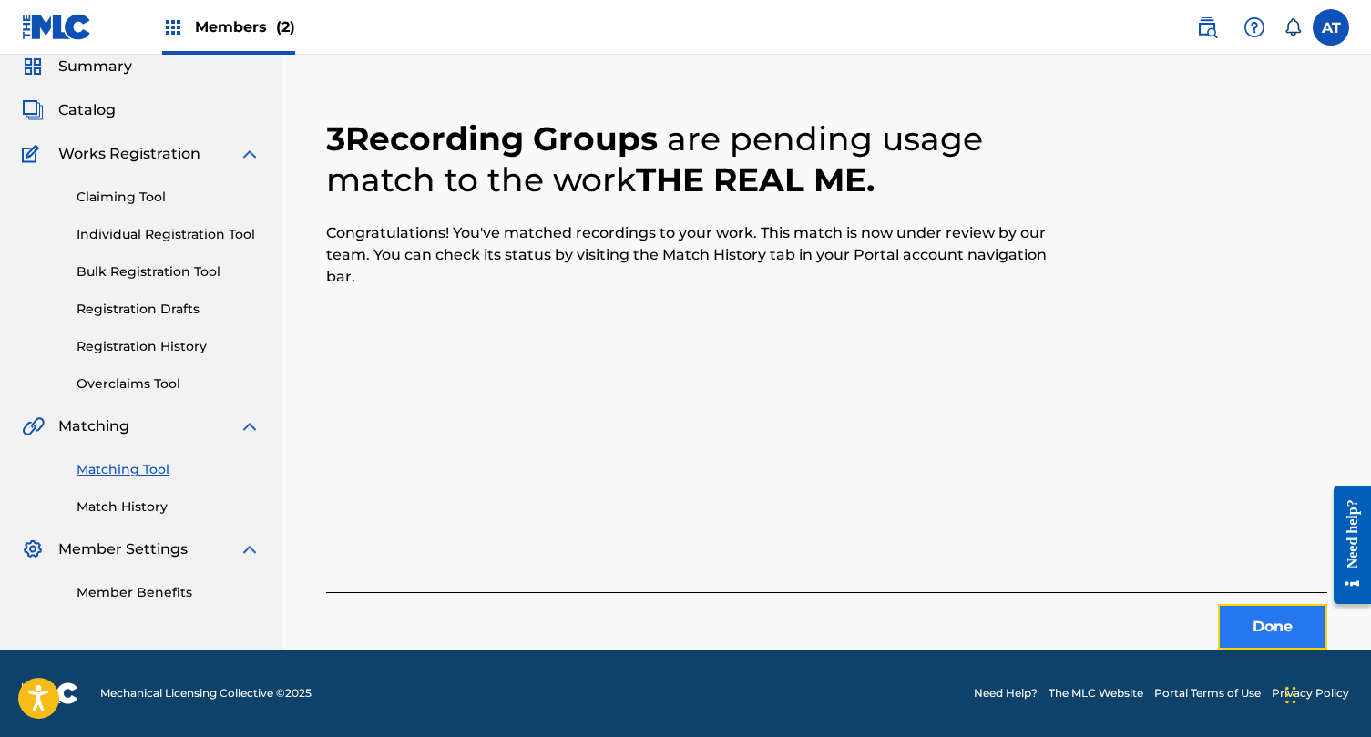
click at [1261, 630] on button "Done" at bounding box center [1272, 627] width 109 height 46
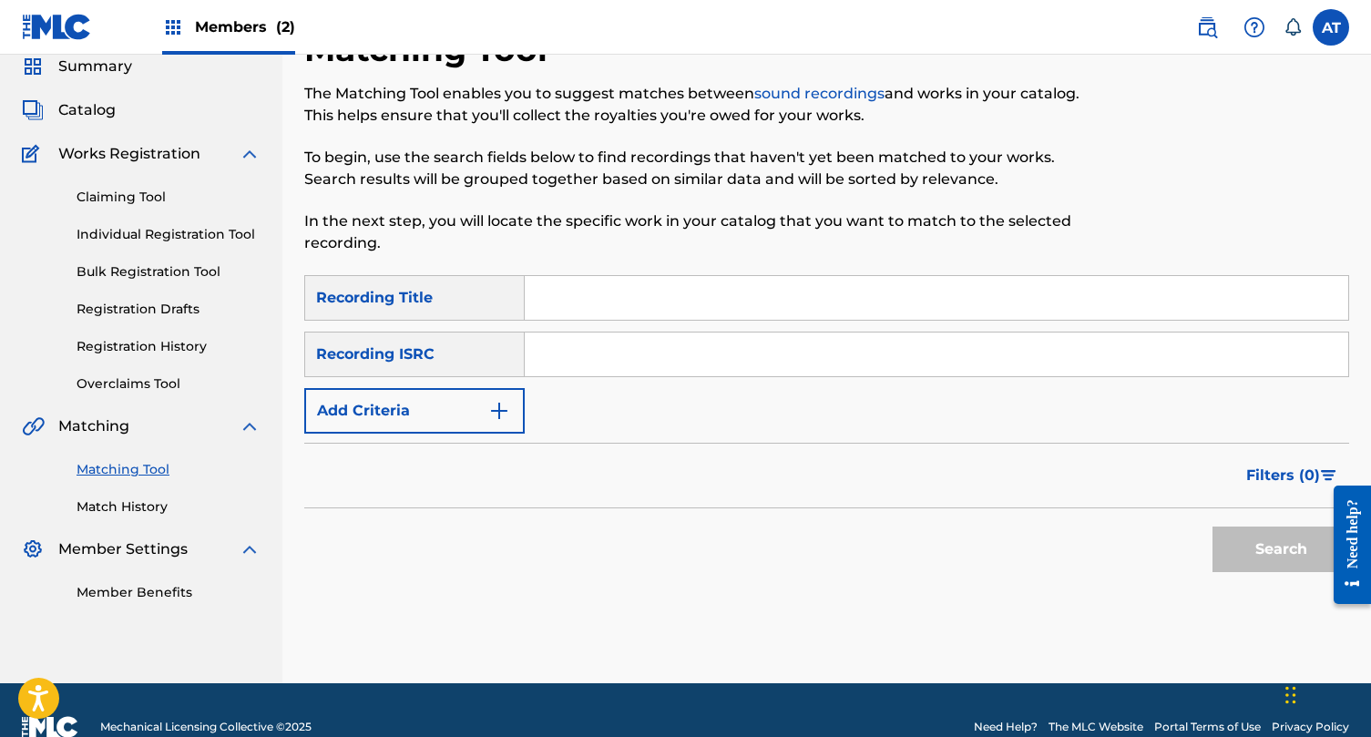
click at [620, 307] on input "Search Form" at bounding box center [937, 298] width 824 height 44
paste input "[PERSON_NAME] And [PERSON_NAME]"
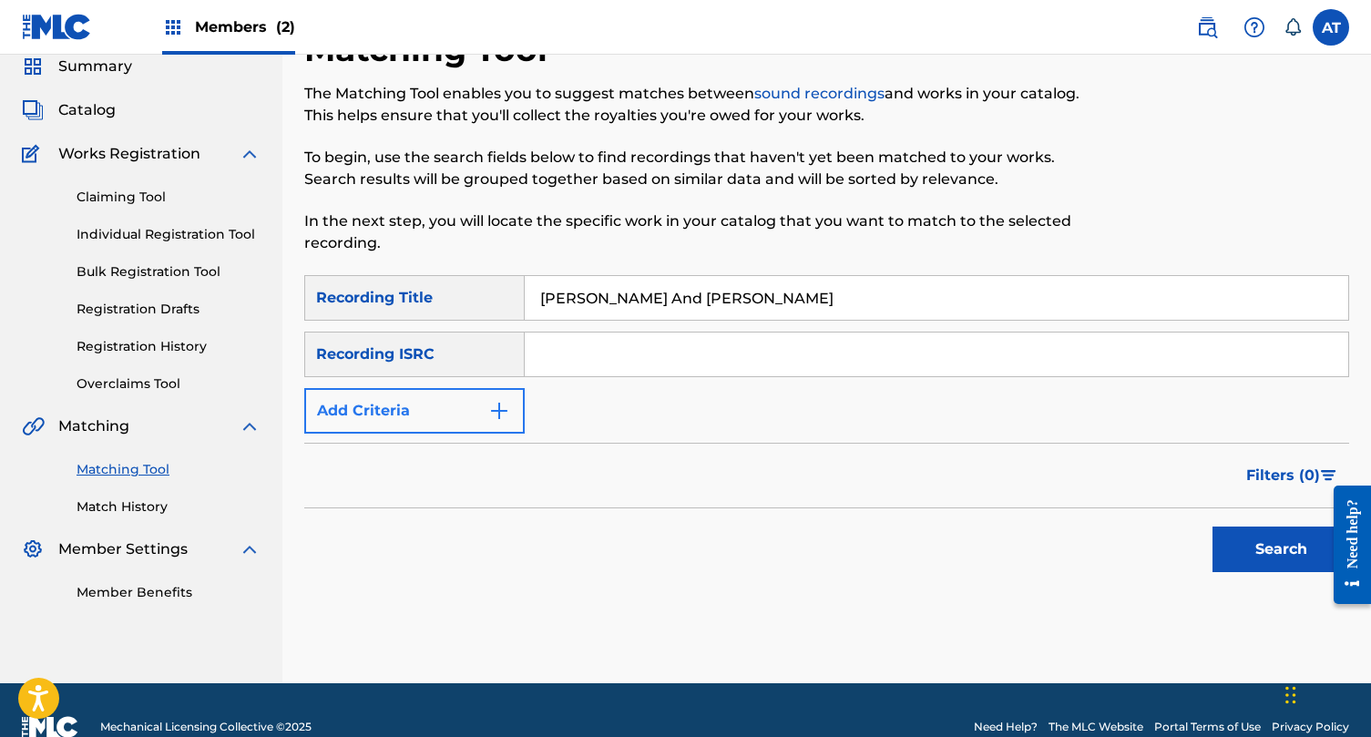
type input "[PERSON_NAME] And [PERSON_NAME]"
click at [466, 399] on button "Add Criteria" at bounding box center [414, 411] width 220 height 46
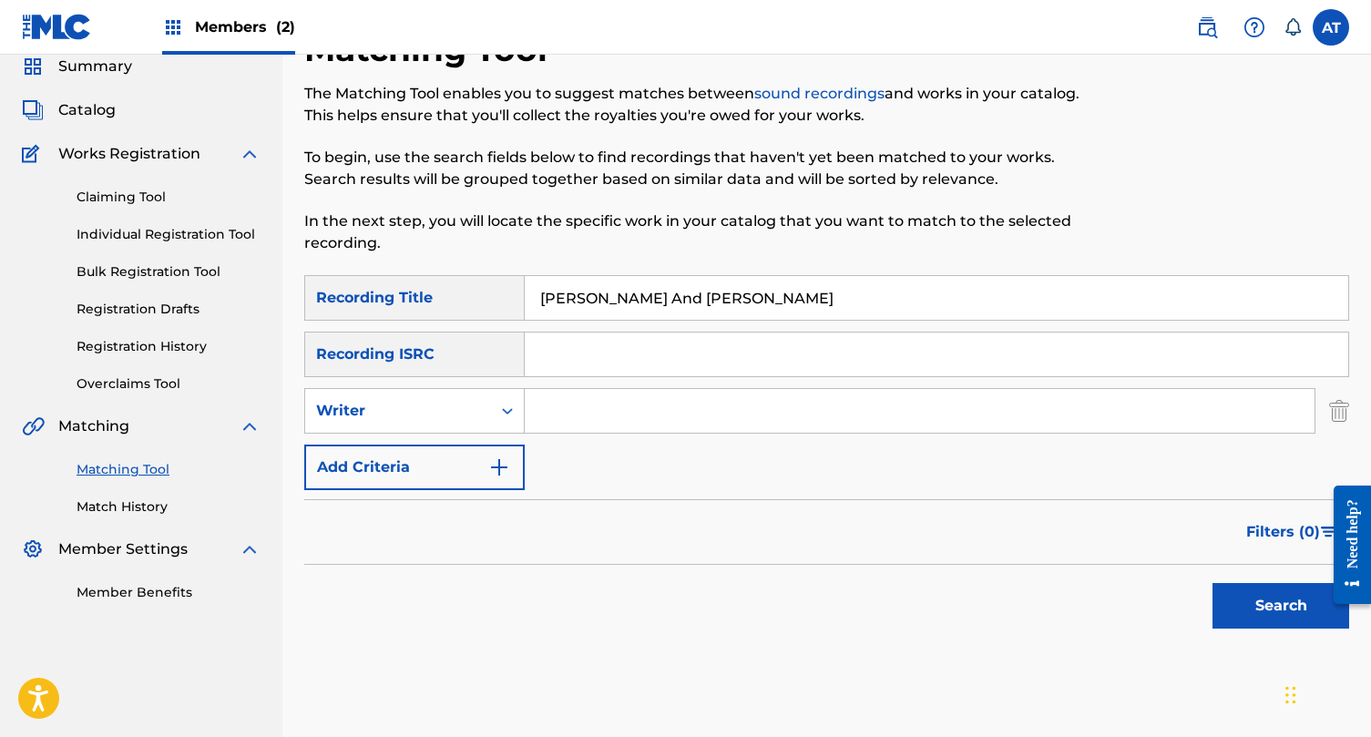
click at [622, 420] on input "Search Form" at bounding box center [920, 411] width 790 height 44
type input "[PERSON_NAME]"
click at [1213, 583] on button "Search" at bounding box center [1281, 606] width 137 height 46
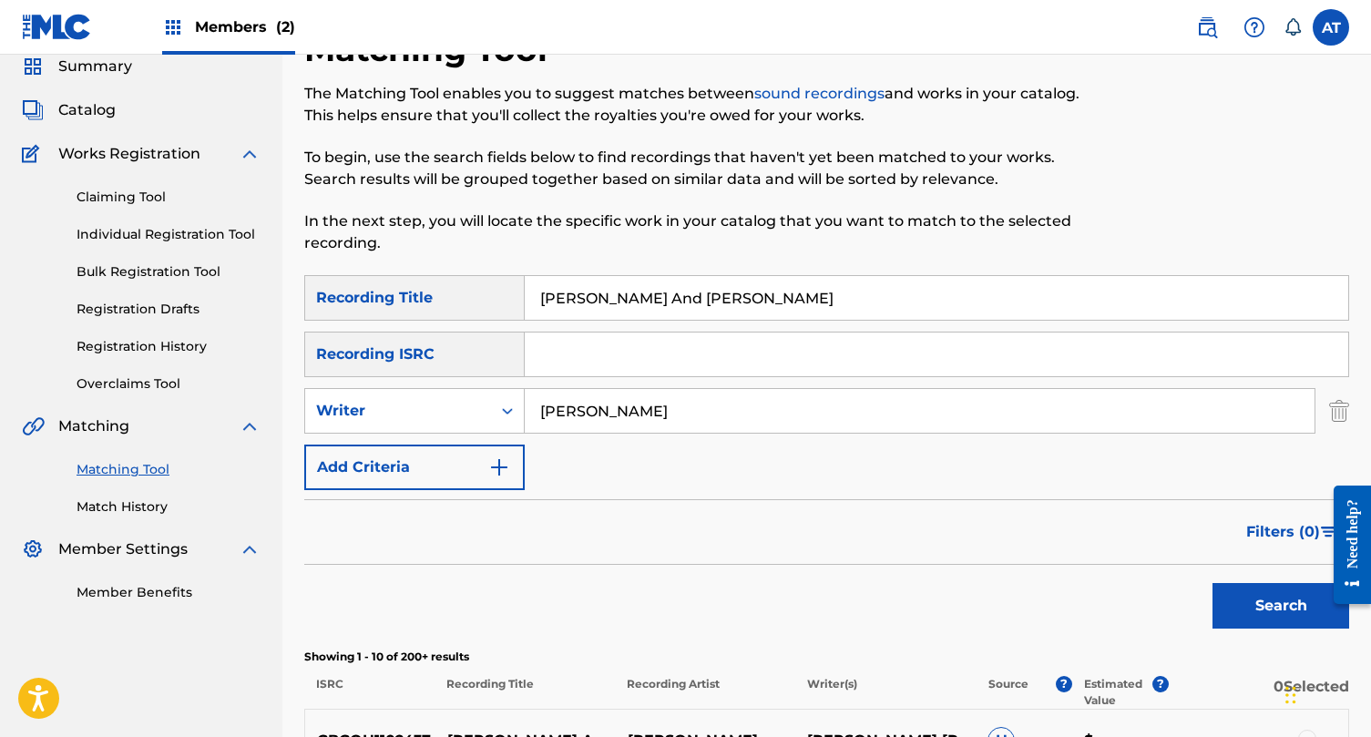
scroll to position [322, 0]
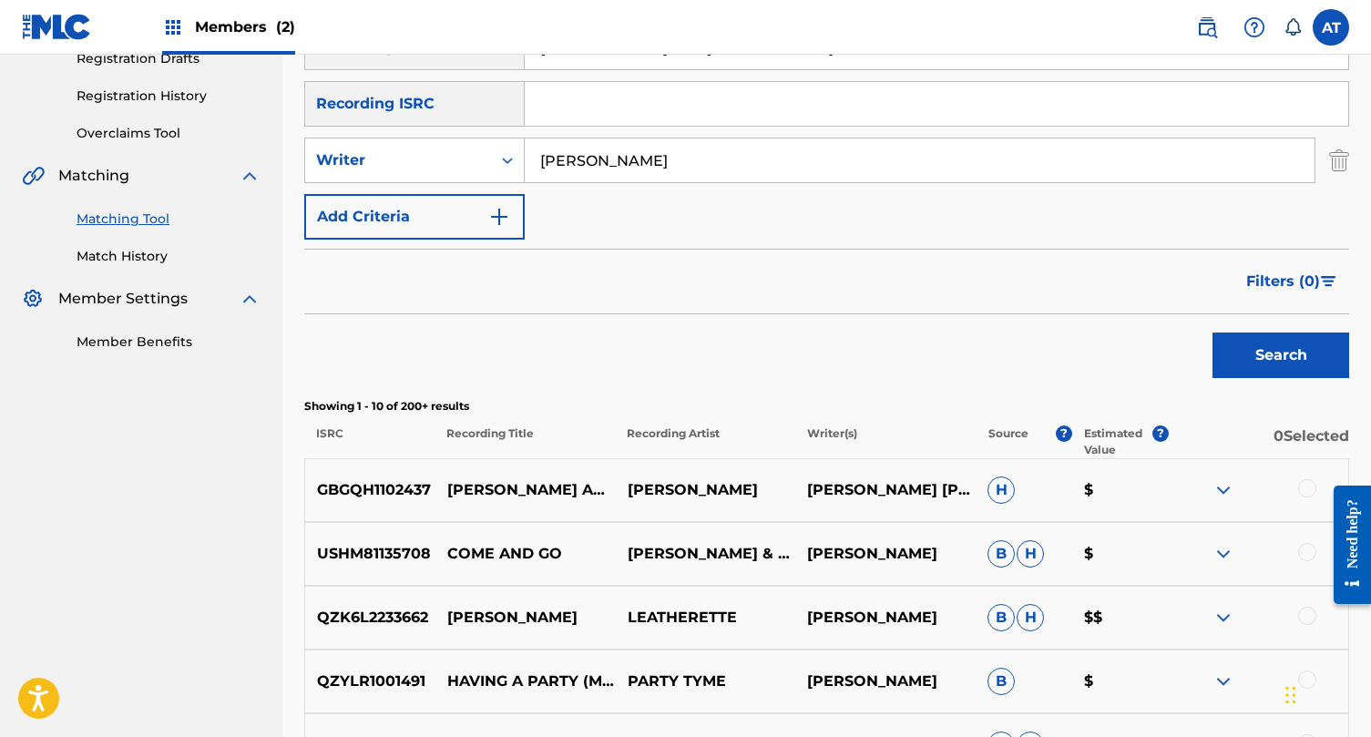
click at [1300, 480] on div at bounding box center [1258, 490] width 180 height 22
click at [1303, 495] on div at bounding box center [1307, 488] width 18 height 18
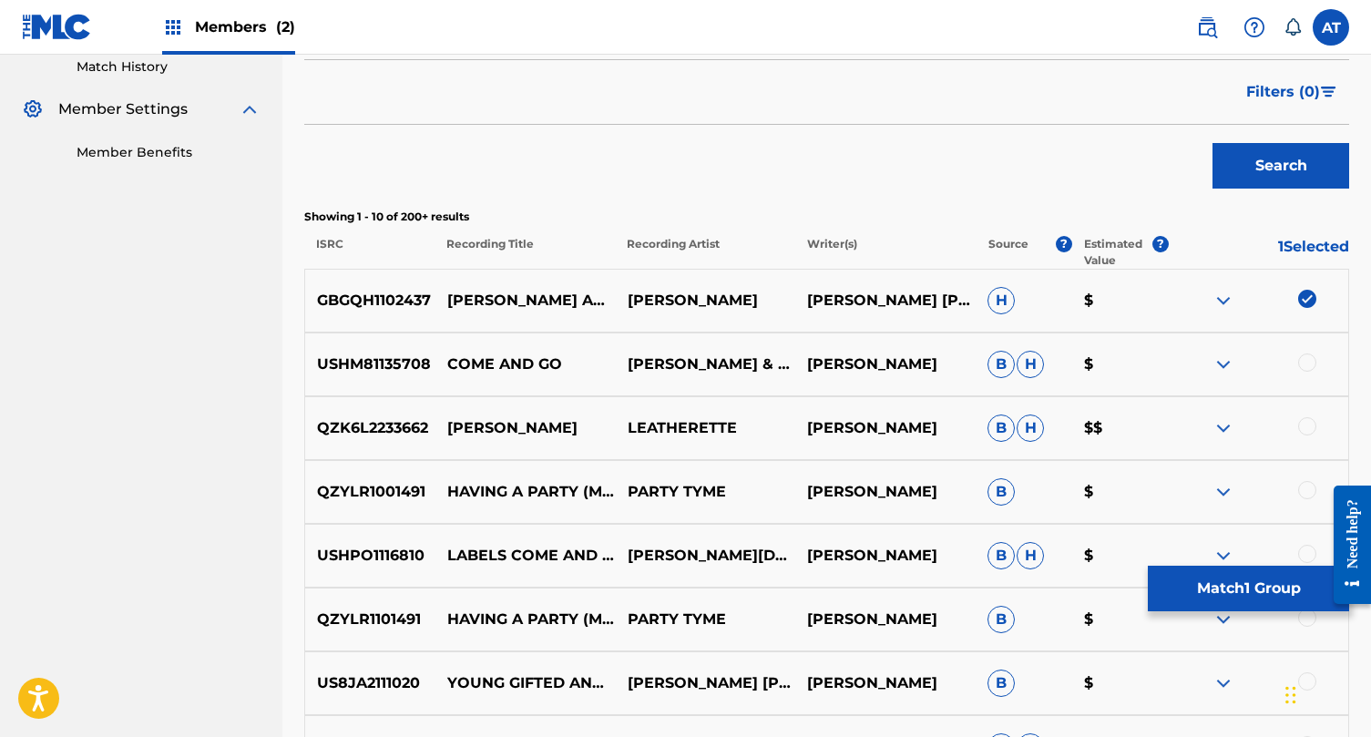
scroll to position [513, 0]
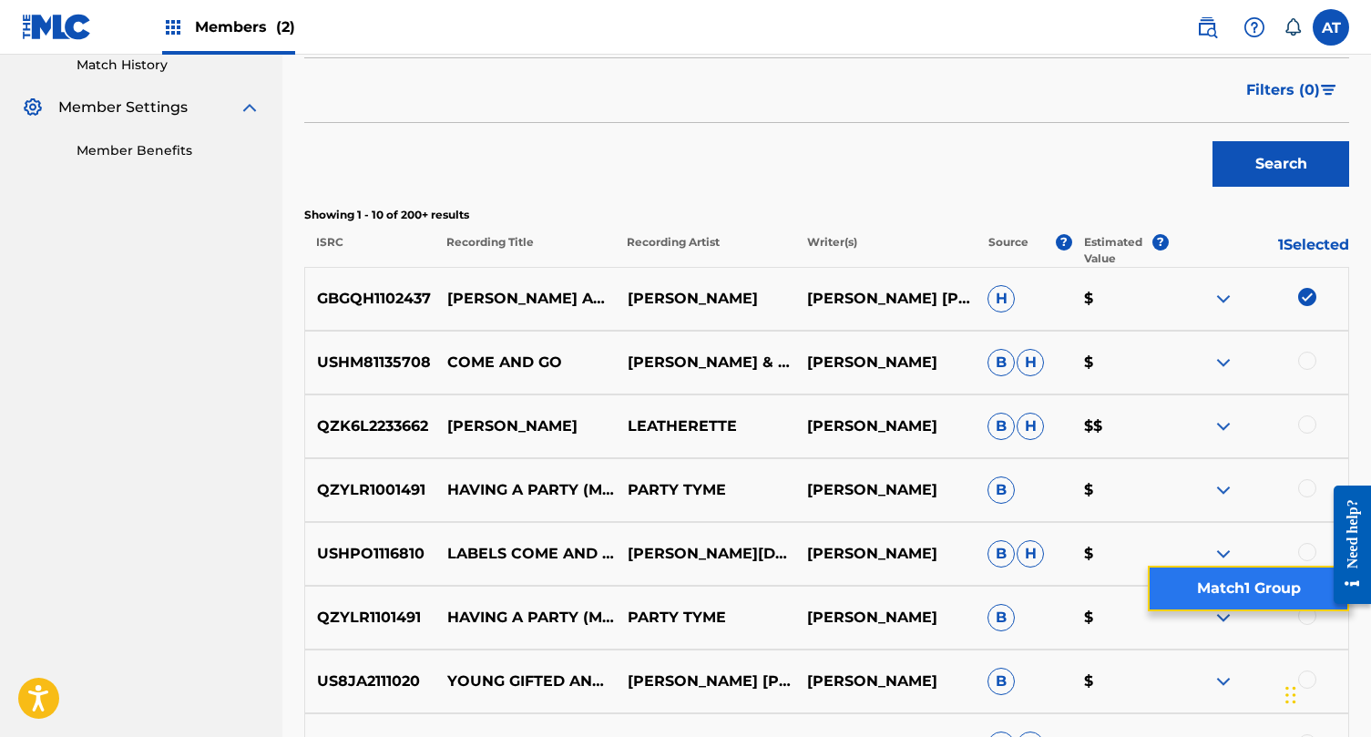
click at [1231, 585] on button "Match 1 Group" at bounding box center [1248, 589] width 201 height 46
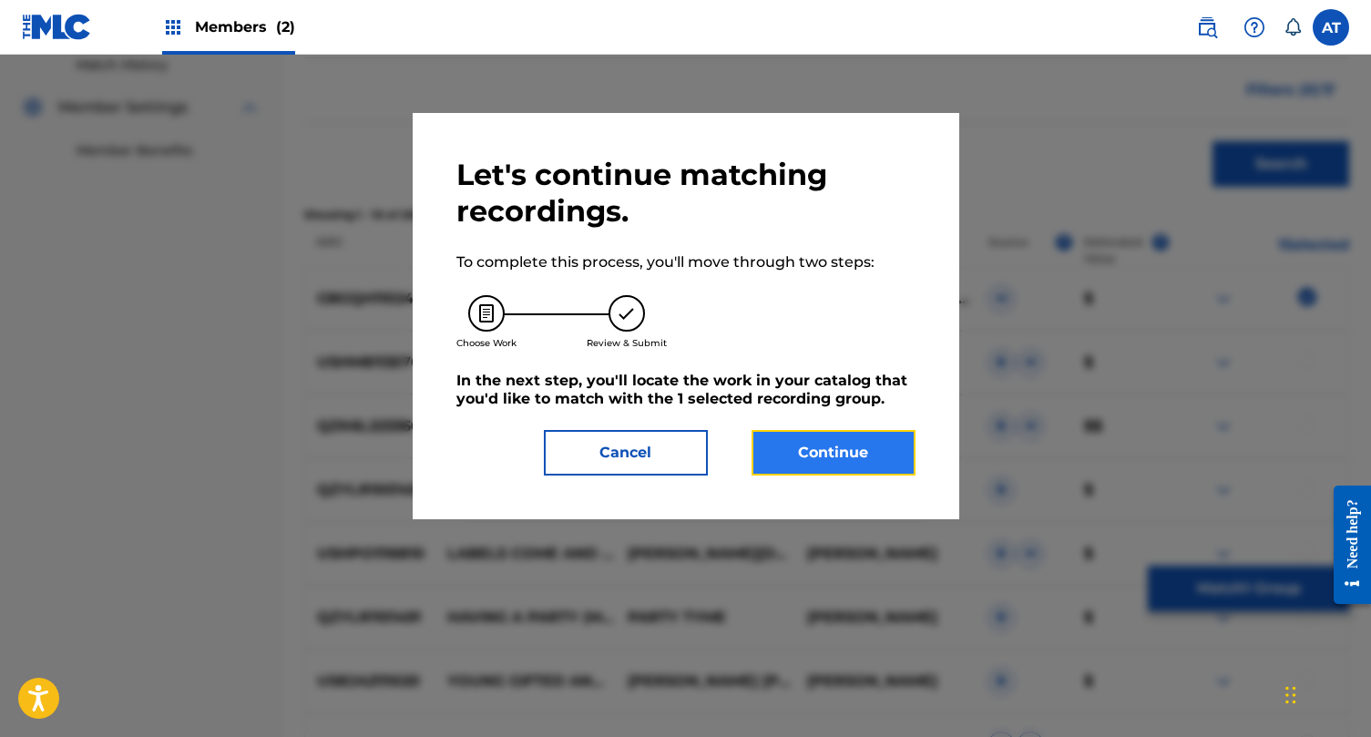
click at [843, 446] on button "Continue" at bounding box center [834, 453] width 164 height 46
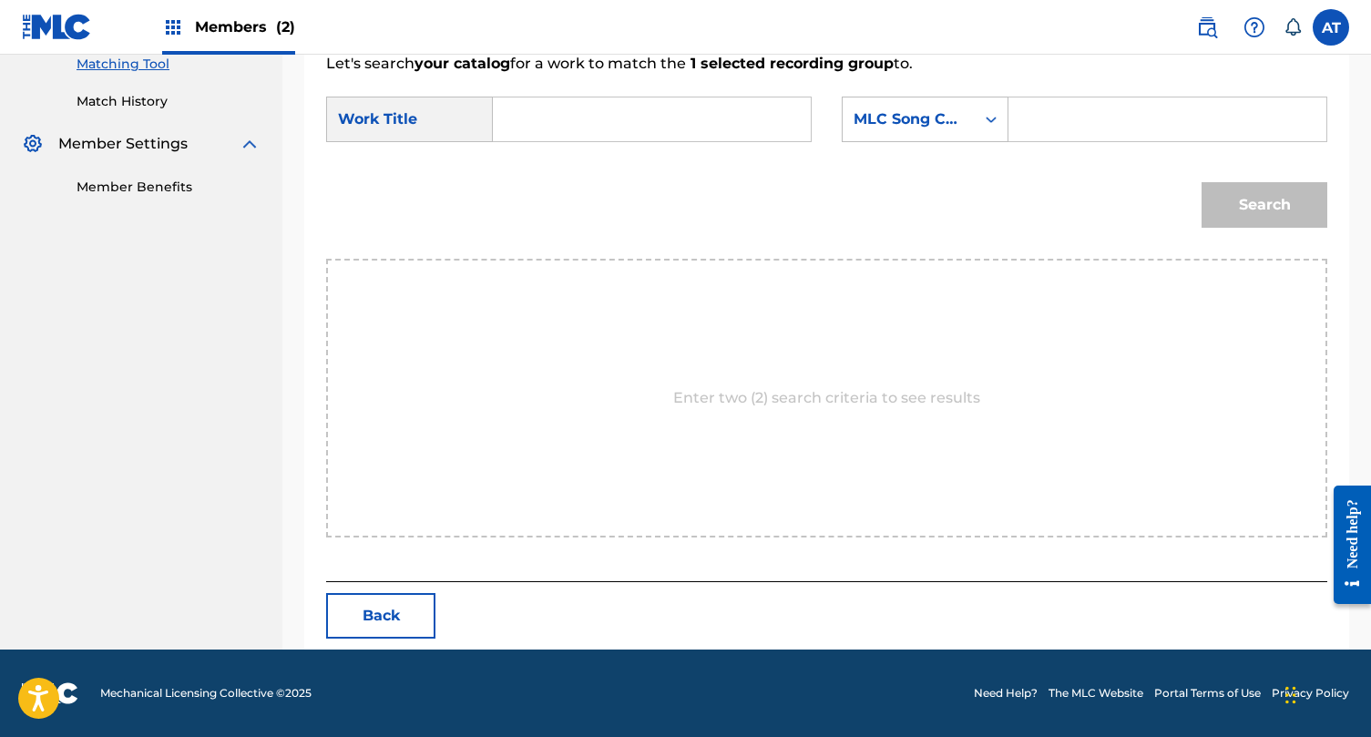
click at [629, 118] on input "Search Form" at bounding box center [651, 119] width 287 height 44
paste input "[PERSON_NAME] And [PERSON_NAME]"
type input "[PERSON_NAME] And [PERSON_NAME]"
click at [957, 143] on div "SearchWithCriteriabb6e8bdc-7c9d-4f1f-81df-2499e26fd739 Work Title [PERSON_NAME]…" at bounding box center [826, 125] width 1001 height 56
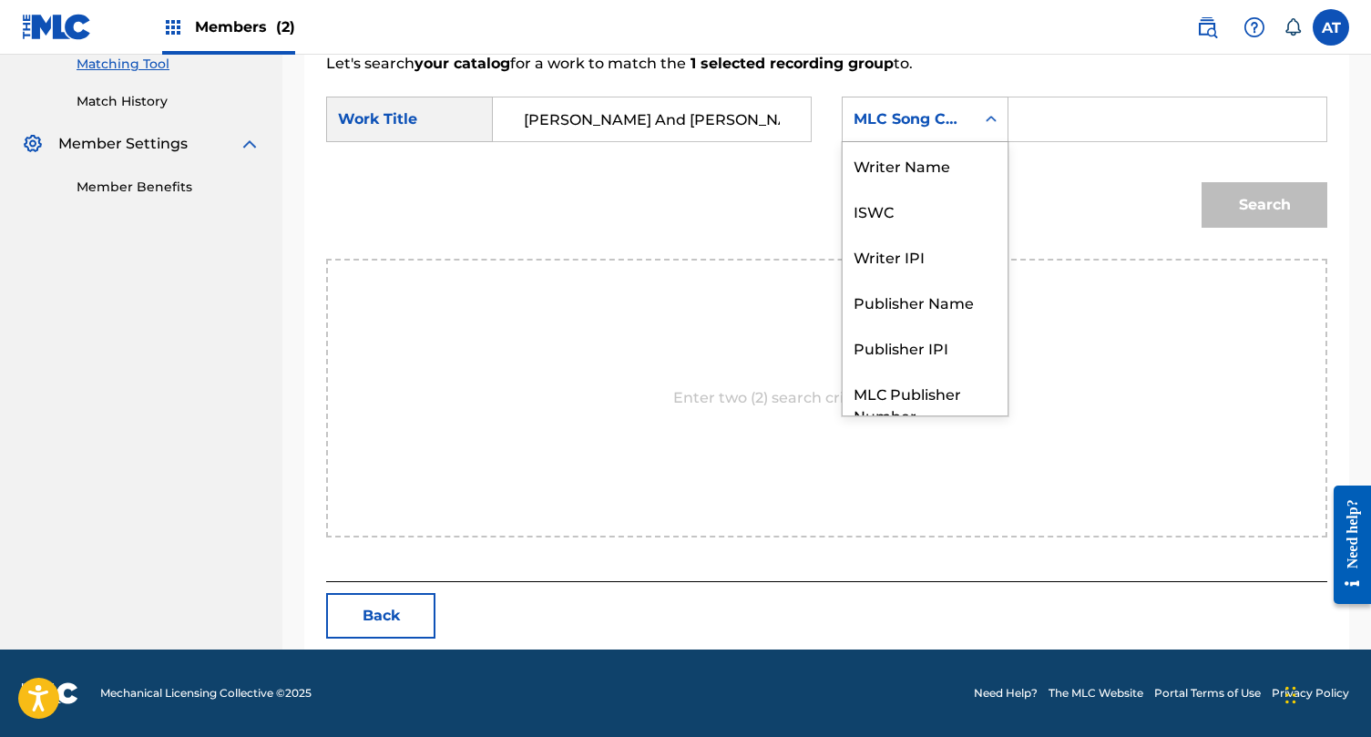
click at [953, 130] on div "MLC Song Code" at bounding box center [909, 119] width 132 height 35
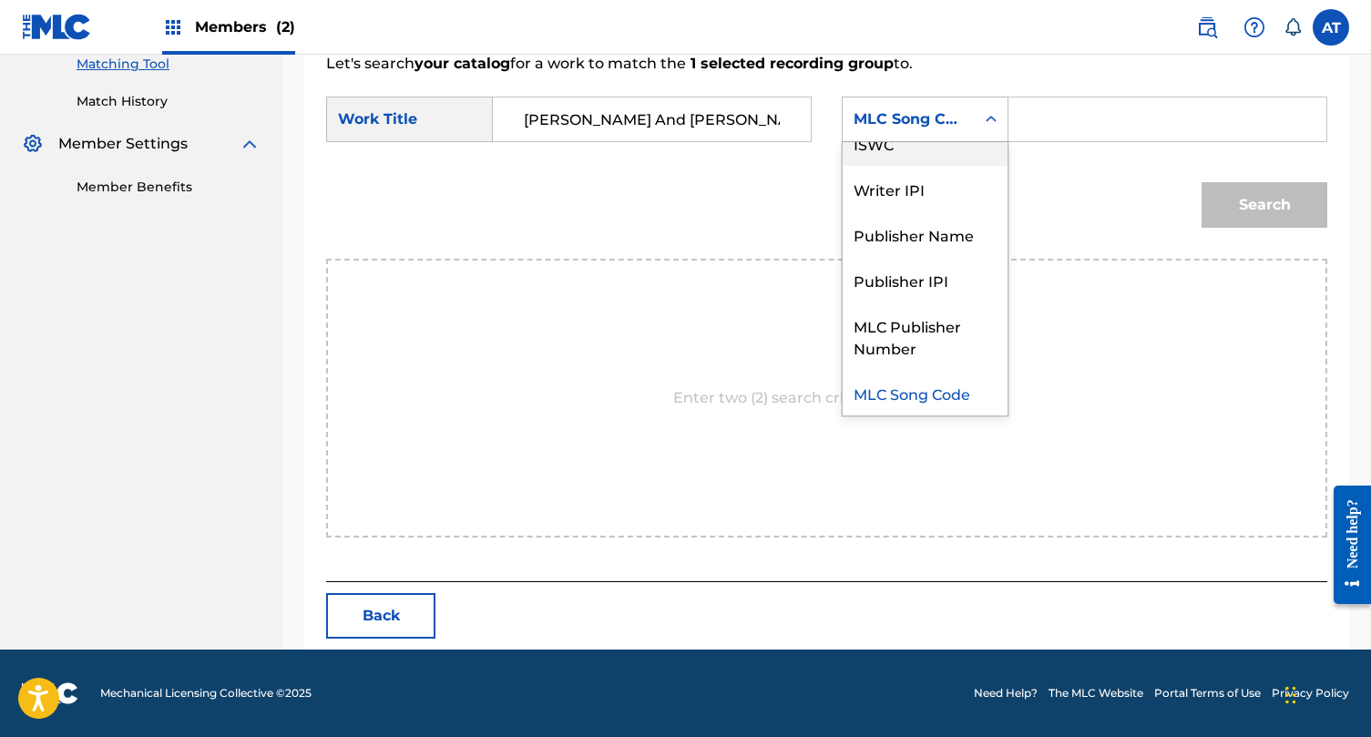
scroll to position [0, 0]
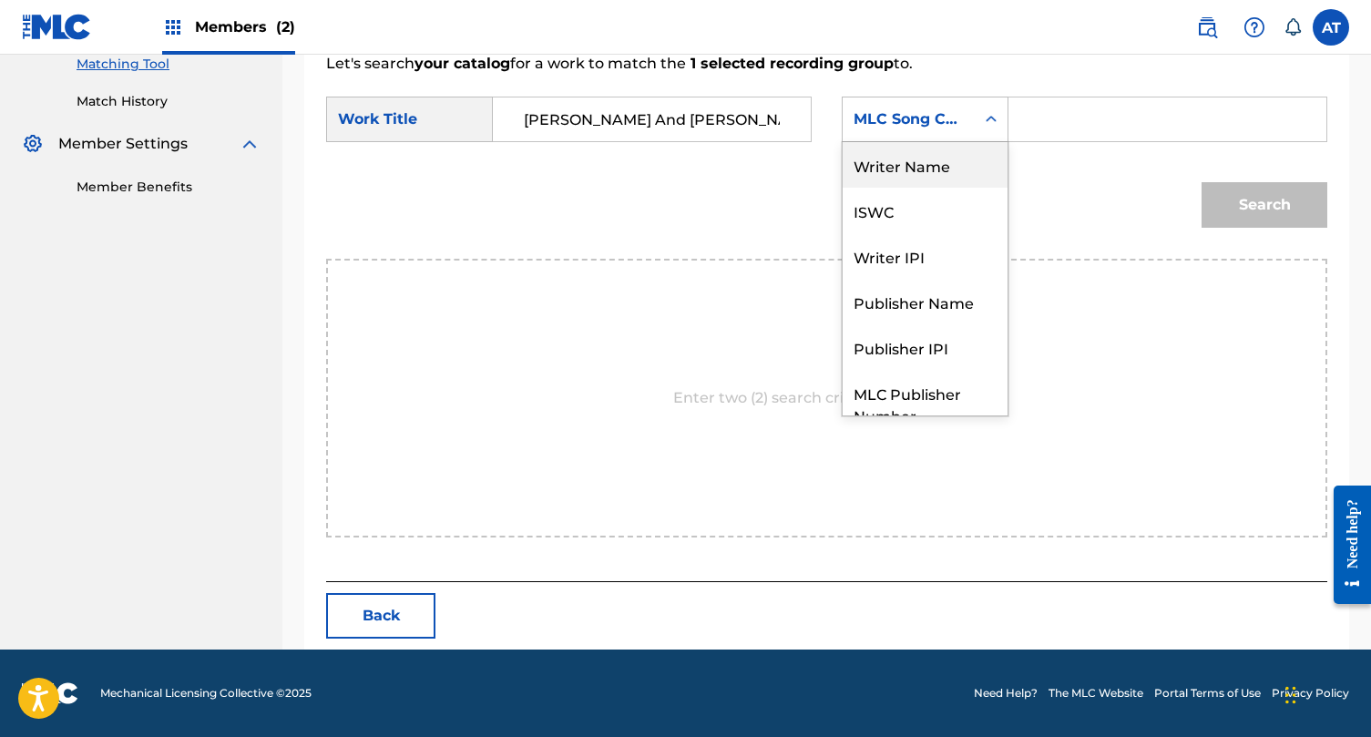
click at [939, 156] on div "Writer Name" at bounding box center [925, 165] width 165 height 46
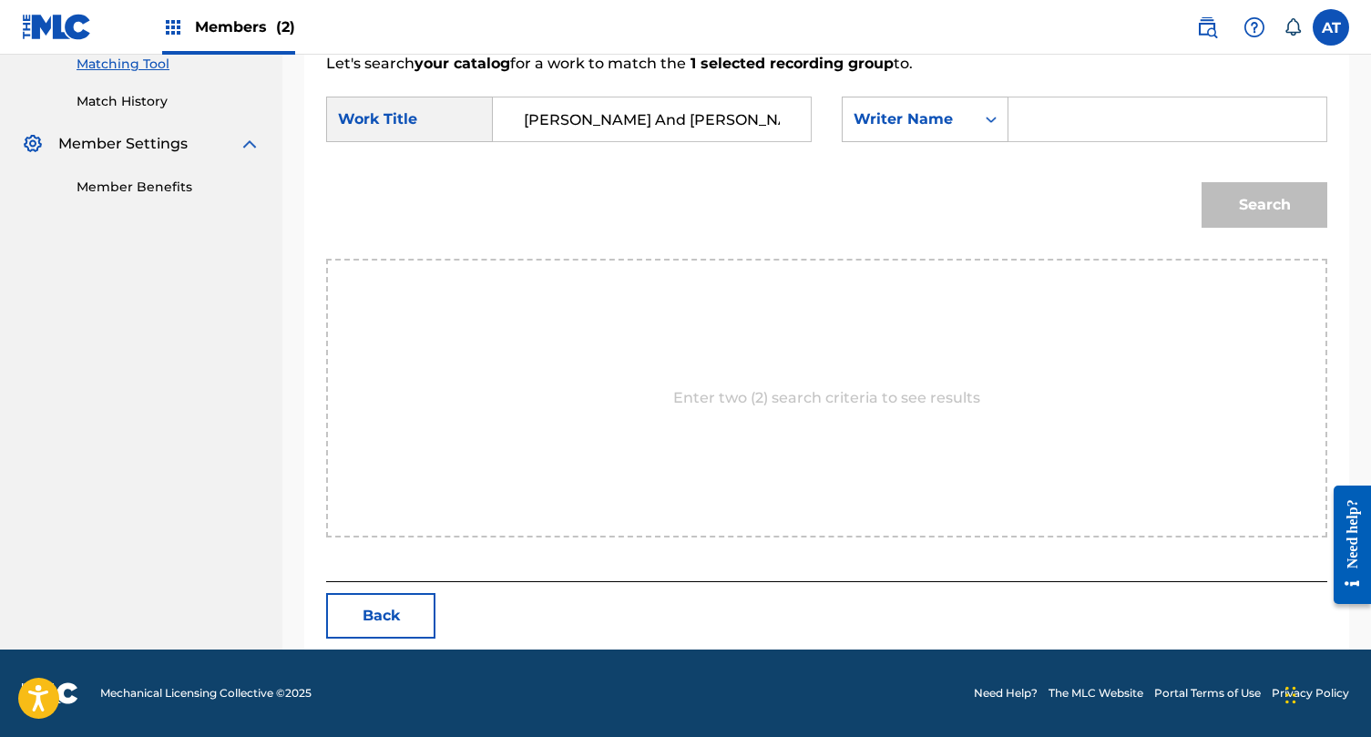
click at [1030, 128] on input "Search Form" at bounding box center [1167, 119] width 287 height 44
type input "d"
type input "[PERSON_NAME]"
click at [1202, 182] on button "Search" at bounding box center [1265, 205] width 126 height 46
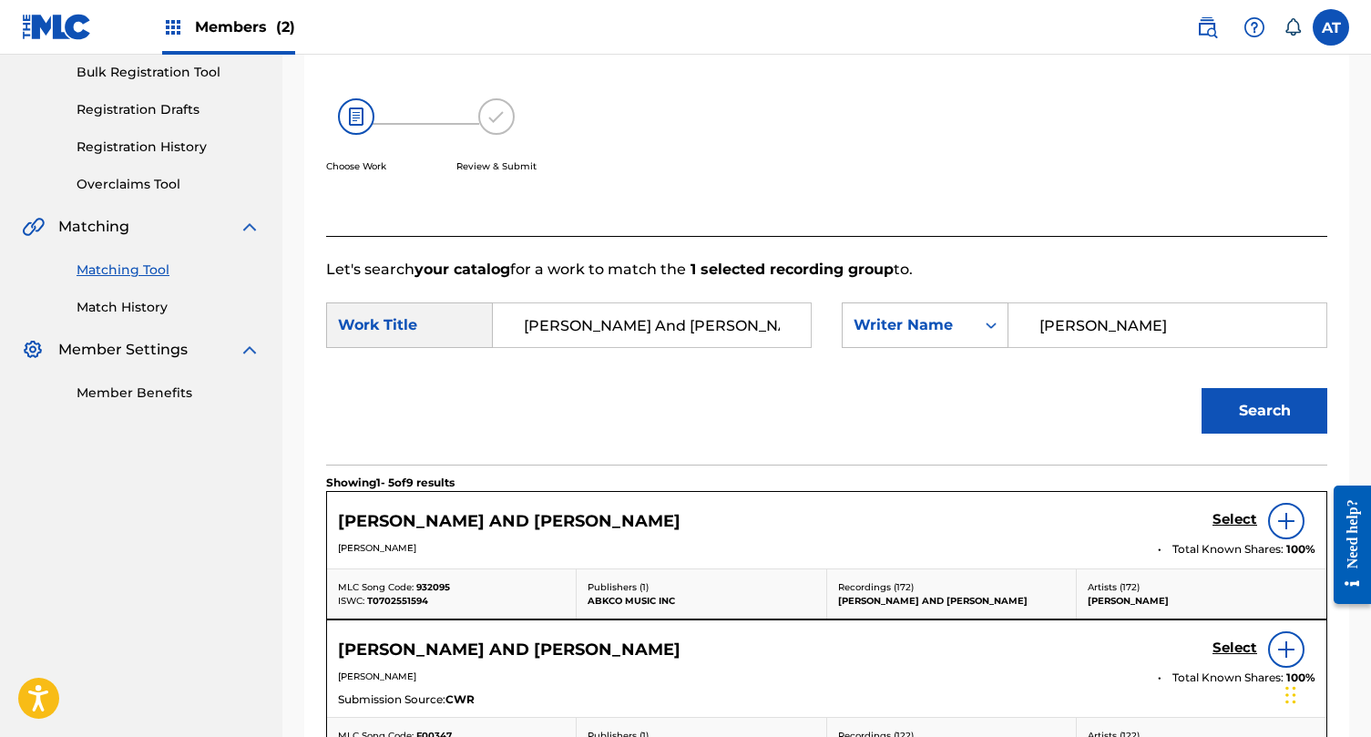
scroll to position [477, 0]
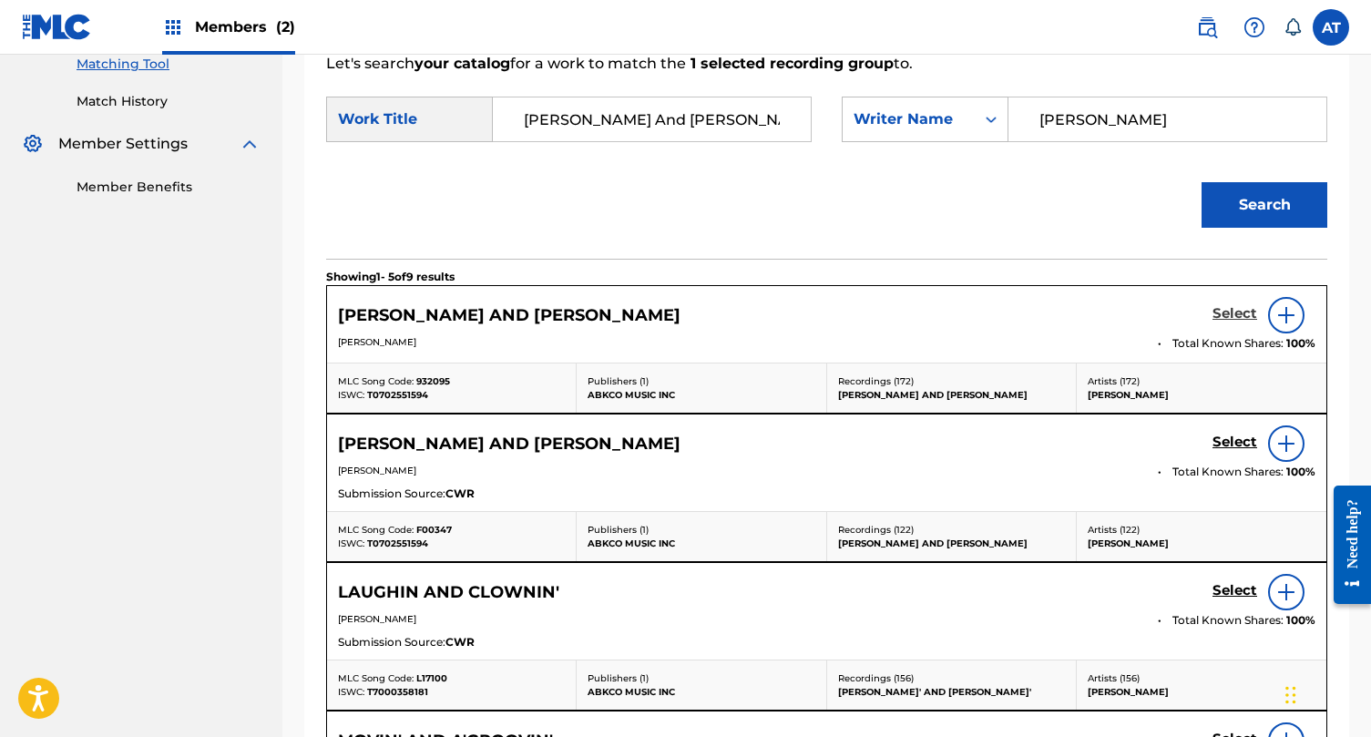
click at [1228, 314] on h5 "Select" at bounding box center [1235, 313] width 45 height 17
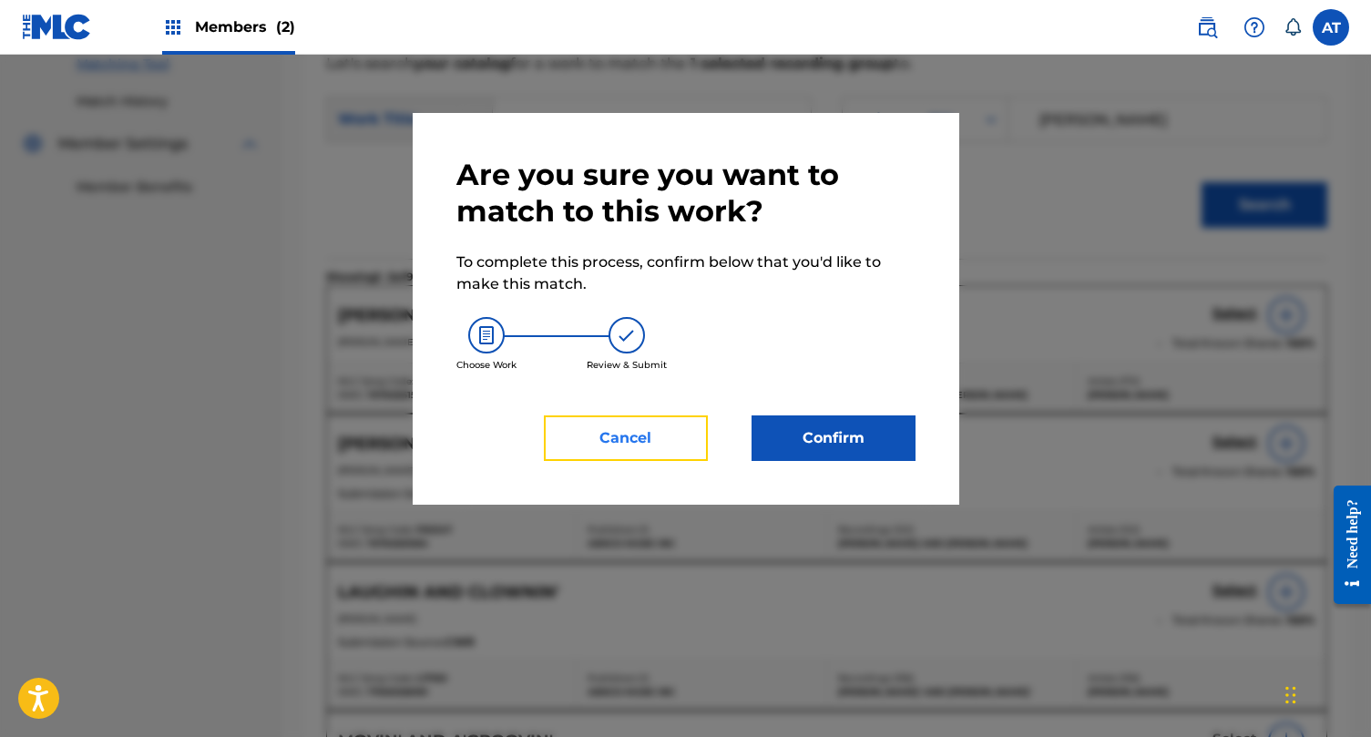
click at [684, 437] on button "Cancel" at bounding box center [626, 438] width 164 height 46
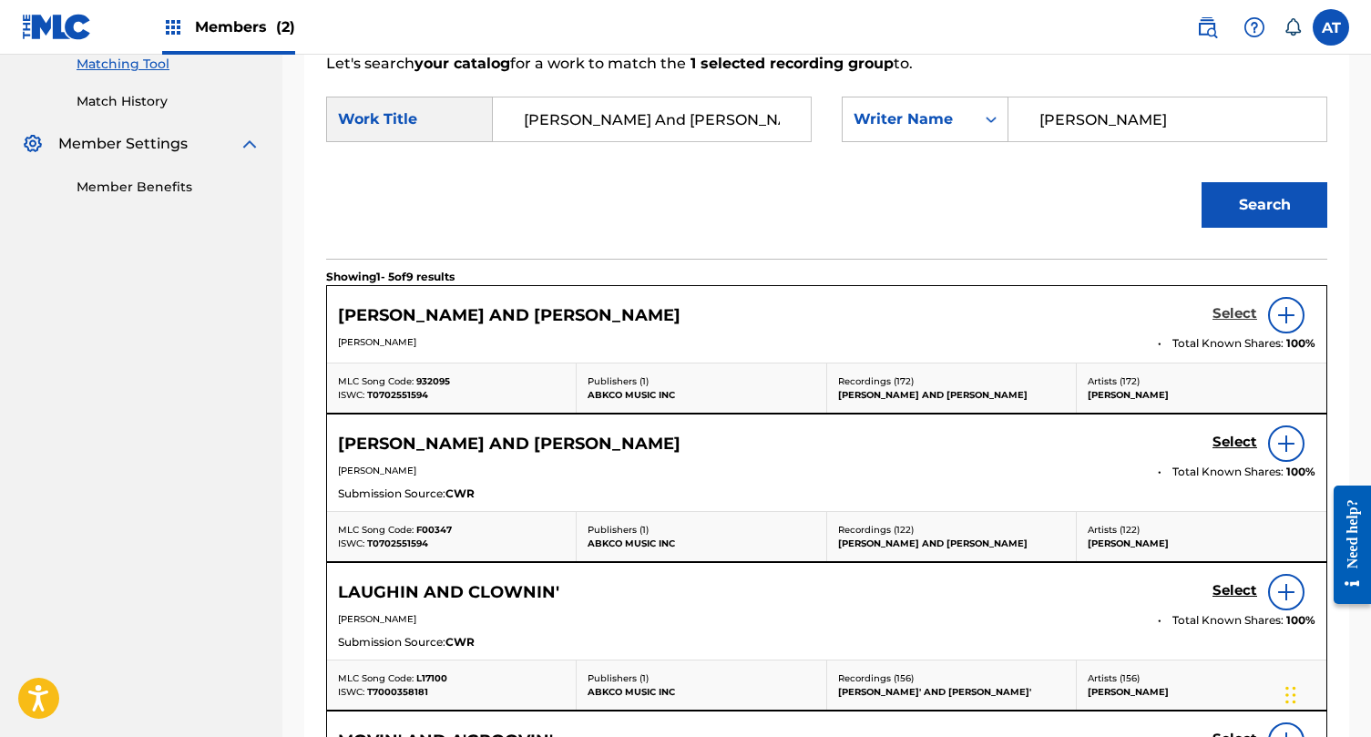
click at [1236, 310] on h5 "Select" at bounding box center [1235, 313] width 45 height 17
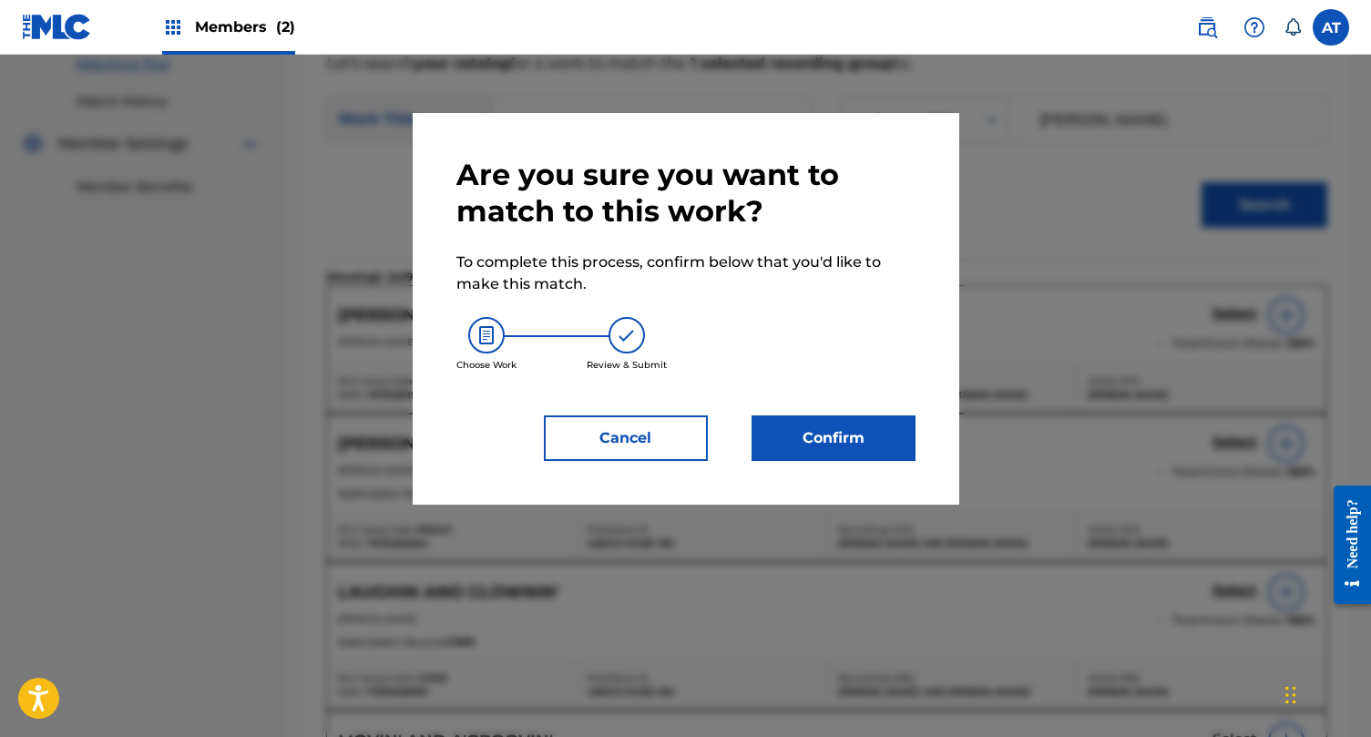
click at [929, 396] on div "Are you sure you want to match to this work? To complete this process, confirm …" at bounding box center [686, 309] width 547 height 392
click at [872, 420] on button "Confirm" at bounding box center [834, 438] width 164 height 46
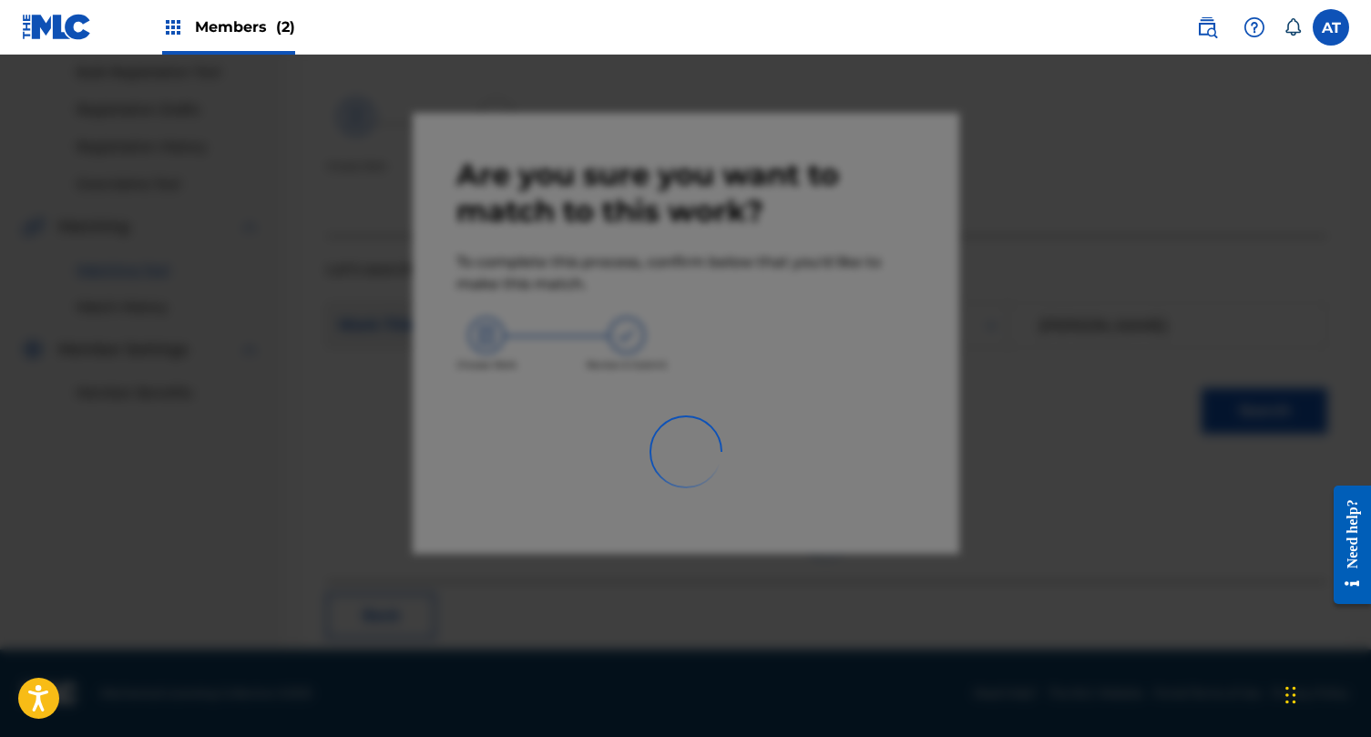
scroll to position [71, 0]
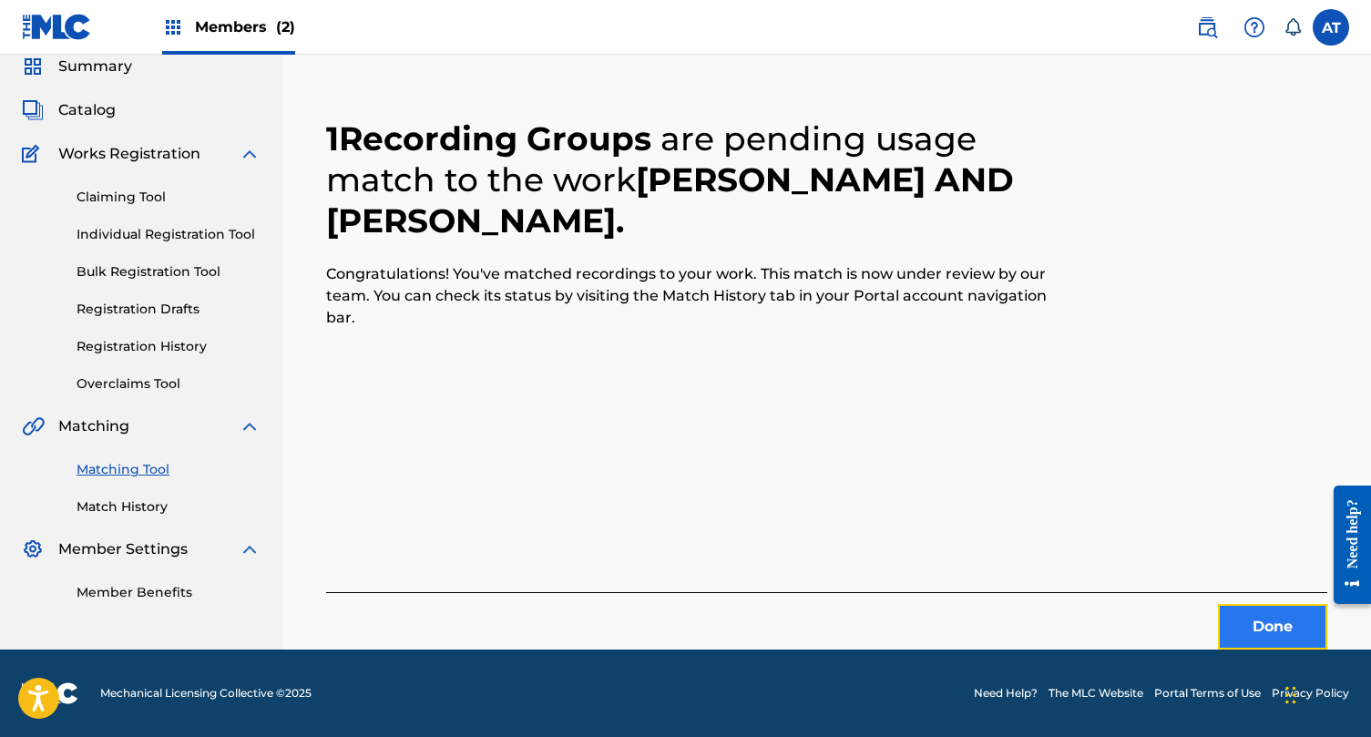
click at [1238, 629] on button "Done" at bounding box center [1272, 627] width 109 height 46
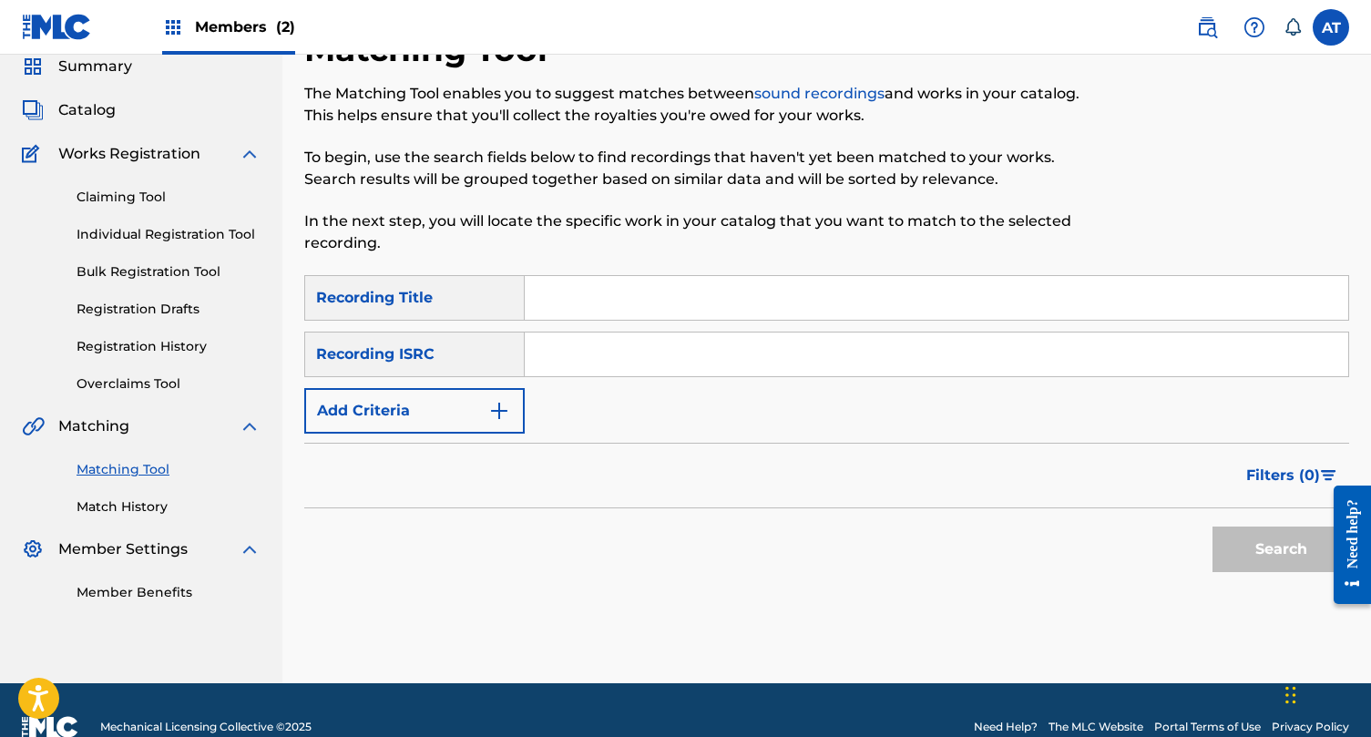
scroll to position [0, 0]
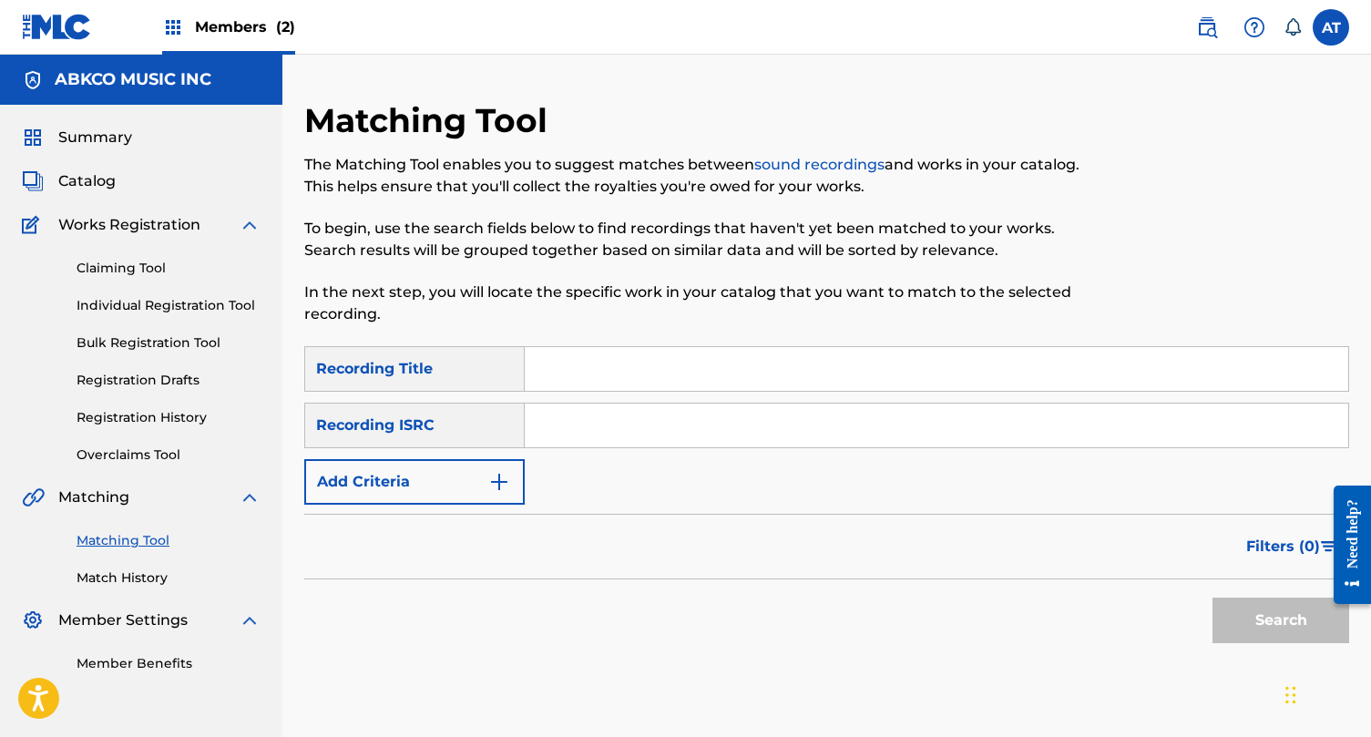
click at [710, 291] on p "In the next step, you will locate the specific work in your catalog that you wa…" at bounding box center [706, 304] width 805 height 44
click at [674, 375] on input "Search Form" at bounding box center [937, 369] width 824 height 44
paste input "Tenderness"
type input "Tenderness"
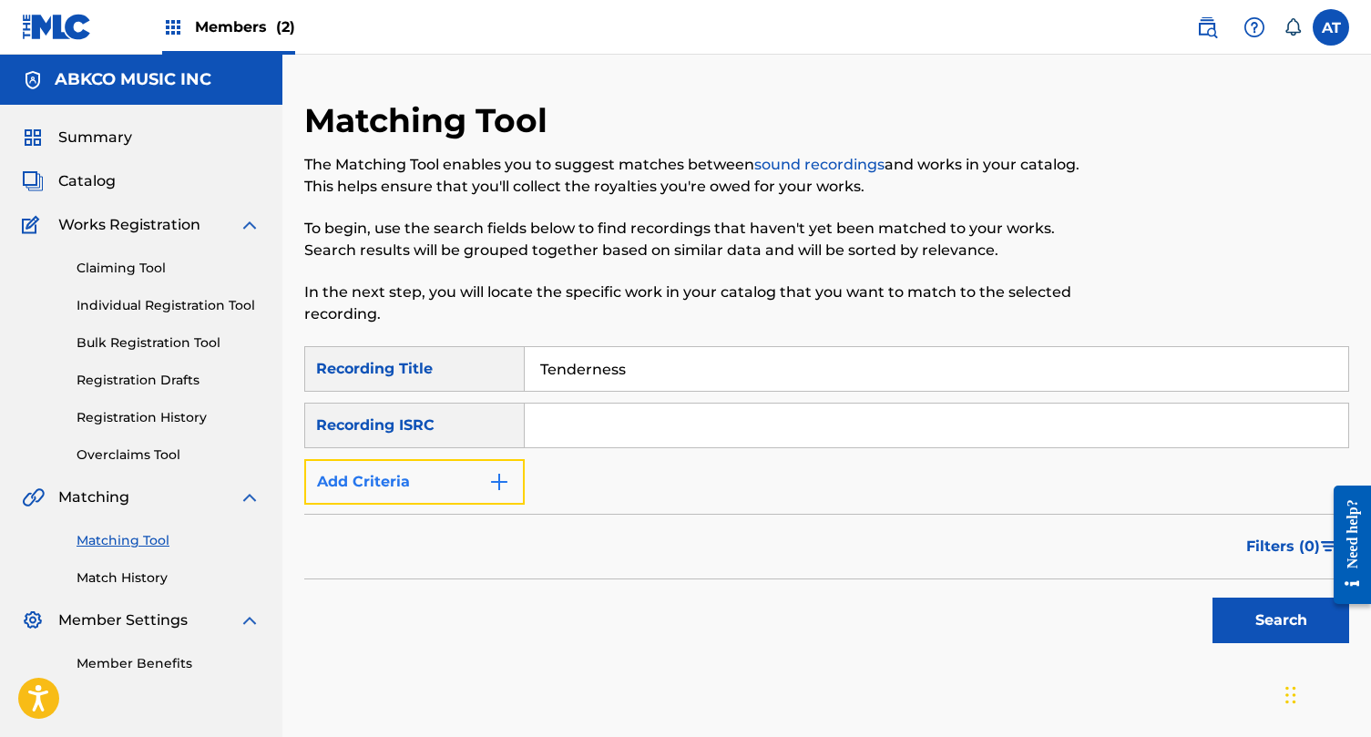
click at [394, 502] on button "Add Criteria" at bounding box center [414, 482] width 220 height 46
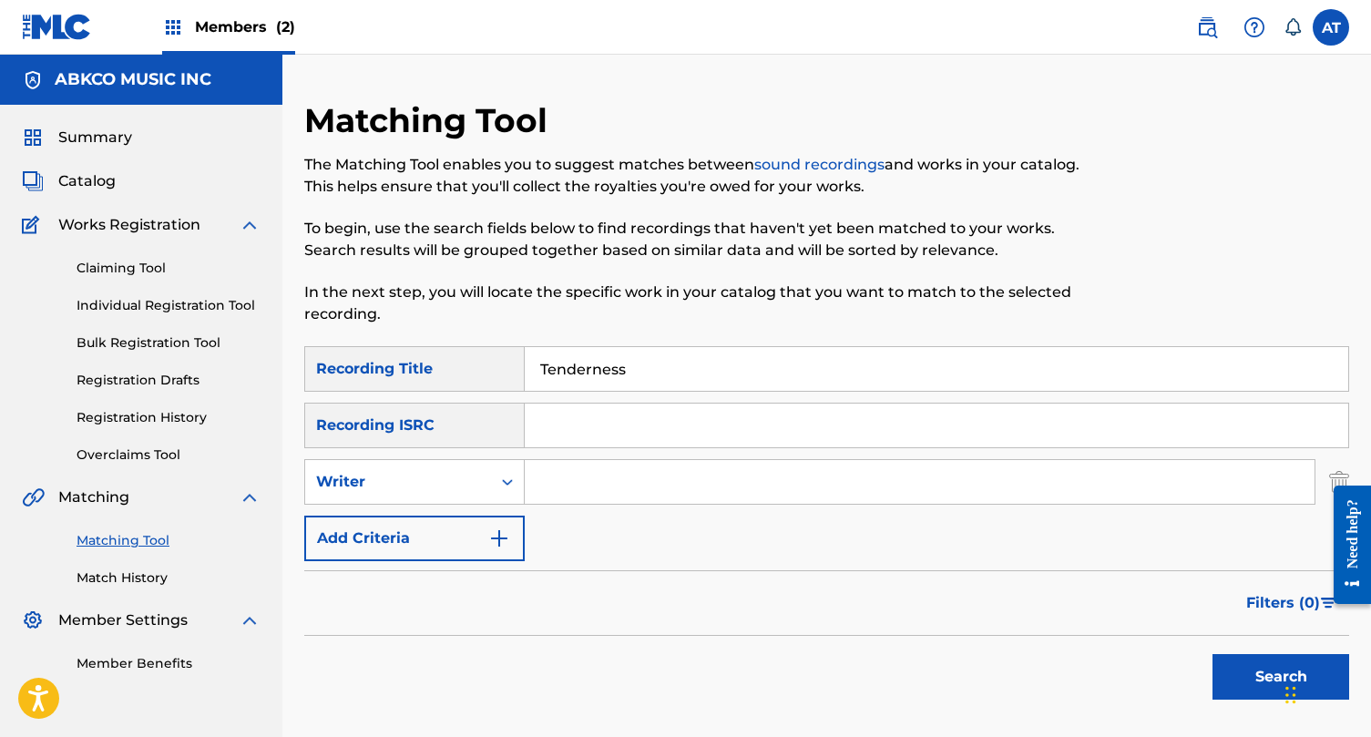
click at [528, 492] on input "Search Form" at bounding box center [920, 482] width 790 height 44
type input "[PERSON_NAME]"
click at [1213, 654] on button "Search" at bounding box center [1281, 677] width 137 height 46
click at [595, 354] on input "Tenderness" at bounding box center [937, 369] width 824 height 44
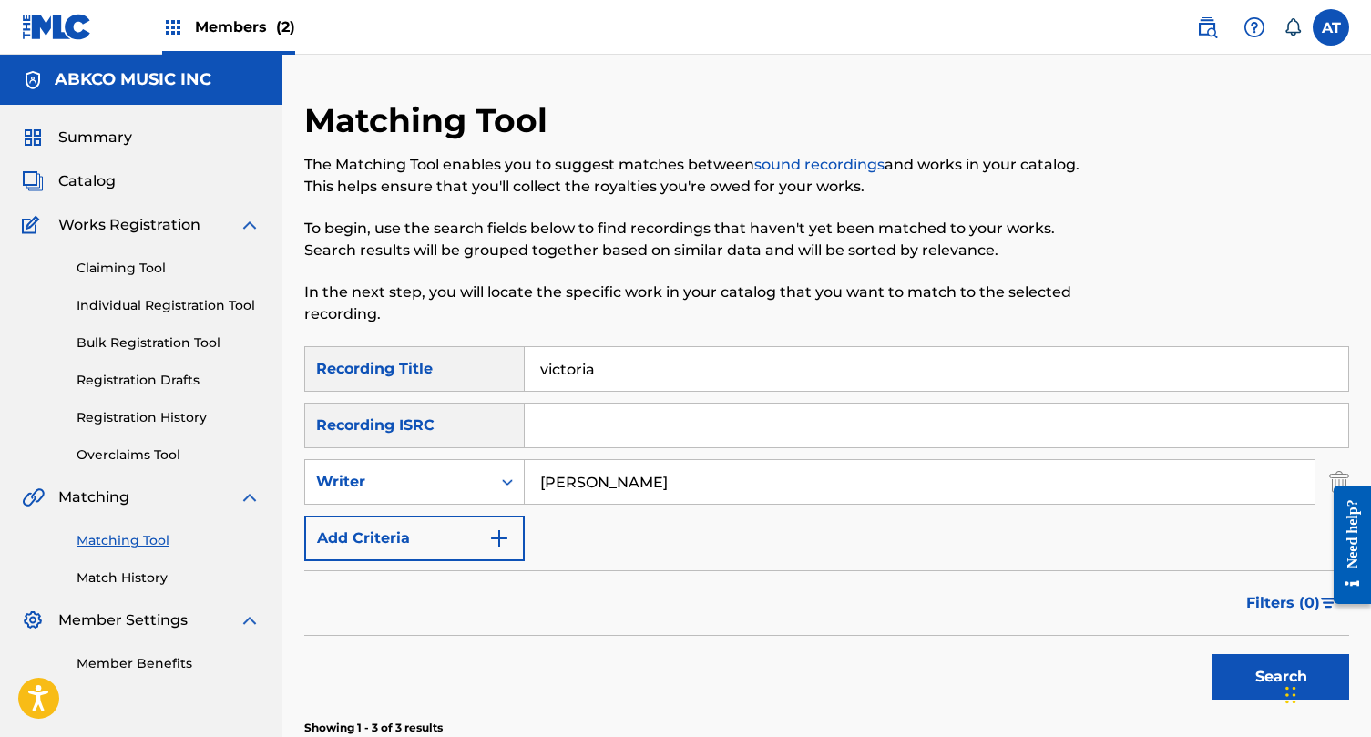
type input "victoria"
click at [1213, 654] on button "Search" at bounding box center [1281, 677] width 137 height 46
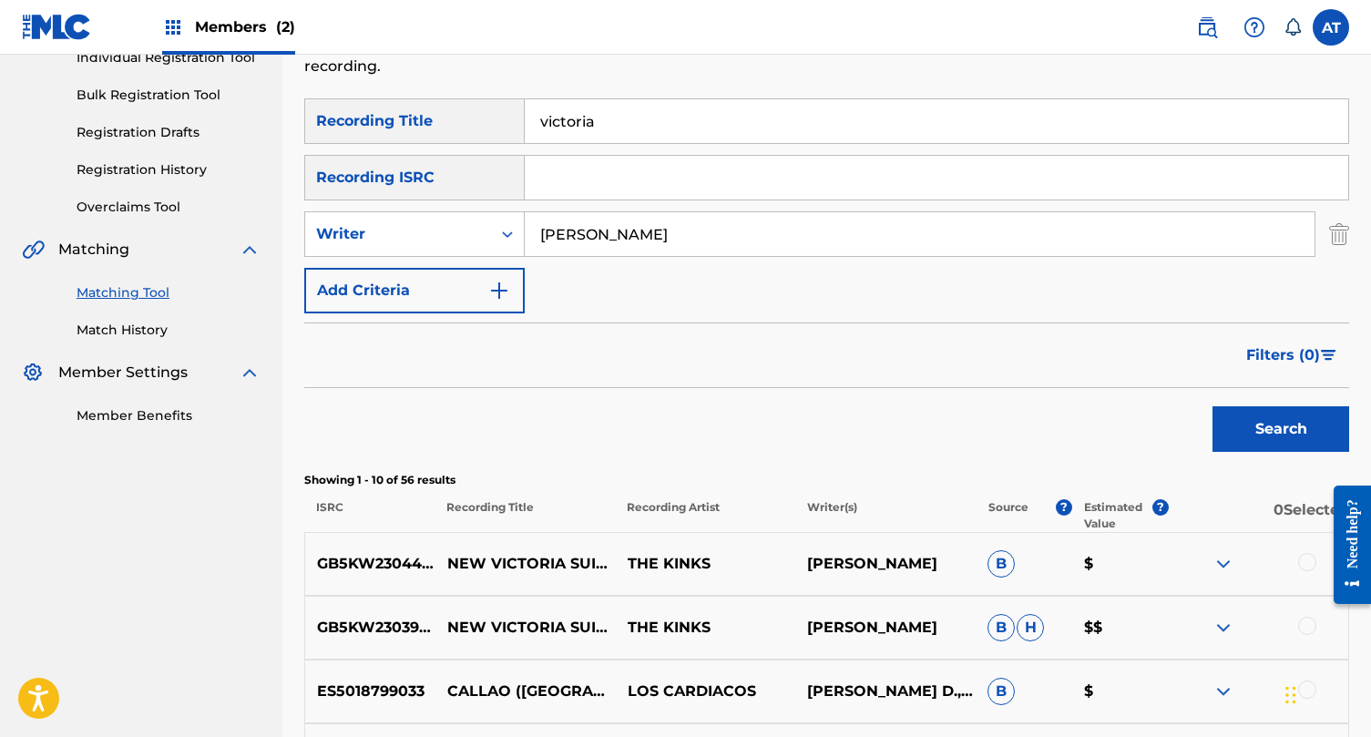
scroll to position [253, 0]
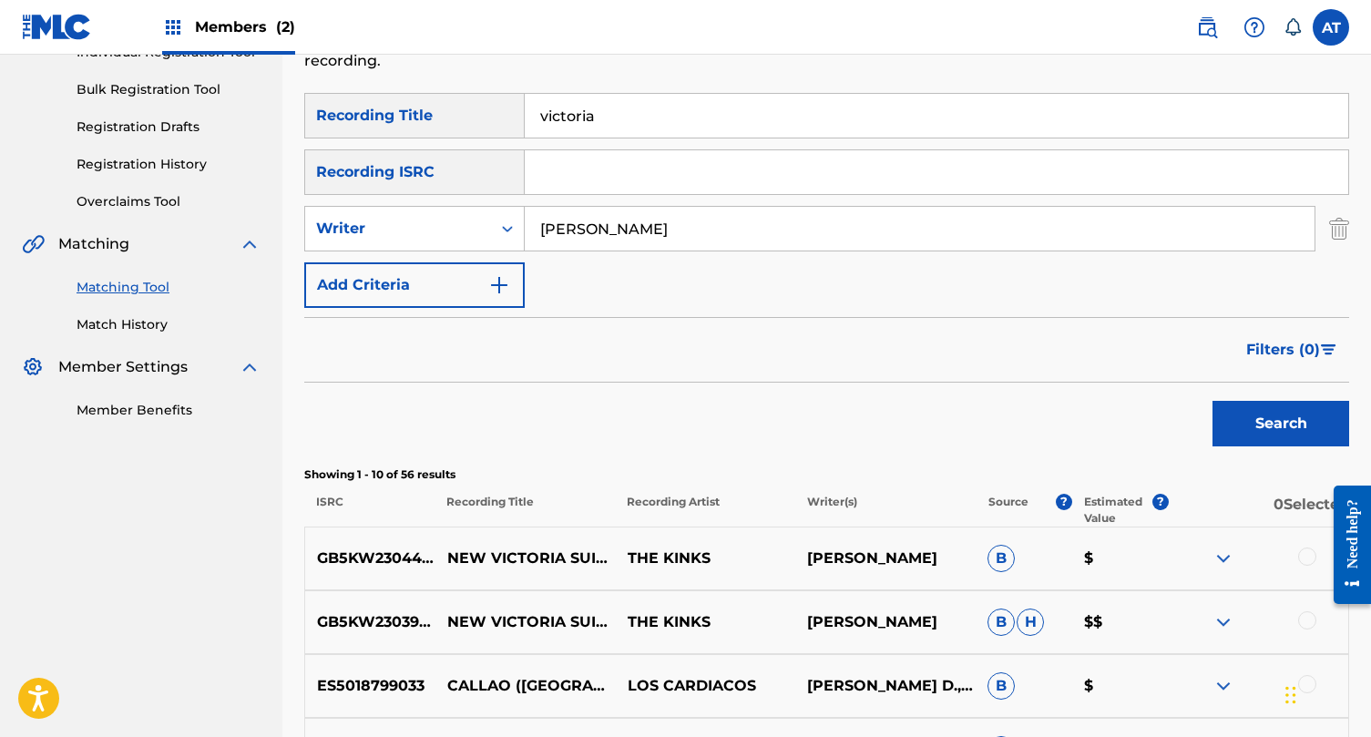
click at [553, 227] on input "[PERSON_NAME]" at bounding box center [920, 229] width 790 height 44
type input "[PERSON_NAME]"
click at [1213, 401] on button "Search" at bounding box center [1281, 424] width 137 height 46
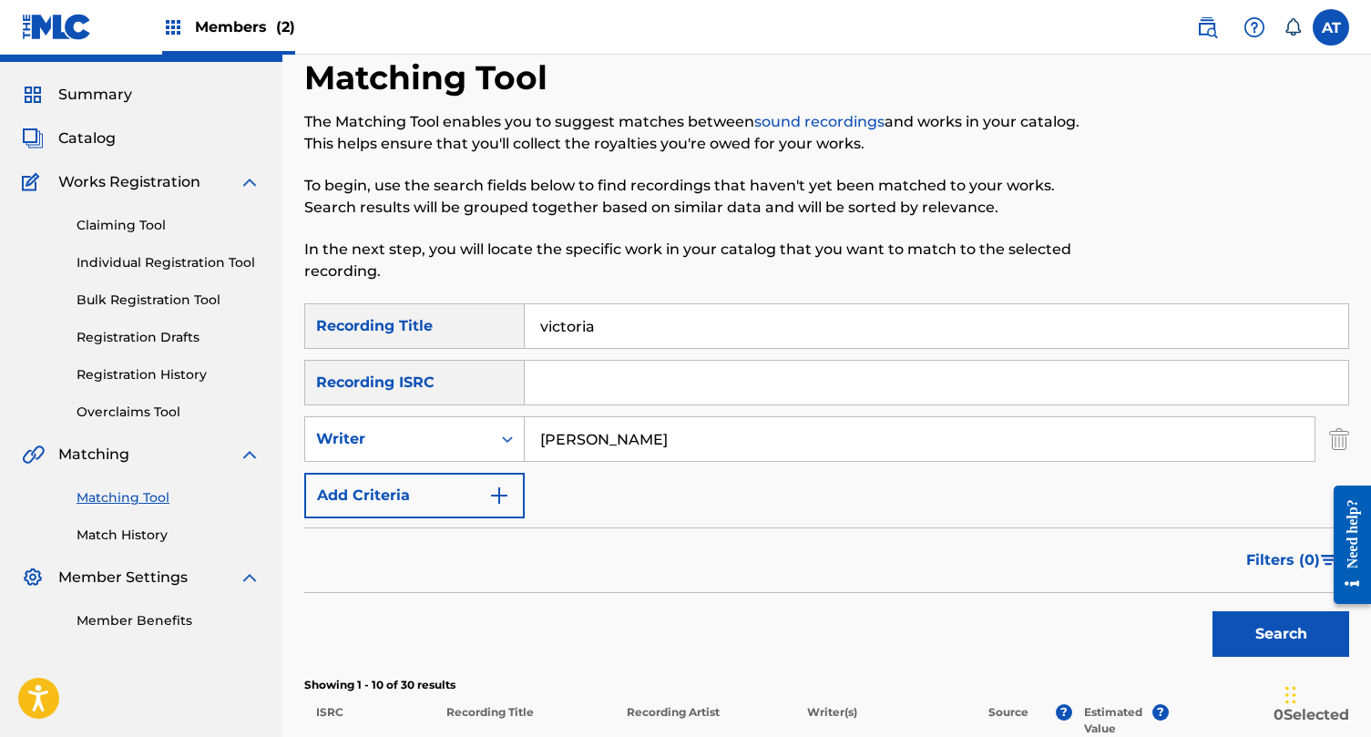
scroll to position [0, 0]
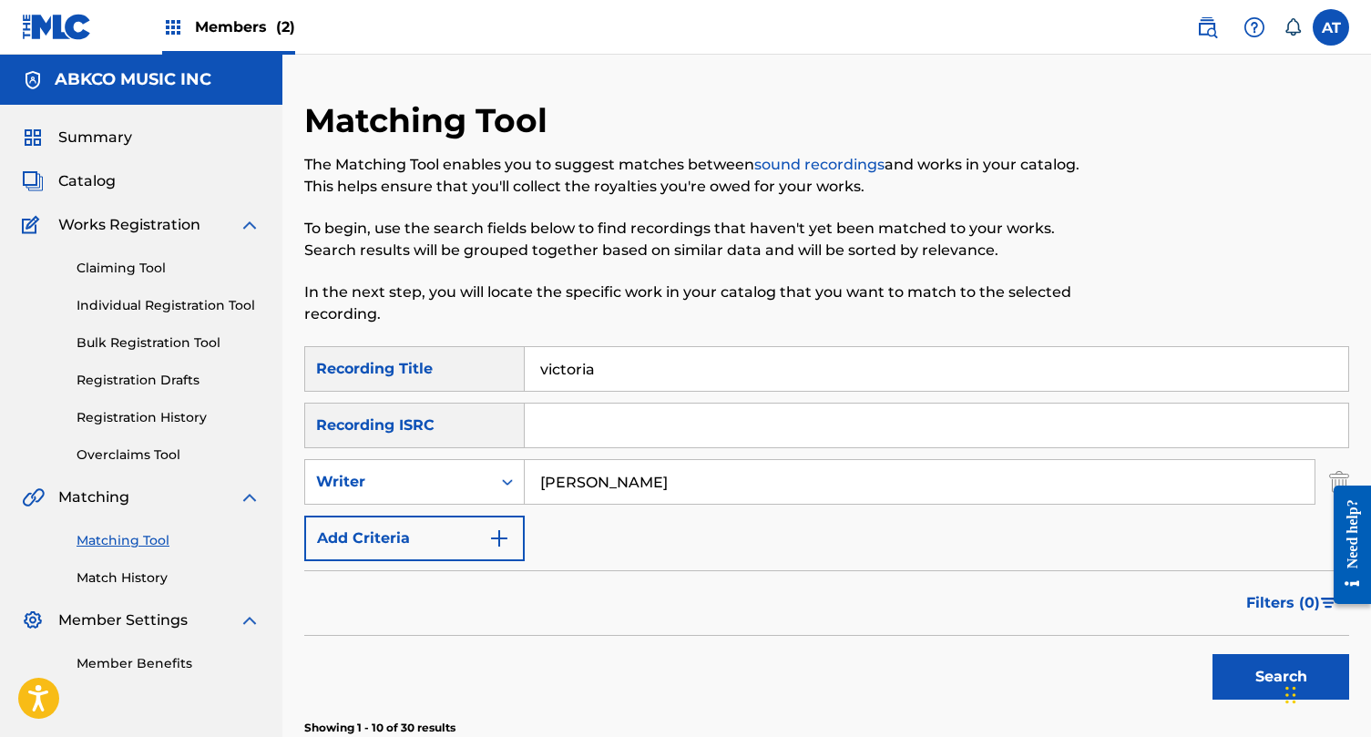
click at [74, 24] on img at bounding box center [57, 27] width 70 height 26
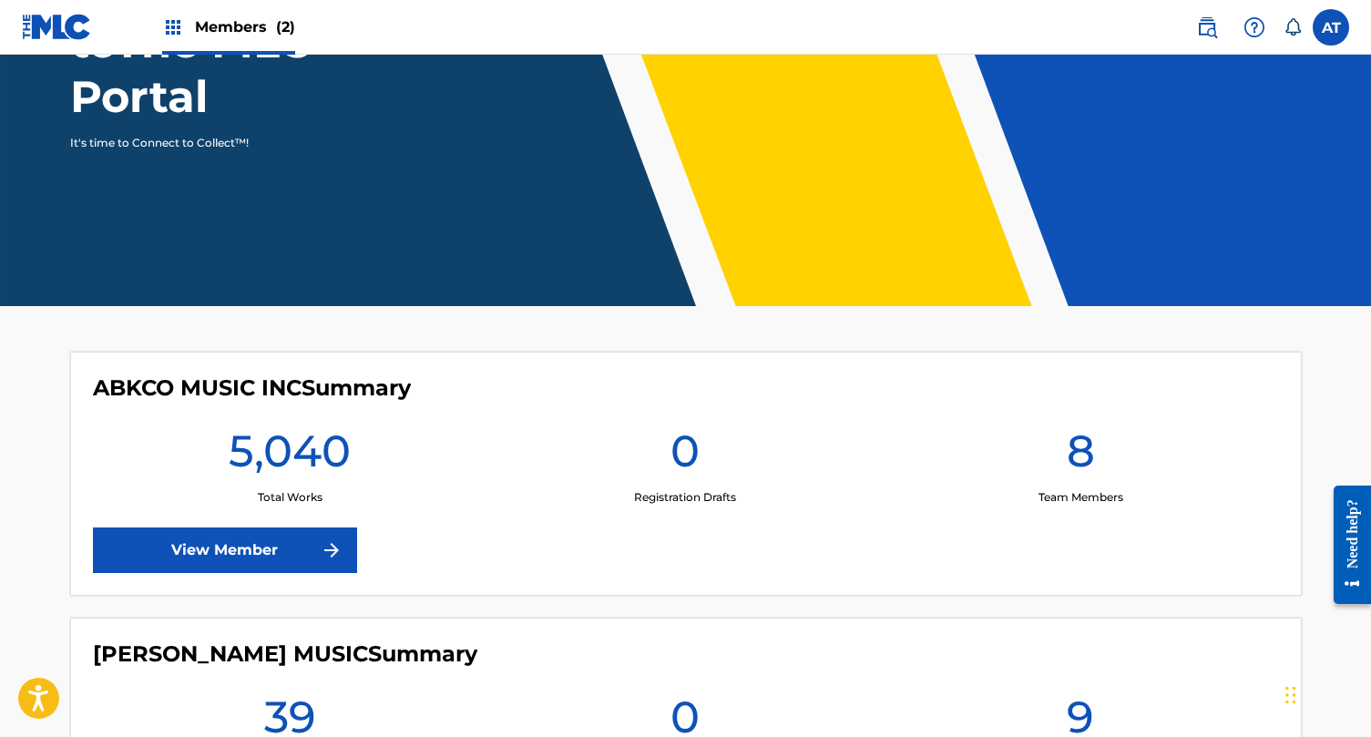
scroll to position [244, 0]
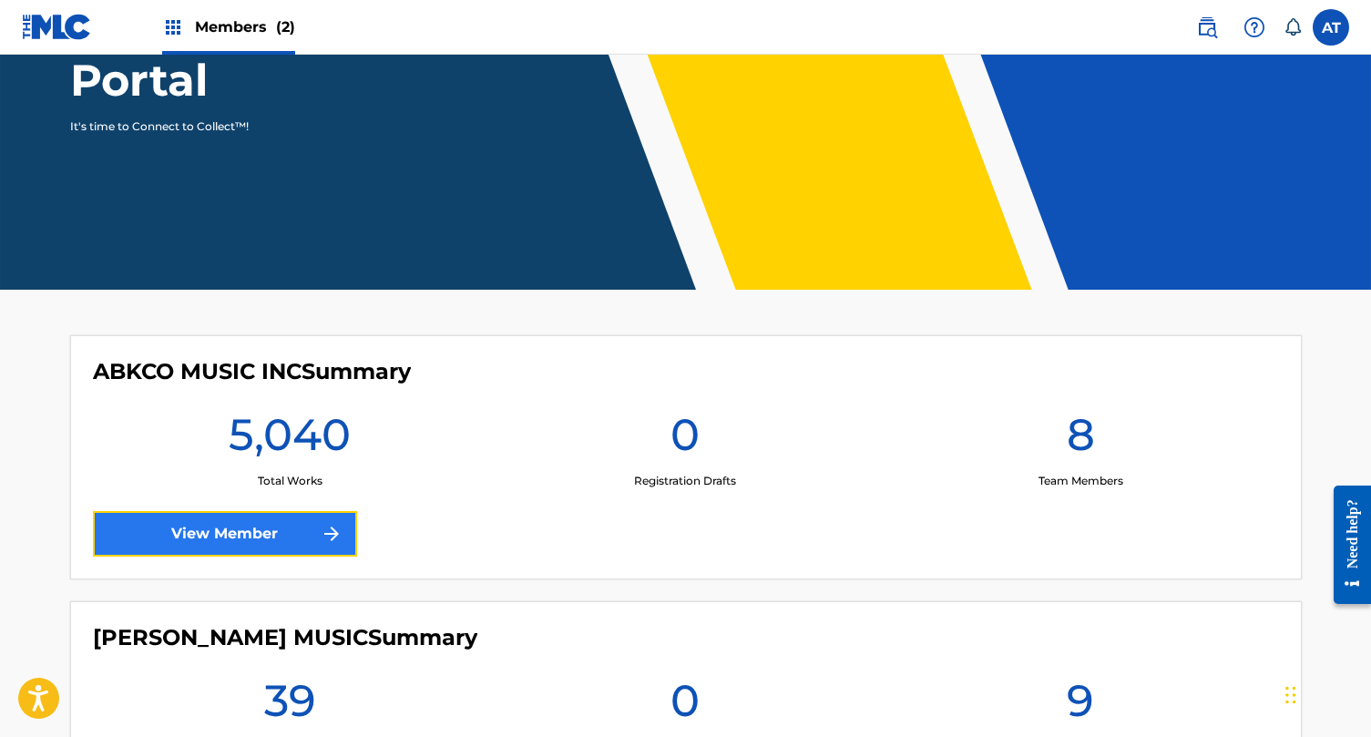
click at [323, 517] on link "View Member" at bounding box center [225, 534] width 264 height 46
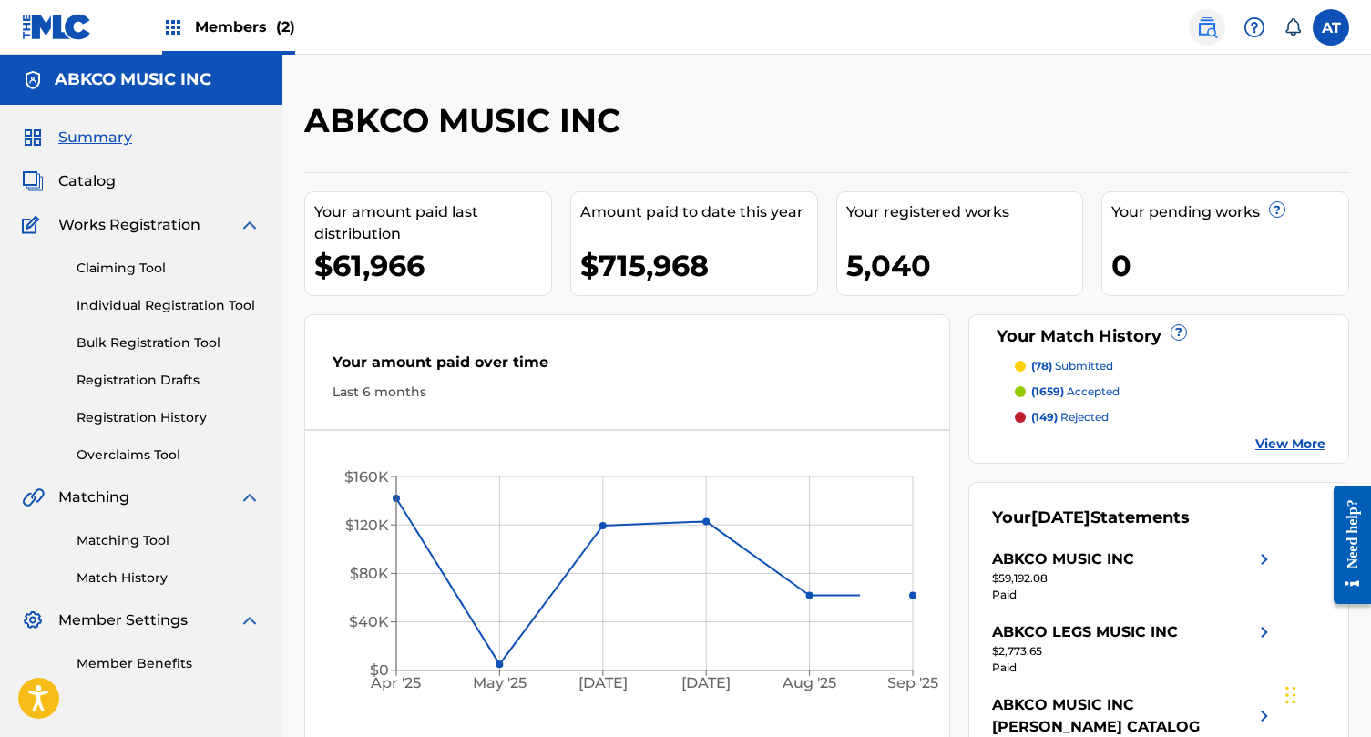
click at [1201, 26] on img at bounding box center [1207, 27] width 22 height 22
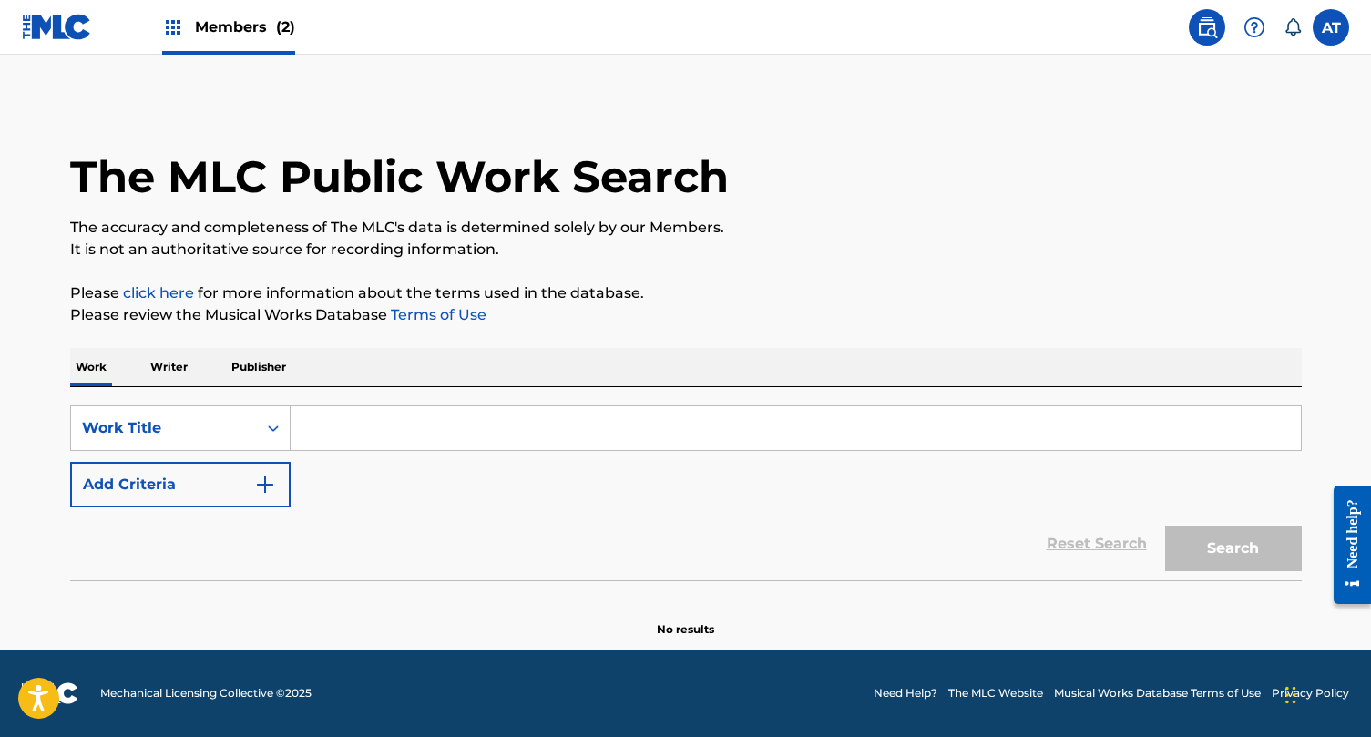
click at [258, 392] on div "SearchWithCriteriabb6e8bdc-7c9d-4f1f-81df-2499e26fd739 Work Title Add Criteria …" at bounding box center [686, 483] width 1232 height 193
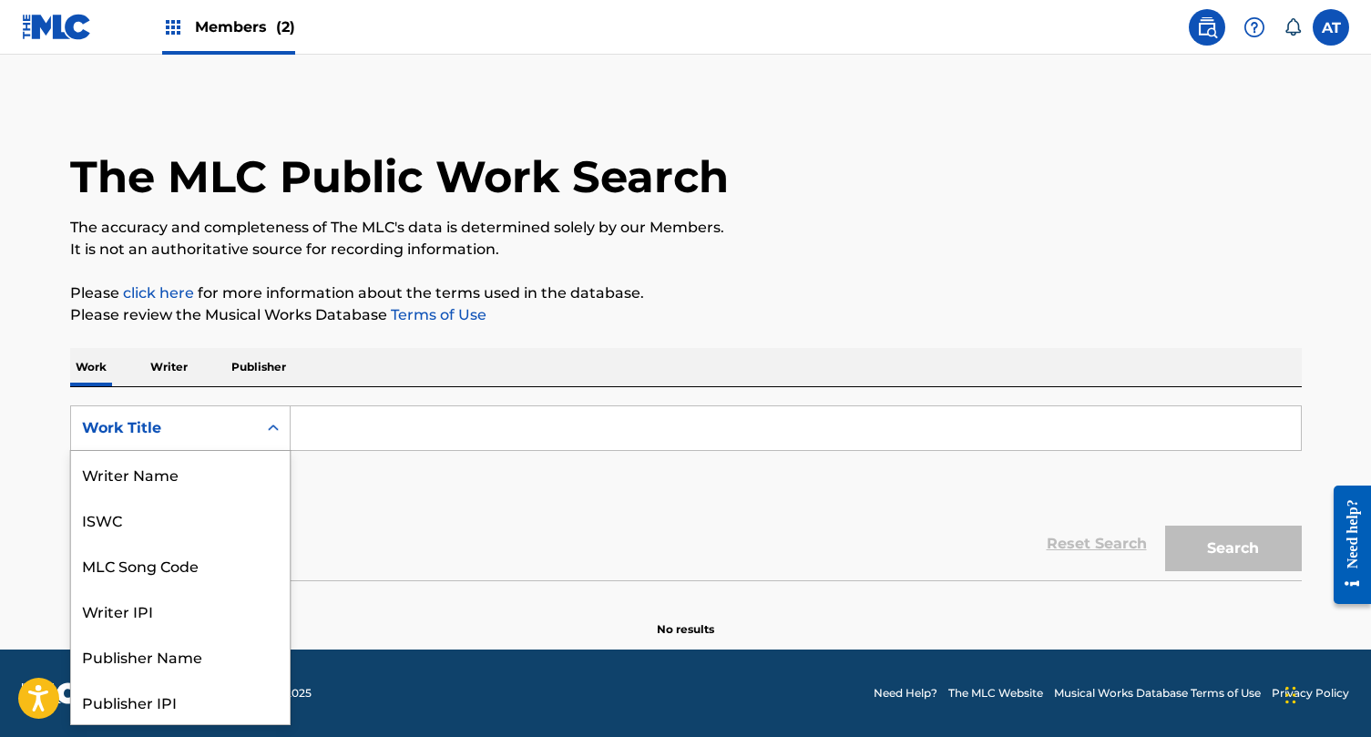
click at [230, 415] on div "Work Title" at bounding box center [164, 428] width 186 height 35
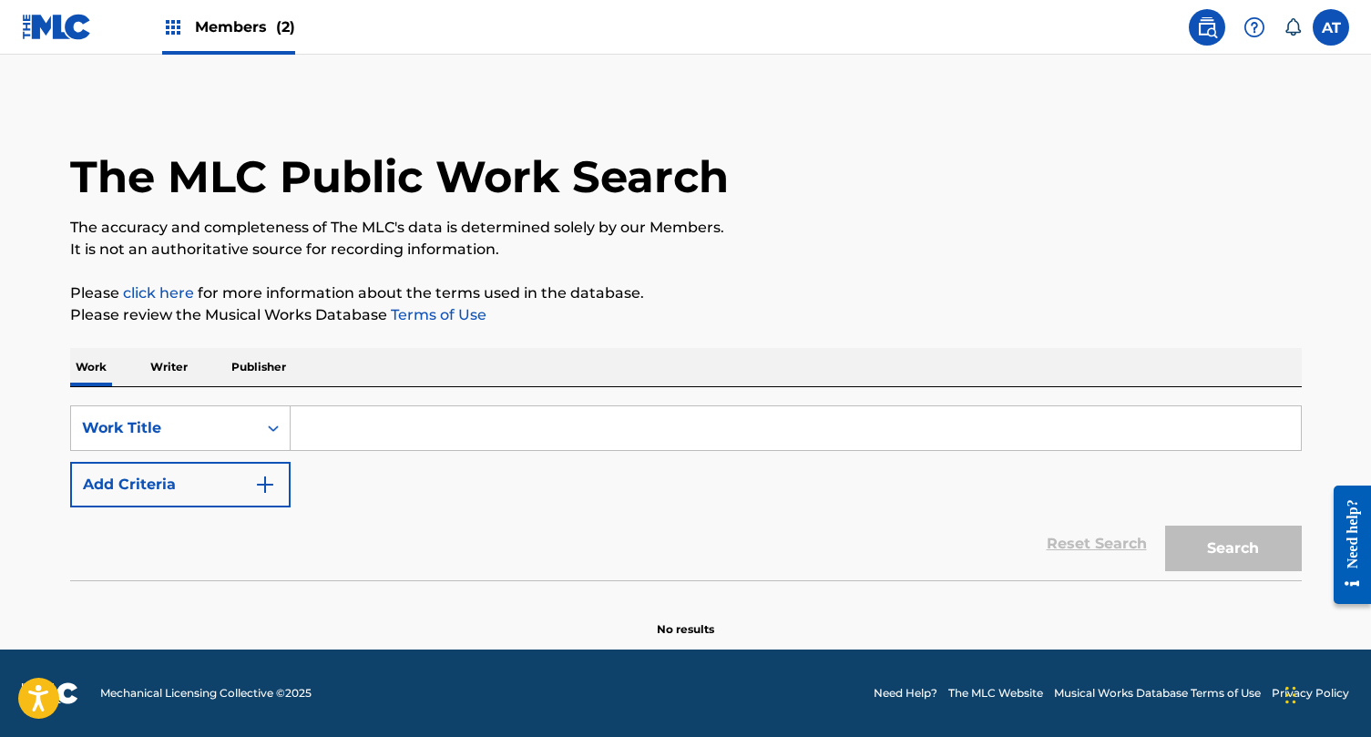
click at [251, 373] on p "Publisher" at bounding box center [259, 367] width 66 height 38
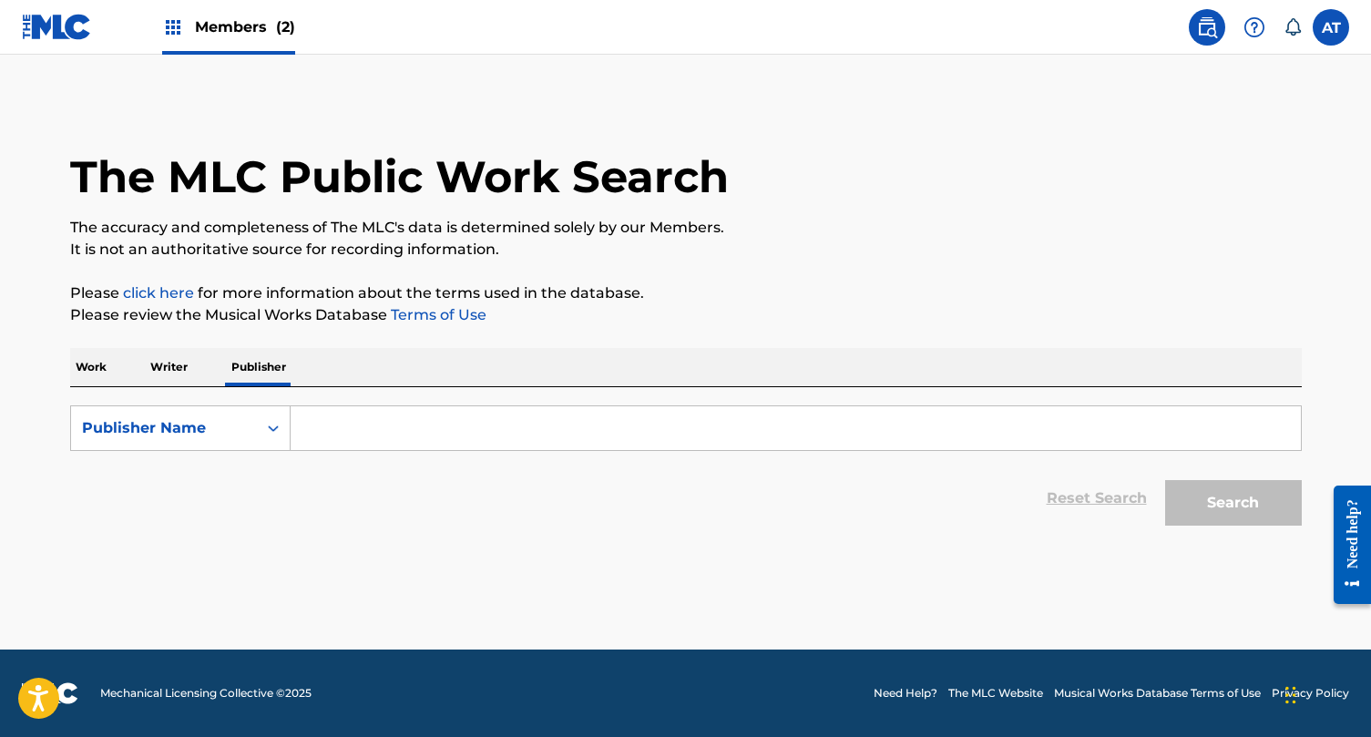
click at [358, 435] on input "Search Form" at bounding box center [796, 428] width 1010 height 44
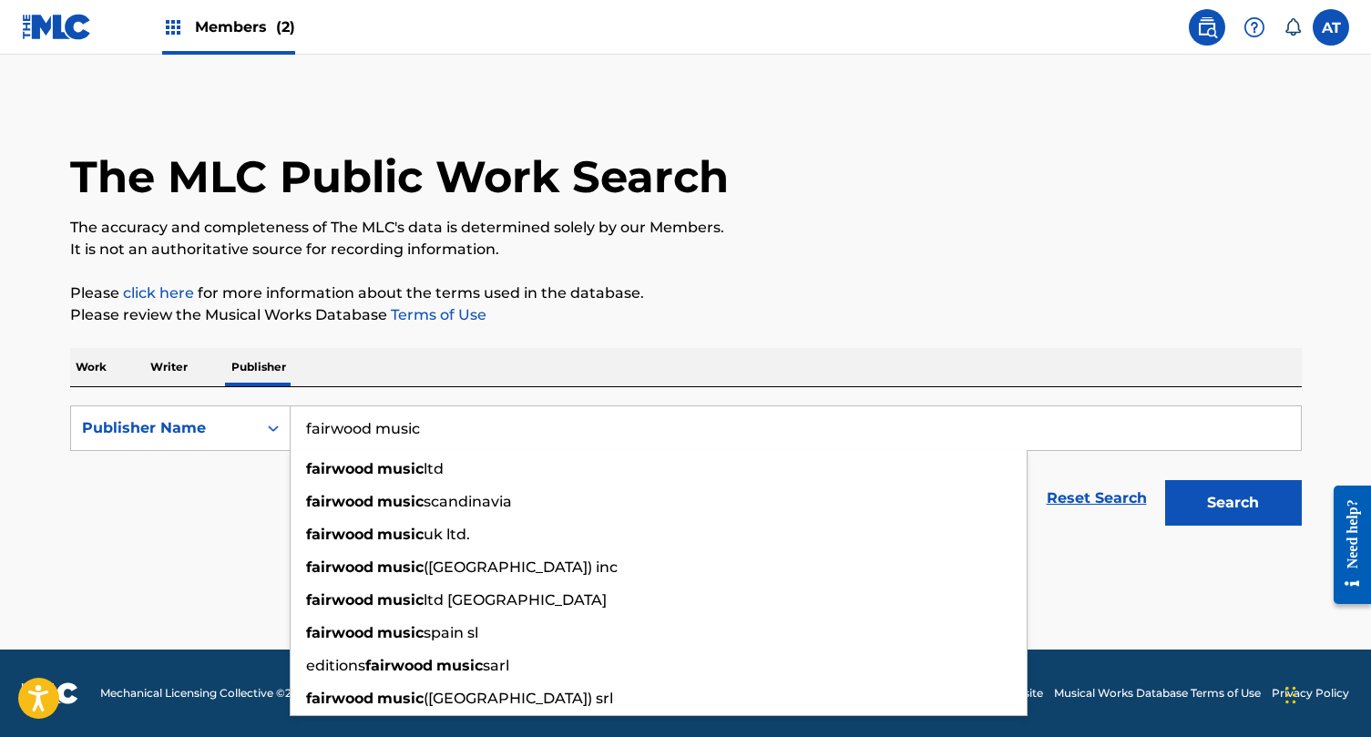
type input "fairwood music"
click at [1165, 480] on button "Search" at bounding box center [1233, 503] width 137 height 46
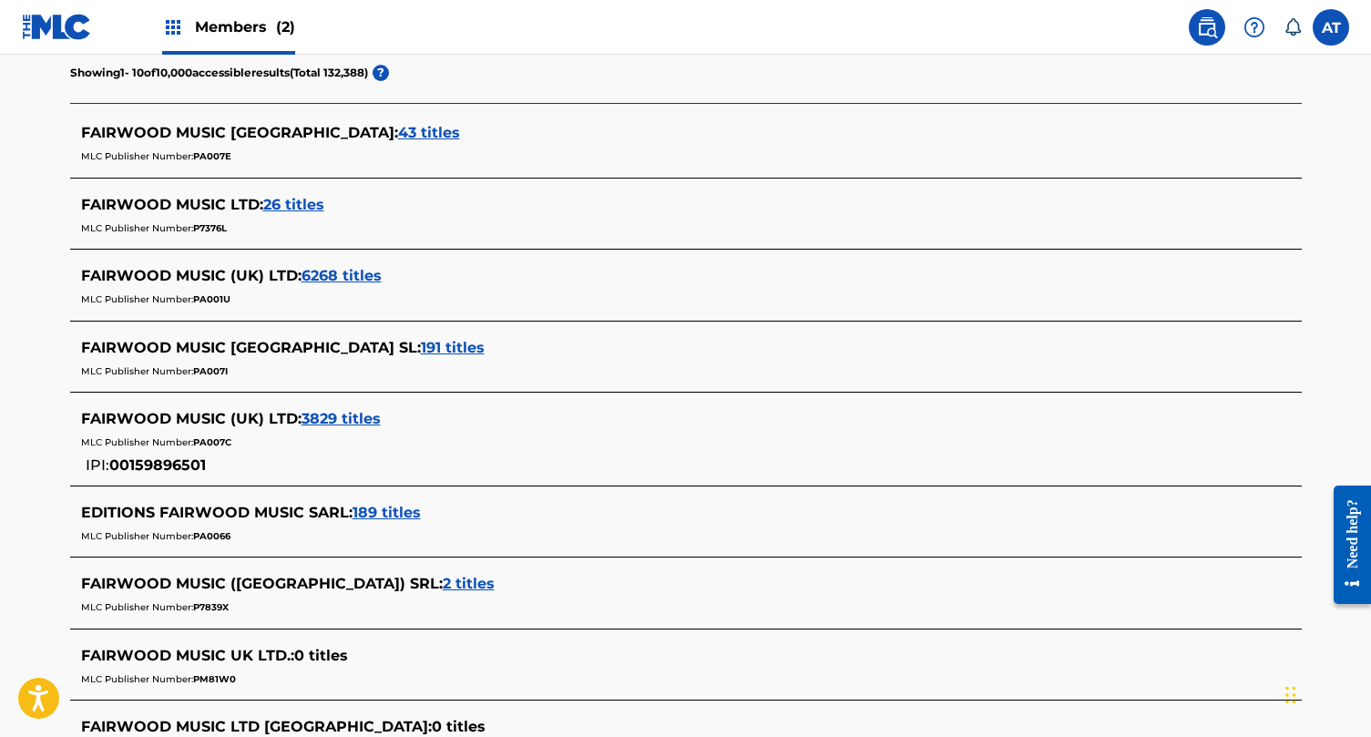
scroll to position [509, 0]
